Goal: Task Accomplishment & Management: Manage account settings

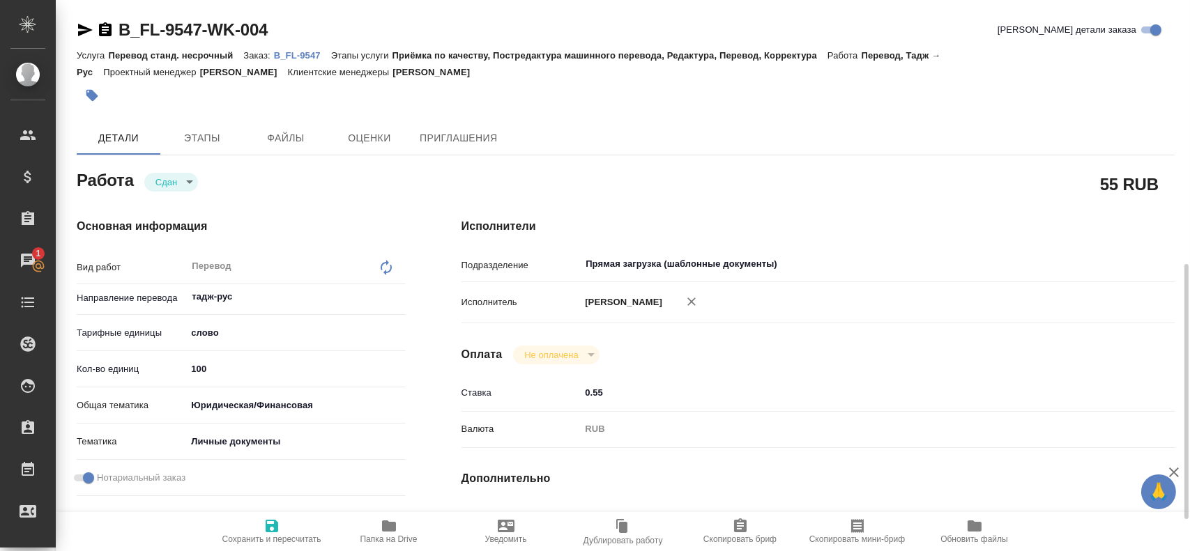
scroll to position [111, 0]
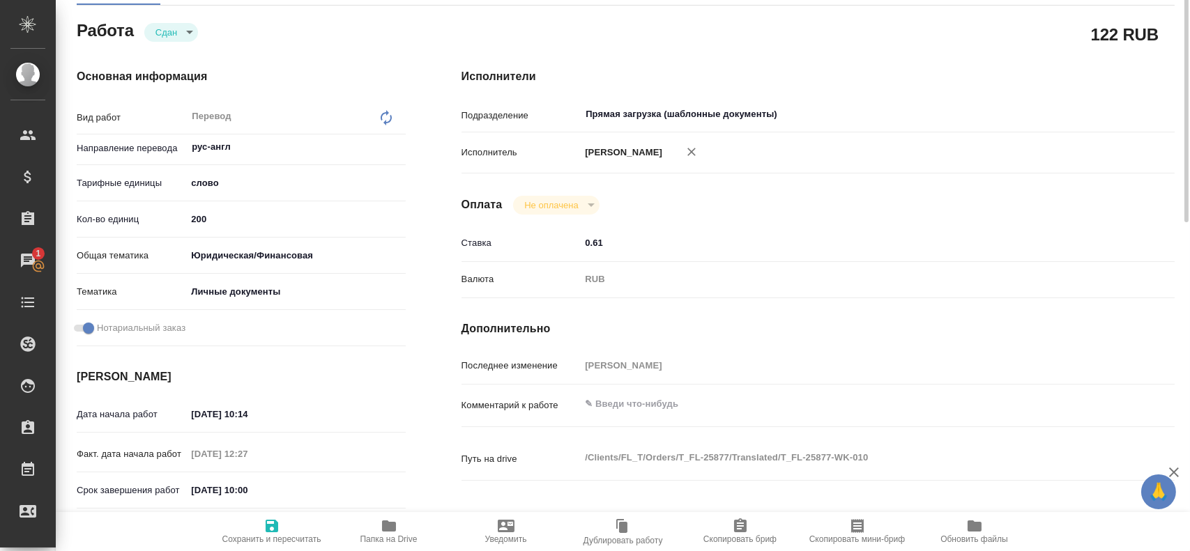
scroll to position [80, 0]
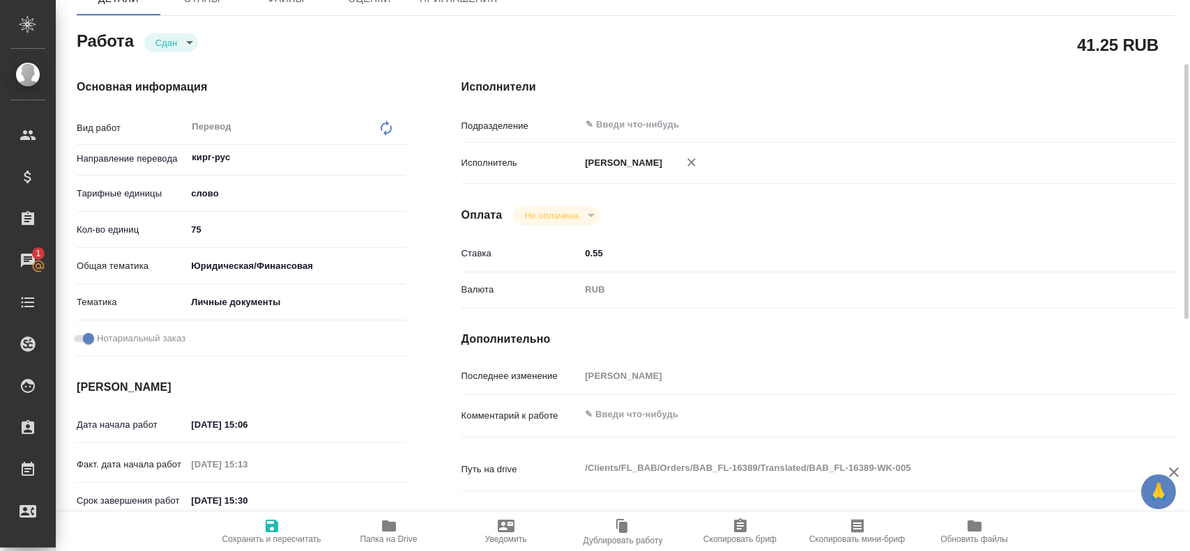
scroll to position [70, 0]
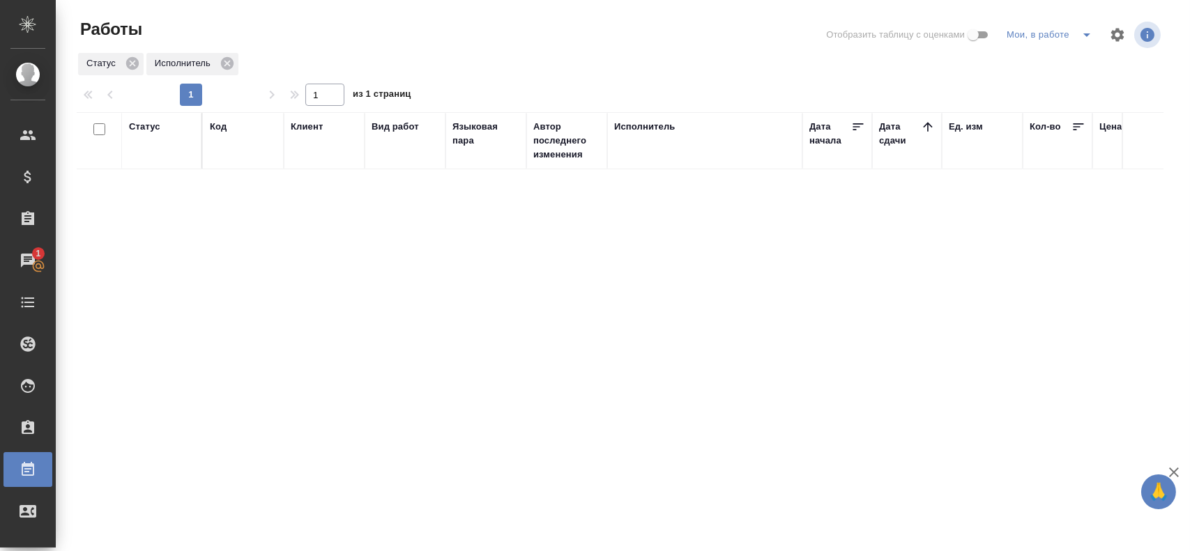
click at [1086, 38] on icon "split button" at bounding box center [1087, 34] width 17 height 17
click at [1054, 63] on li "Стандартные настройки" at bounding box center [1052, 63] width 134 height 22
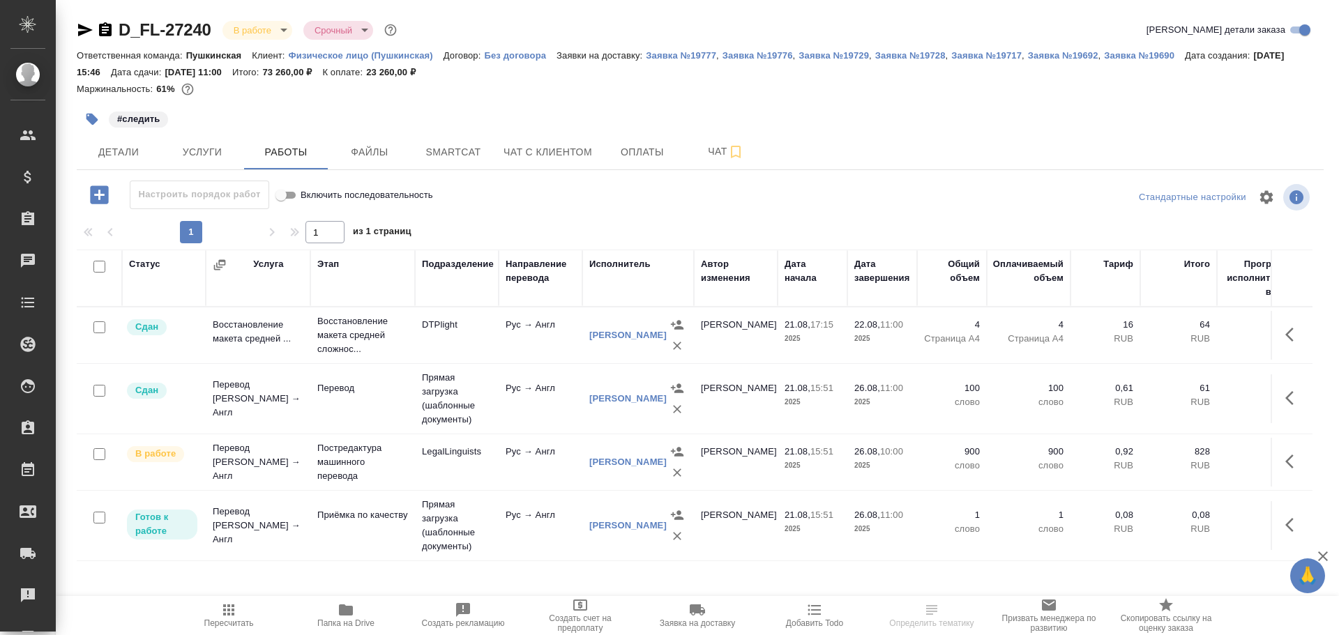
click at [380, 412] on td "Перевод" at bounding box center [362, 398] width 105 height 49
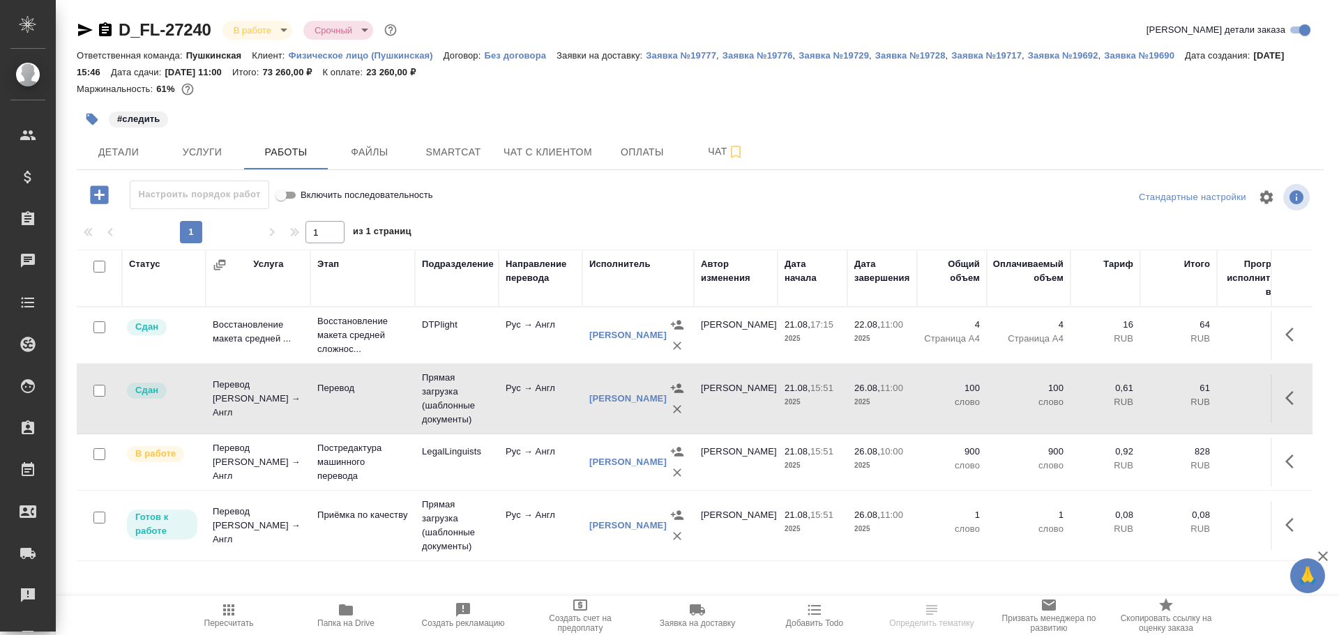
click at [380, 412] on td "Перевод" at bounding box center [362, 398] width 105 height 49
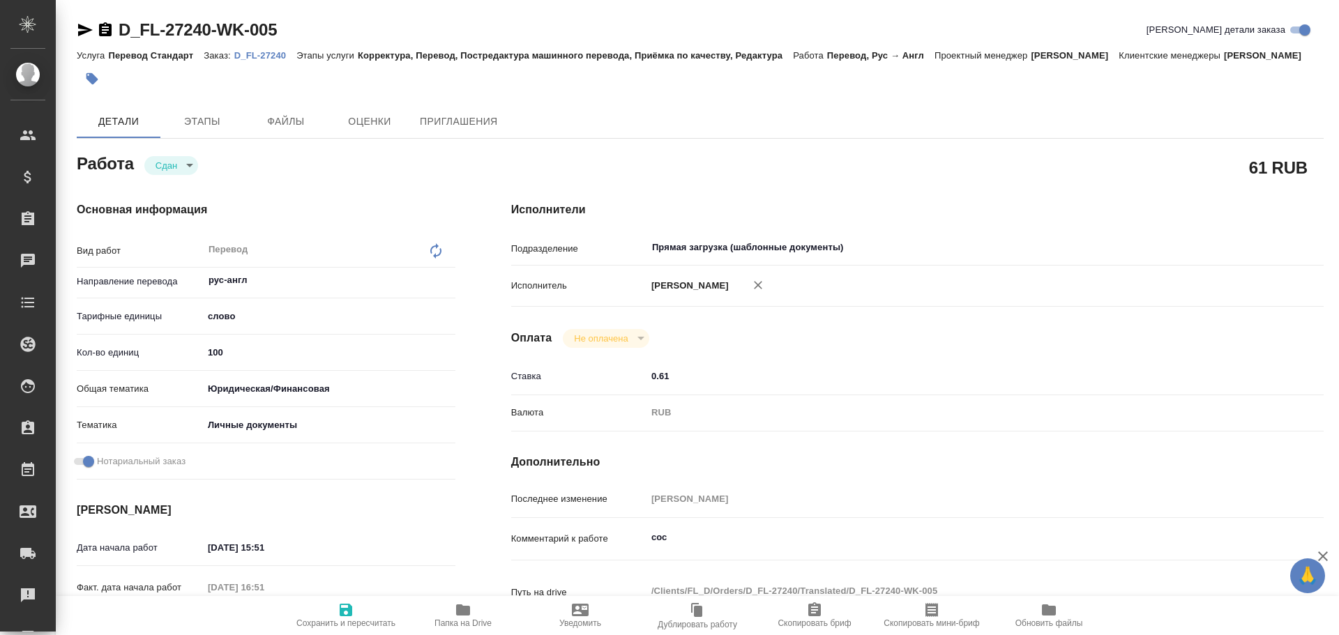
type textarea "x"
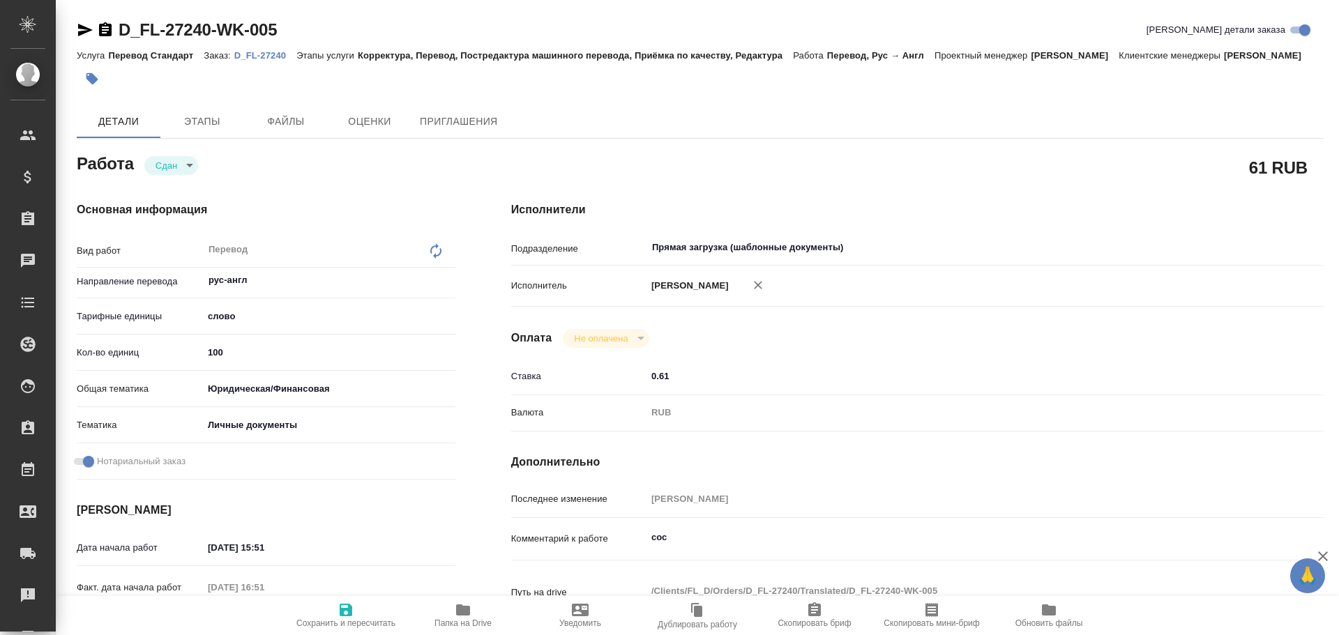
type textarea "x"
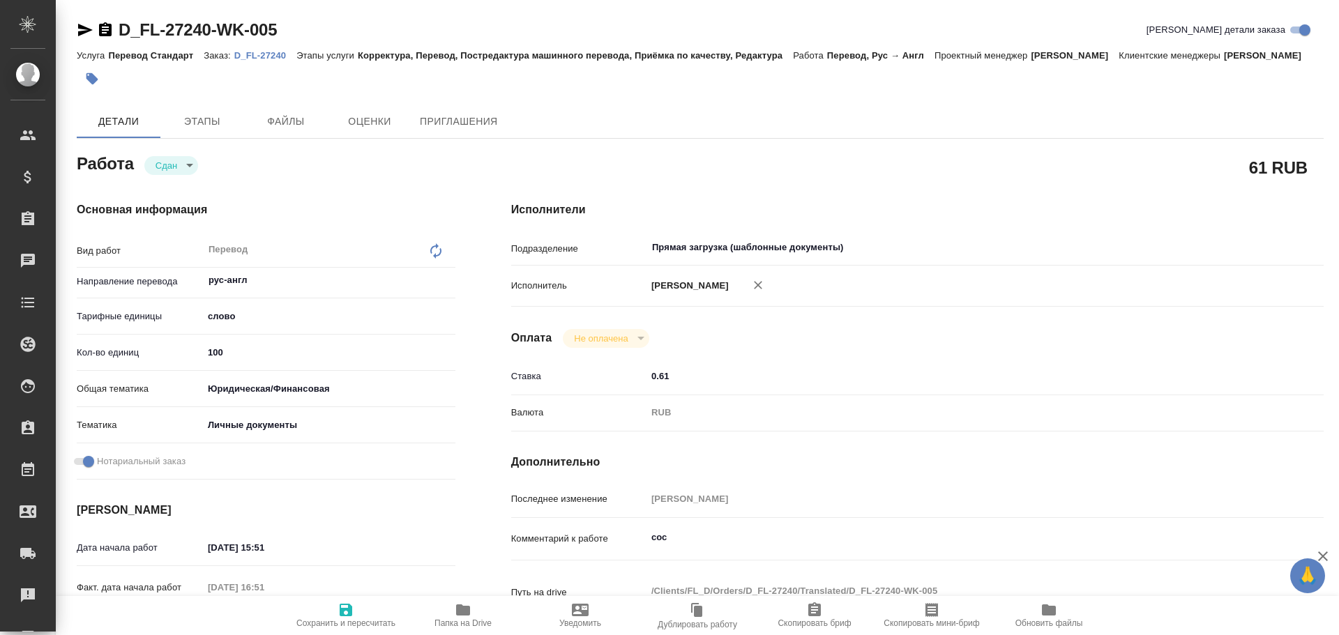
type textarea "x"
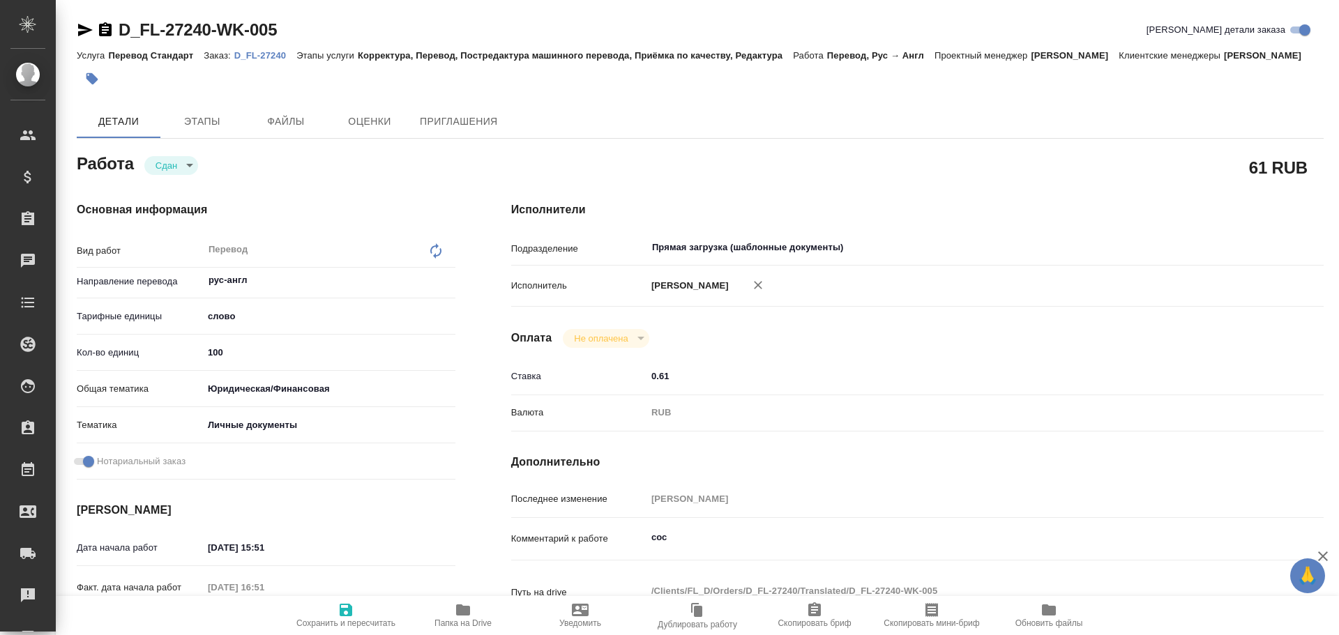
type textarea "x"
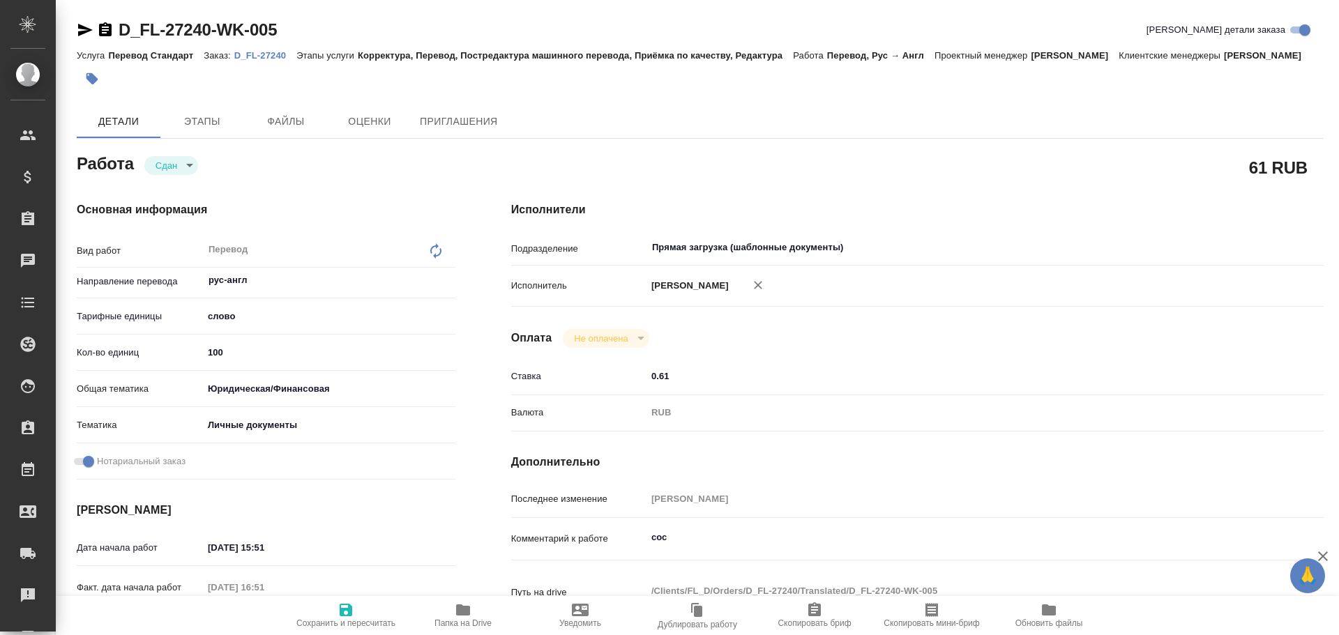
type textarea "x"
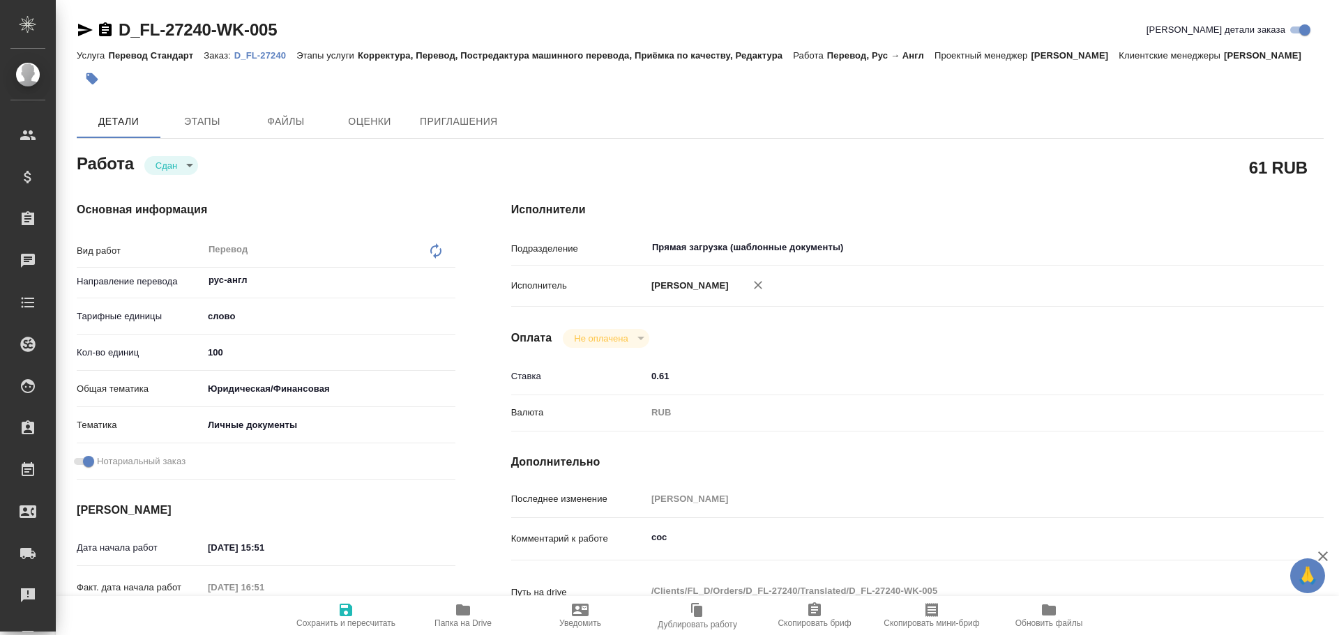
type textarea "x"
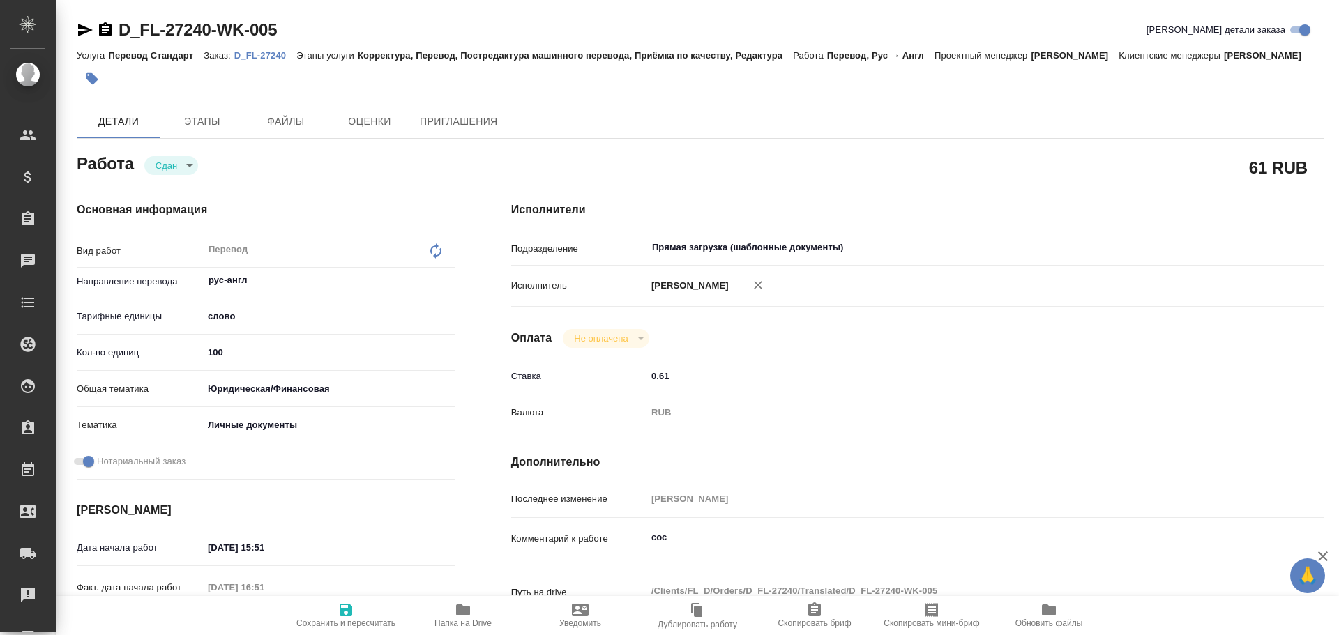
type textarea "x"
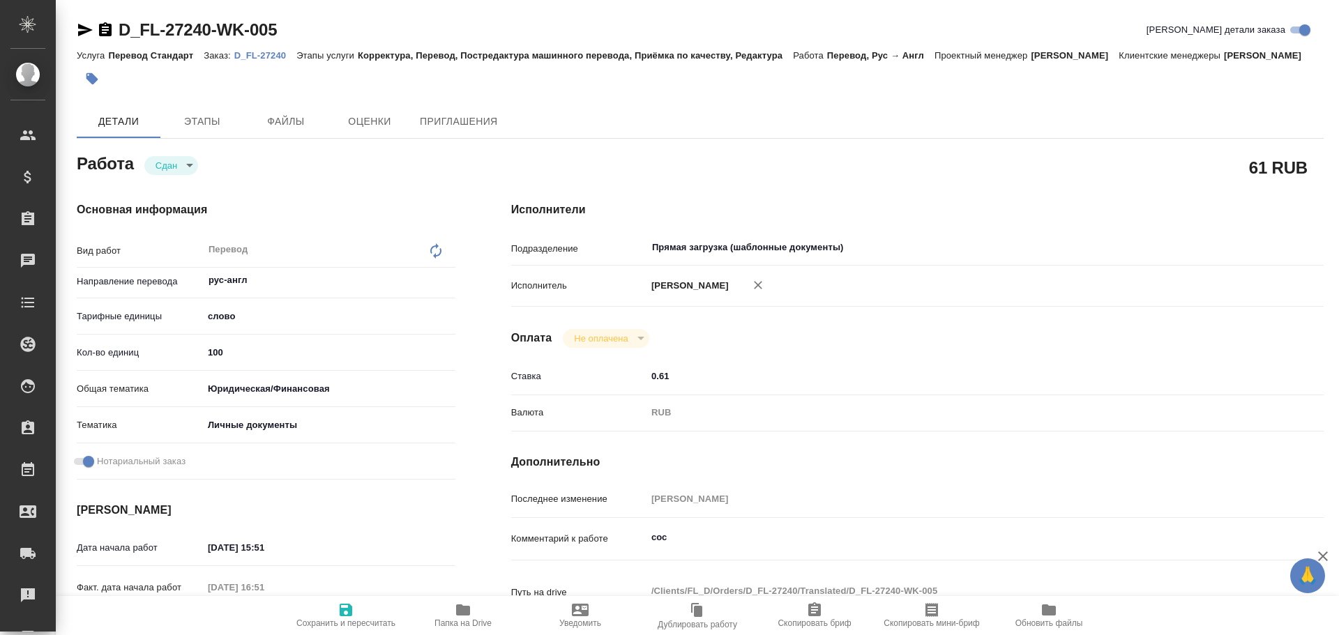
type textarea "x"
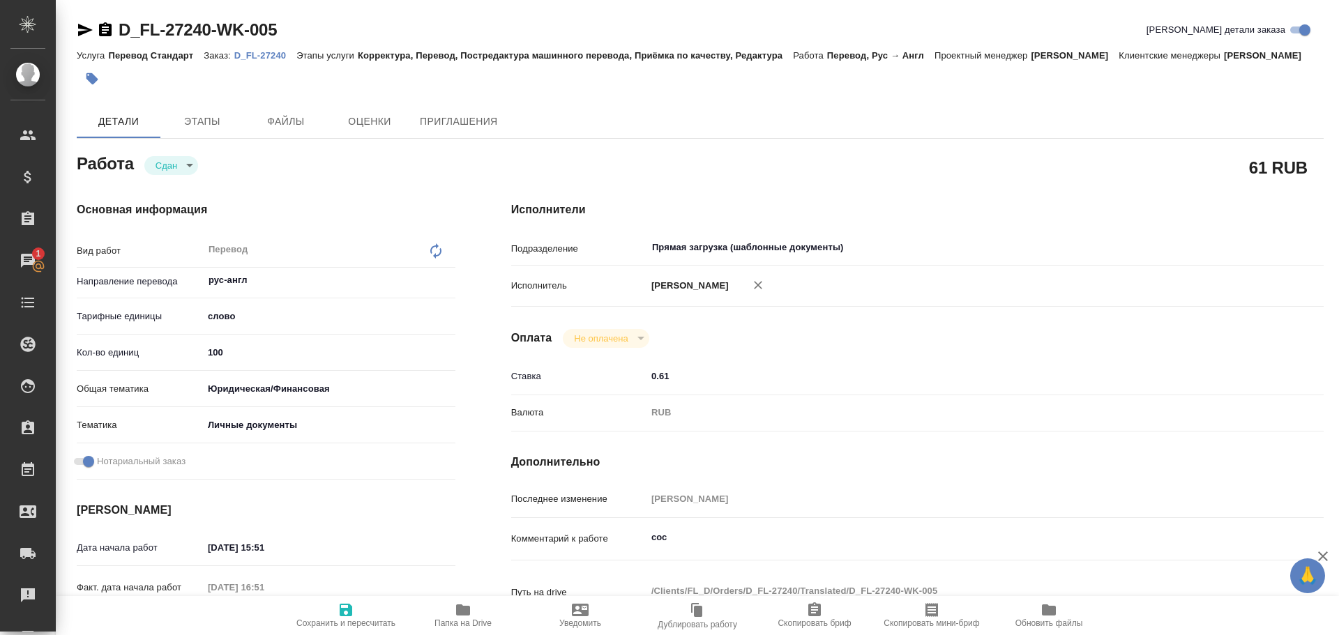
type textarea "x"
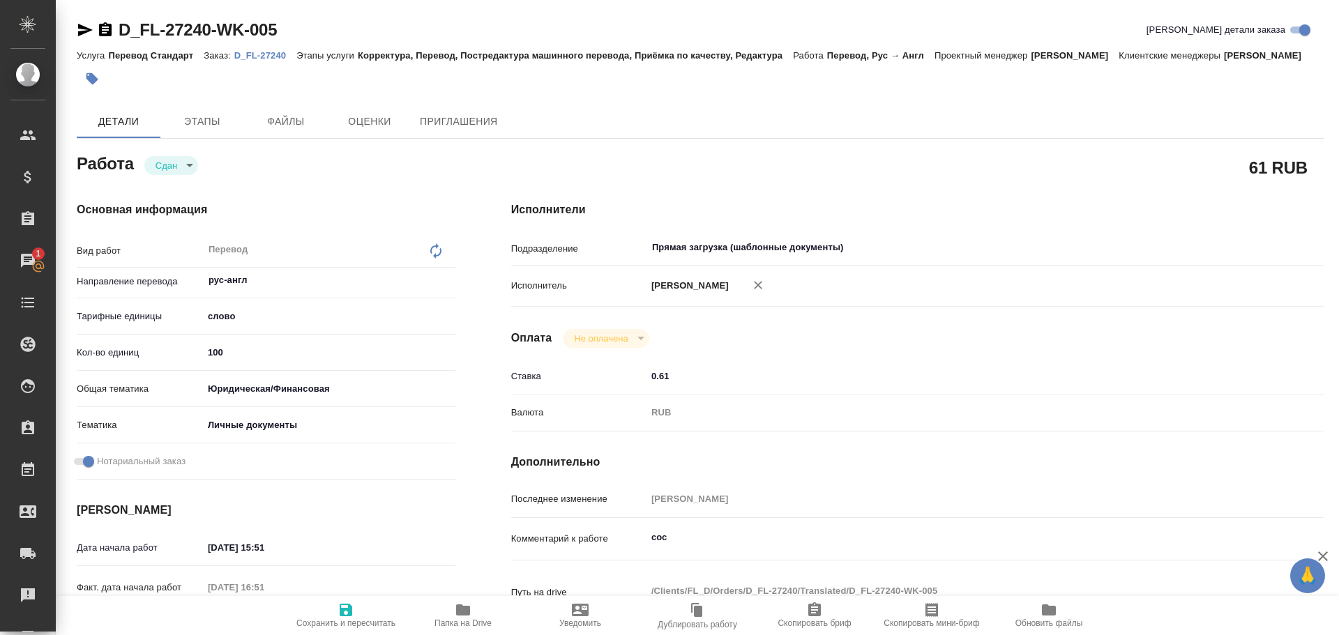
type textarea "x"
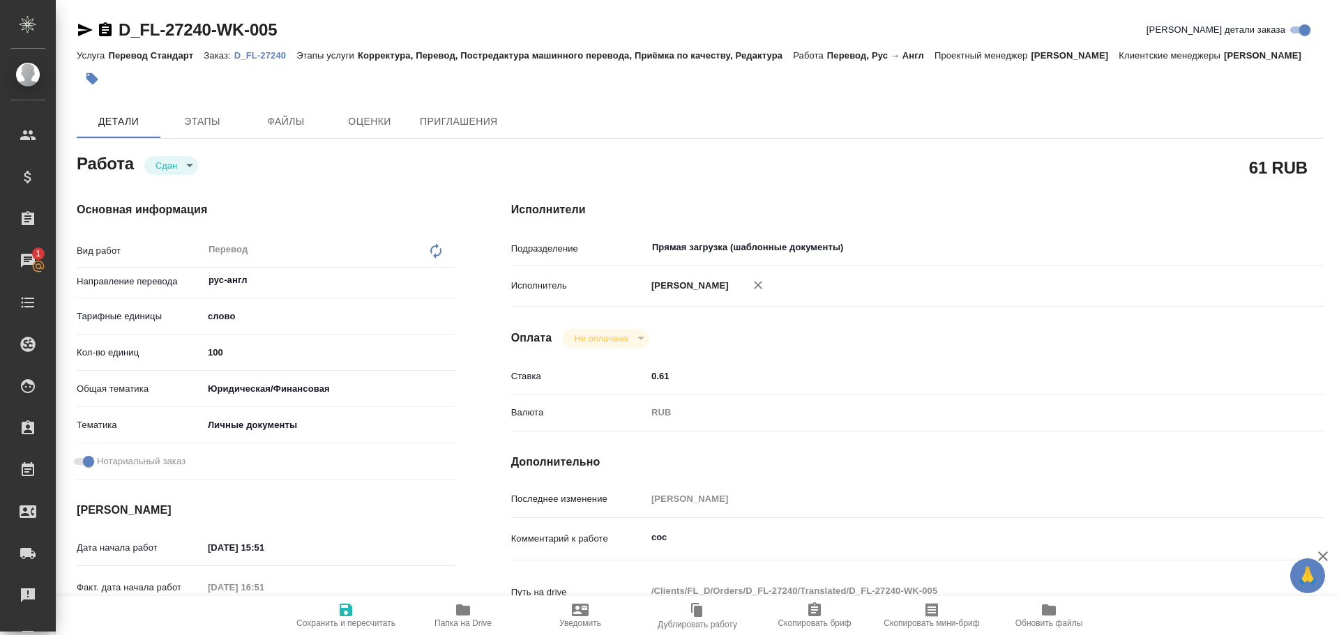
type textarea "x"
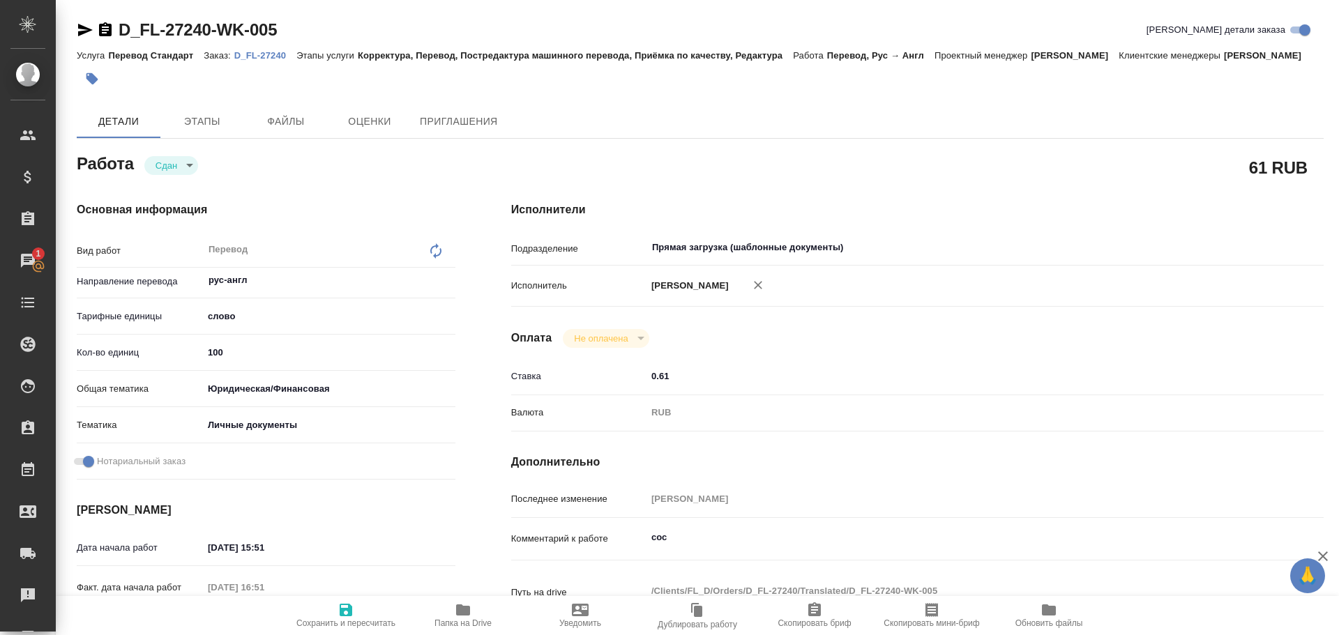
type textarea "x"
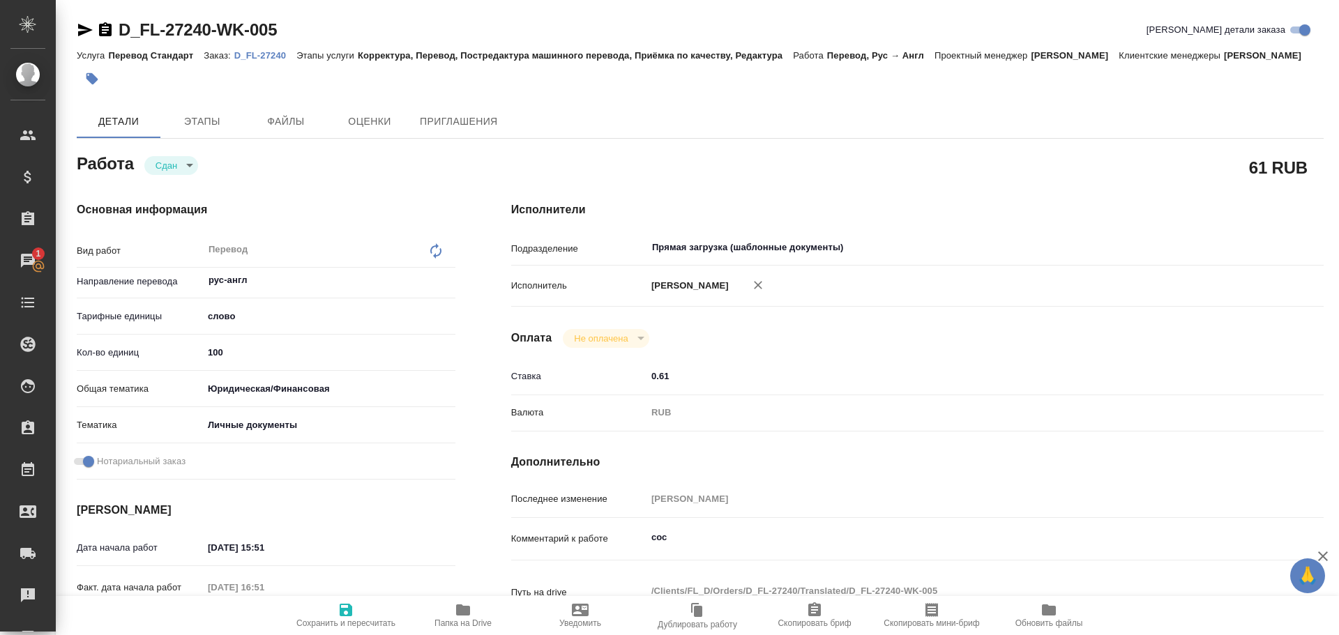
type textarea "x"
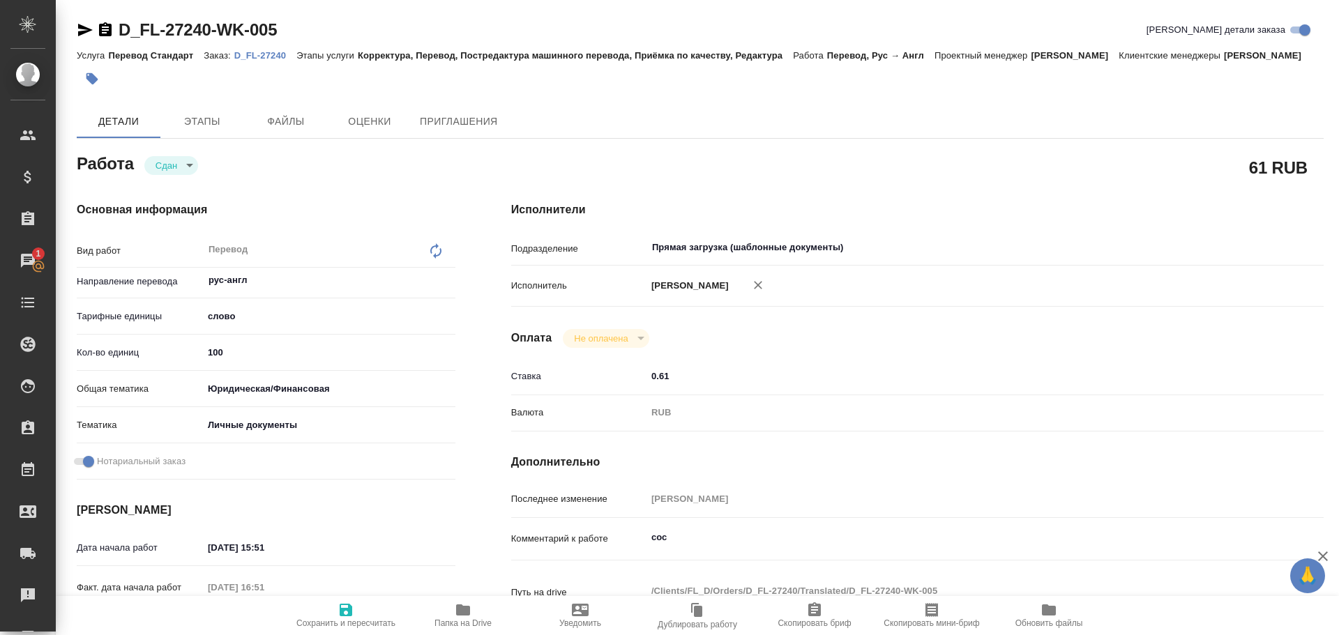
type textarea "x"
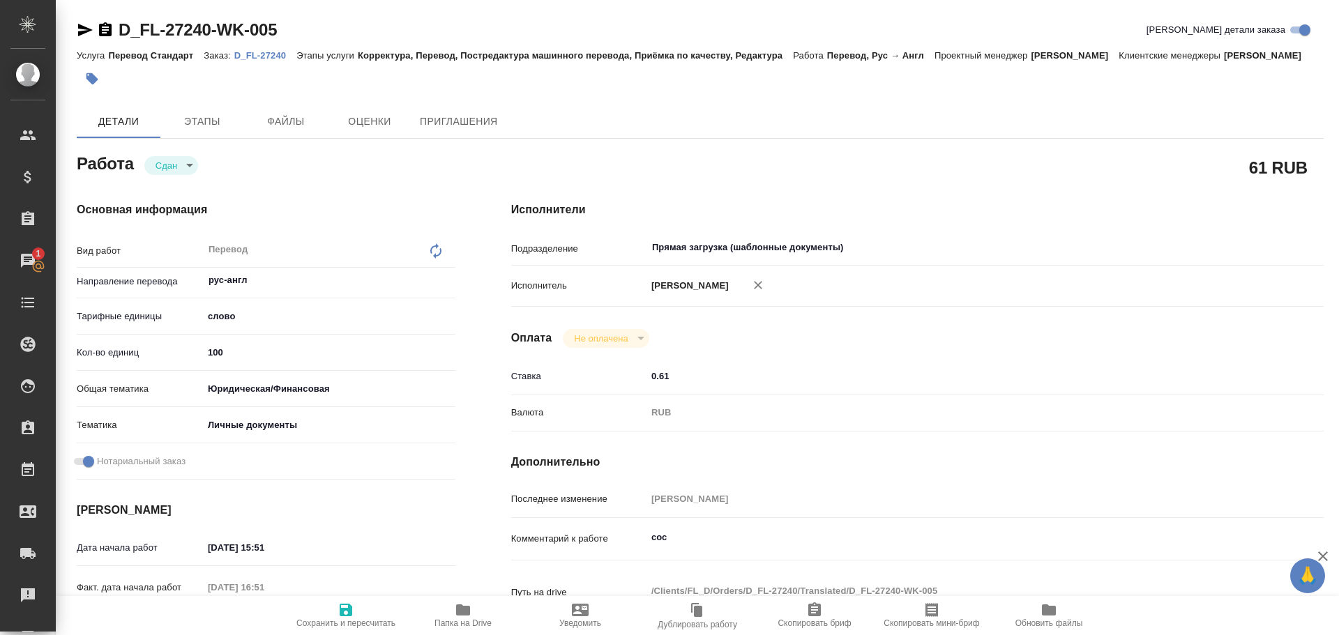
type textarea "x"
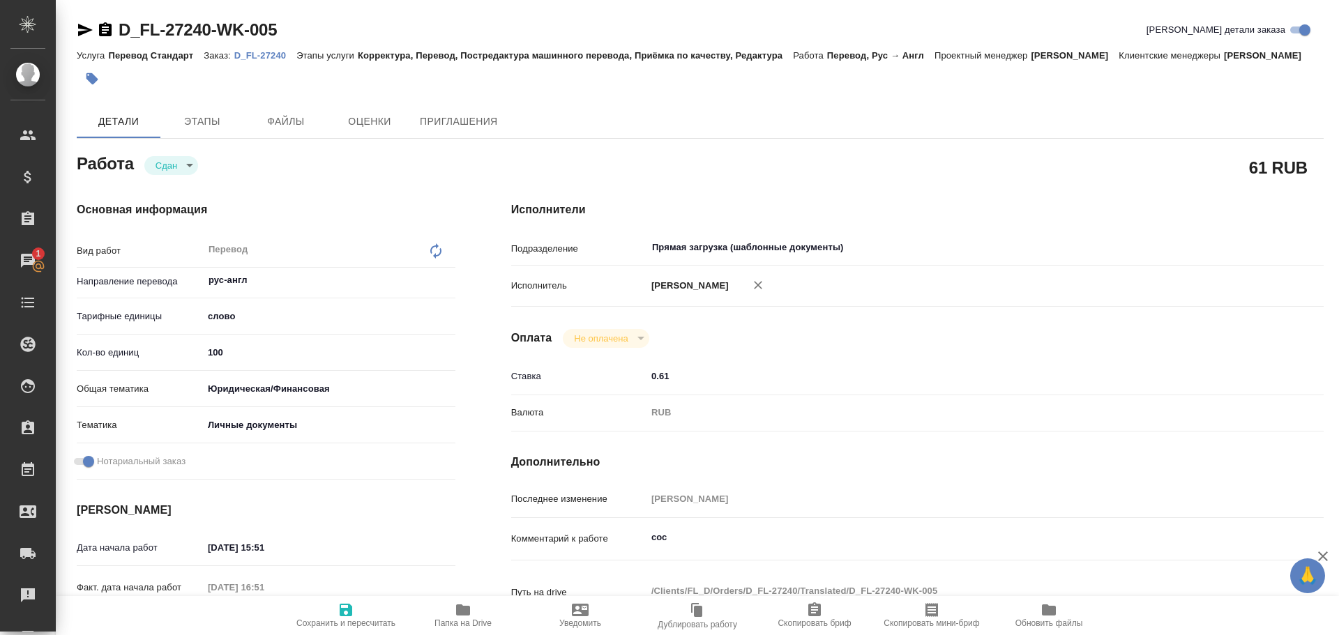
type textarea "x"
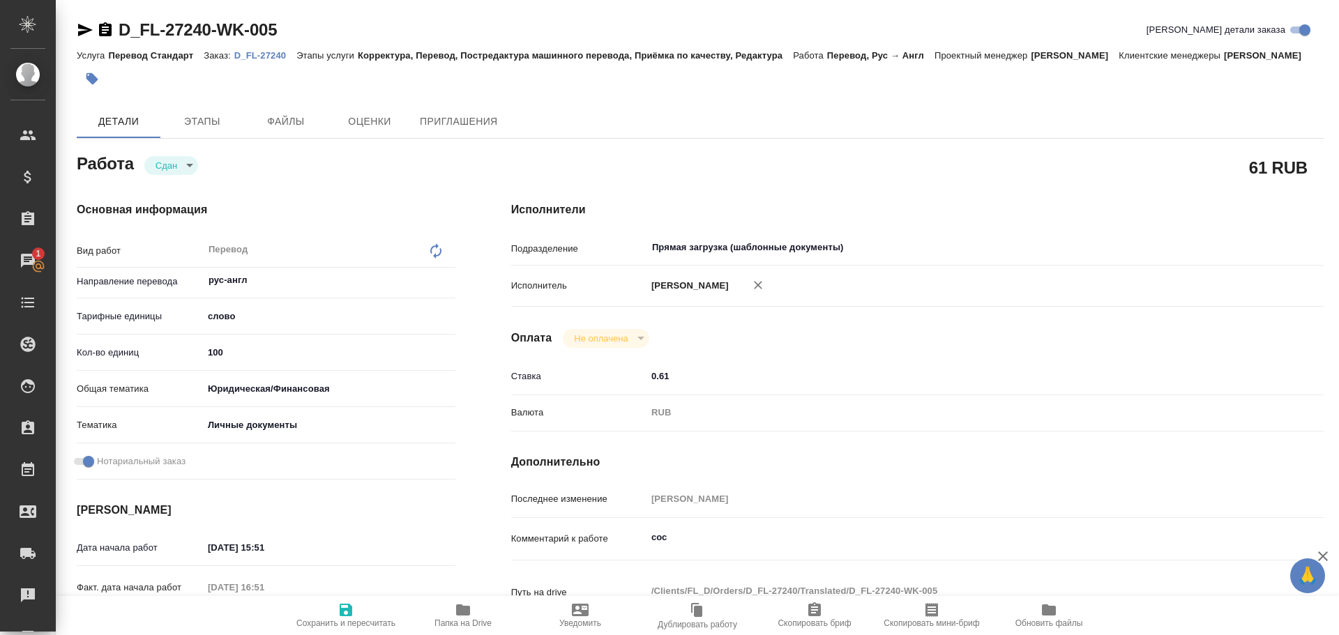
type textarea "x"
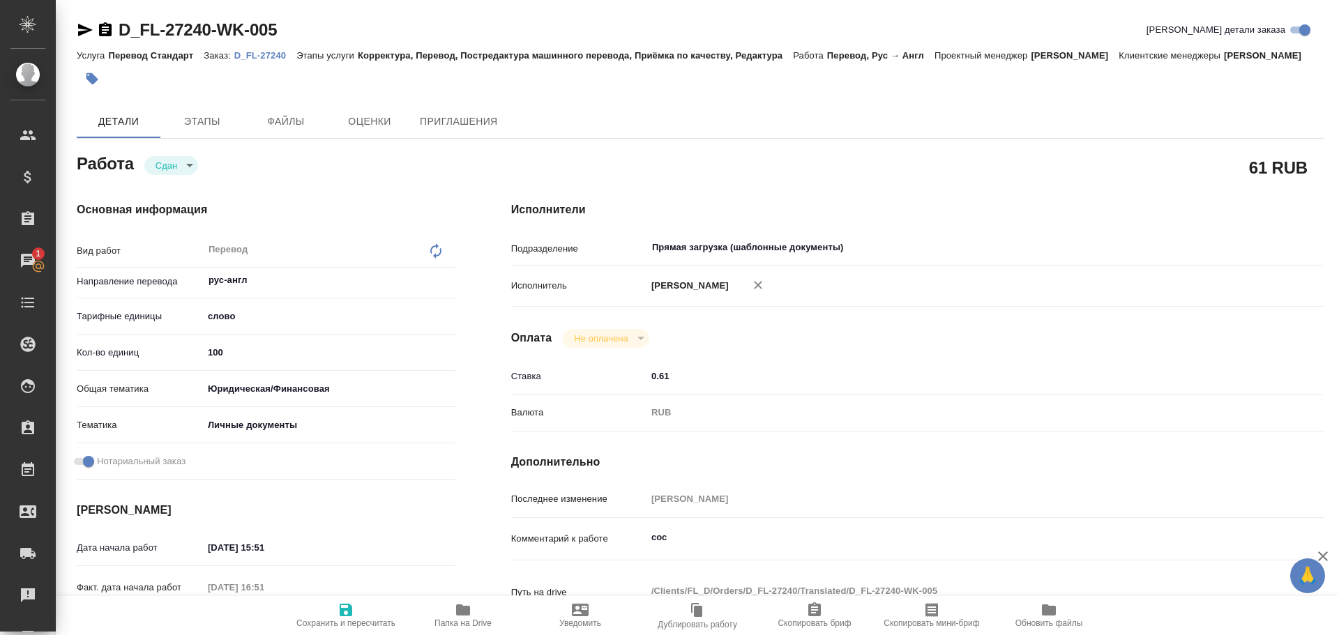
type textarea "x"
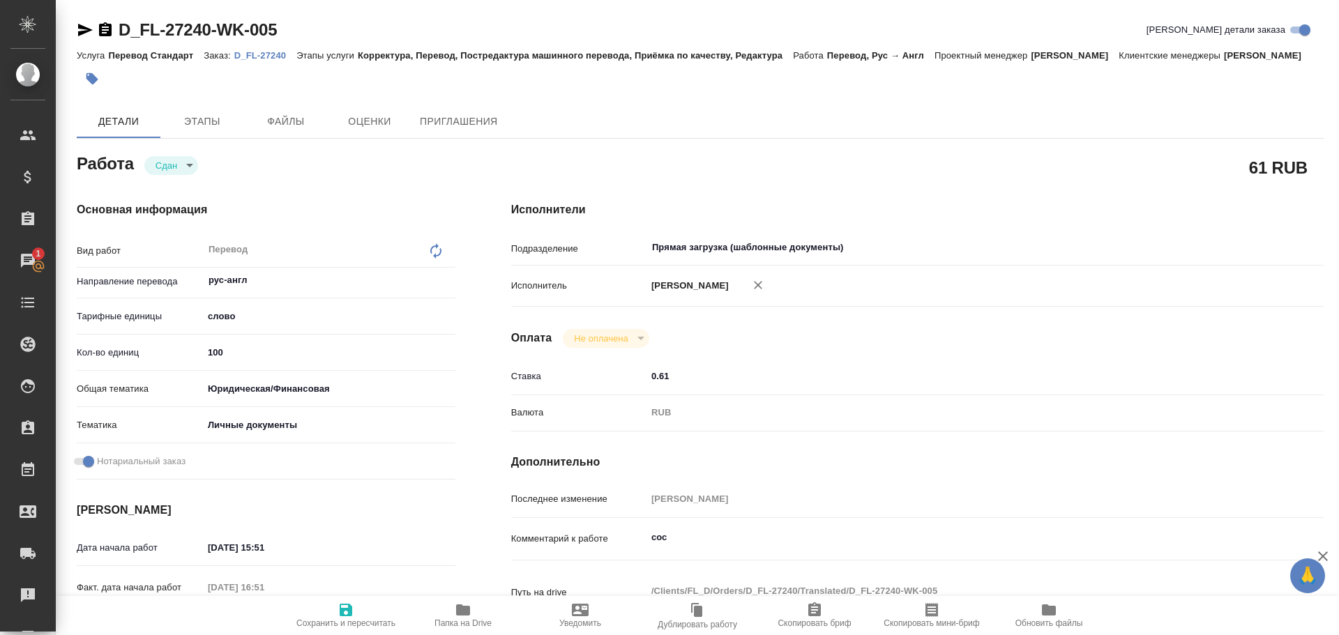
type textarea "x"
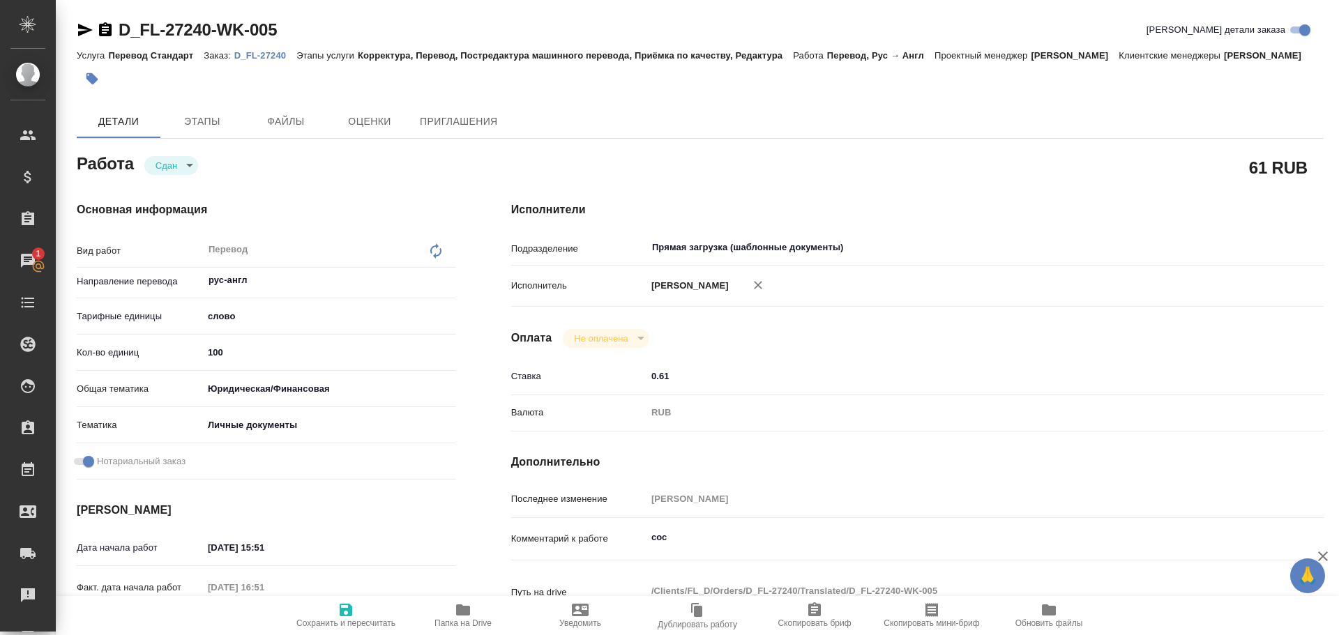
type textarea "x"
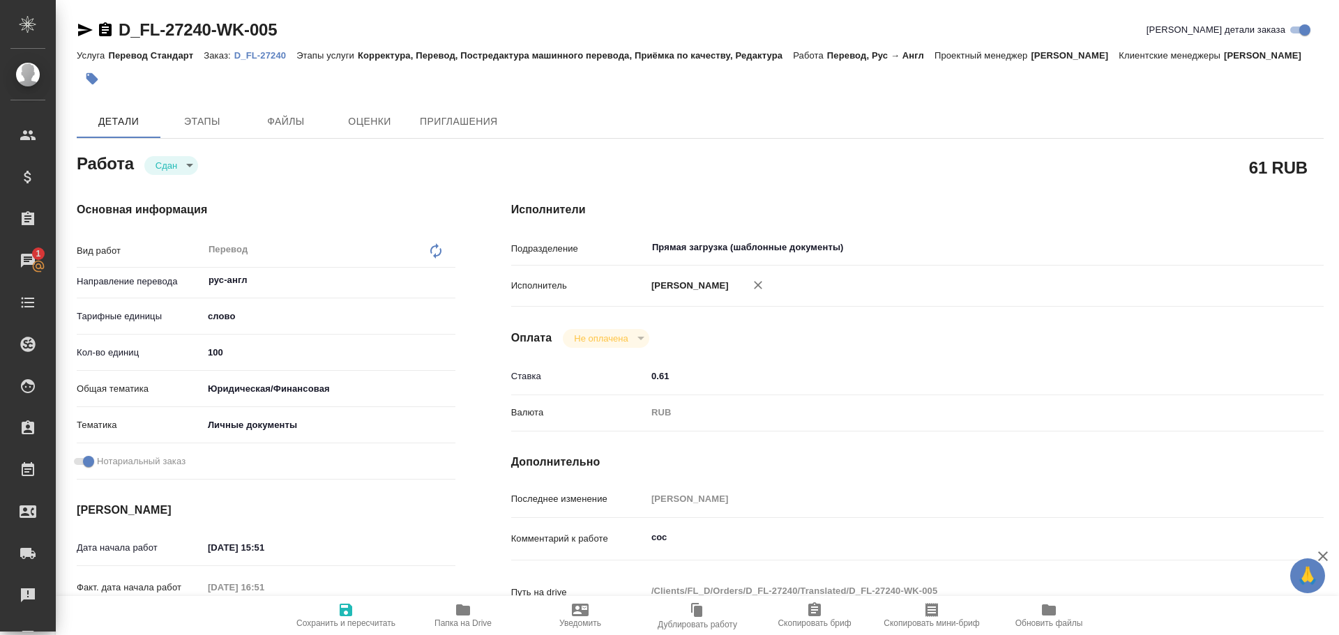
type textarea "x"
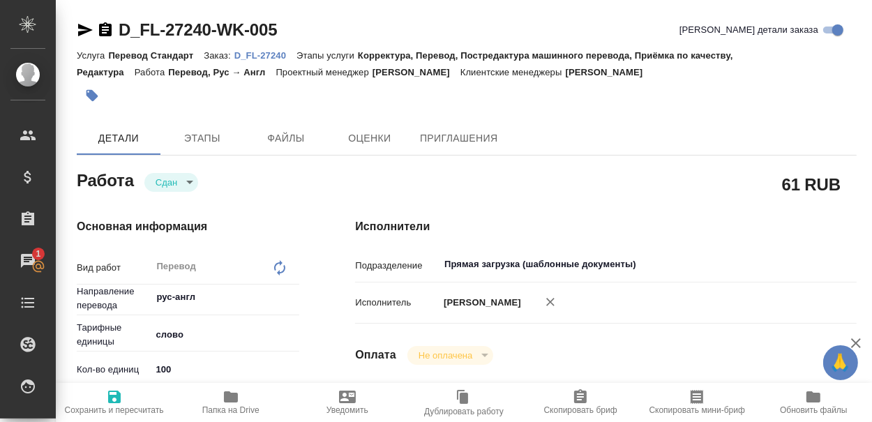
type textarea "x"
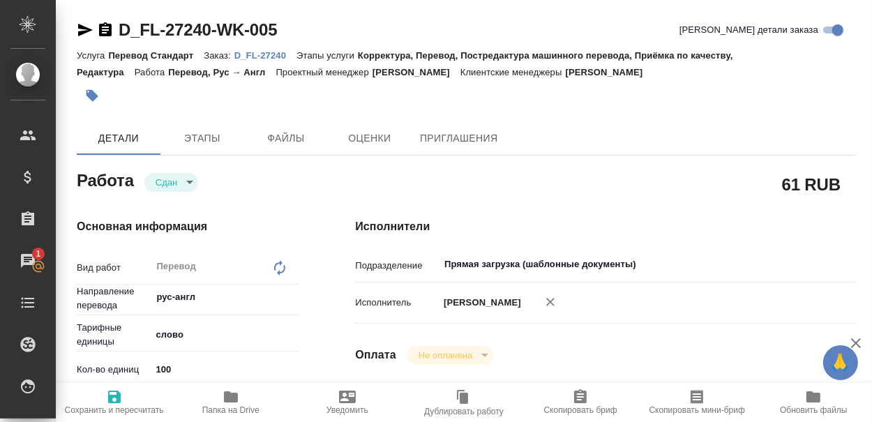
type textarea "x"
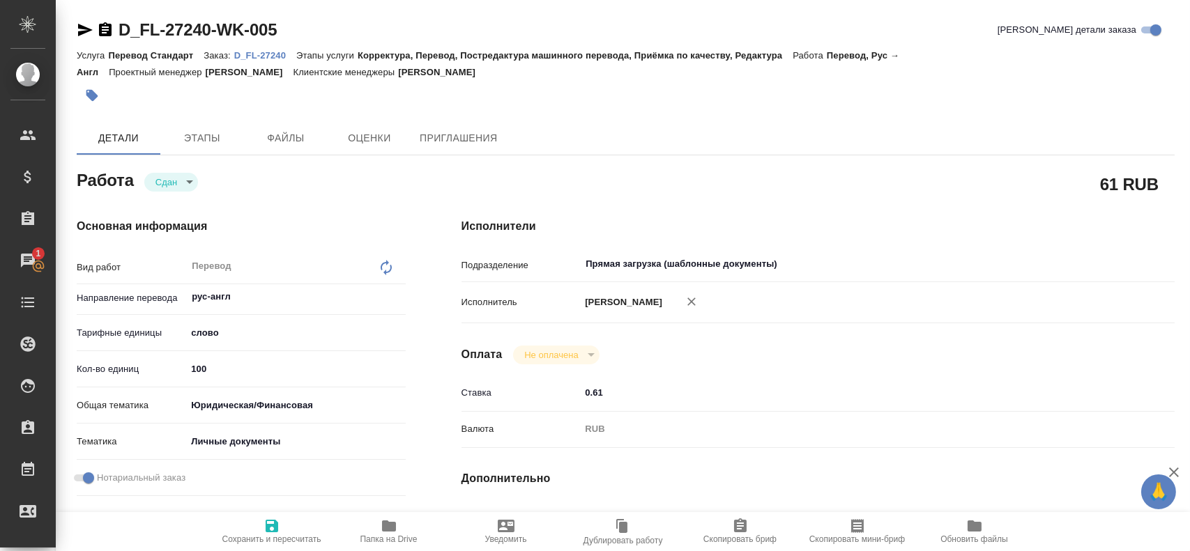
type textarea "x"
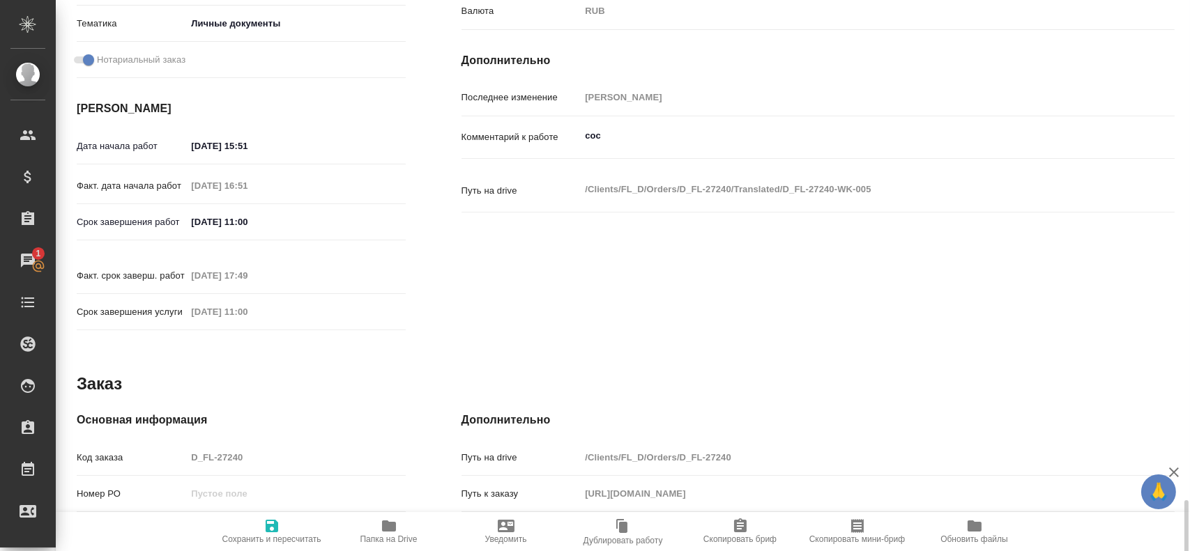
scroll to position [638, 0]
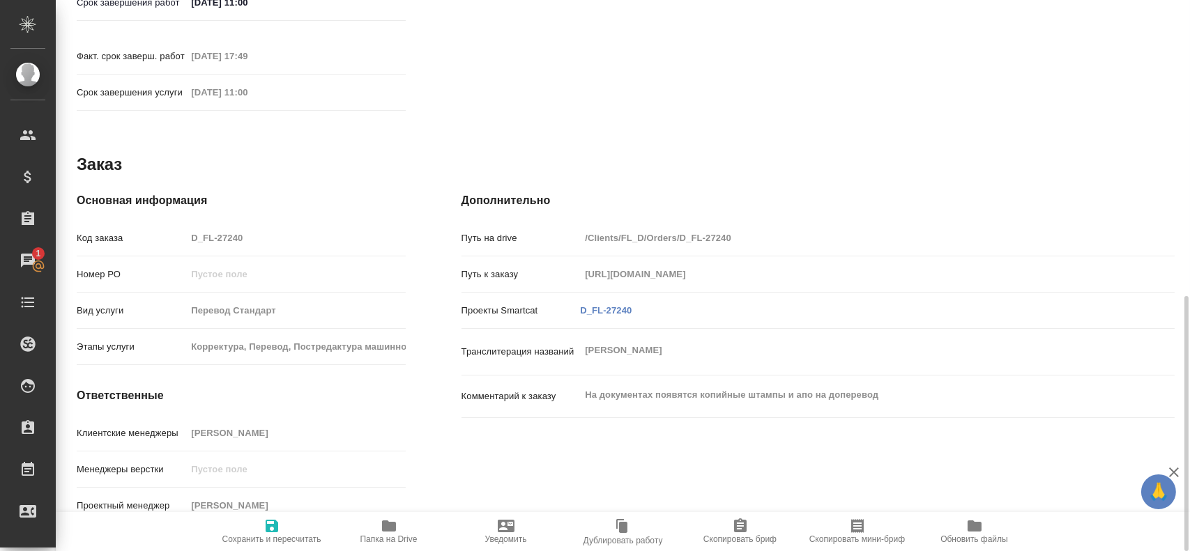
click at [384, 524] on icon "button" at bounding box center [389, 526] width 14 height 11
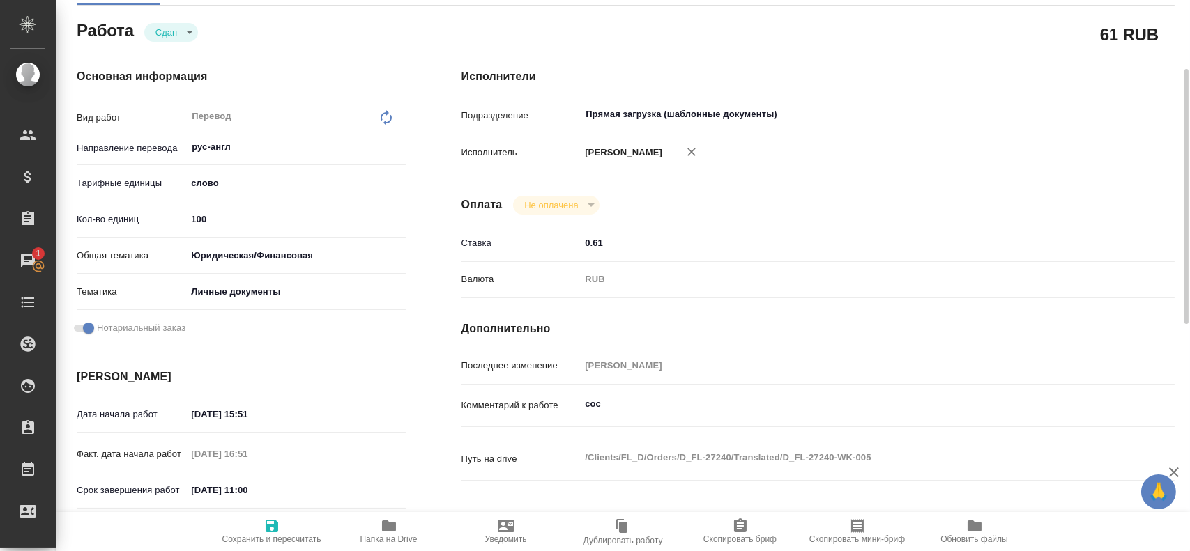
scroll to position [0, 0]
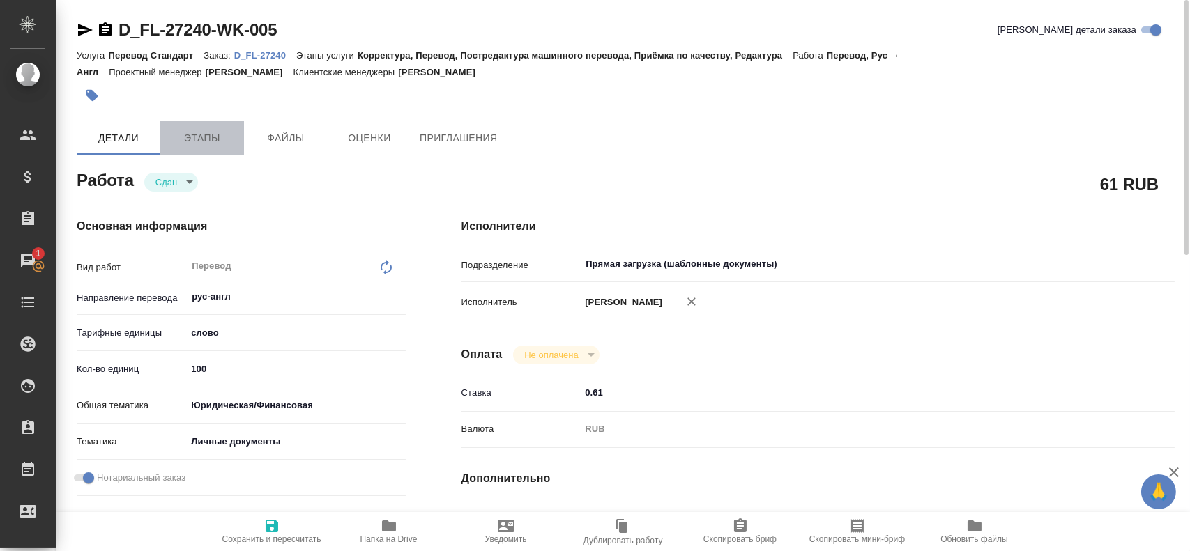
click at [213, 138] on span "Этапы" at bounding box center [202, 138] width 67 height 17
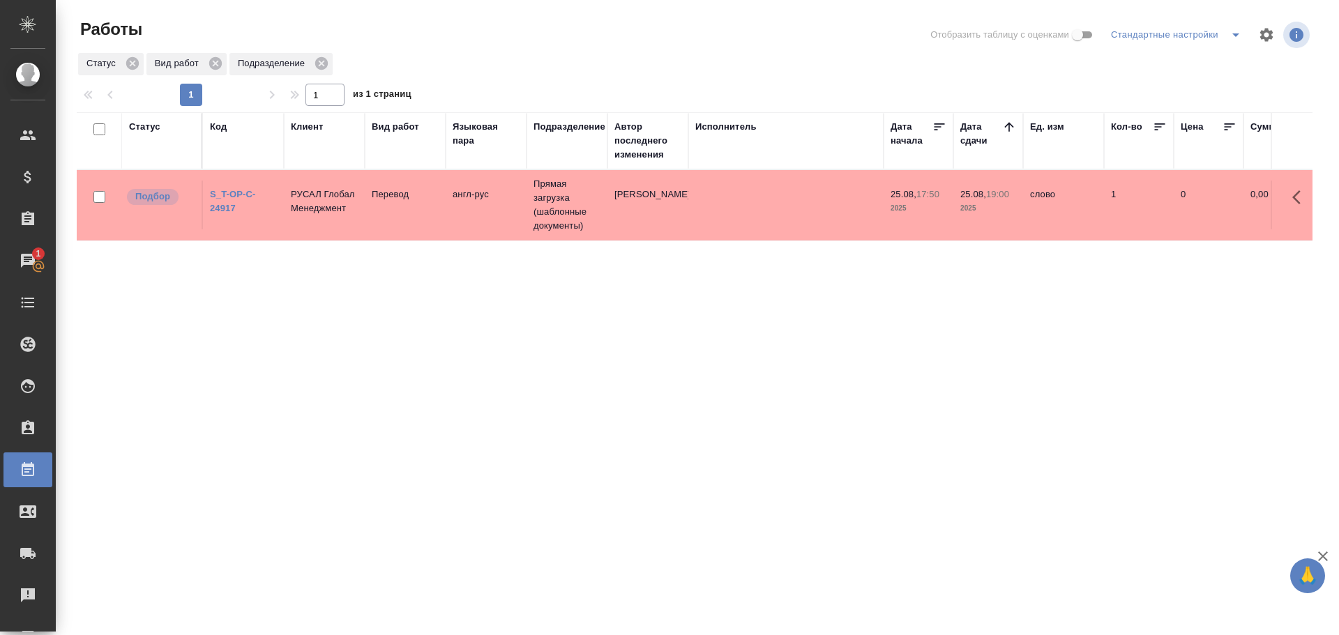
click at [541, 213] on td "Прямая загрузка (шаблонные документы)" at bounding box center [566, 205] width 81 height 70
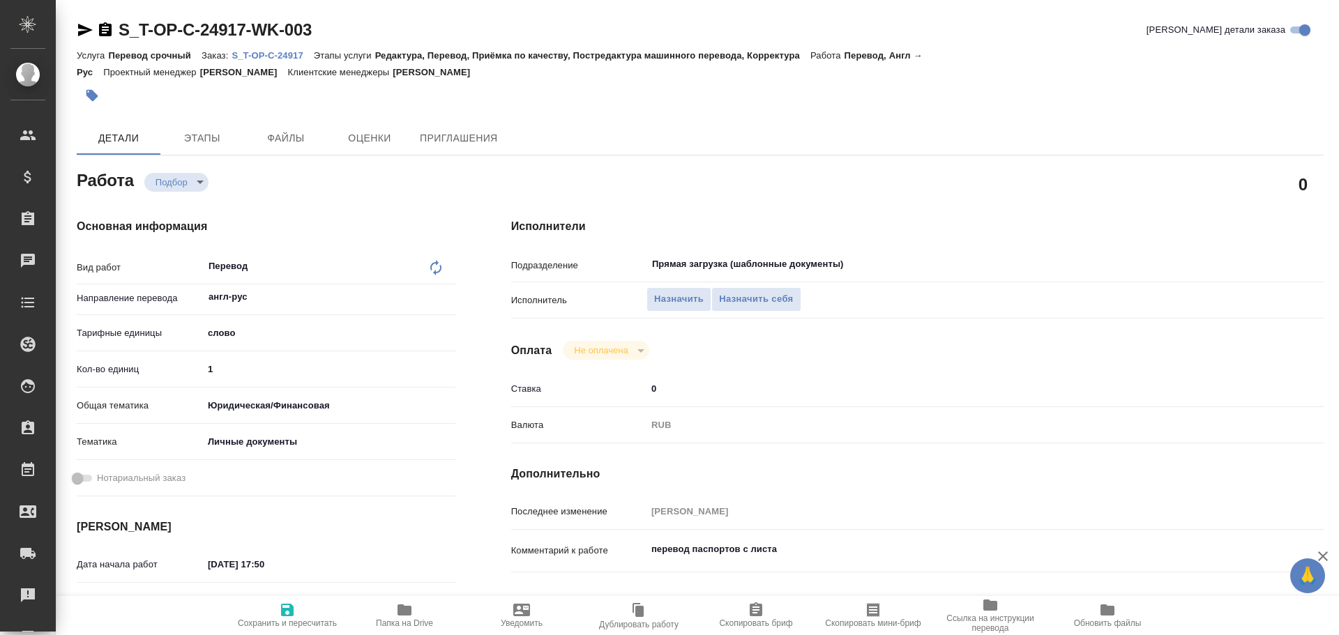
type textarea "x"
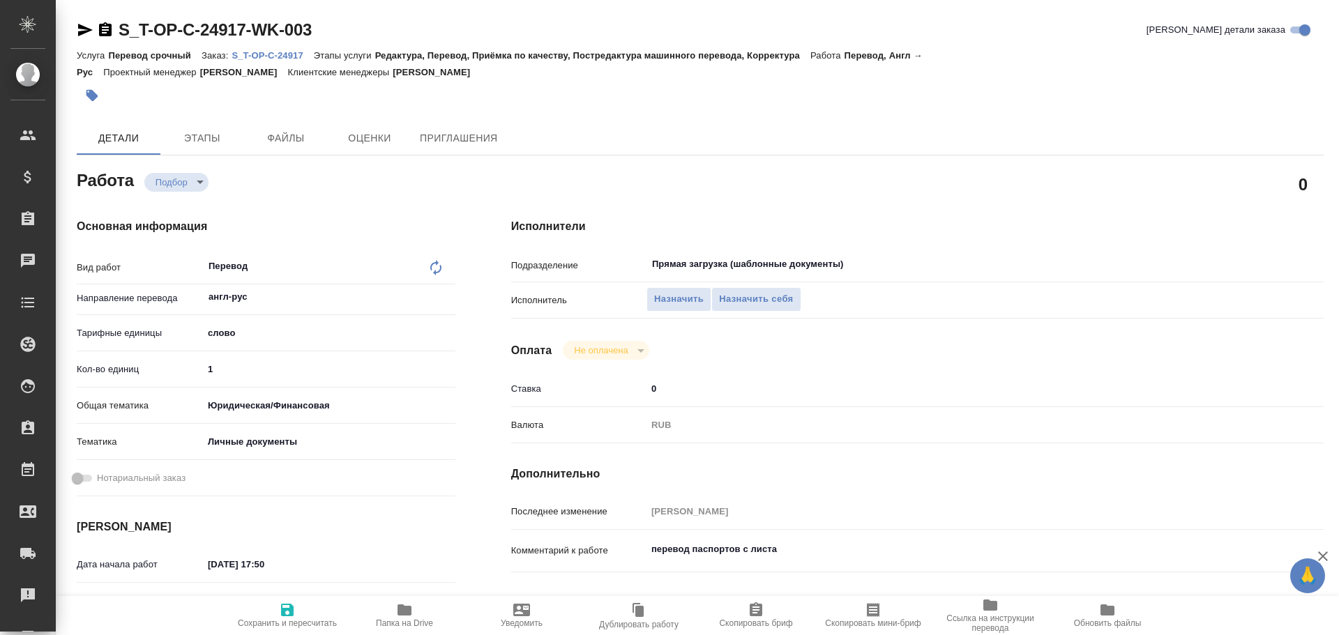
type textarea "x"
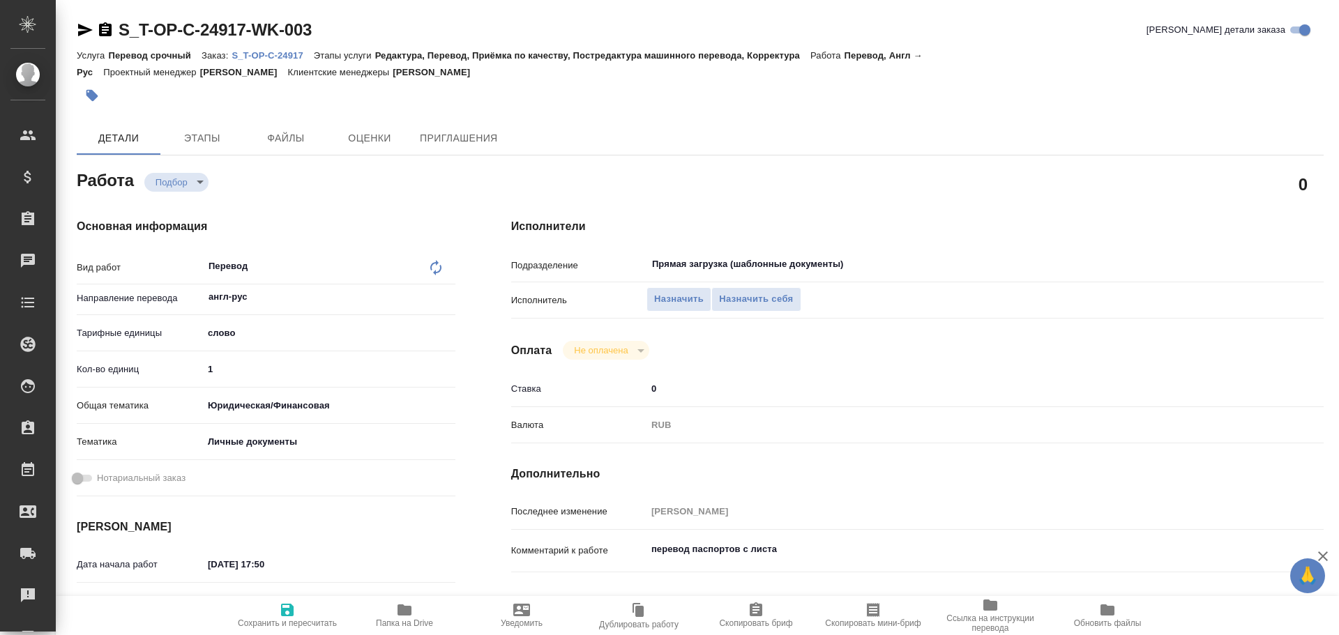
type textarea "x"
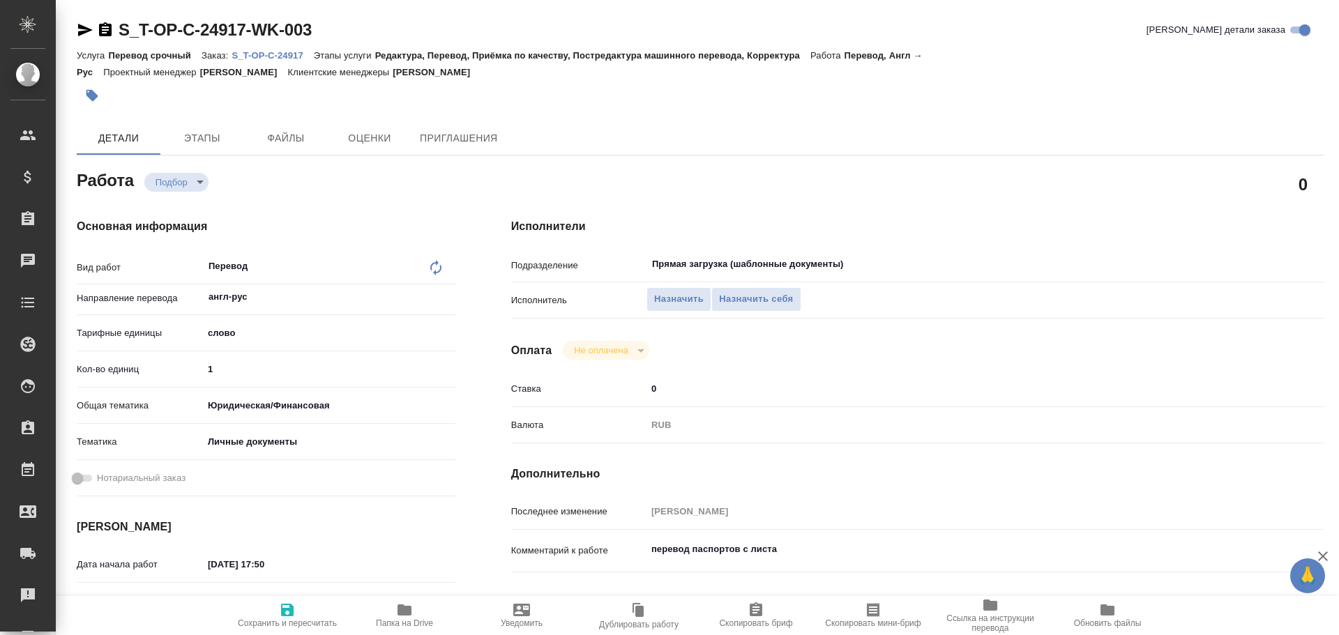
type textarea "x"
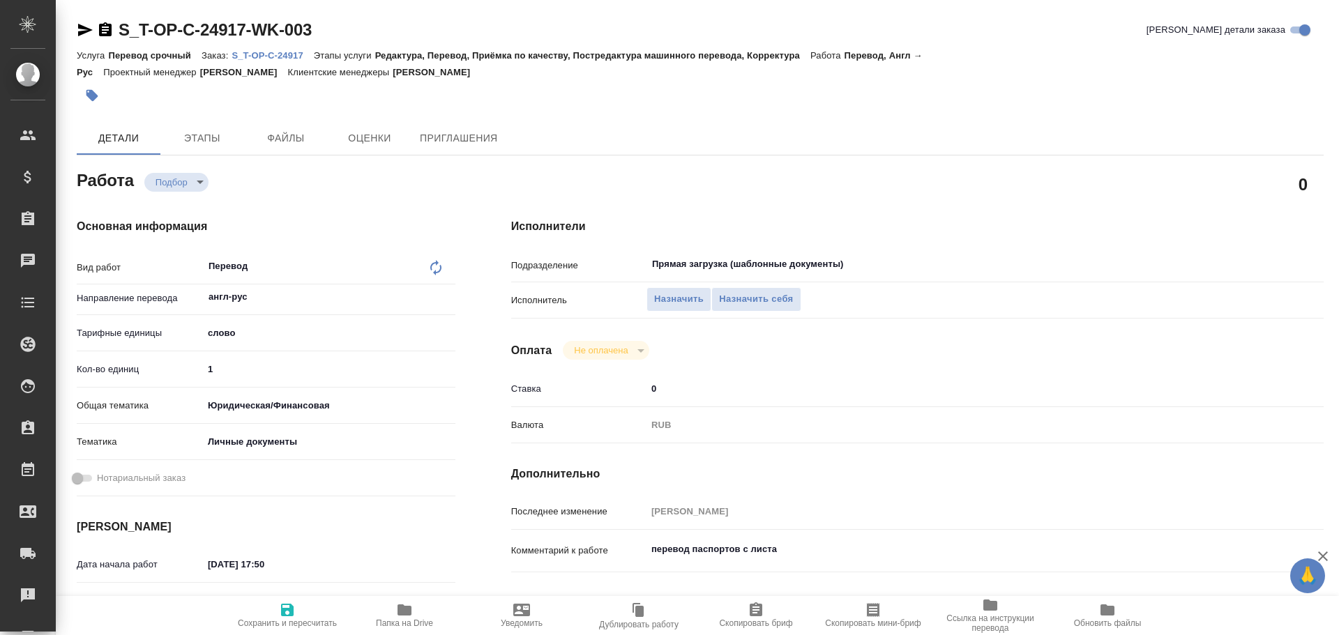
type textarea "x"
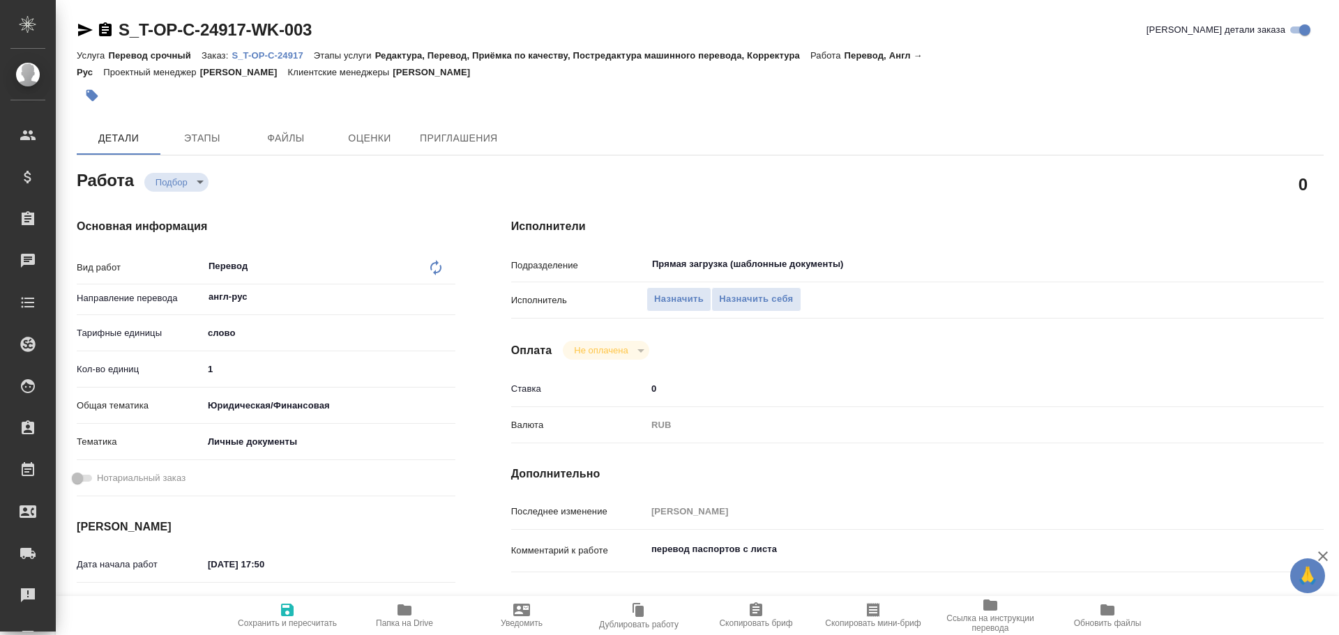
type textarea "x"
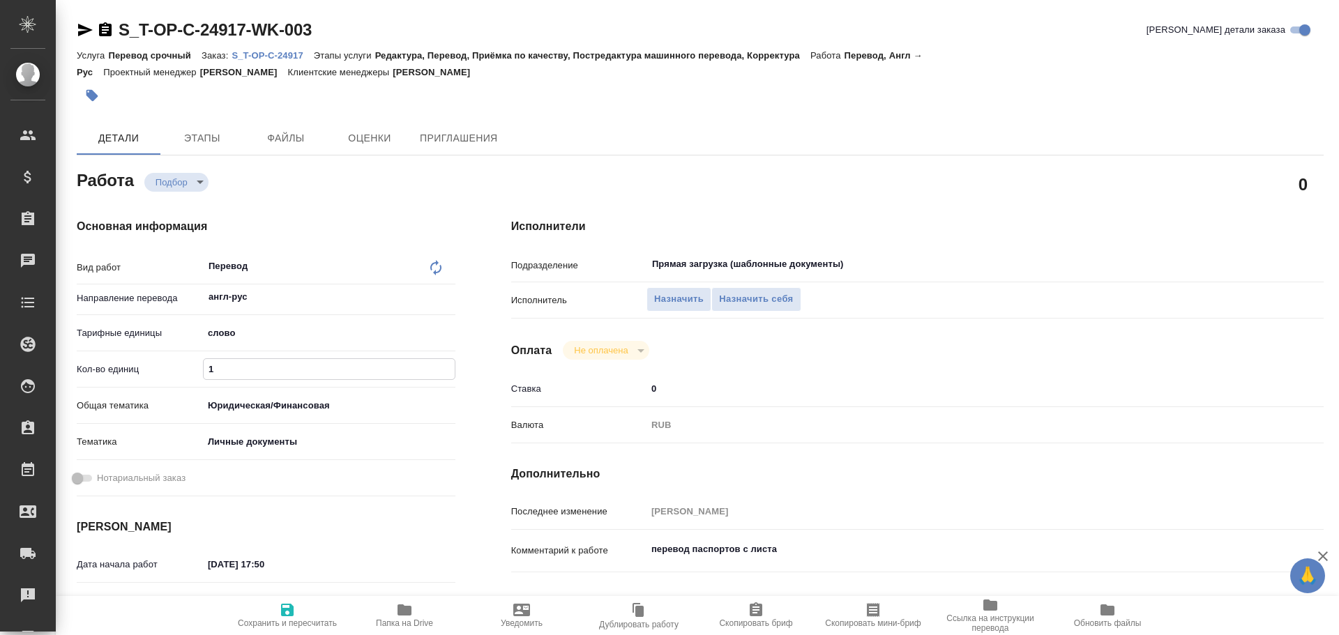
drag, startPoint x: 200, startPoint y: 366, endPoint x: 135, endPoint y: 356, distance: 65.6
click at [137, 357] on div "Кол-во единиц 1" at bounding box center [266, 369] width 379 height 24
type textarea "x"
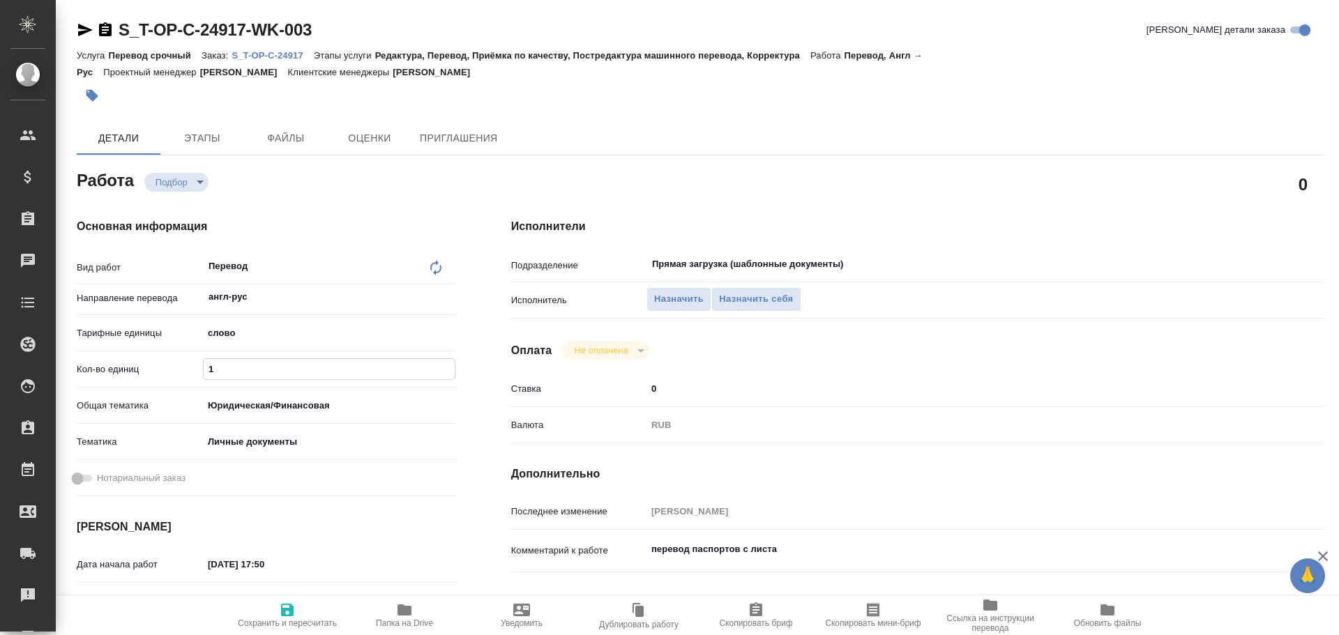
type textarea "x"
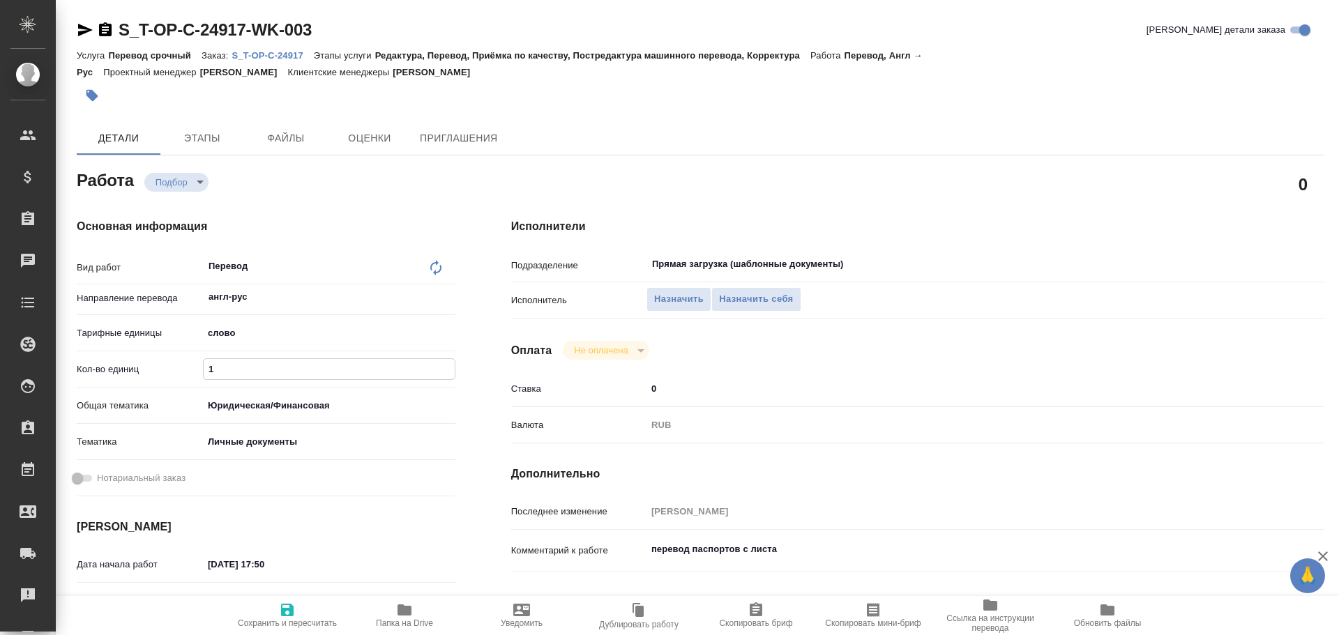
type textarea "x"
type input "2"
type textarea "x"
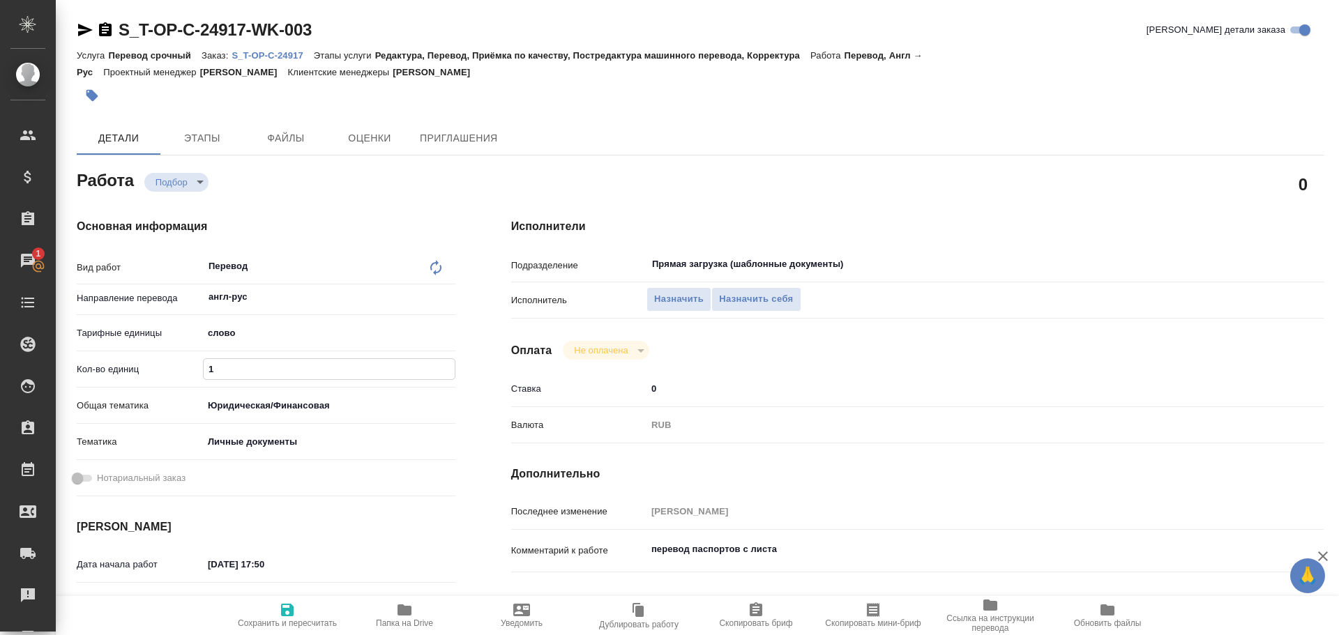
type textarea "x"
type input "22"
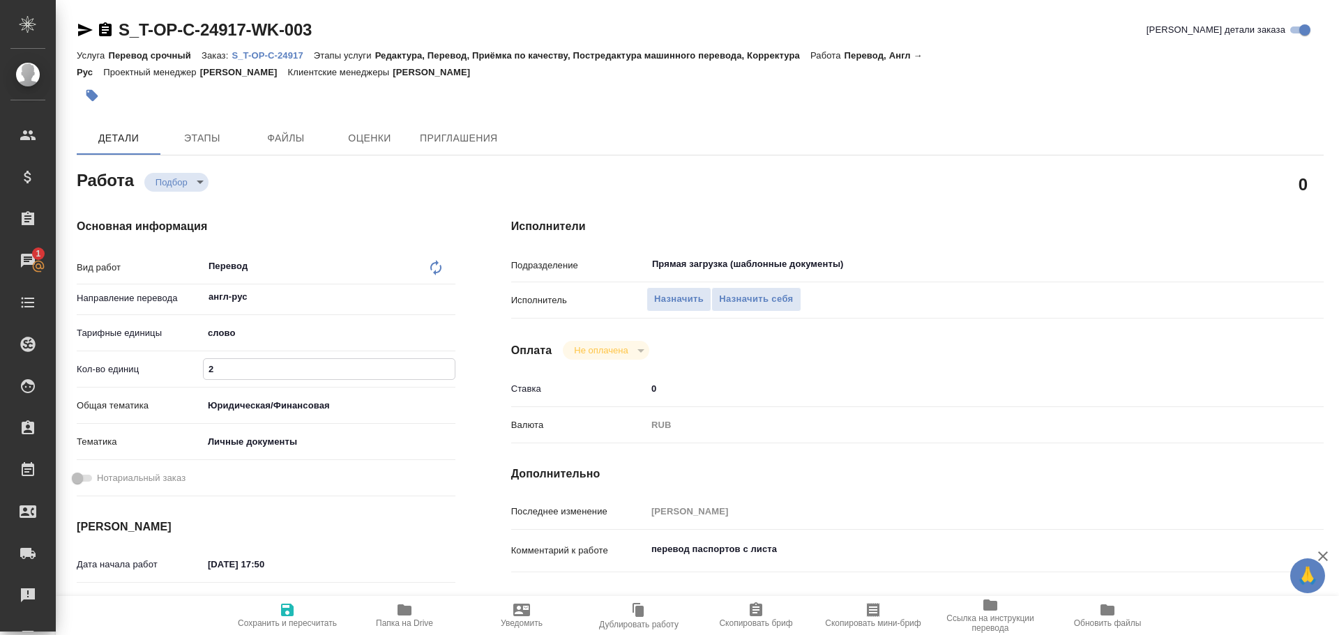
type textarea "x"
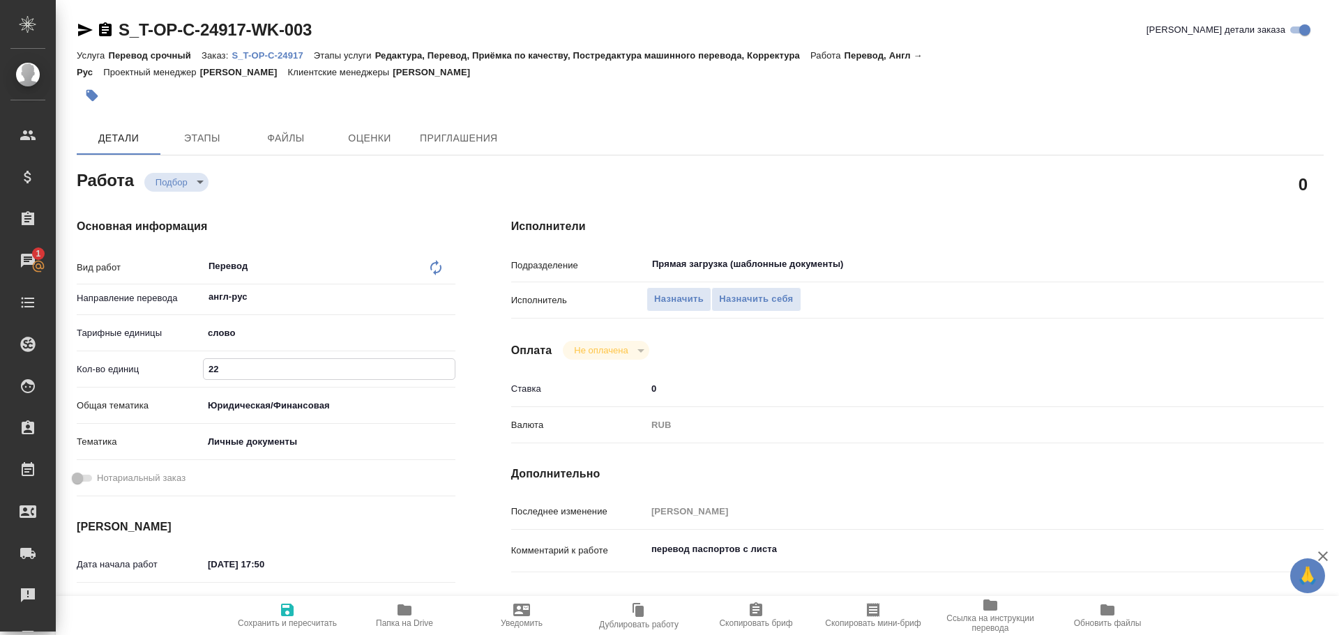
type input "225"
type textarea "x"
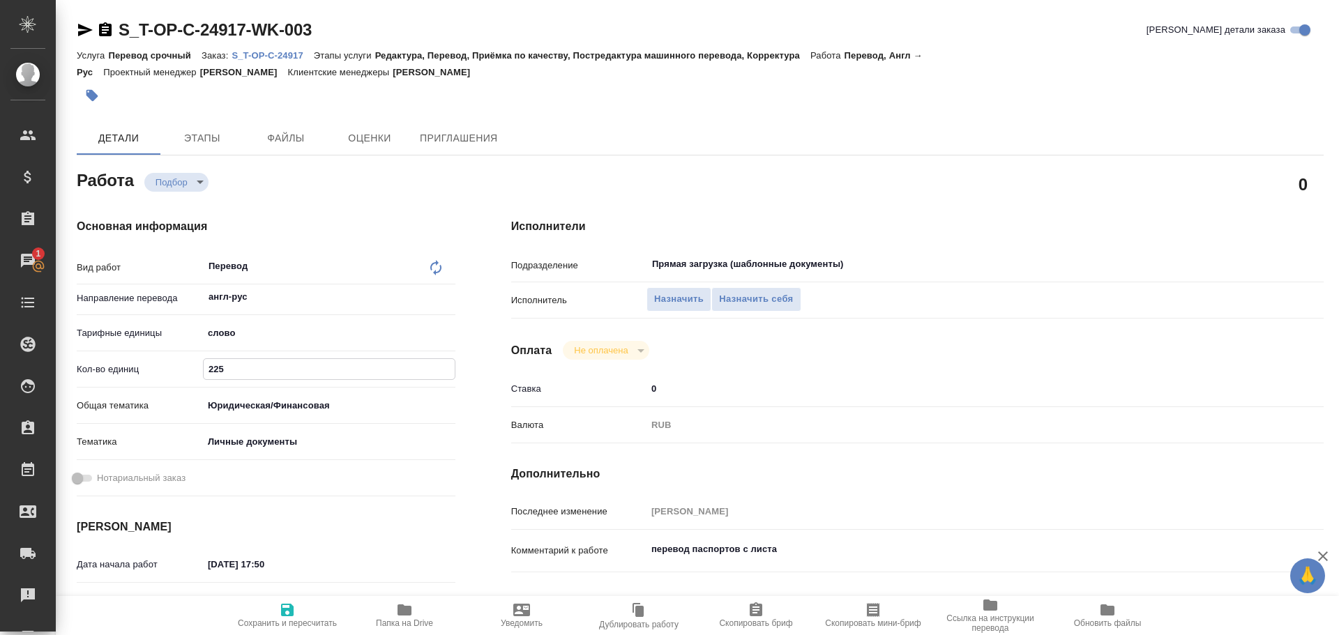
type input "225"
click at [296, 608] on span "Сохранить и пересчитать" at bounding box center [287, 615] width 100 height 26
type textarea "x"
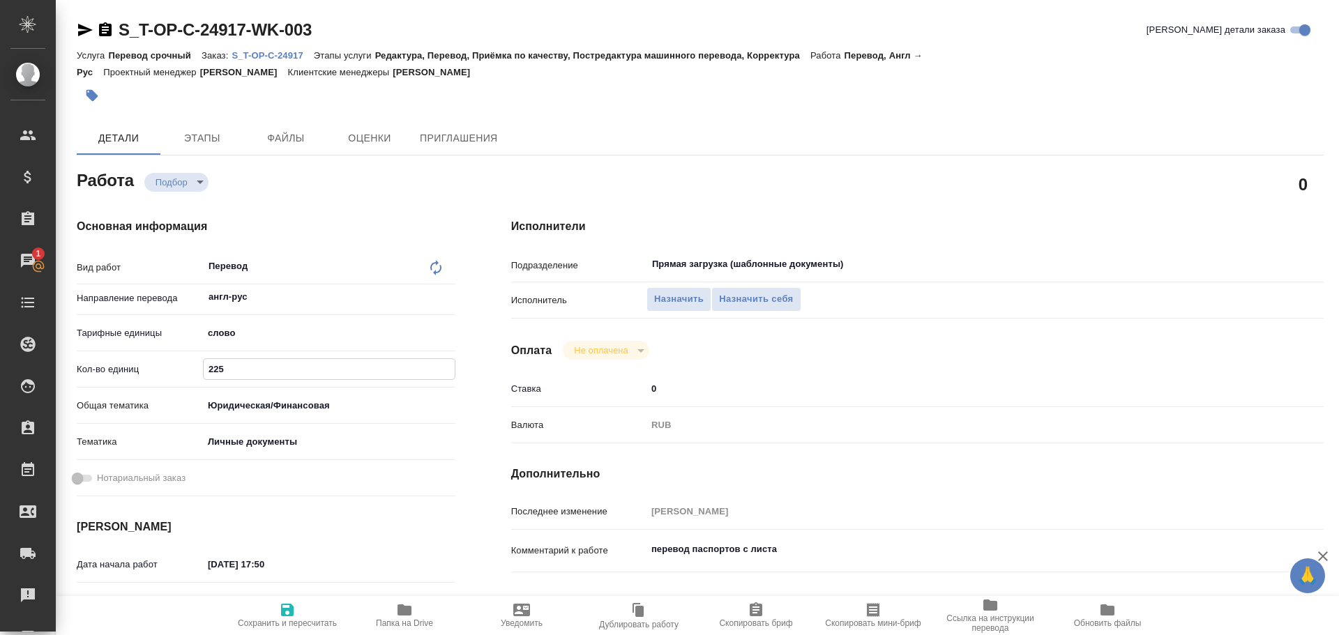
type textarea "x"
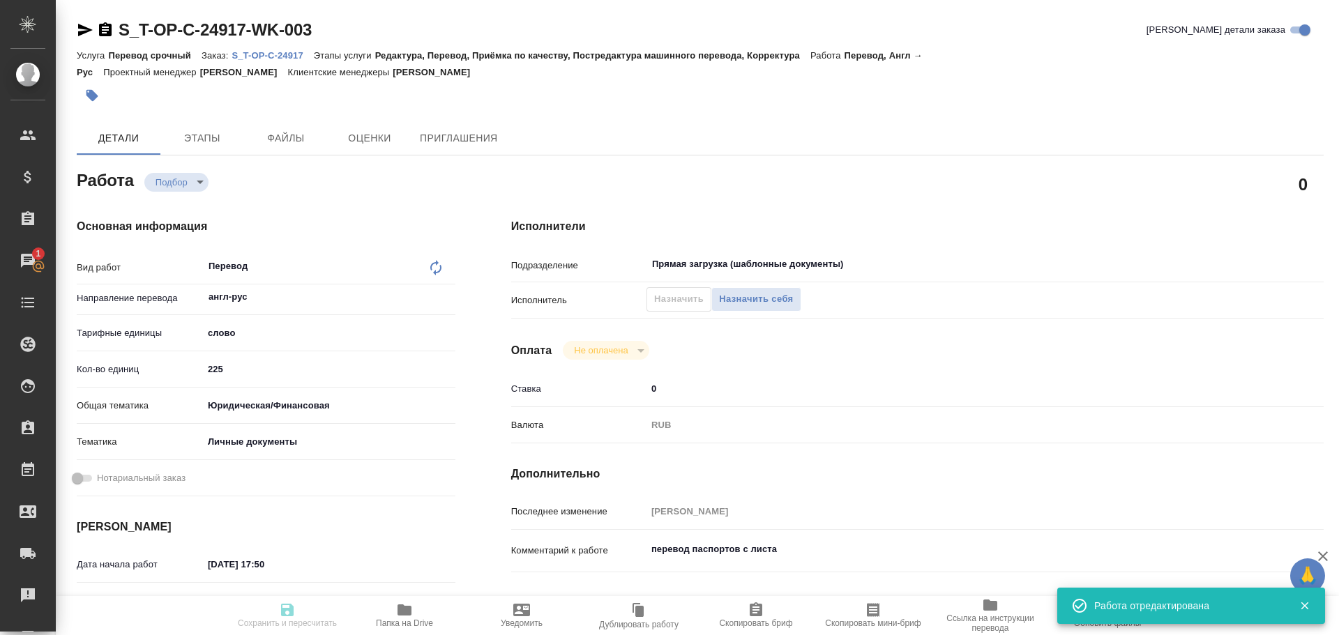
type textarea "x"
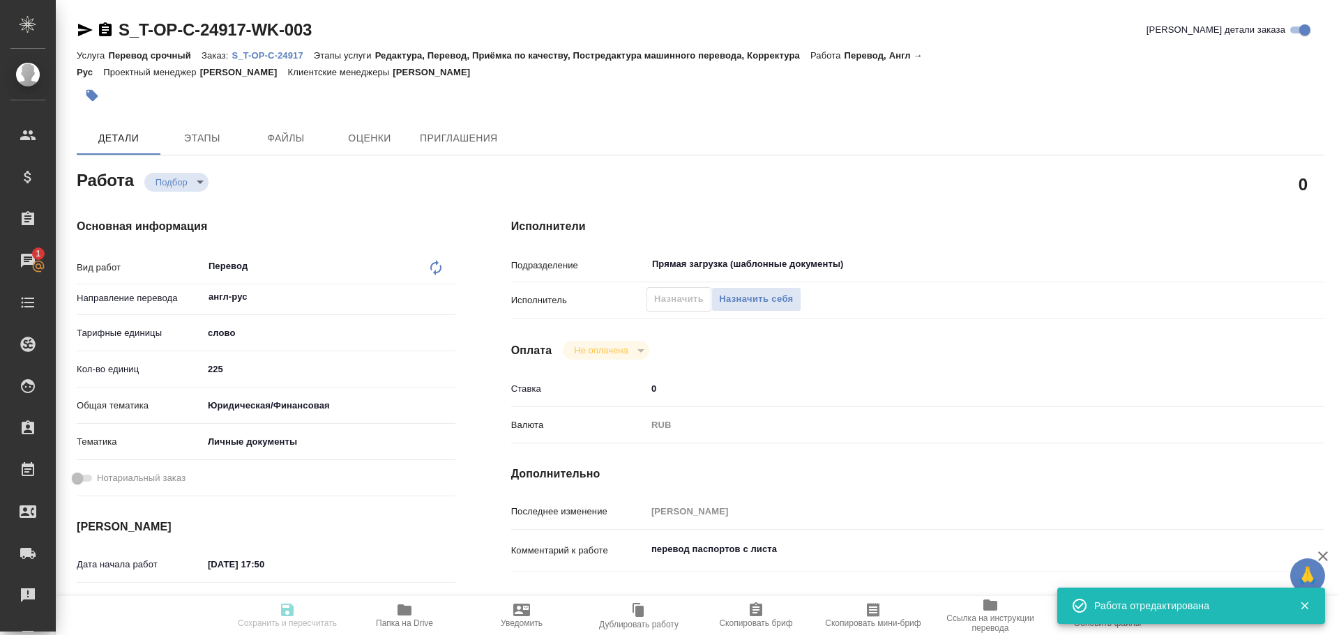
type input "readyForWork"
type textarea "Перевод"
type textarea "x"
type input "англ-рус"
type input "5a8b1489cc6b4906c91bfd90"
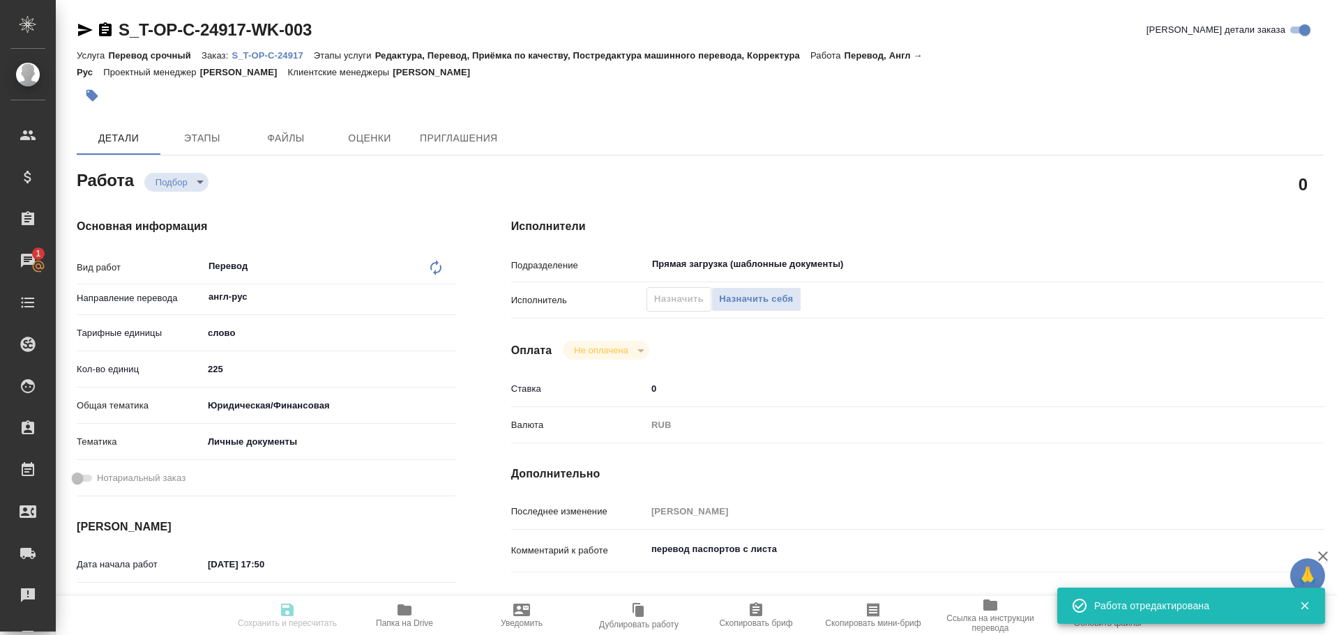
type input "1"
type input "yr-fn"
type input "5a8b8b956a9677013d343cfe"
type input "25.08.2025 17:50"
type input "25.08.2025 19:00"
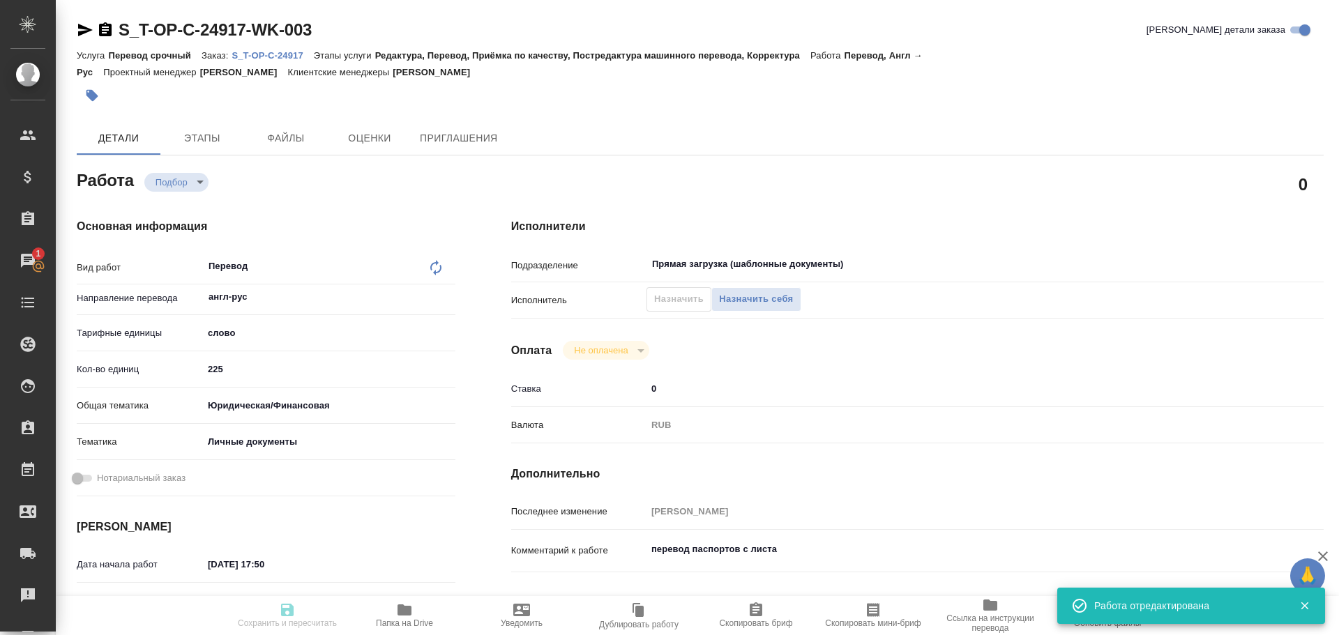
type input "26.08.2025 09:30"
type input "Прямая загрузка (шаблонные документы)"
type input "notPayed"
type input "0.55"
type input "RUB"
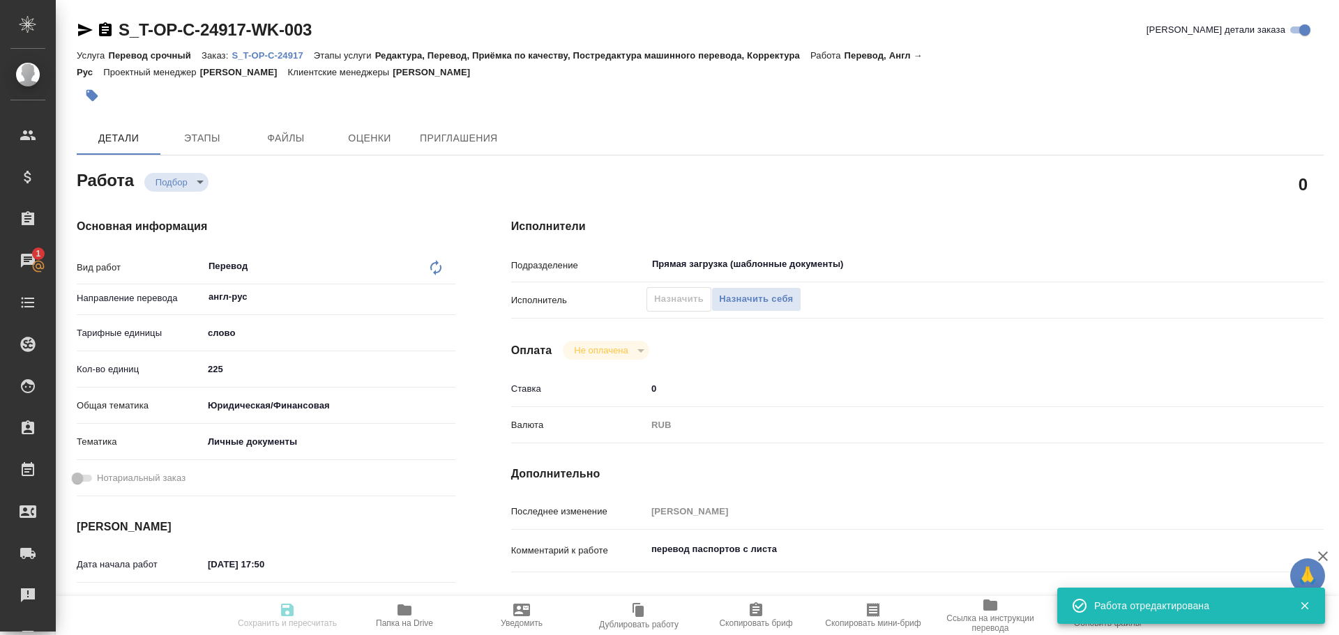
type input "Газизов Ринат"
type textarea "перевод паспортов с листа"
type textarea "x"
type textarea "/Clients/Т-ОП-С_Русал Глобал Менеджмент/Orders/S_T-OP-C-24917/Translated/S_T-OP…"
type textarea "x"
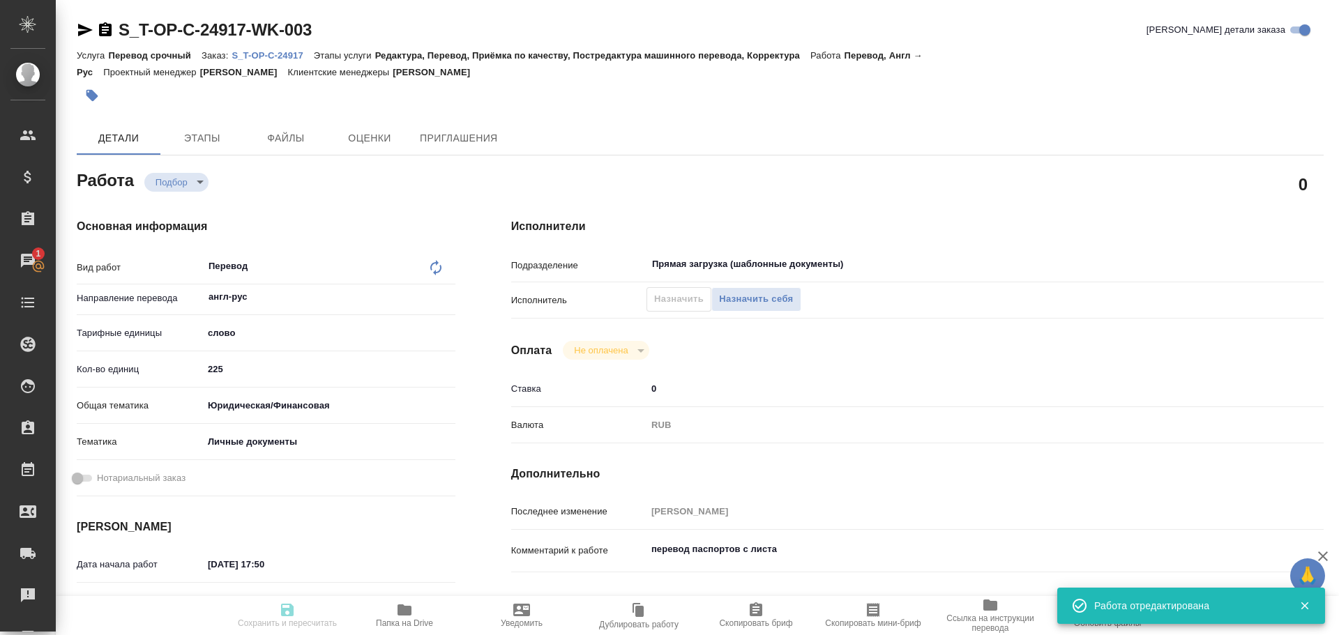
type input "S_T-OP-C-24917"
type input "Т-ОП-С-46540"
type input "Перевод срочный"
type input "Редактура, Перевод, Приёмка по качеству, Постредактура машинного перевода, Корр…"
type input "Меньшикова Александра"
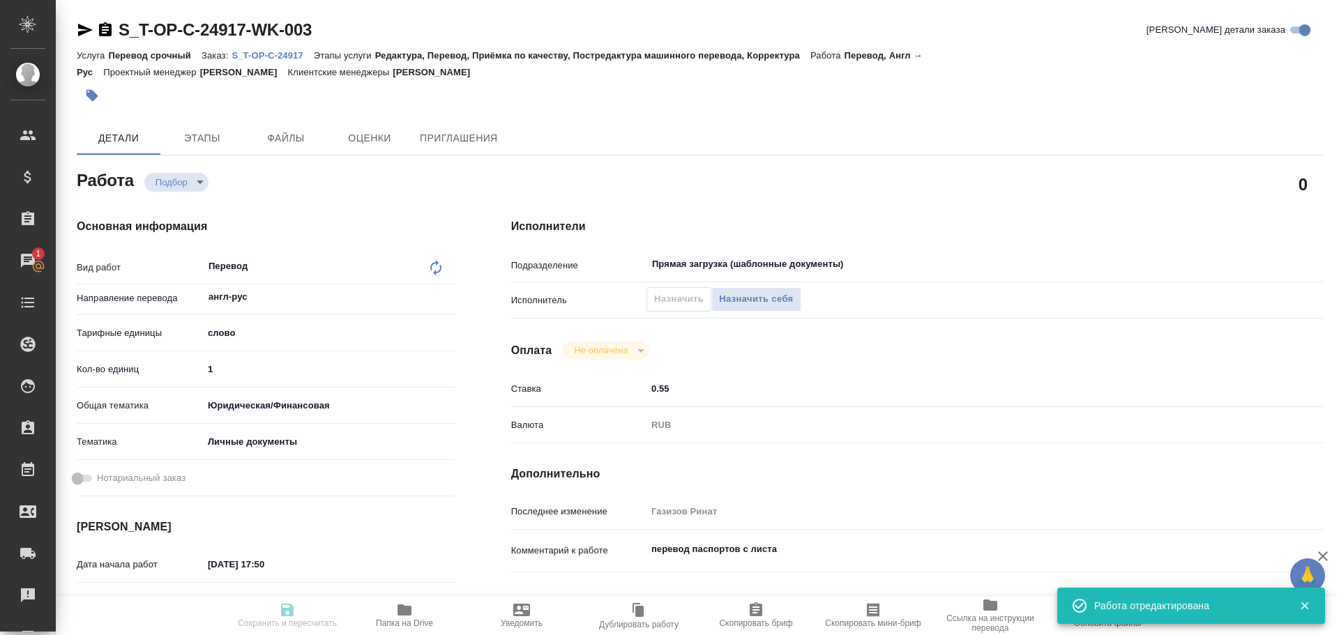
type input "/Clients/Т-ОП-С_Русал Глобал Менеджмент/Orders/S_T-OP-C-24917"
type textarea "x"
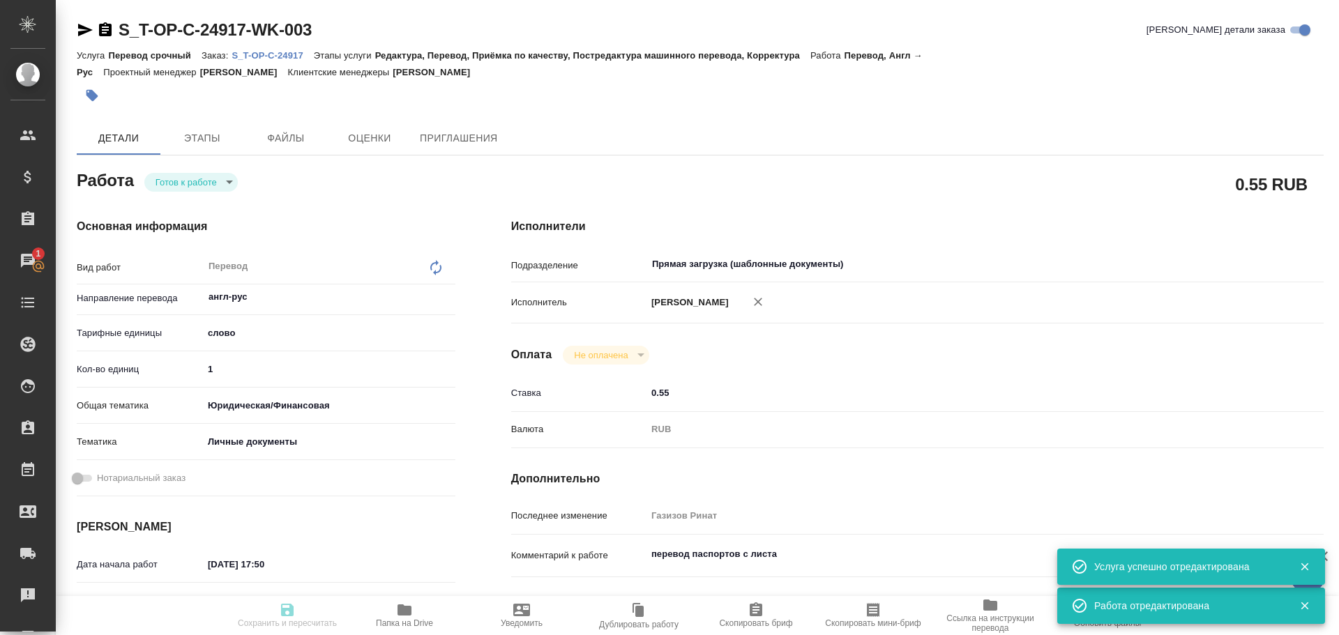
type textarea "x"
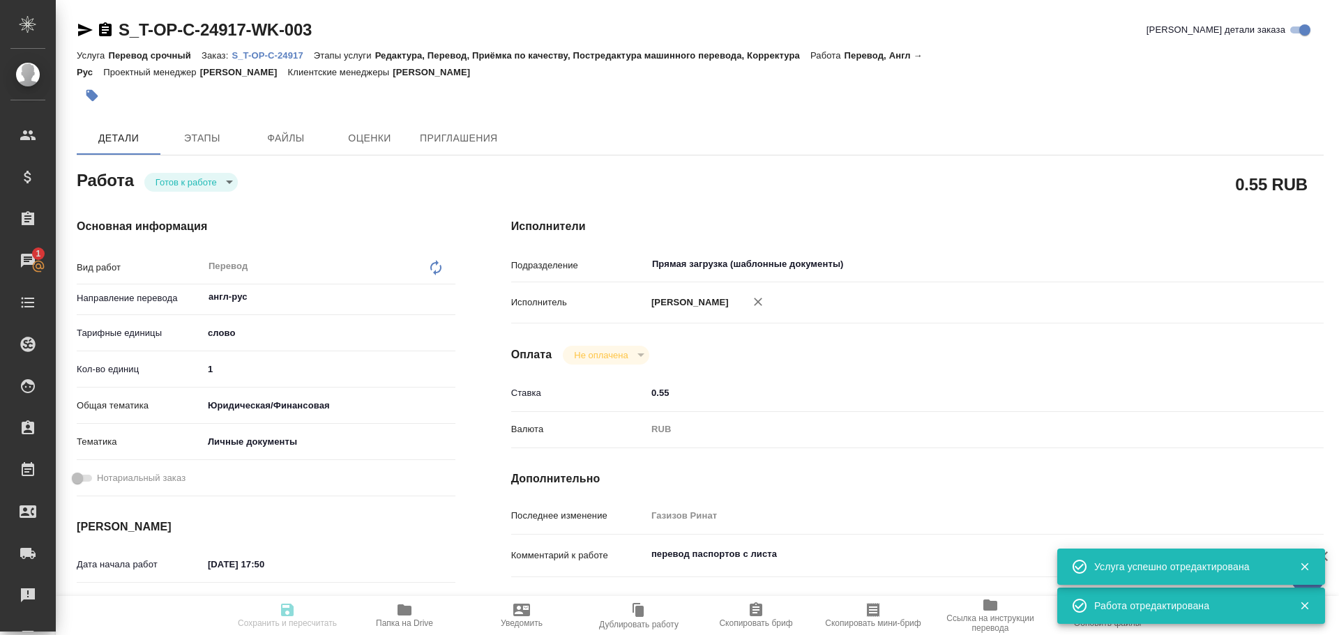
type textarea "x"
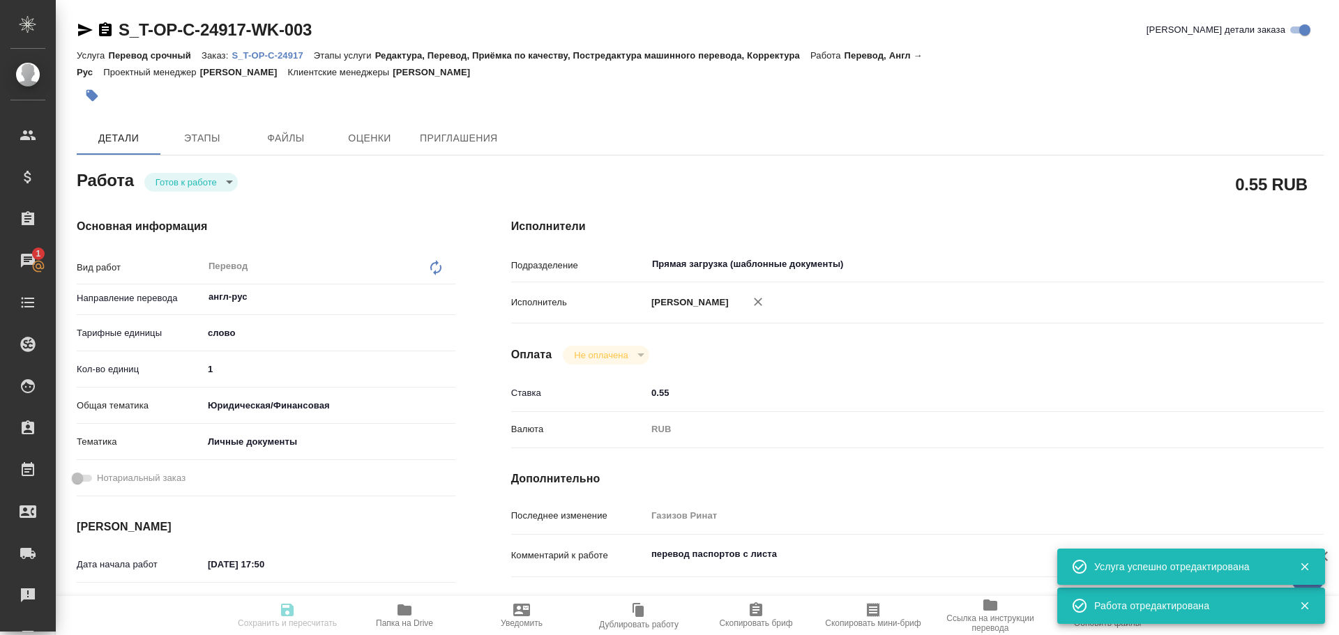
type textarea "x"
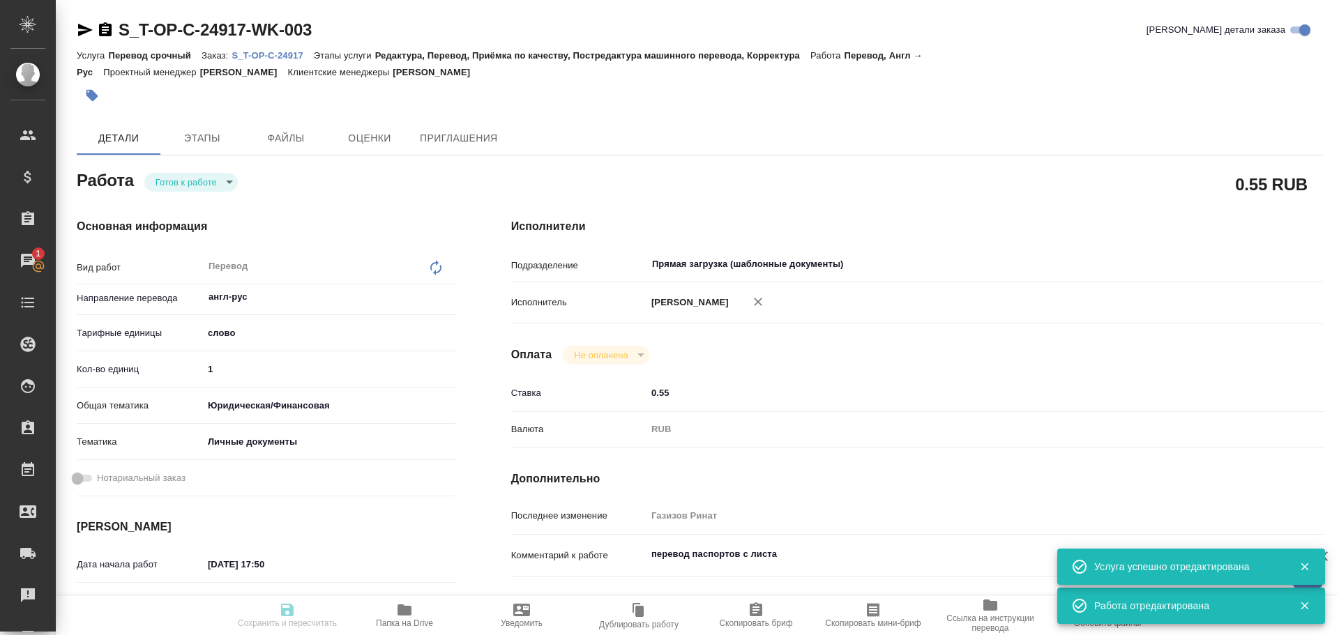
type textarea "x"
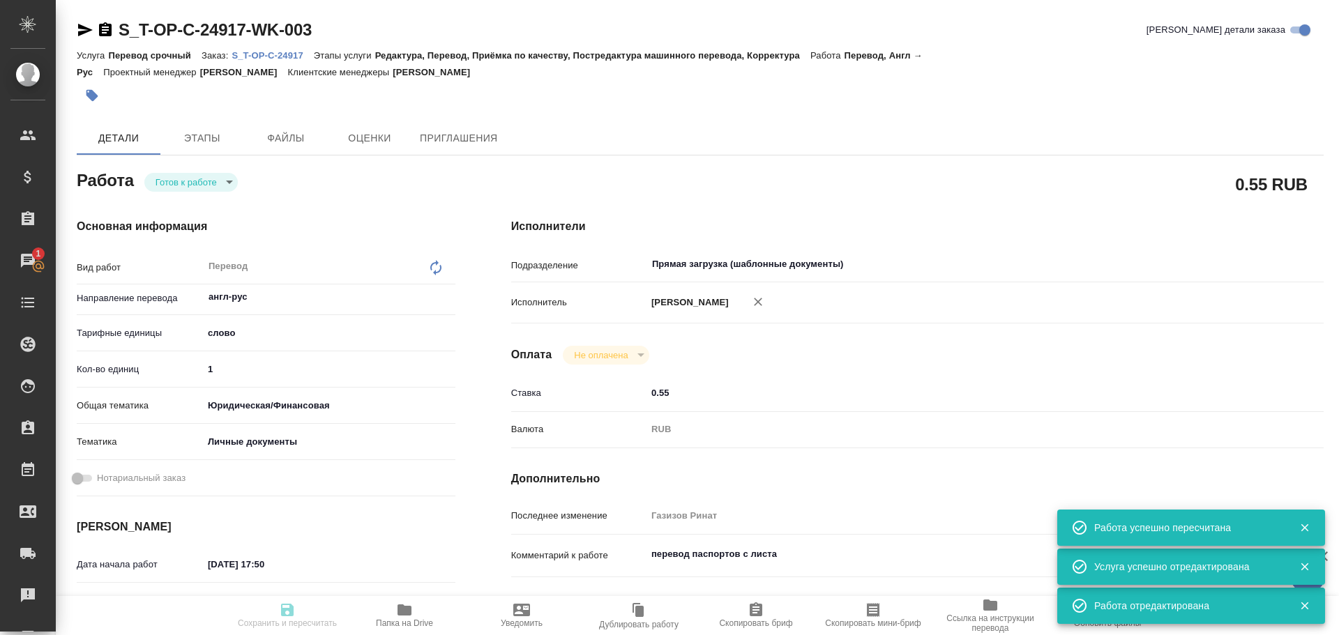
type input "readyForWork"
type textarea "Перевод"
type textarea "x"
type input "англ-рус"
type input "5a8b1489cc6b4906c91bfd90"
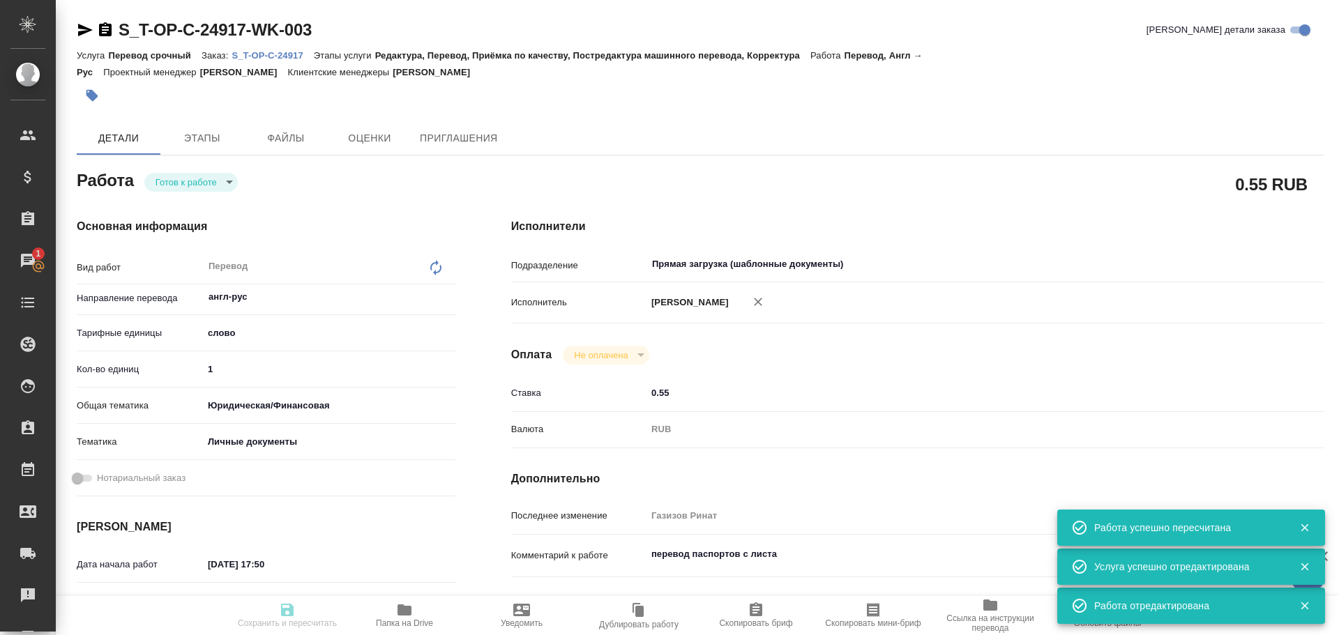
type input "1"
type input "yr-fn"
type input "5a8b8b956a9677013d343cfe"
type input "25.08.2025 17:50"
type input "25.08.2025 19:00"
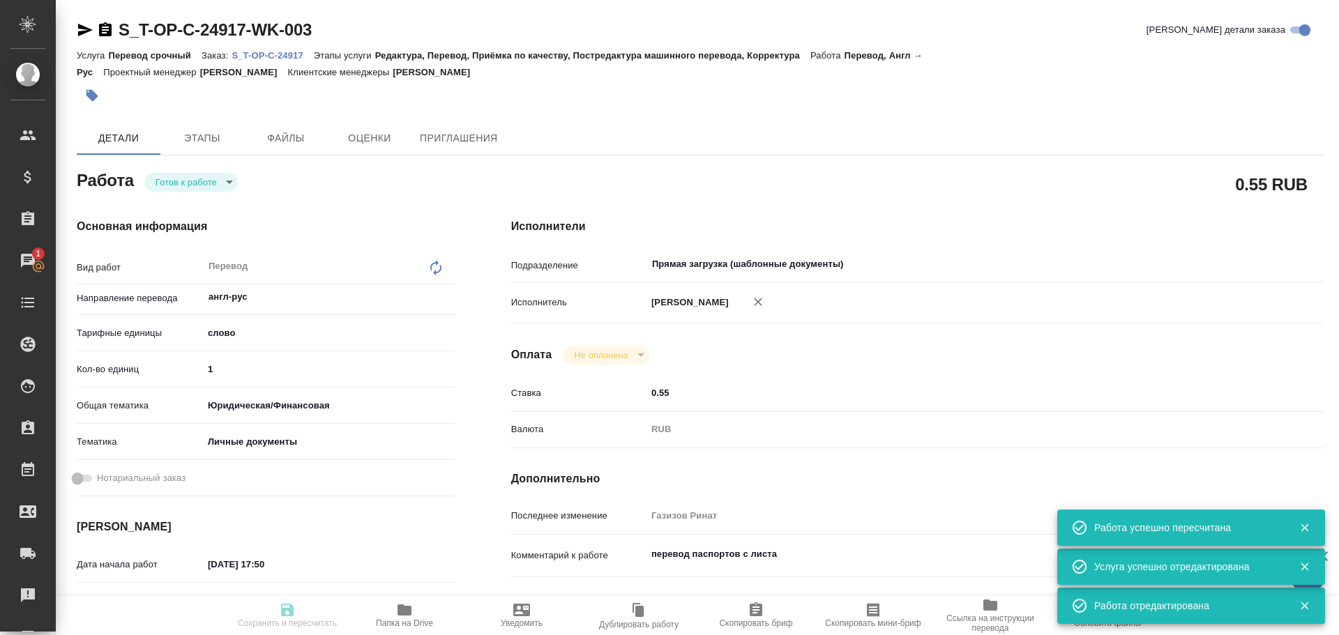
type input "26.08.2025 09:30"
type input "Прямая загрузка (шаблонные документы)"
type input "notPayed"
type input "0.55"
type input "RUB"
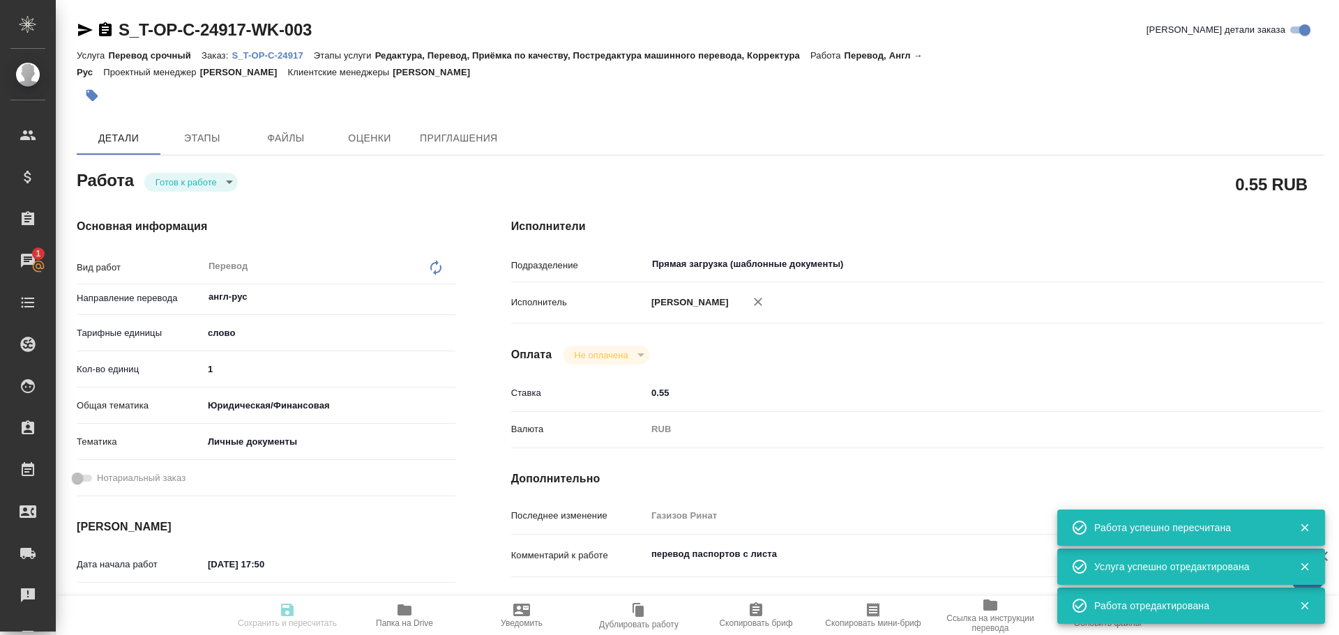
type input "Газизов Ринат"
type textarea "перевод паспортов с листа"
type textarea "x"
type textarea "/Clients/Т-ОП-С_Русал Глобал Менеджмент/Orders/S_T-OP-C-24917/Translated/S_T-OP…"
type textarea "x"
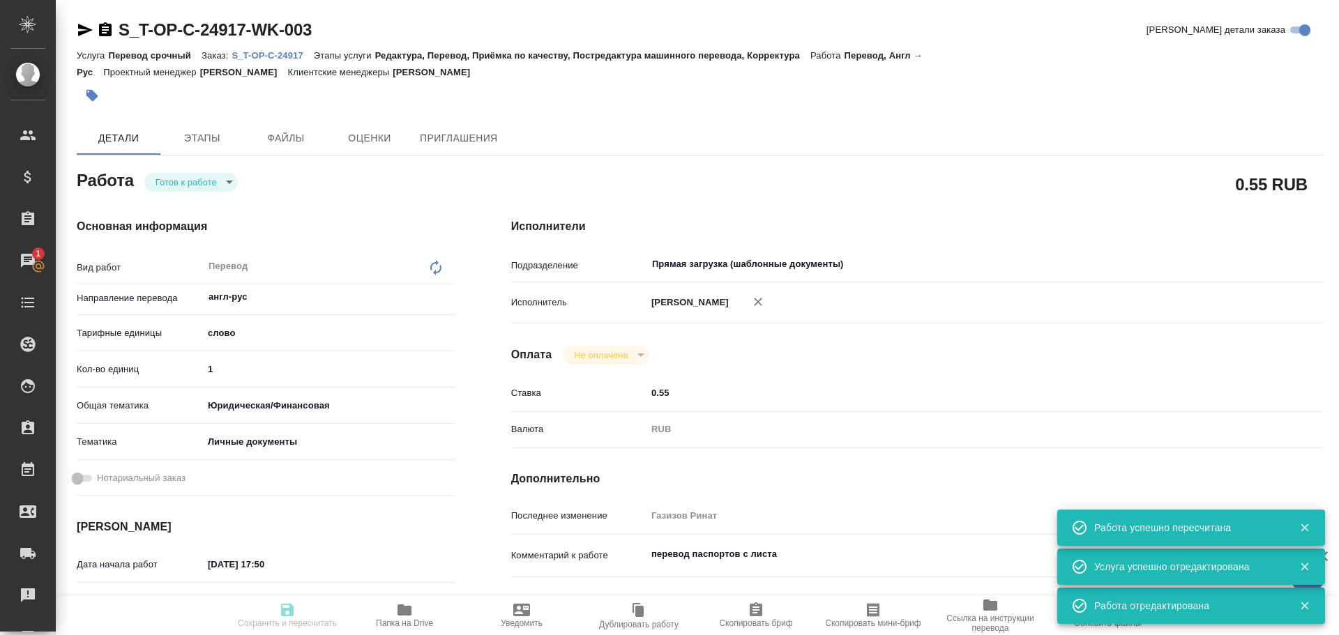
type input "S_T-OP-C-24917"
type input "Т-ОП-С-46540"
type input "Перевод срочный"
type input "Редактура, Перевод, Приёмка по качеству, Постредактура машинного перевода, Корр…"
type input "Меньшикова Александра"
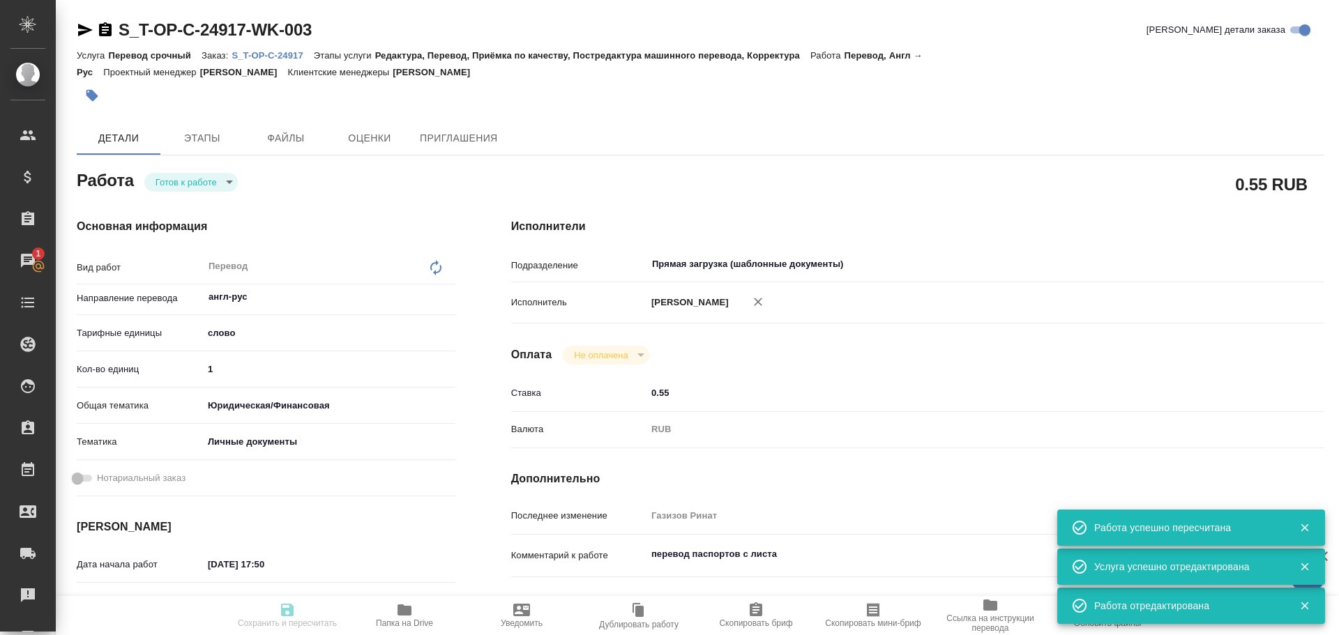
type input "/Clients/Т-ОП-С_Русал Глобал Менеджмент/Orders/S_T-OP-C-24917"
type textarea "x"
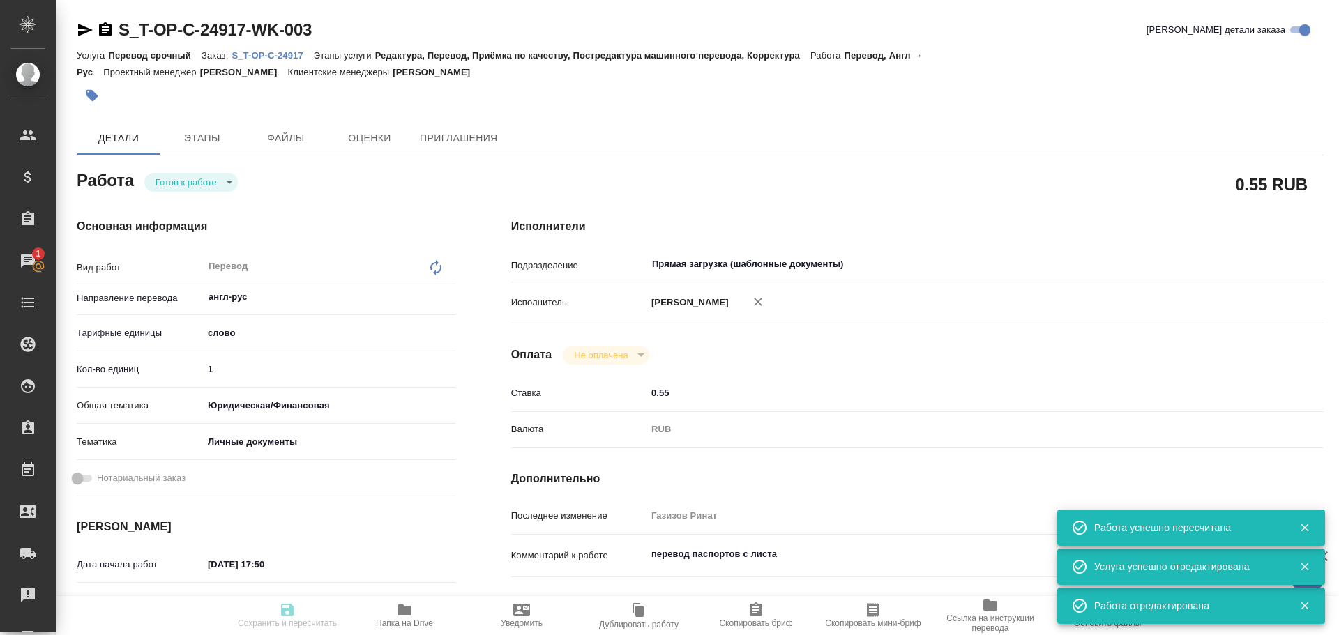
type textarea "x"
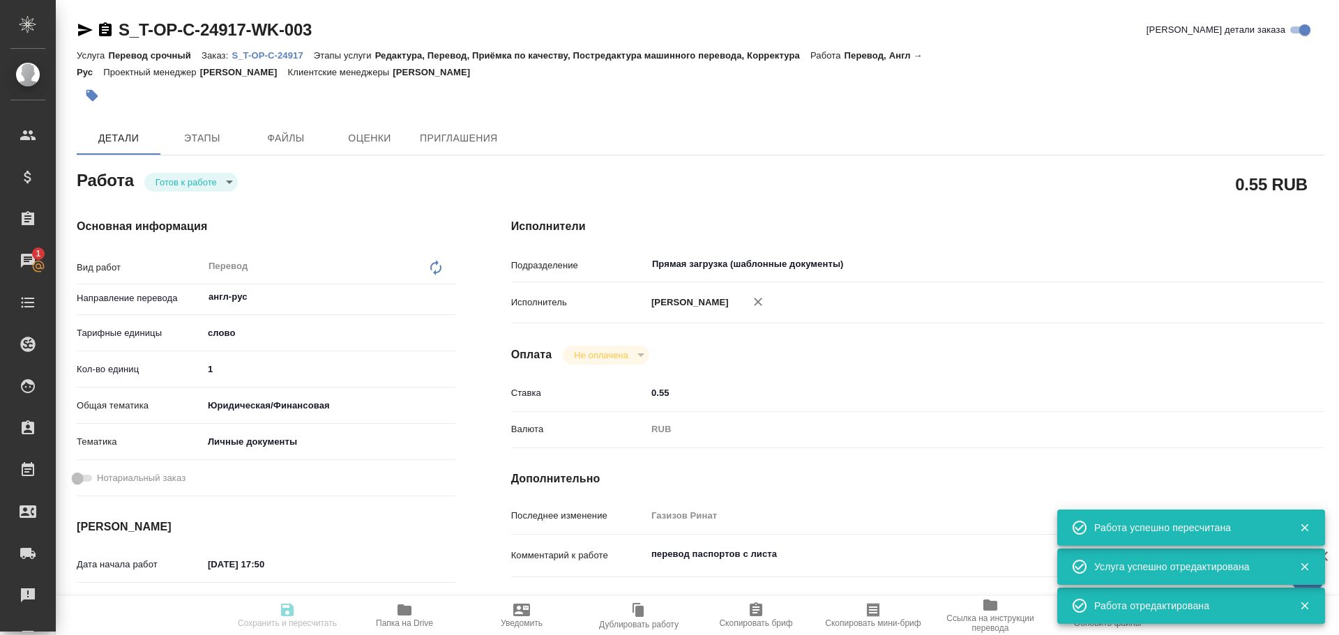
type textarea "x"
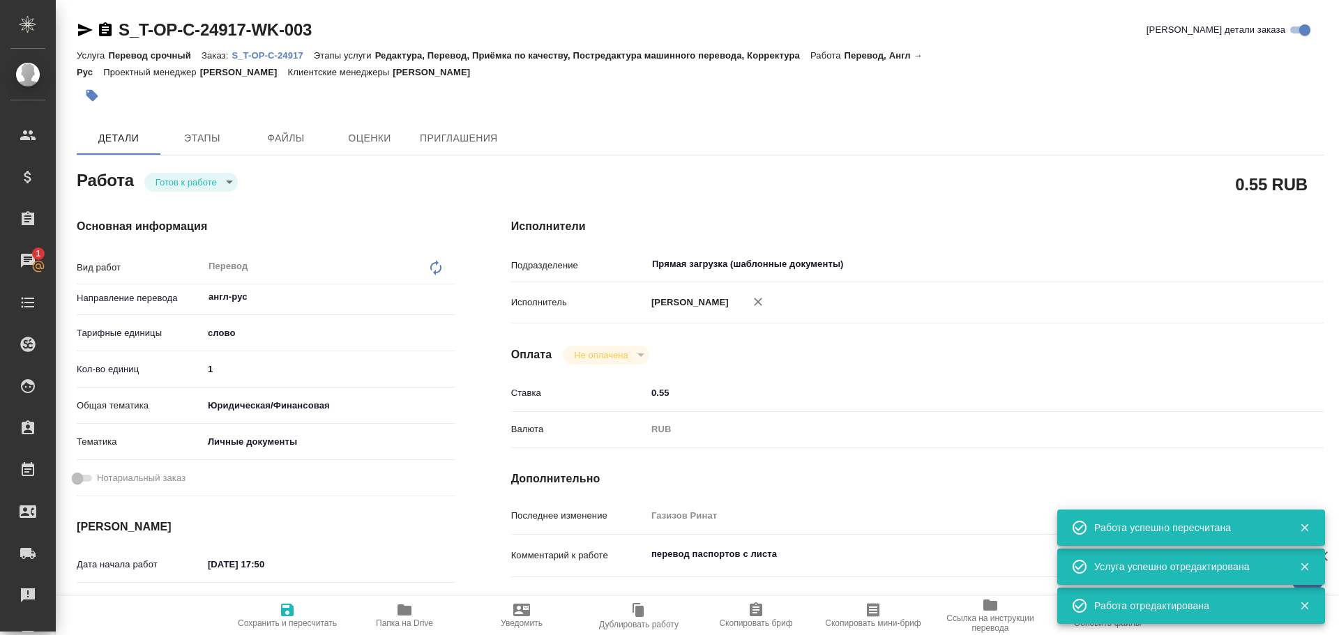
type textarea "x"
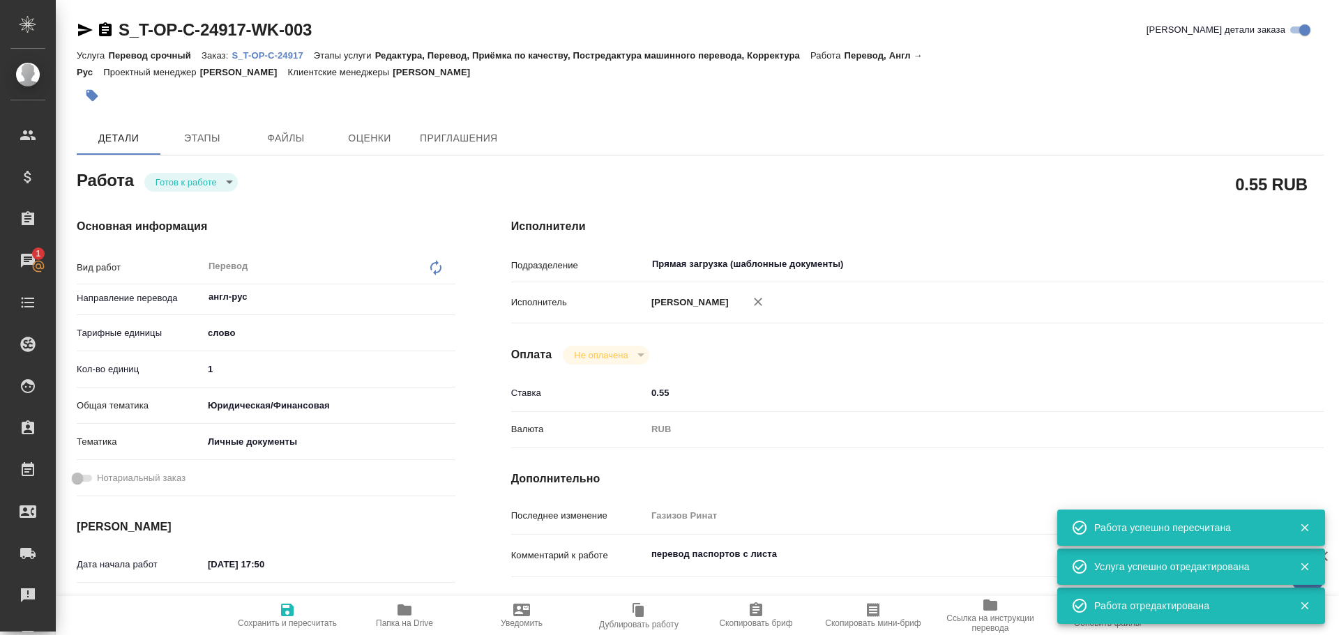
type textarea "x"
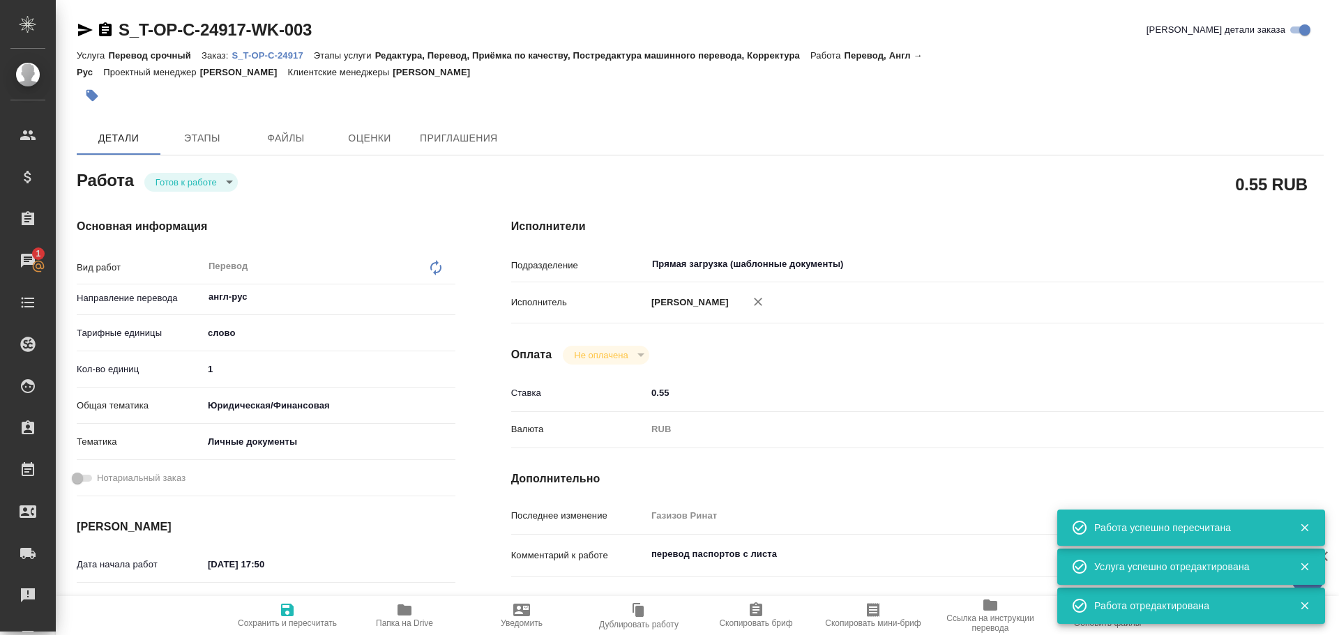
type textarea "x"
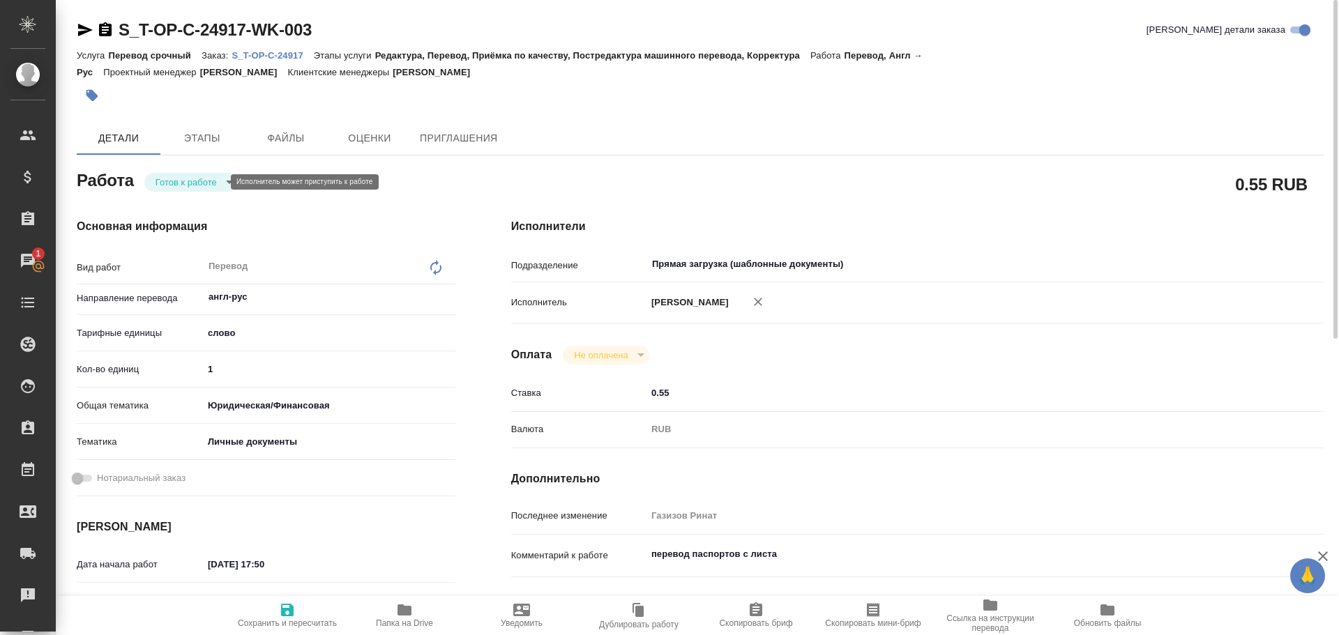
click at [183, 180] on body "🙏 .cls-1 fill:#fff; AWATERA Gusev Alexandr Клиенты Спецификации Заказы 1 Чаты T…" at bounding box center [669, 317] width 1339 height 635
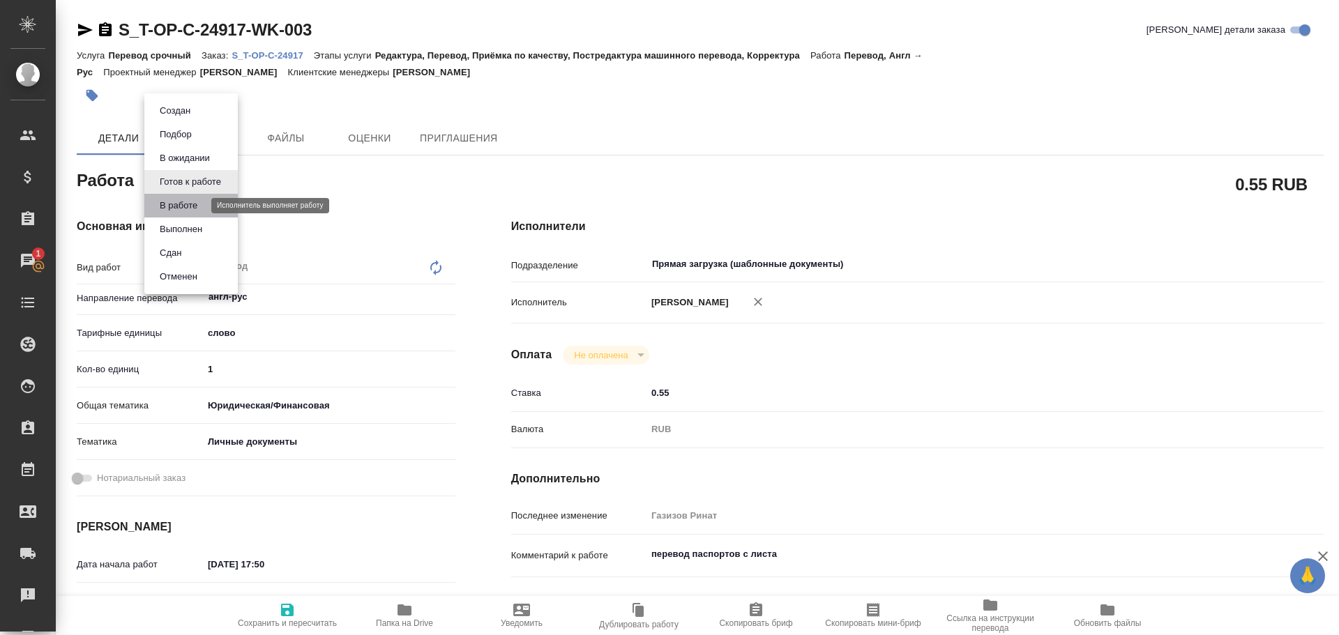
click at [183, 208] on button "В работе" at bounding box center [178, 205] width 46 height 15
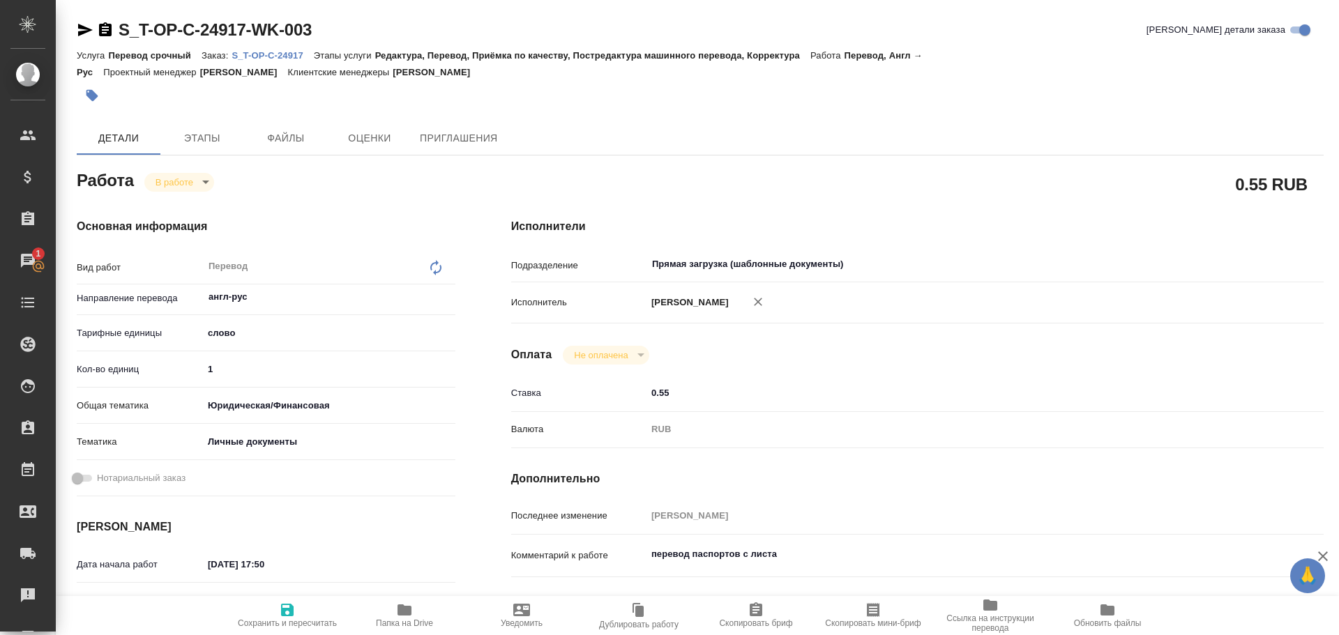
type textarea "x"
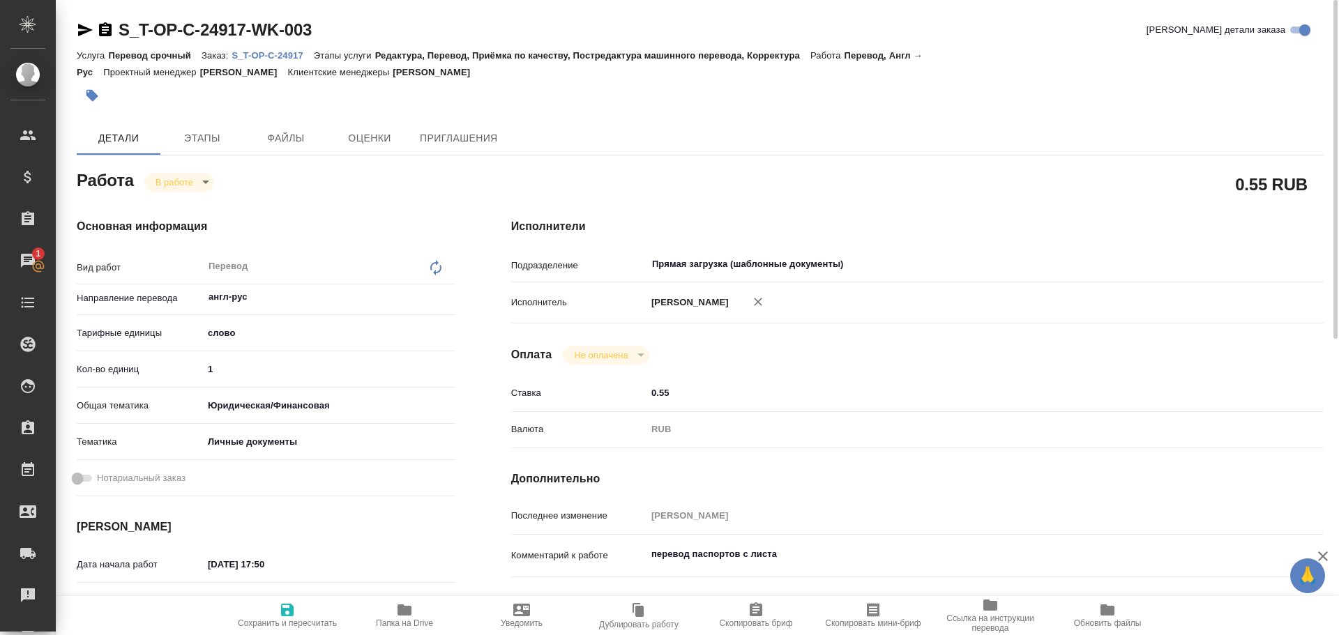
type textarea "x"
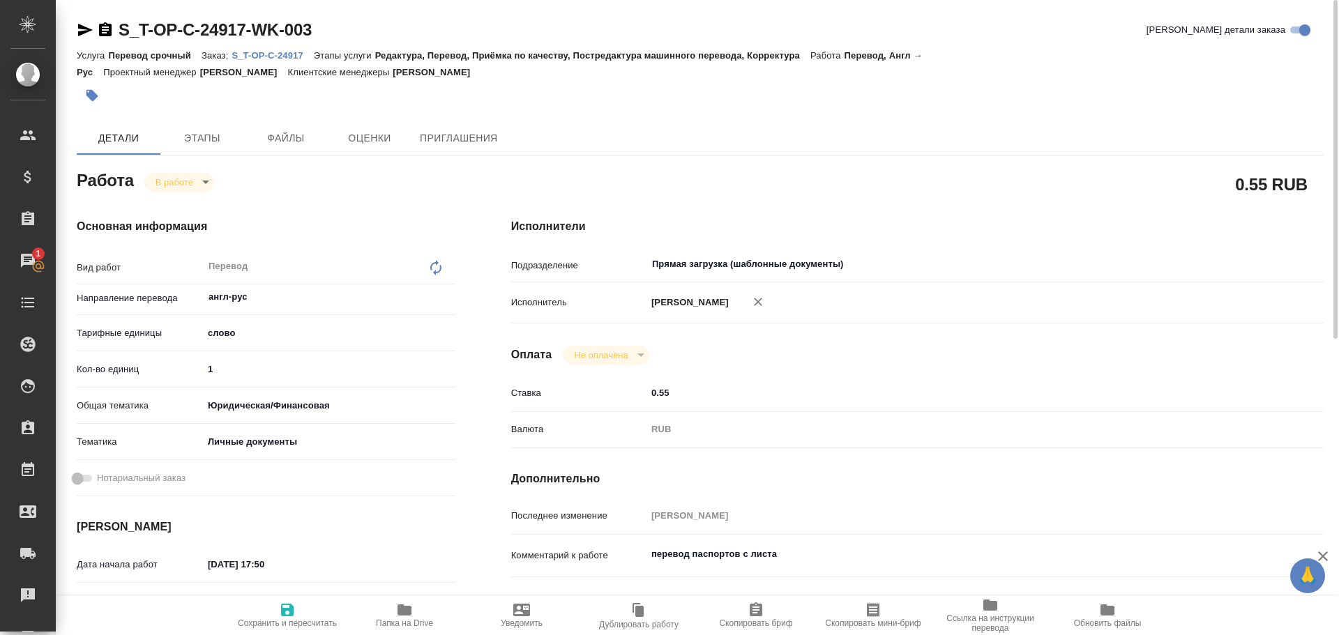
type textarea "x"
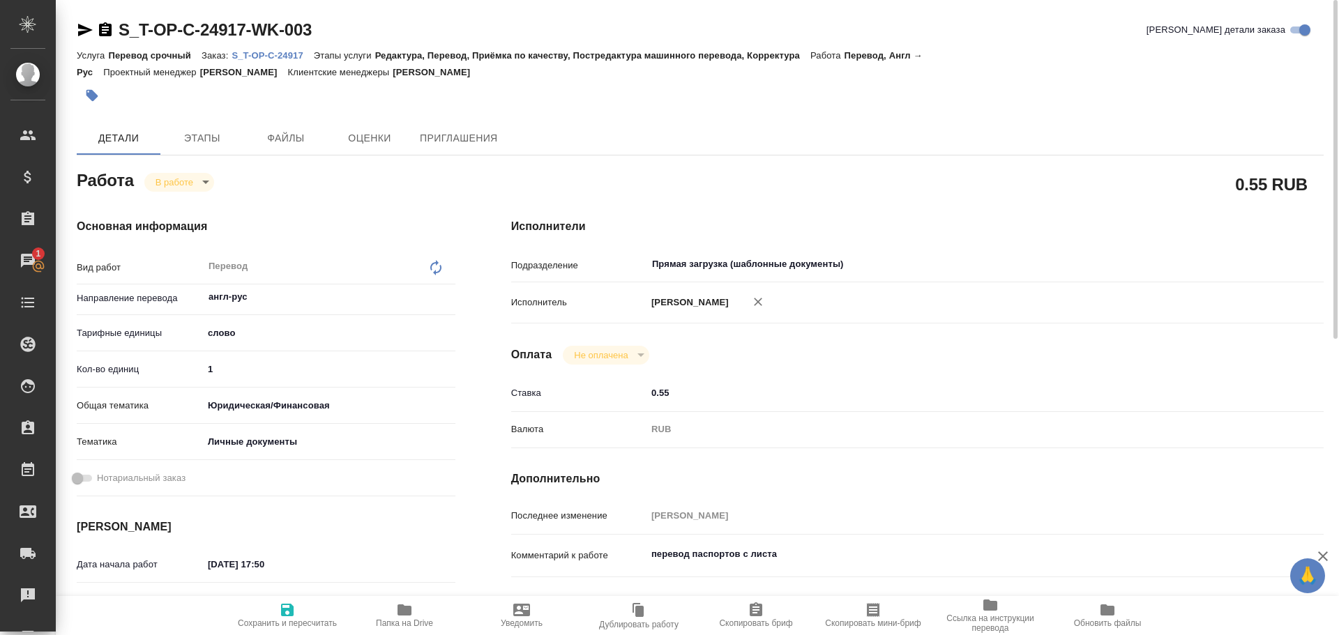
type textarea "x"
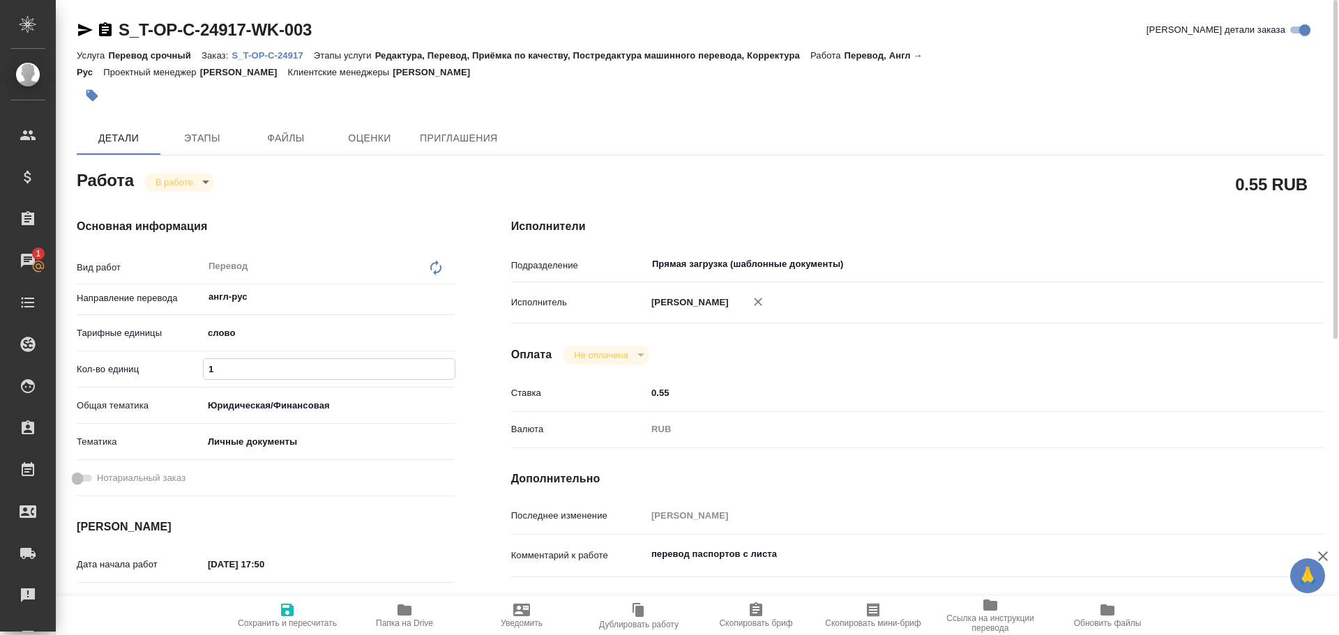
drag, startPoint x: 226, startPoint y: 365, endPoint x: 98, endPoint y: 351, distance: 129.0
click at [101, 352] on div "Вид работ Перевод x ​ Направление перевода англ-рус ​ Тарифные единицы слово 5a…" at bounding box center [266, 377] width 379 height 250
type textarea "x"
type input "2"
type textarea "x"
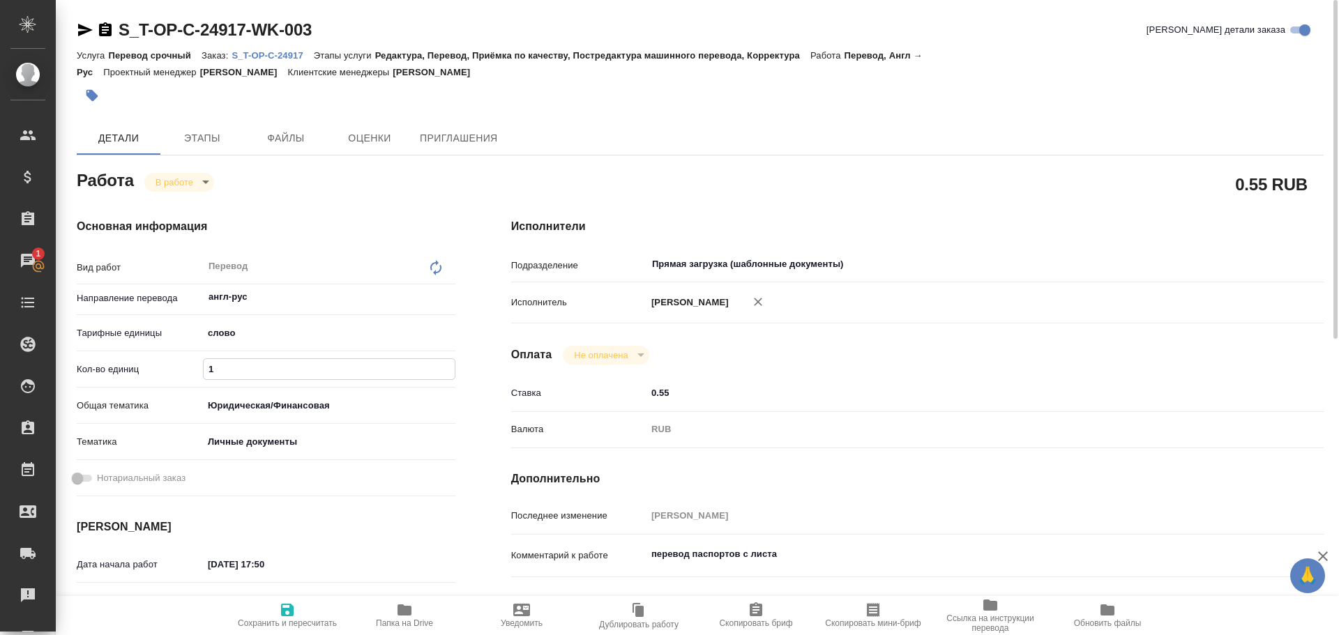
type textarea "x"
type input "22"
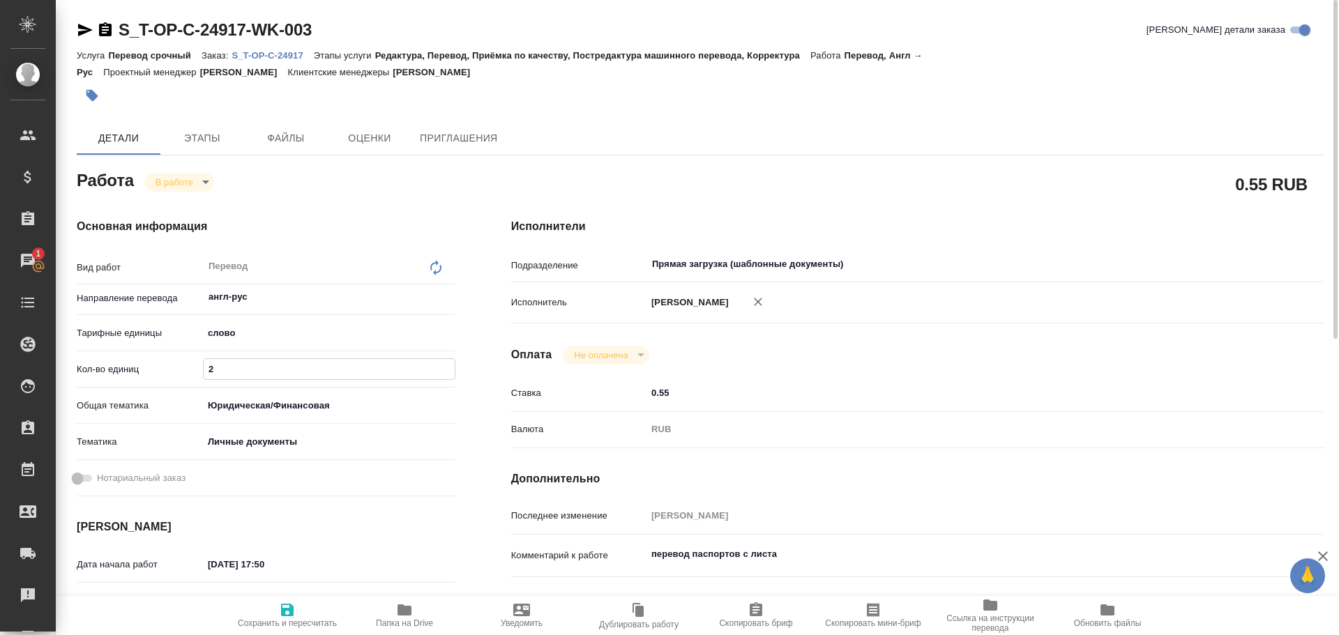
type textarea "x"
click at [282, 603] on icon "button" at bounding box center [287, 610] width 17 height 17
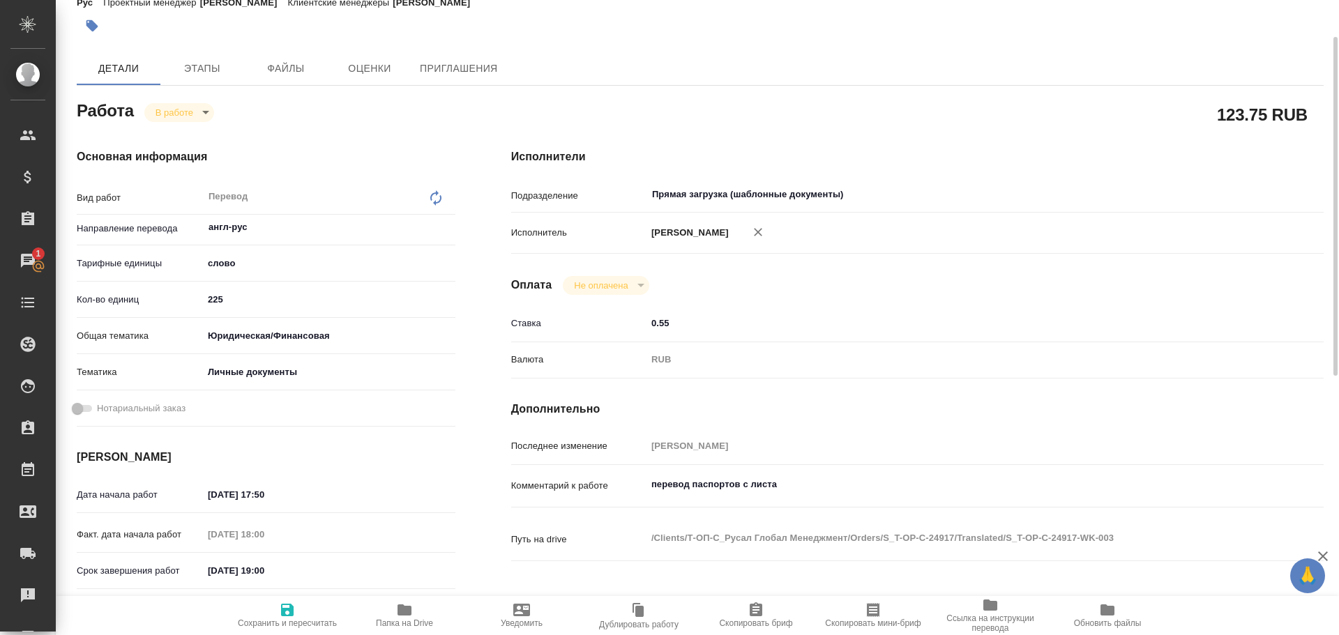
click at [789, 482] on textarea "перевод паспортов с листа" at bounding box center [950, 485] width 609 height 24
click at [287, 604] on icon "button" at bounding box center [287, 610] width 13 height 13
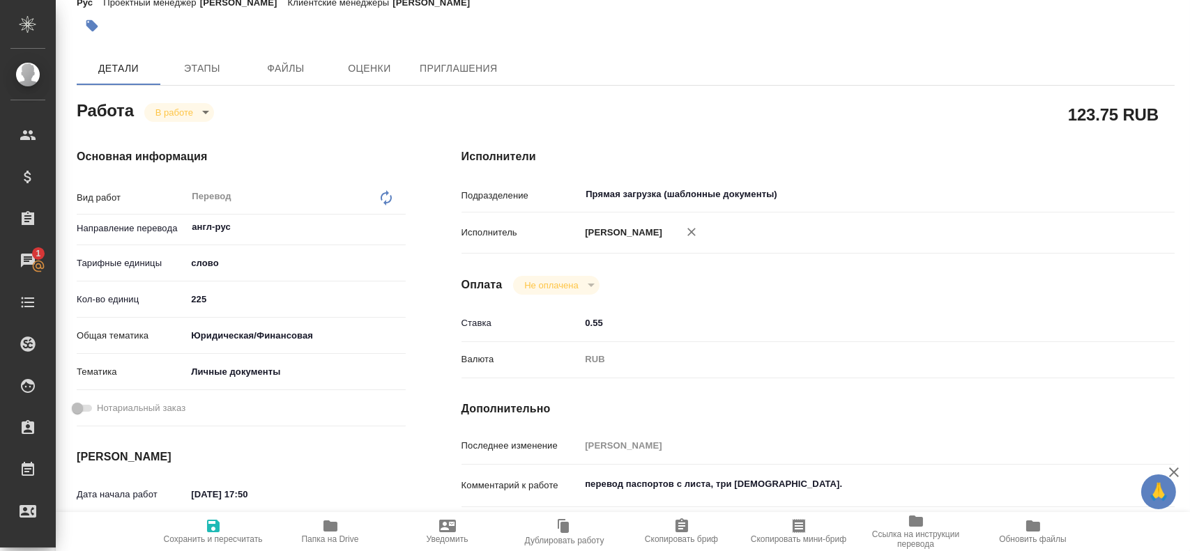
scroll to position [86, 0]
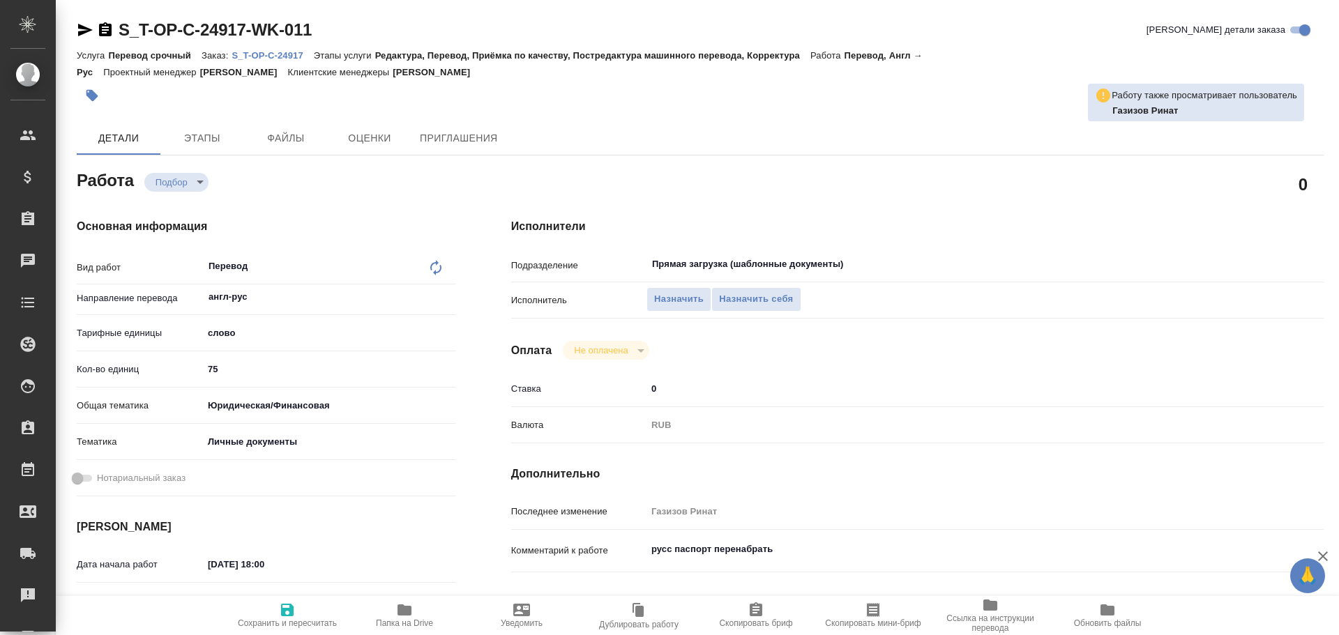
type textarea "x"
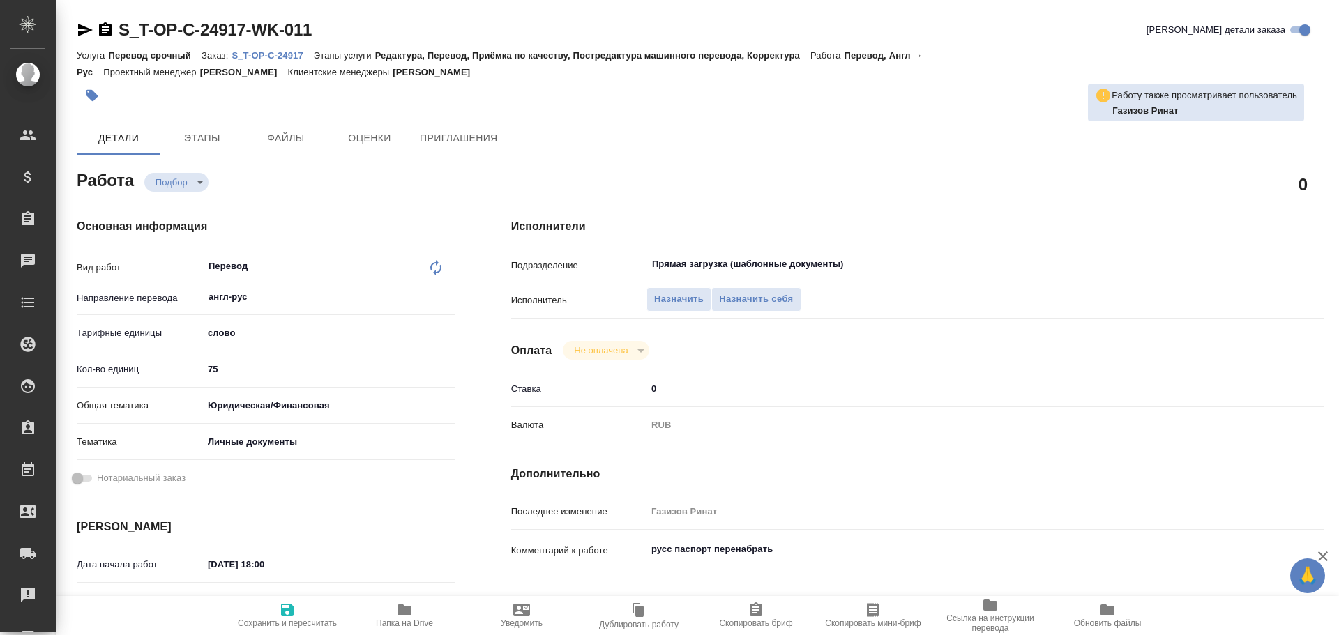
type textarea "x"
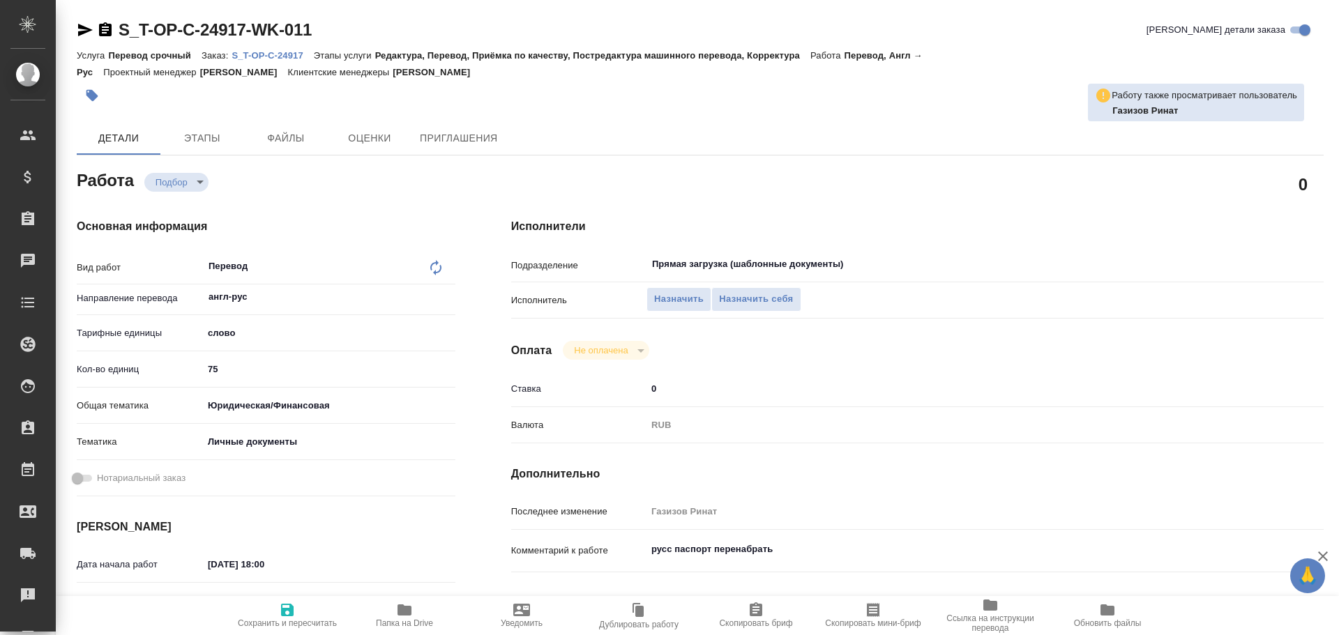
type textarea "x"
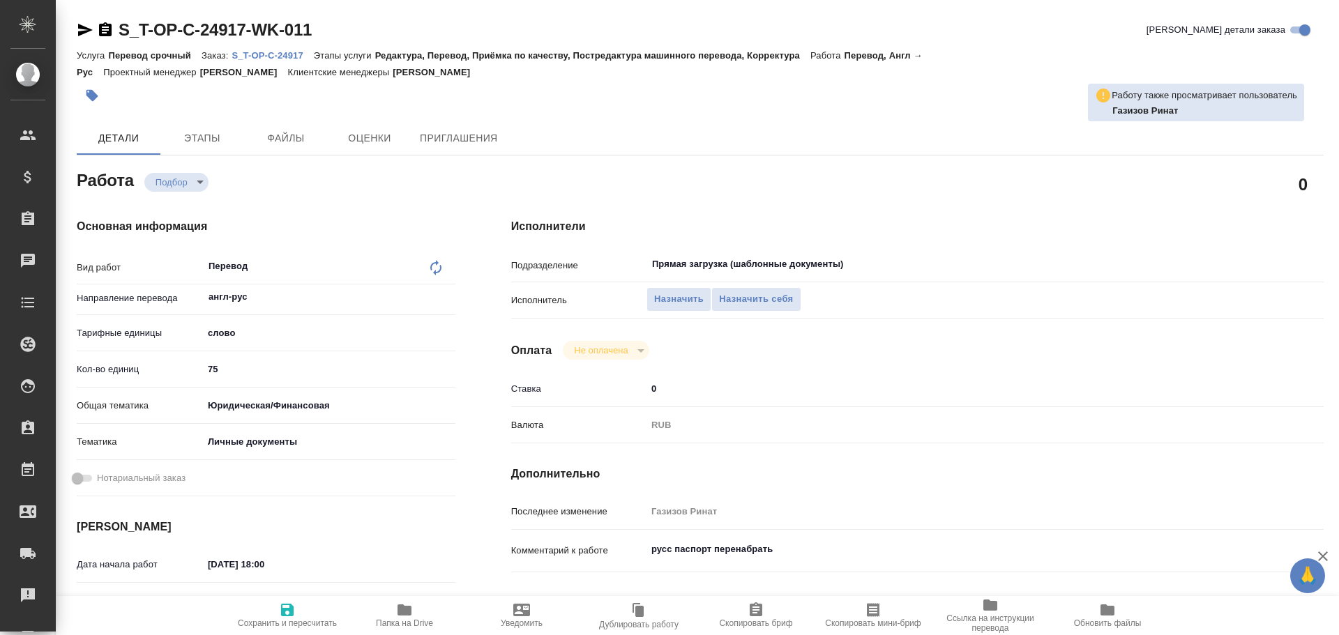
type textarea "x"
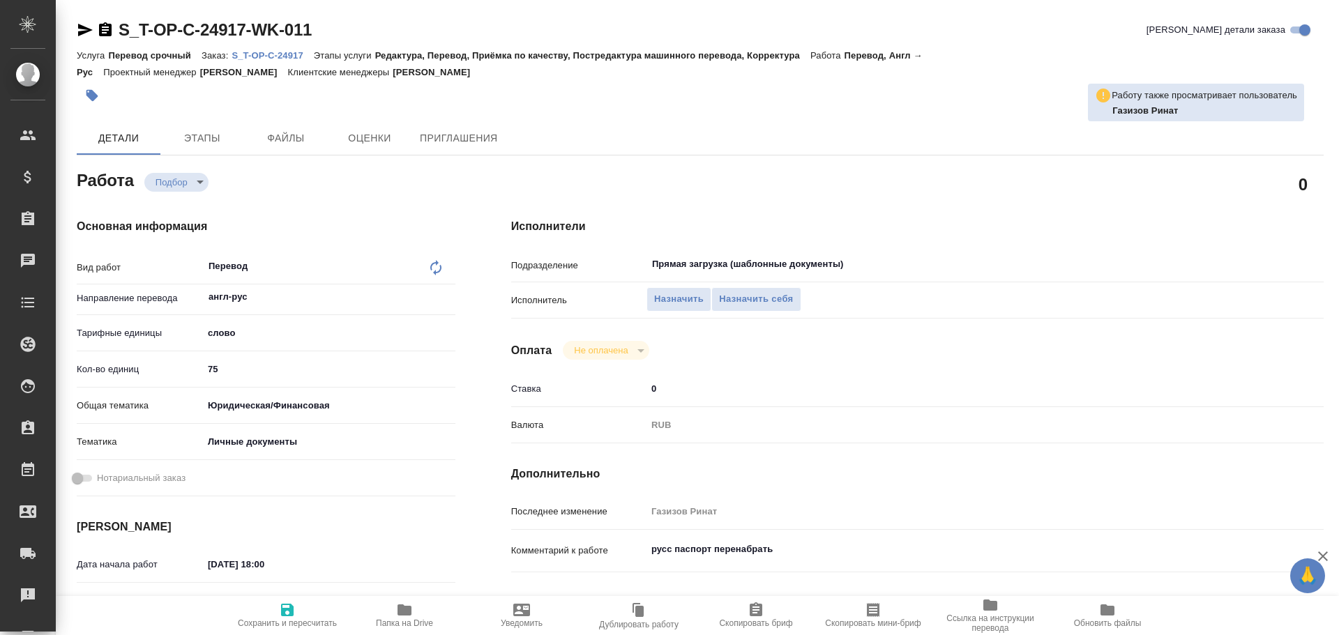
type textarea "x"
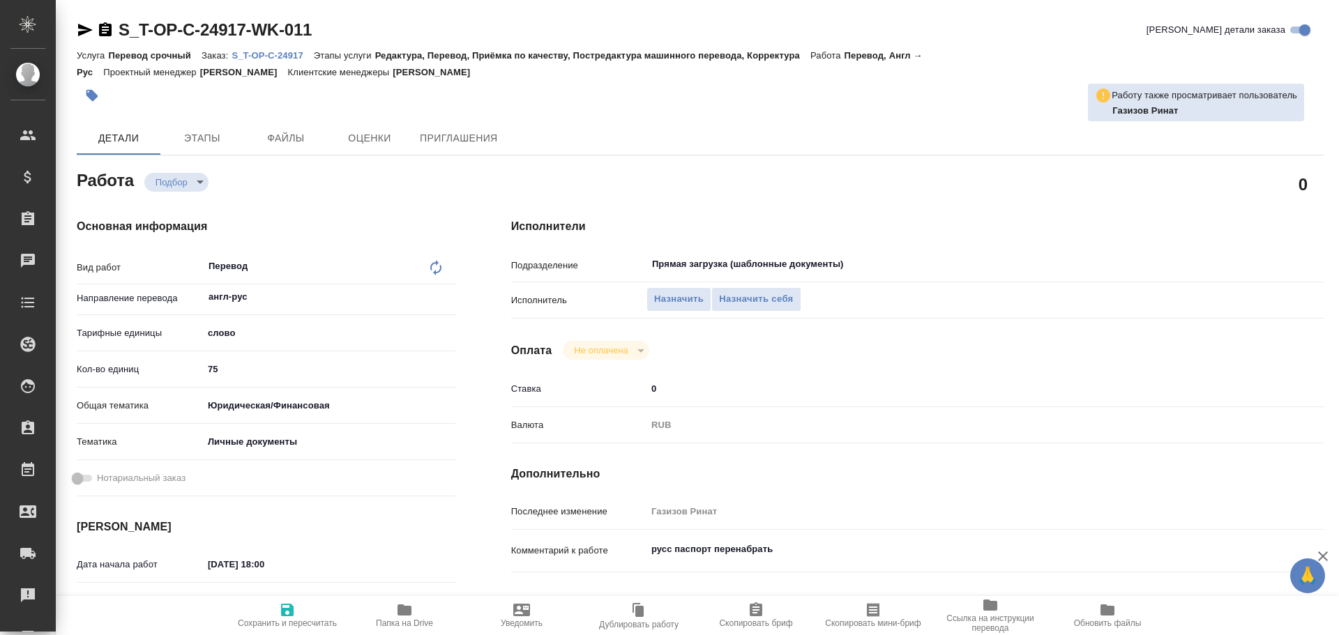
type textarea "x"
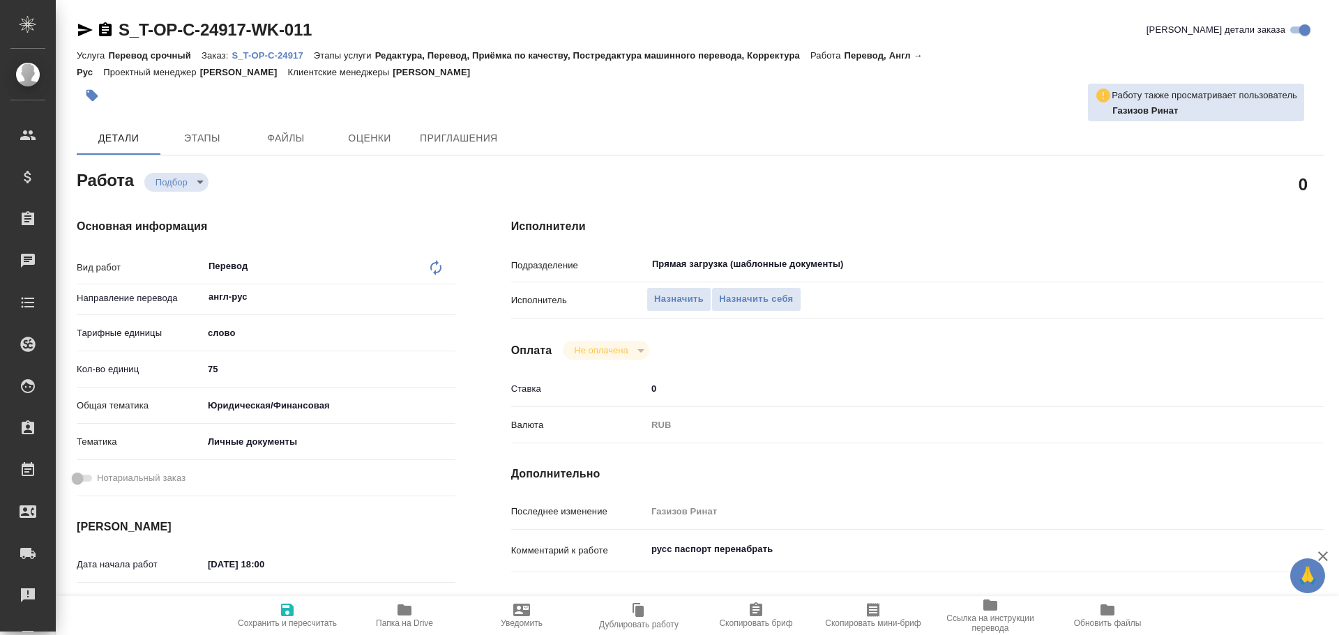
type textarea "x"
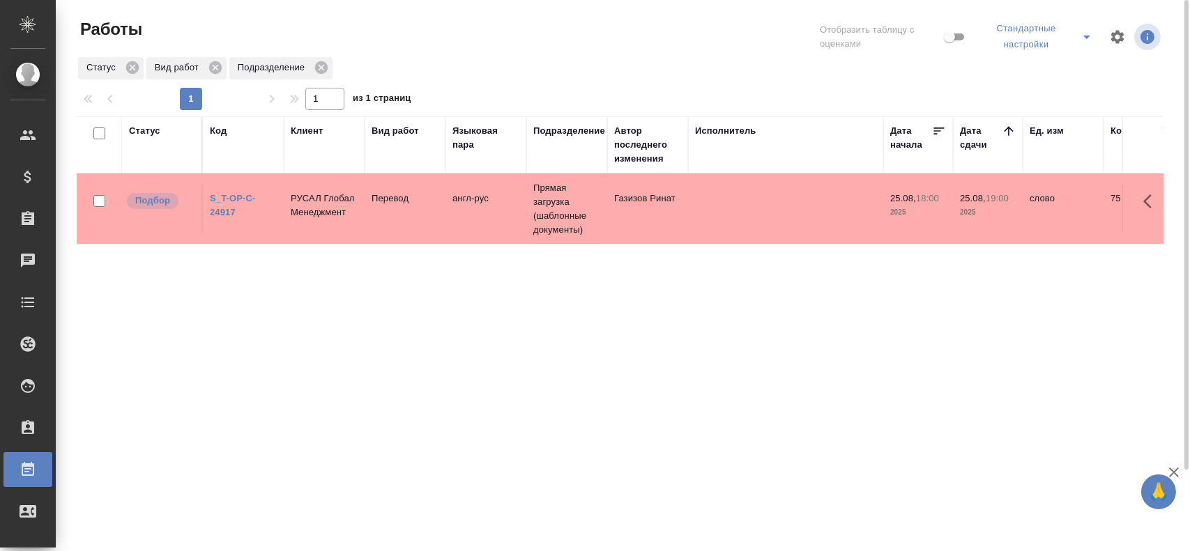
click at [1082, 41] on icon "split button" at bounding box center [1087, 37] width 17 height 17
click at [1037, 70] on li "Мои, в работе" at bounding box center [1040, 72] width 121 height 22
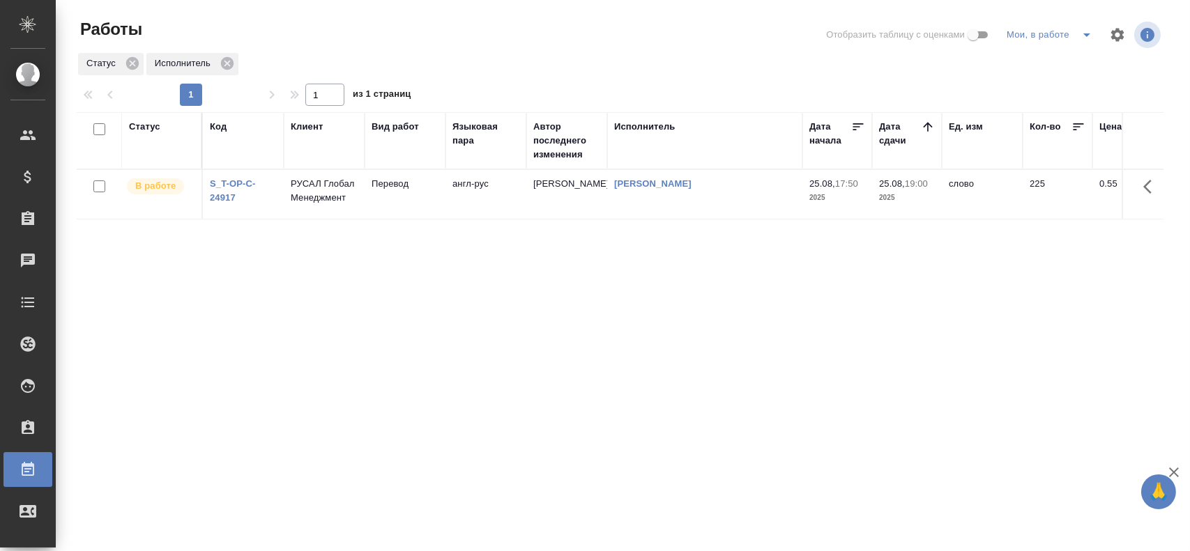
click at [574, 210] on td "[PERSON_NAME]" at bounding box center [566, 194] width 81 height 49
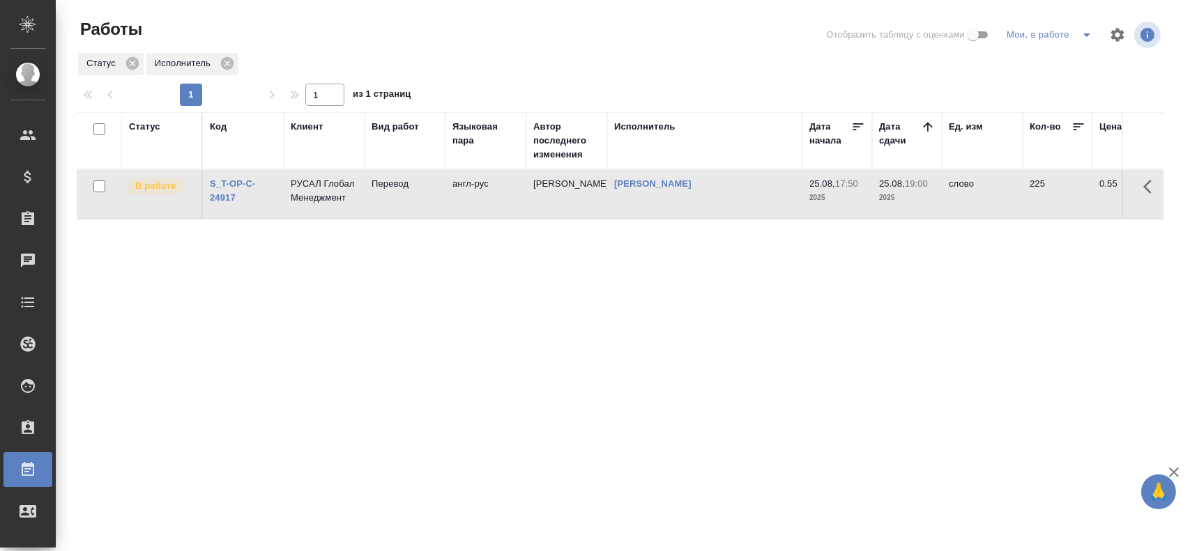
click at [574, 210] on td "[PERSON_NAME]" at bounding box center [566, 194] width 81 height 49
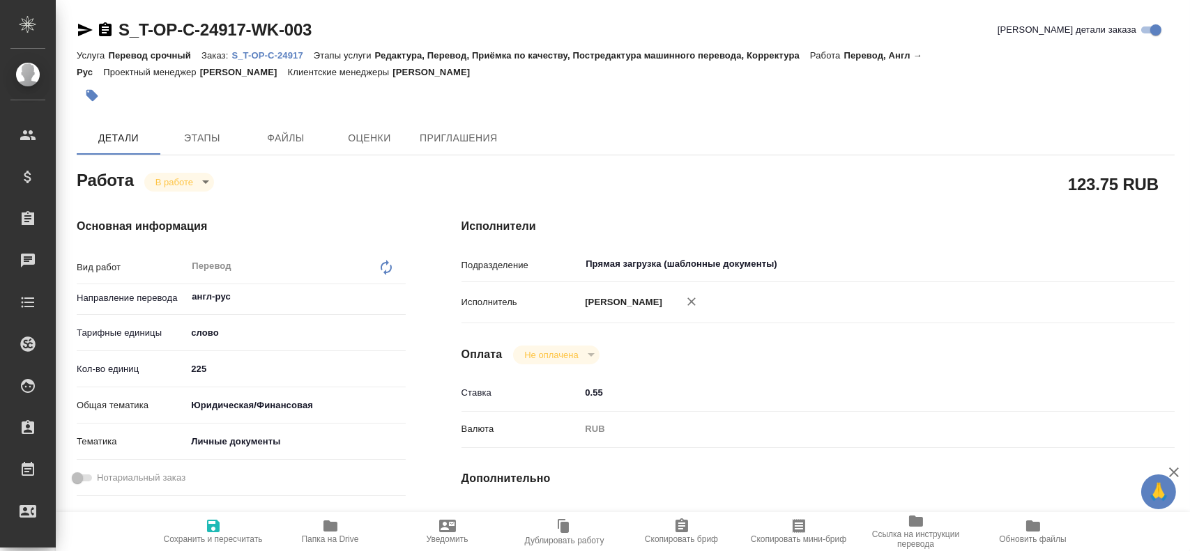
type textarea "x"
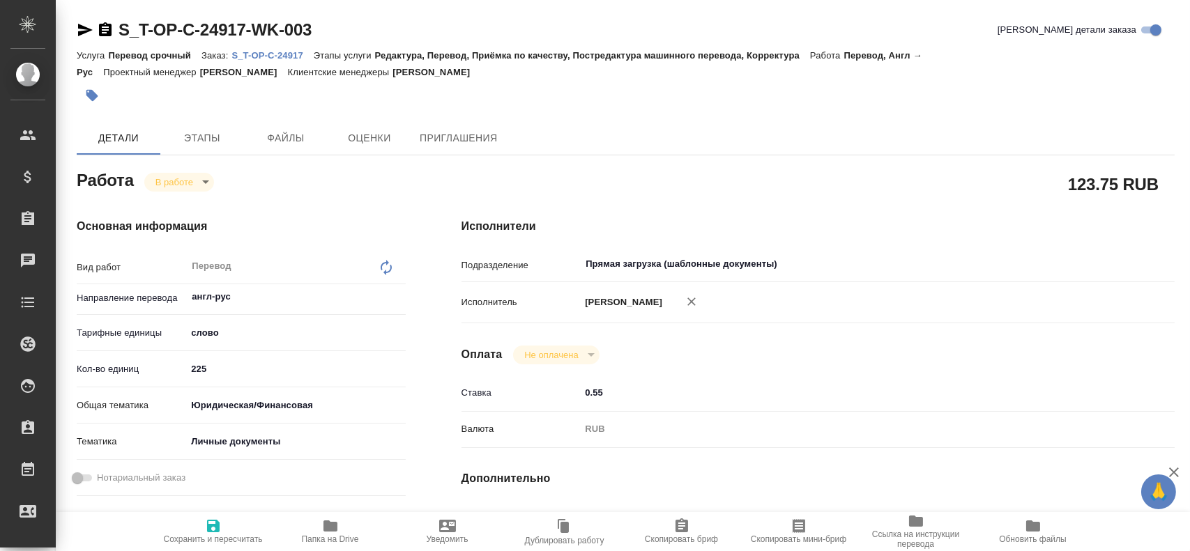
type textarea "x"
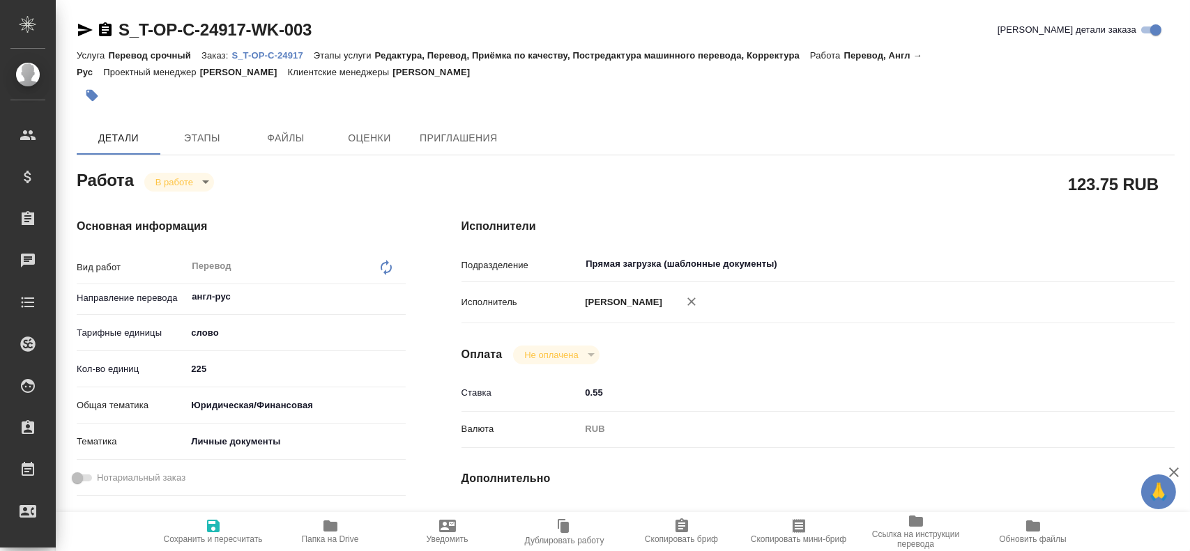
type textarea "x"
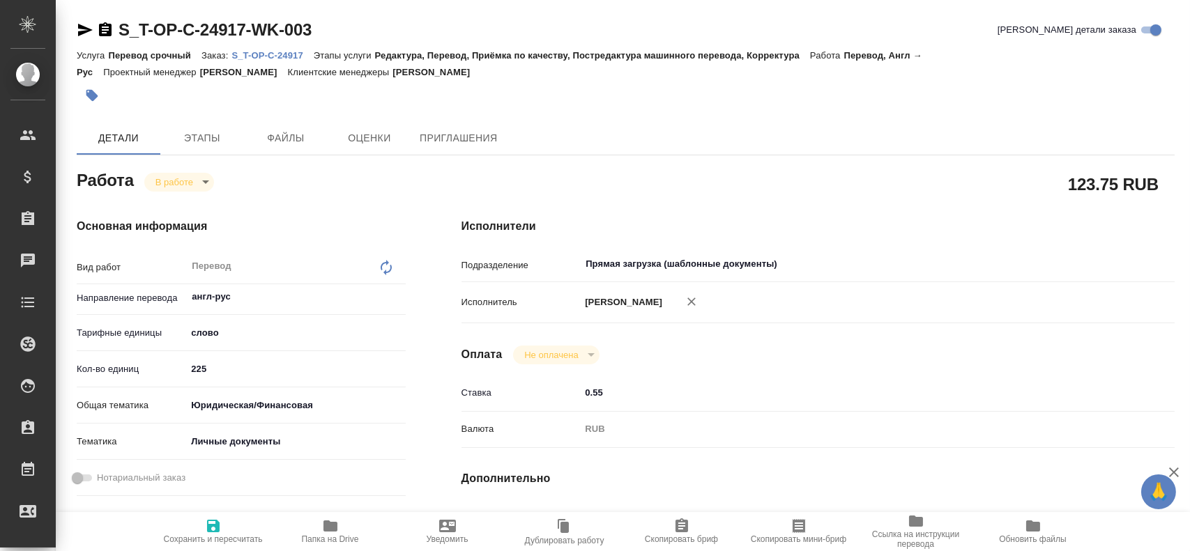
type textarea "x"
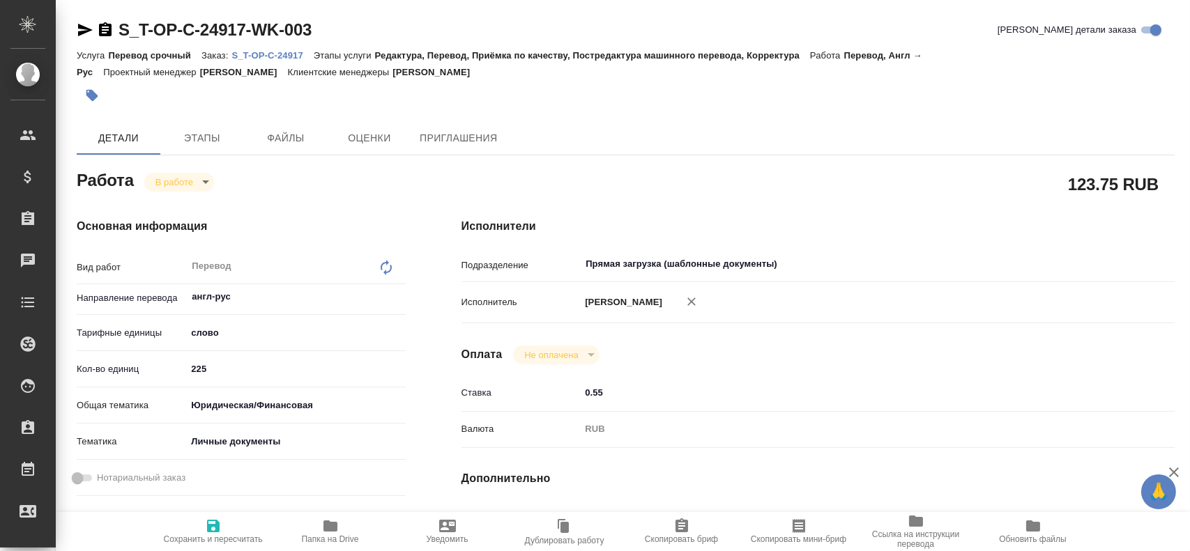
type textarea "x"
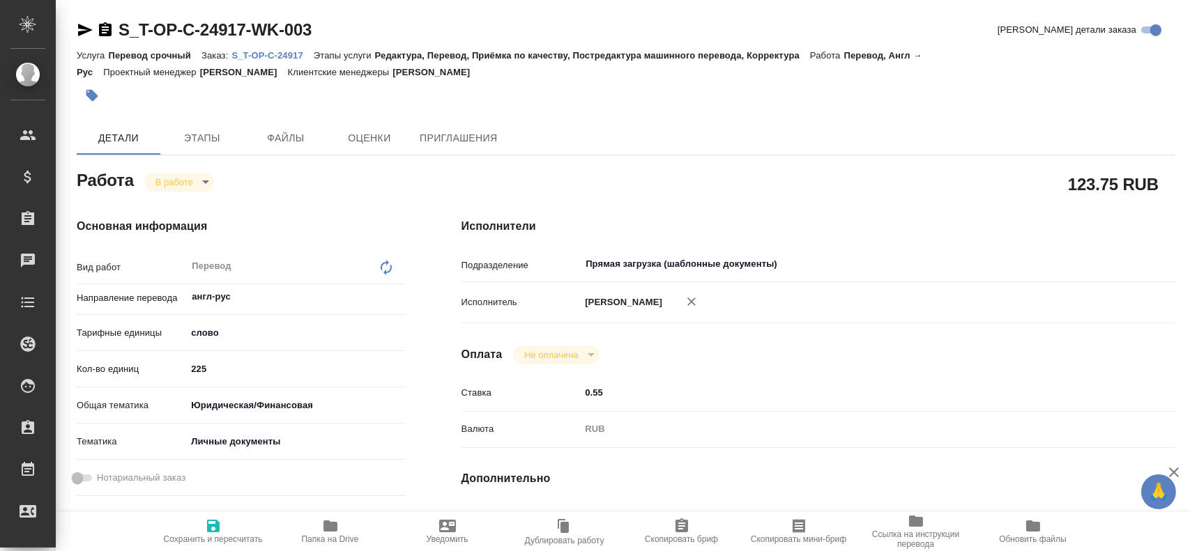
type textarea "x"
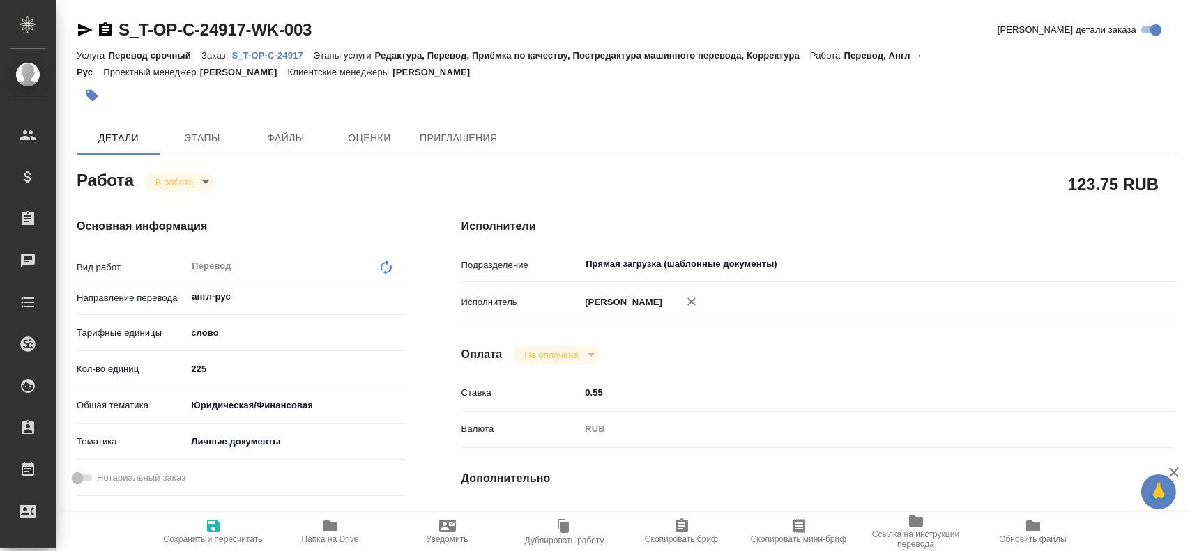
type textarea "x"
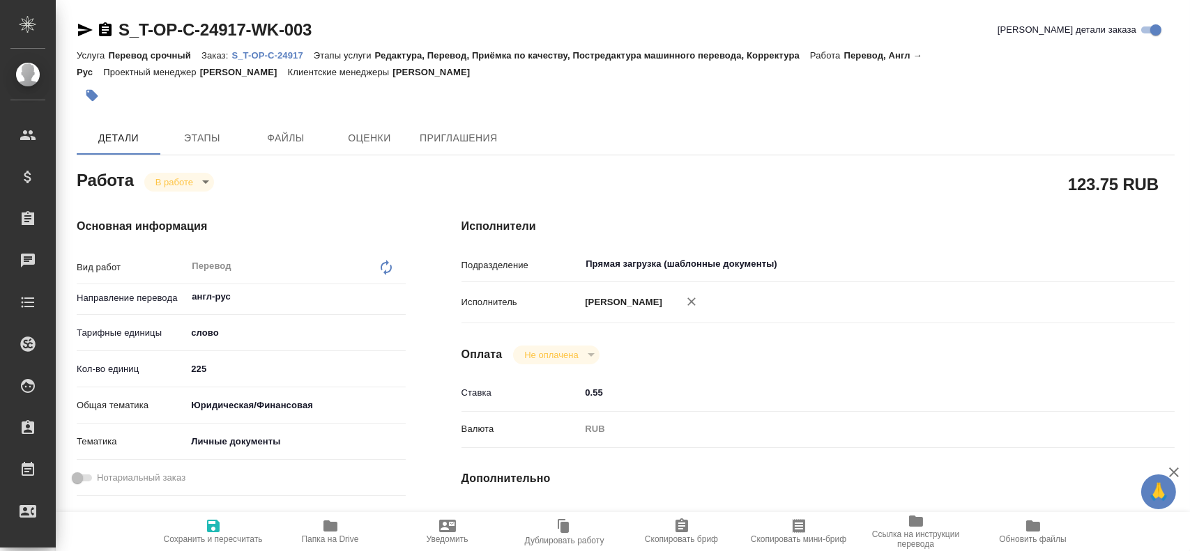
type textarea "x"
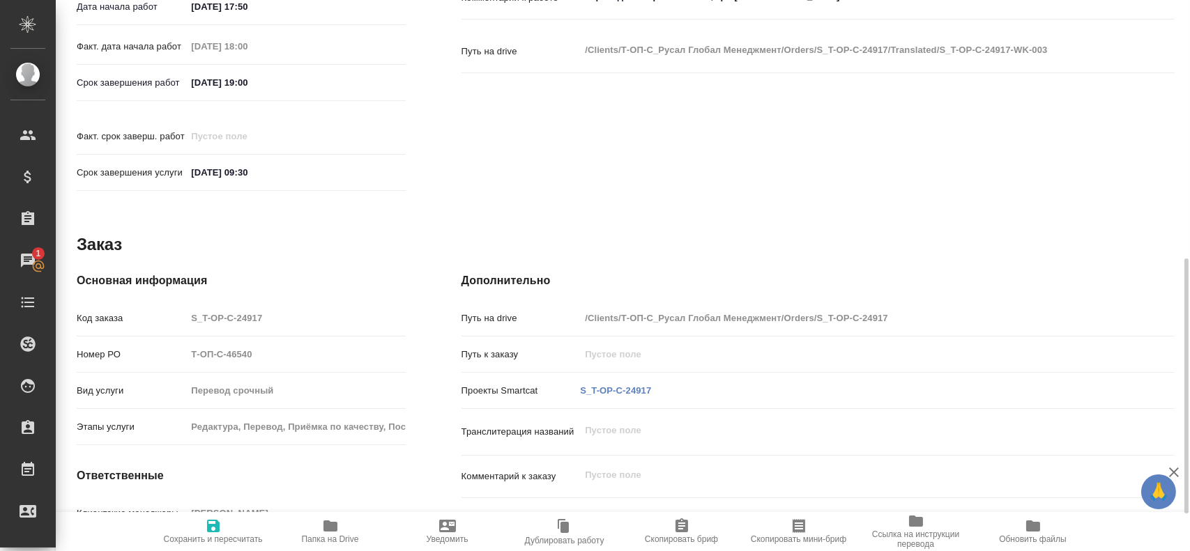
scroll to position [638, 0]
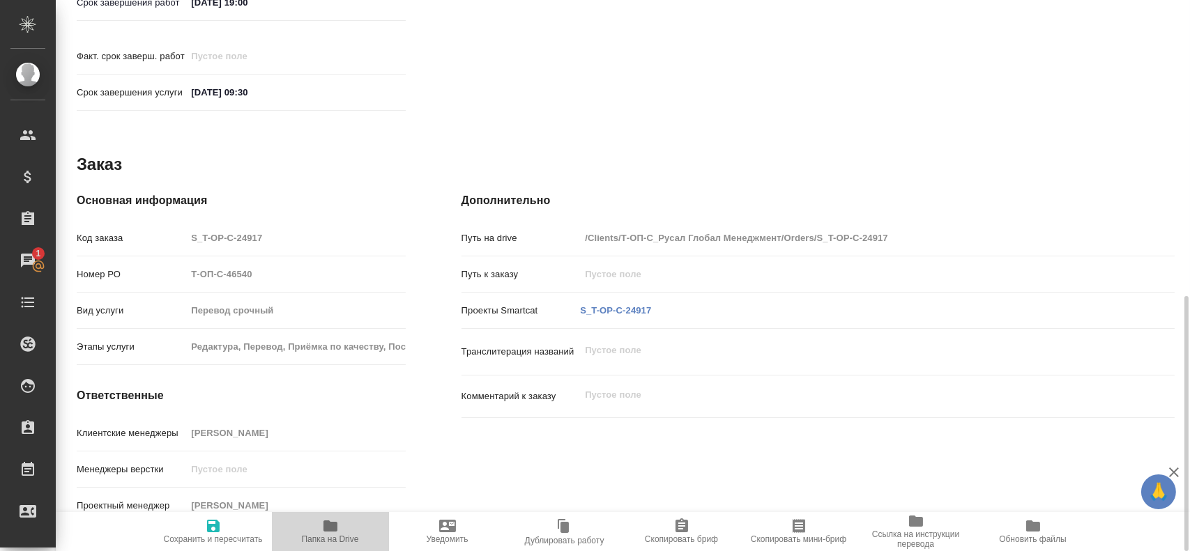
click at [329, 530] on icon "button" at bounding box center [331, 526] width 14 height 11
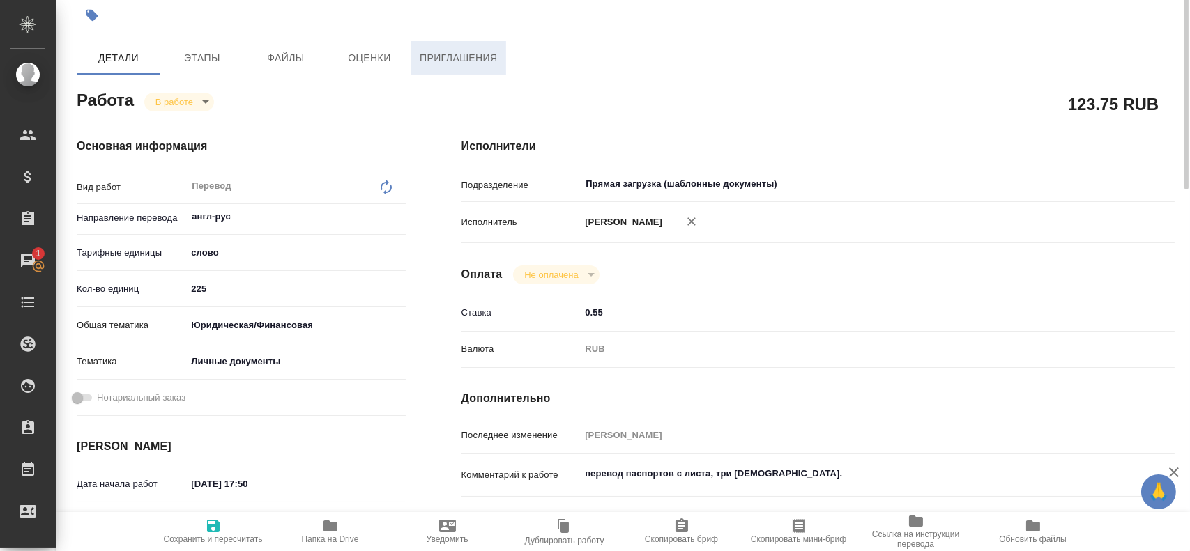
scroll to position [0, 0]
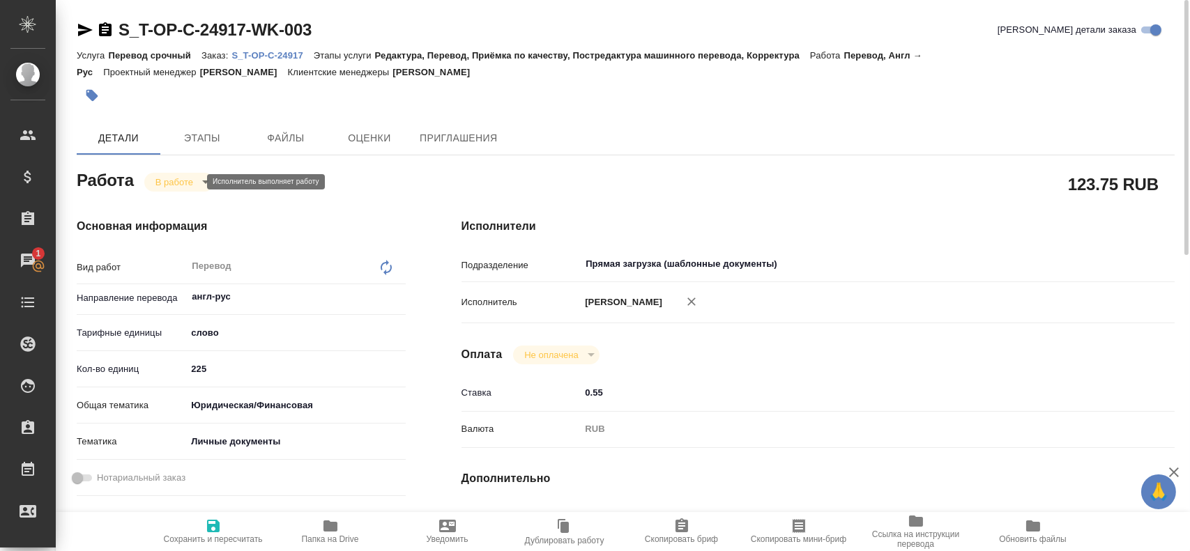
click at [172, 181] on body "🙏 .cls-1 fill:#fff; AWATERA Gusev Alexandr Клиенты Спецификации Заказы 1 Чаты T…" at bounding box center [595, 275] width 1190 height 551
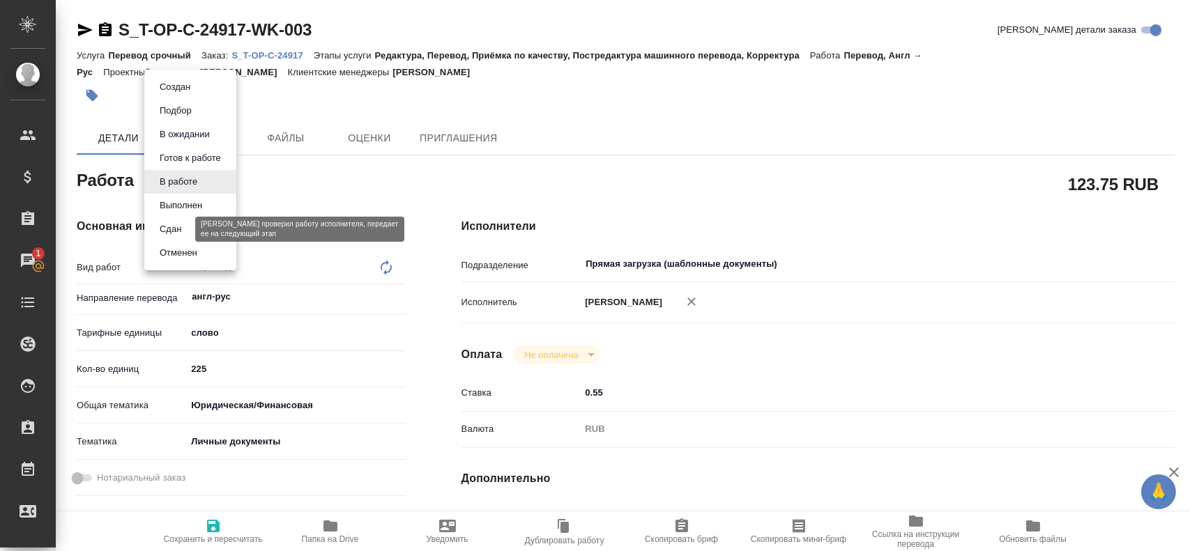
click at [185, 225] on button "Сдан" at bounding box center [170, 229] width 30 height 15
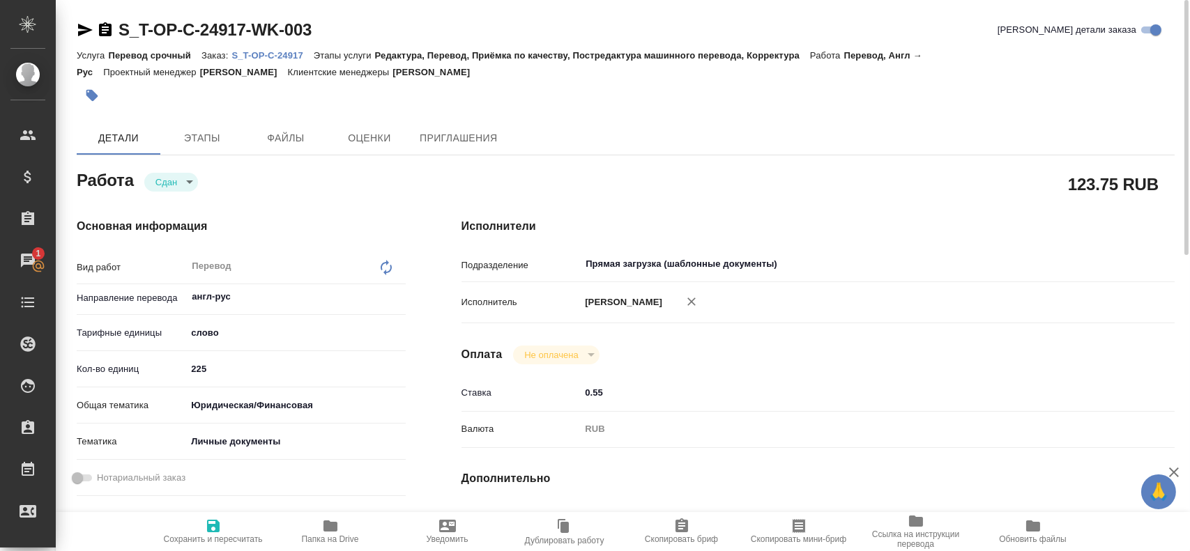
type textarea "x"
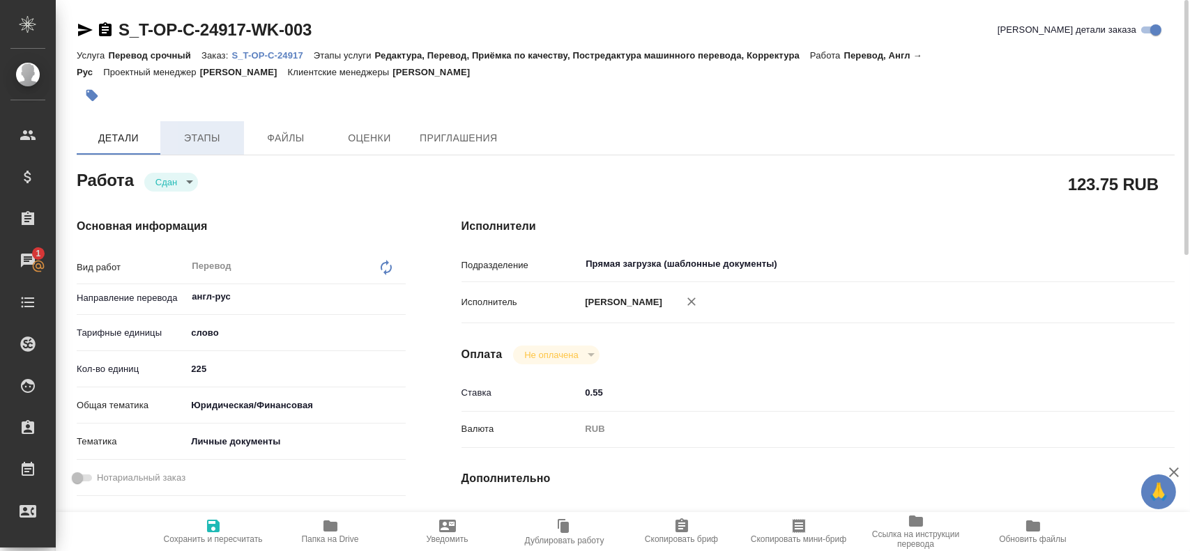
click at [202, 136] on span "Этапы" at bounding box center [202, 138] width 67 height 17
type textarea "x"
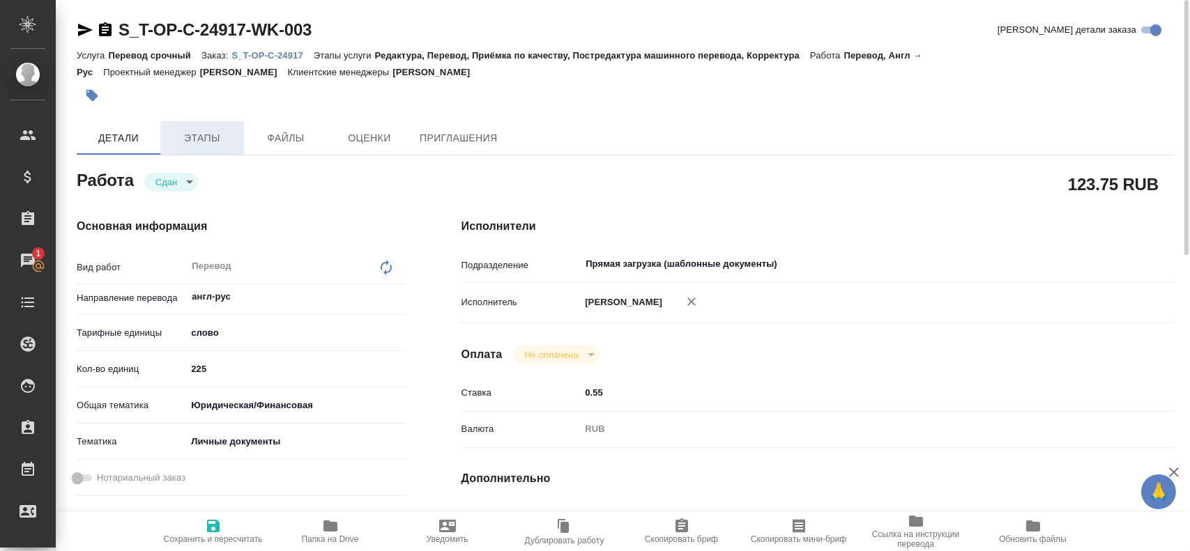
type textarea "x"
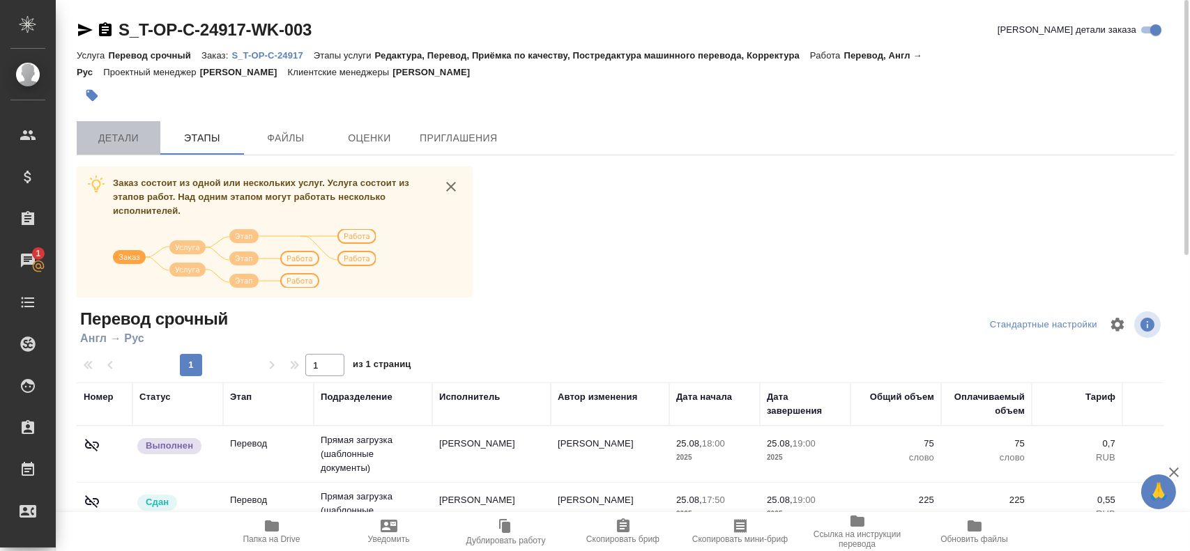
click at [117, 142] on span "Детали" at bounding box center [118, 138] width 67 height 17
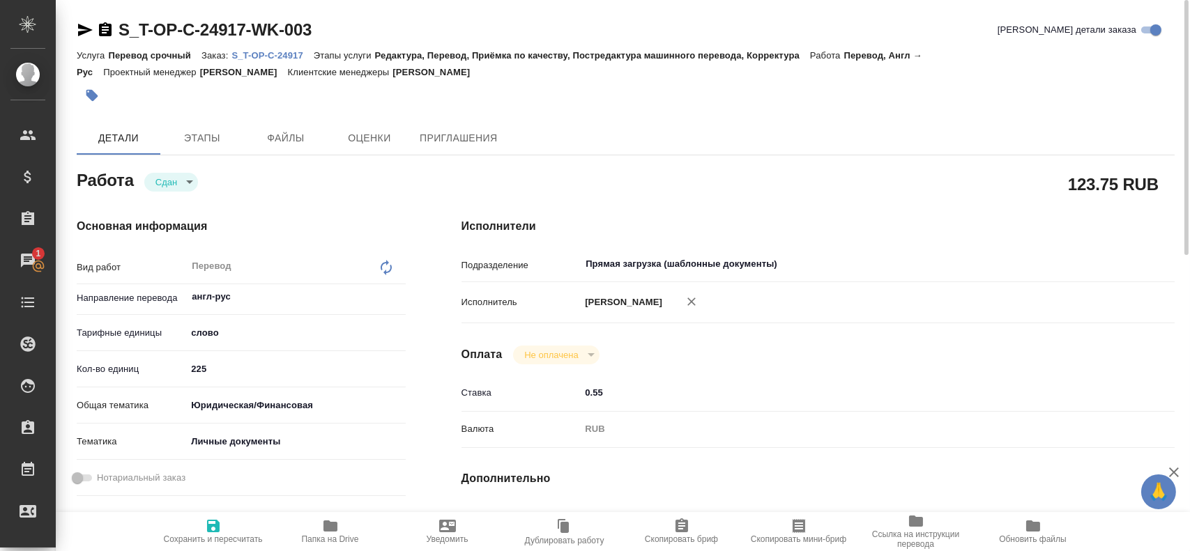
type textarea "x"
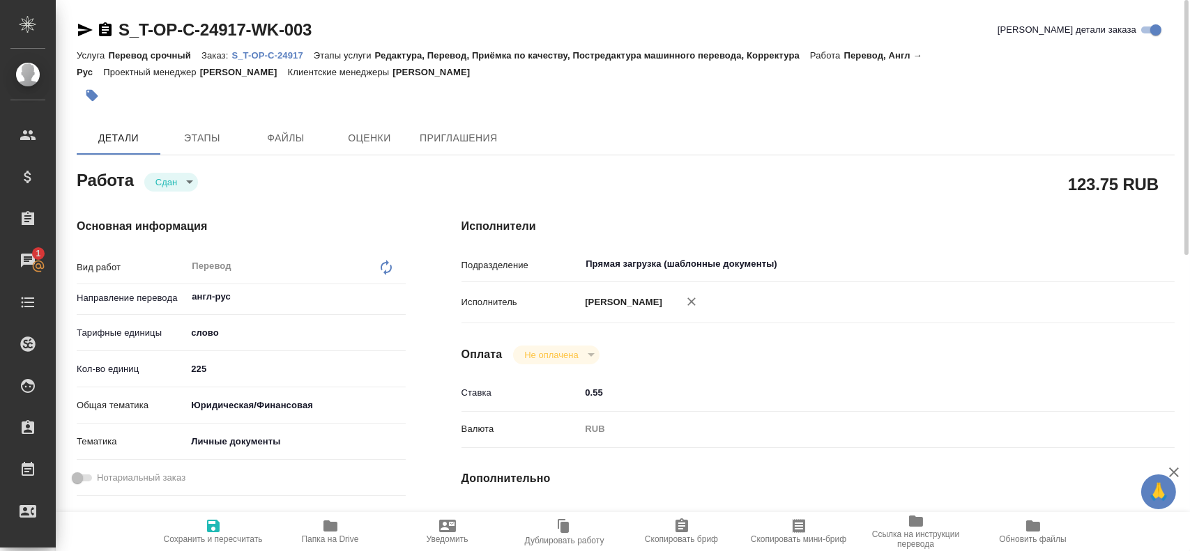
type textarea "x"
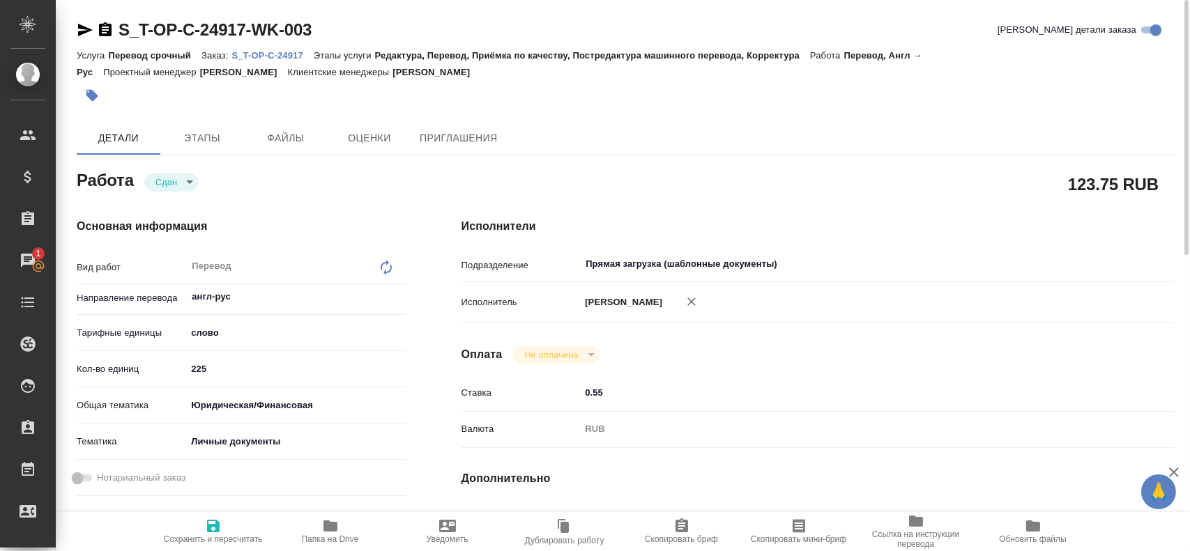
type textarea "x"
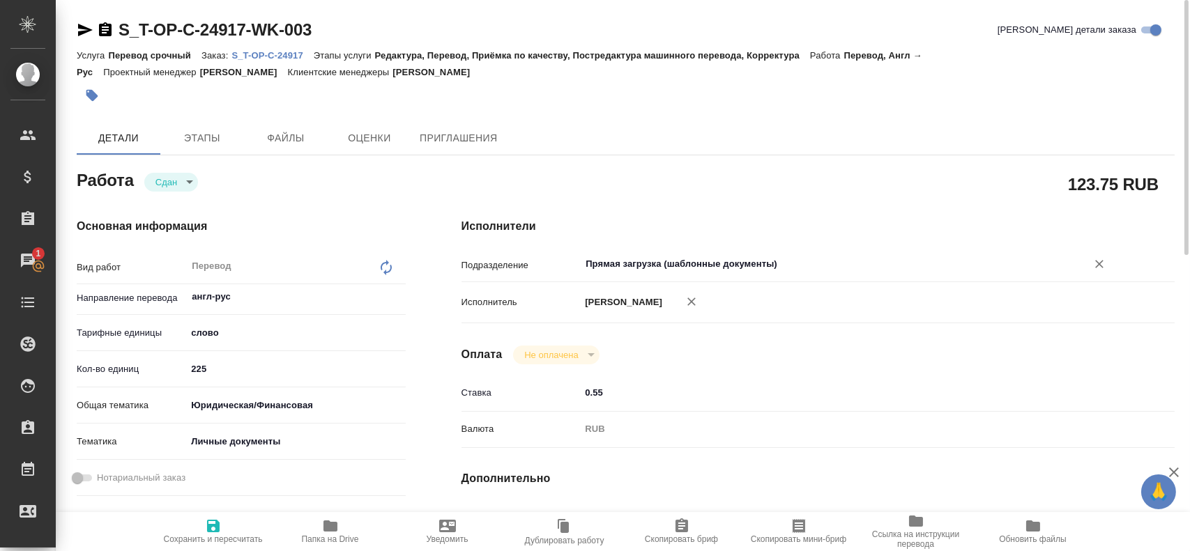
type textarea "x"
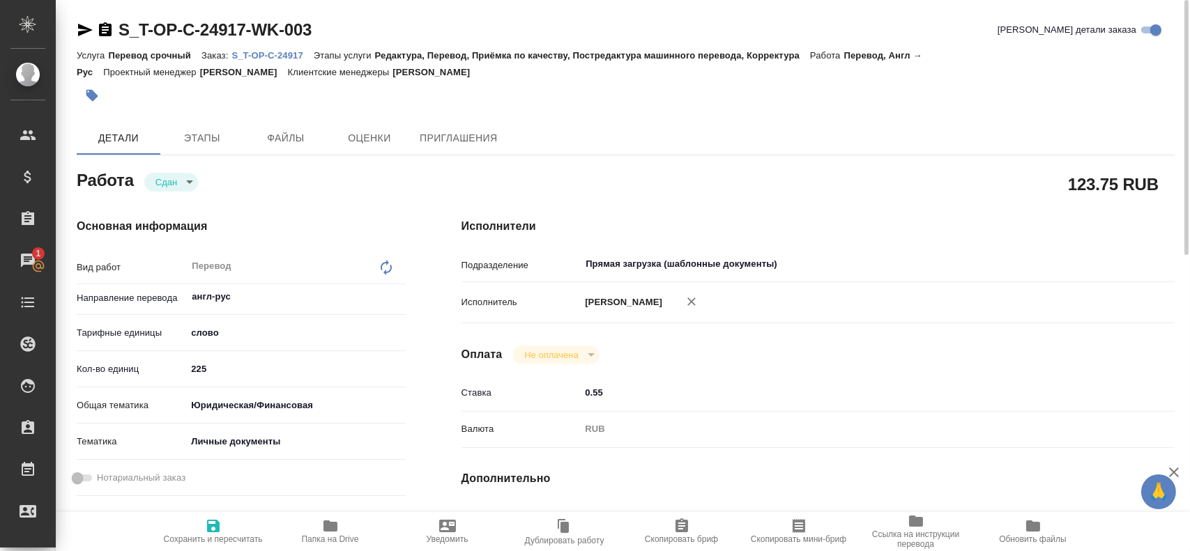
type textarea "x"
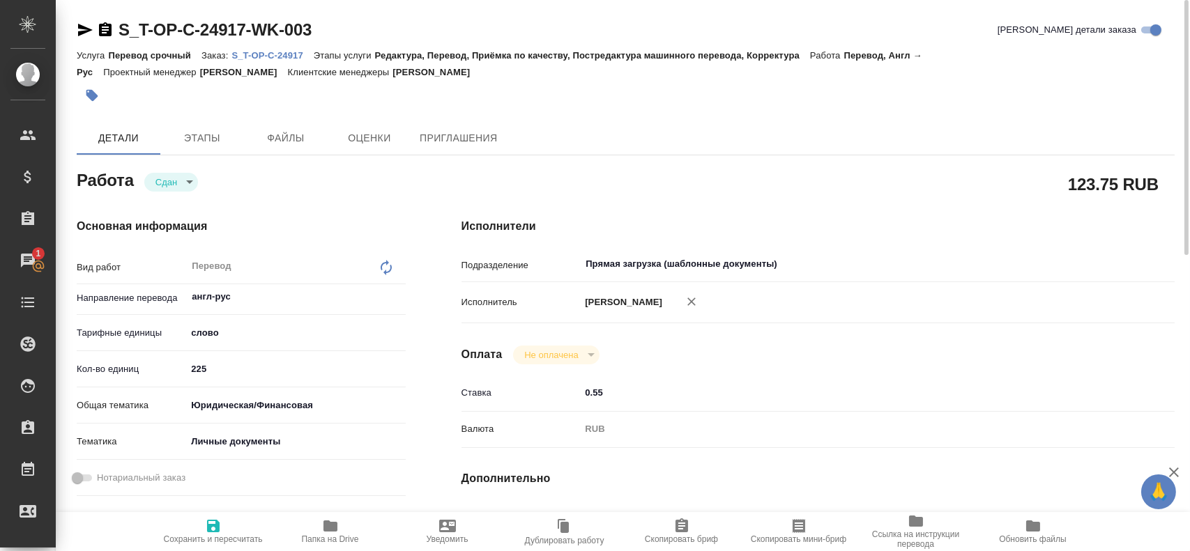
type textarea "x"
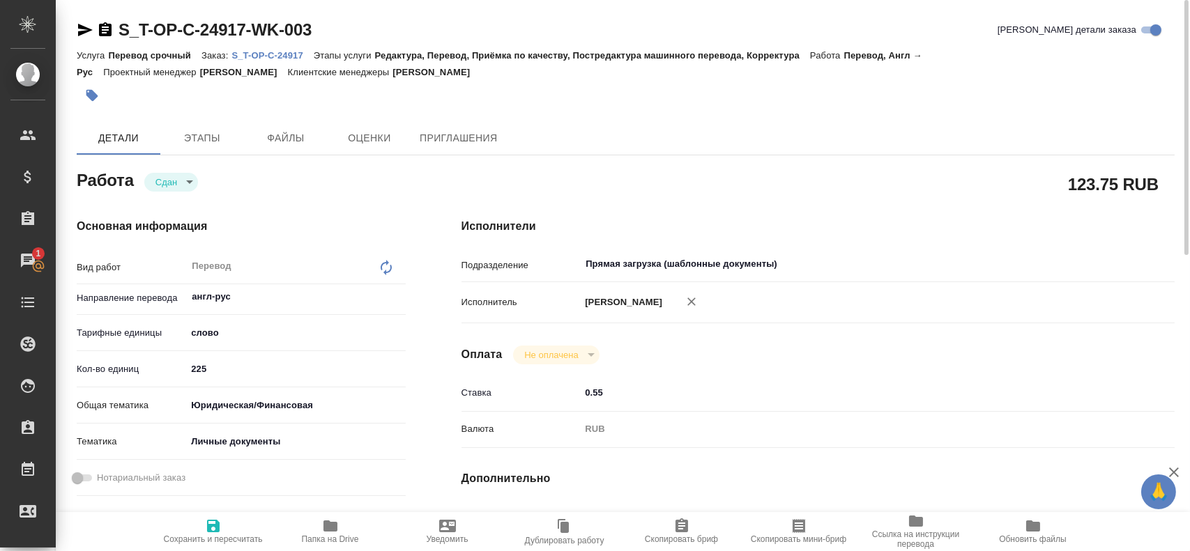
type textarea "x"
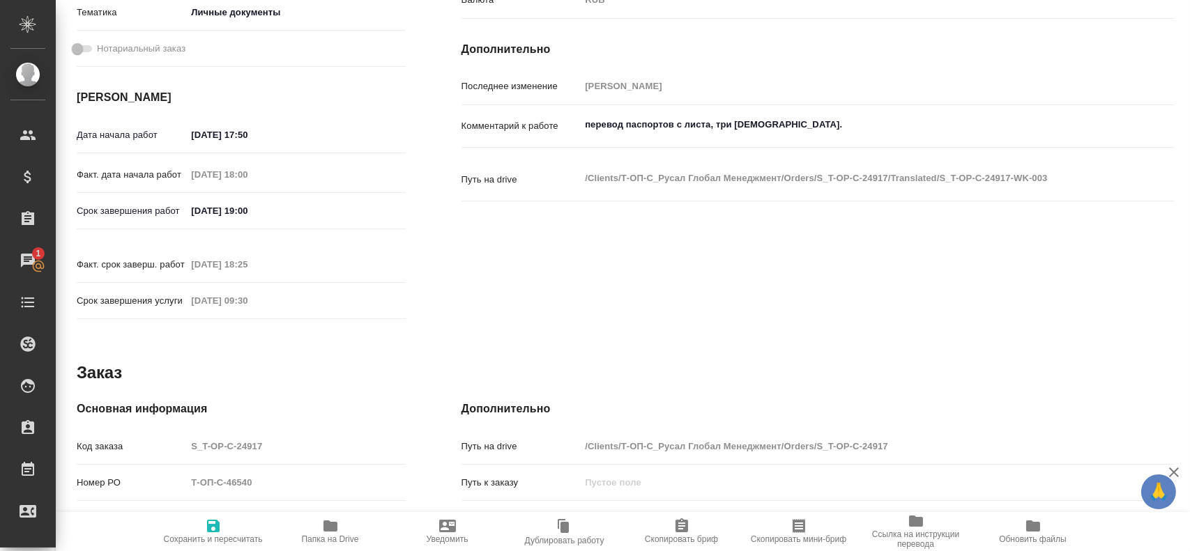
type textarea "x"
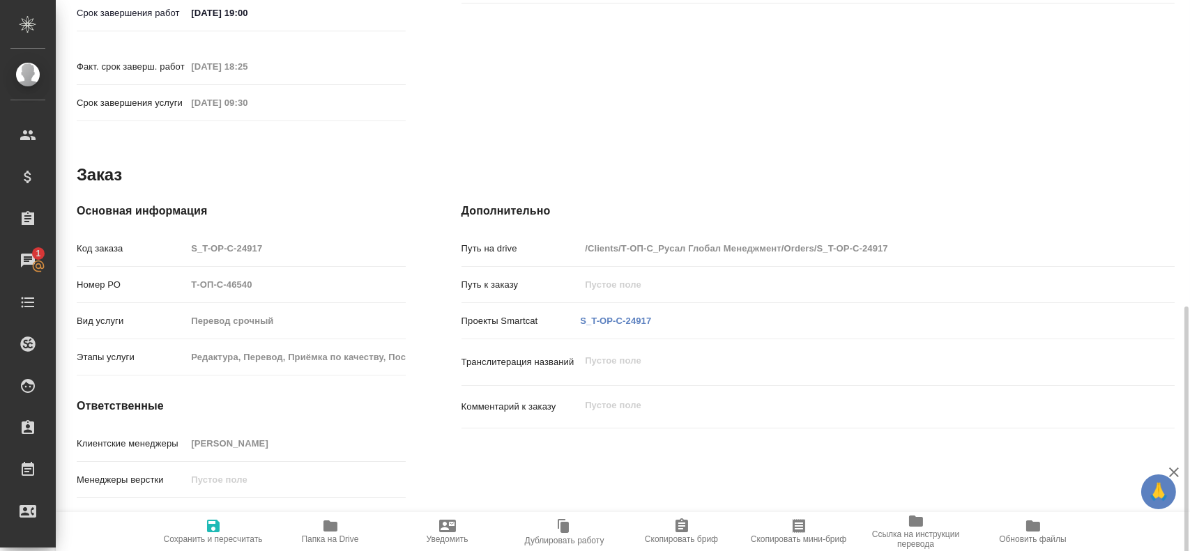
scroll to position [638, 0]
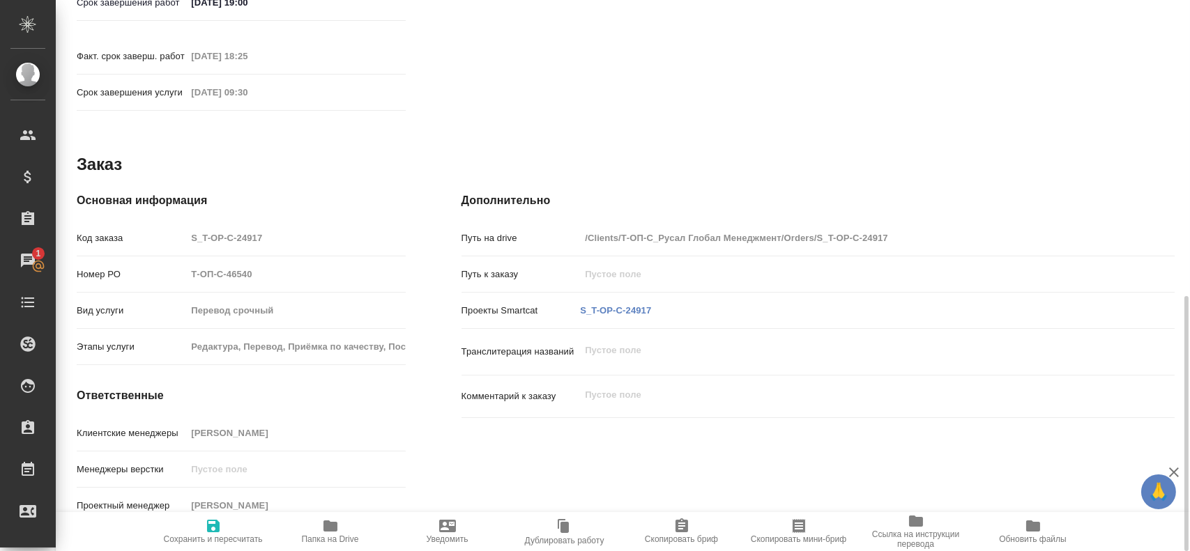
type textarea "x"
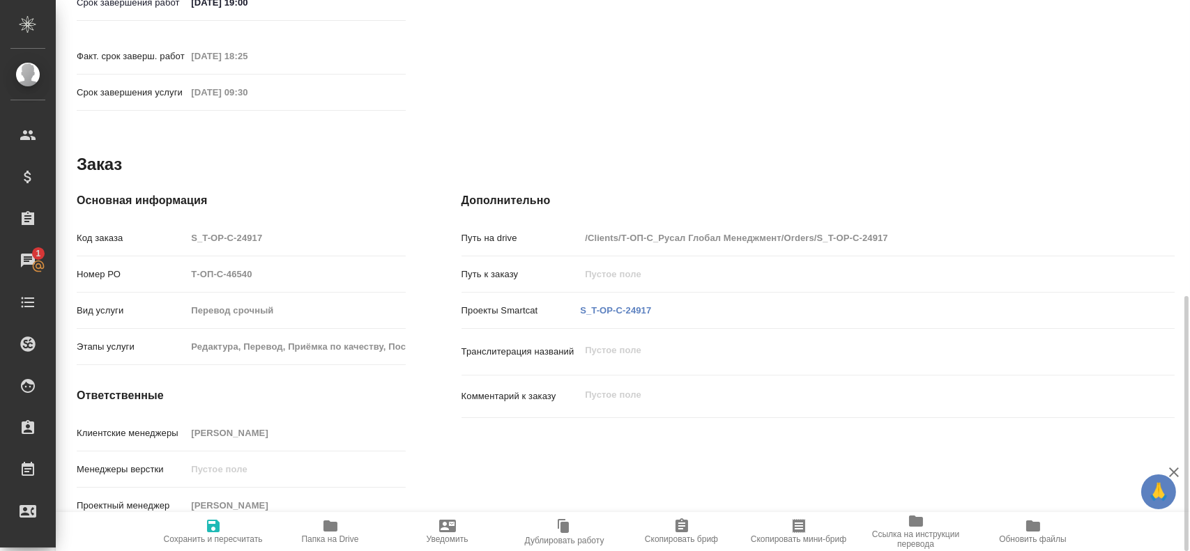
type textarea "x"
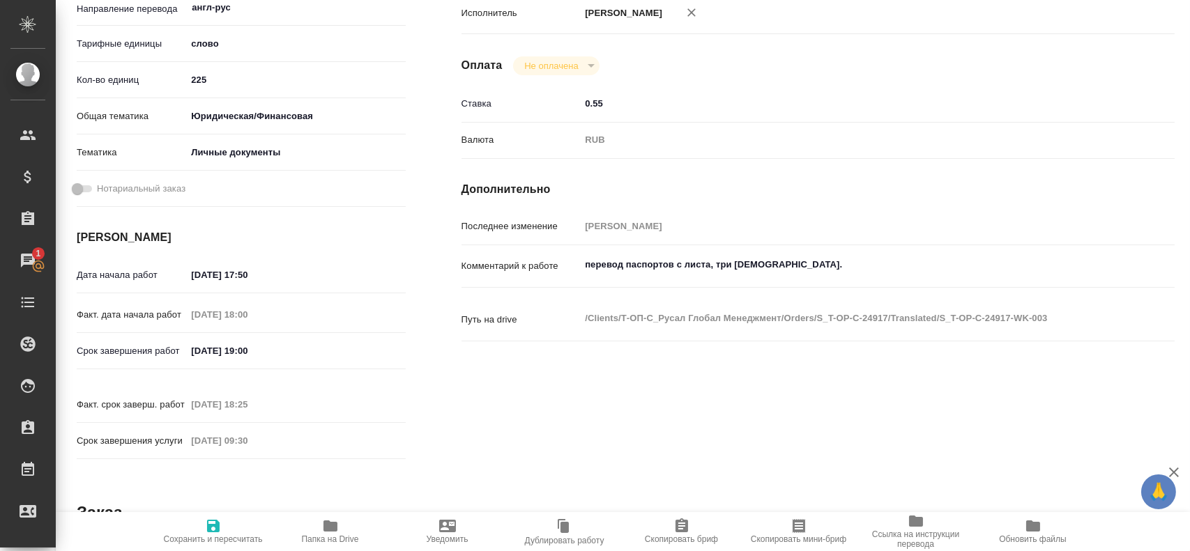
type textarea "x"
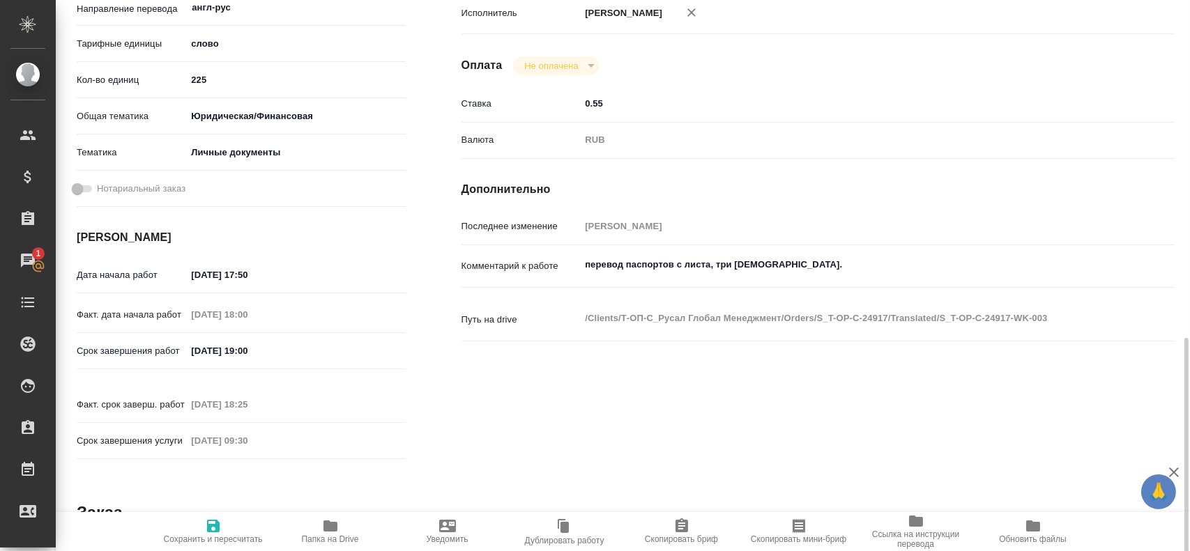
scroll to position [429, 0]
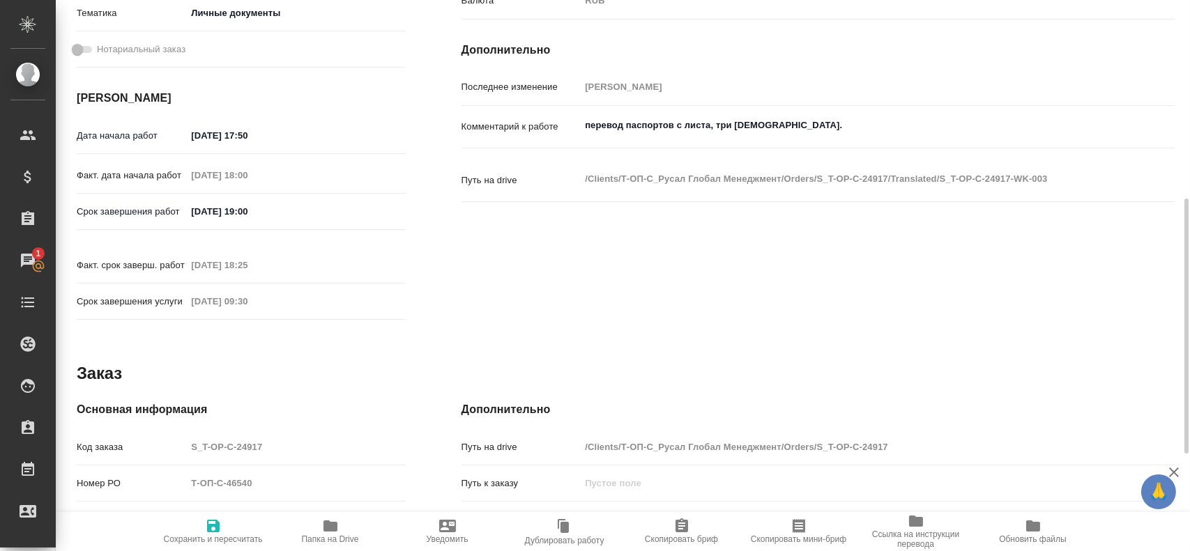
type textarea "x"
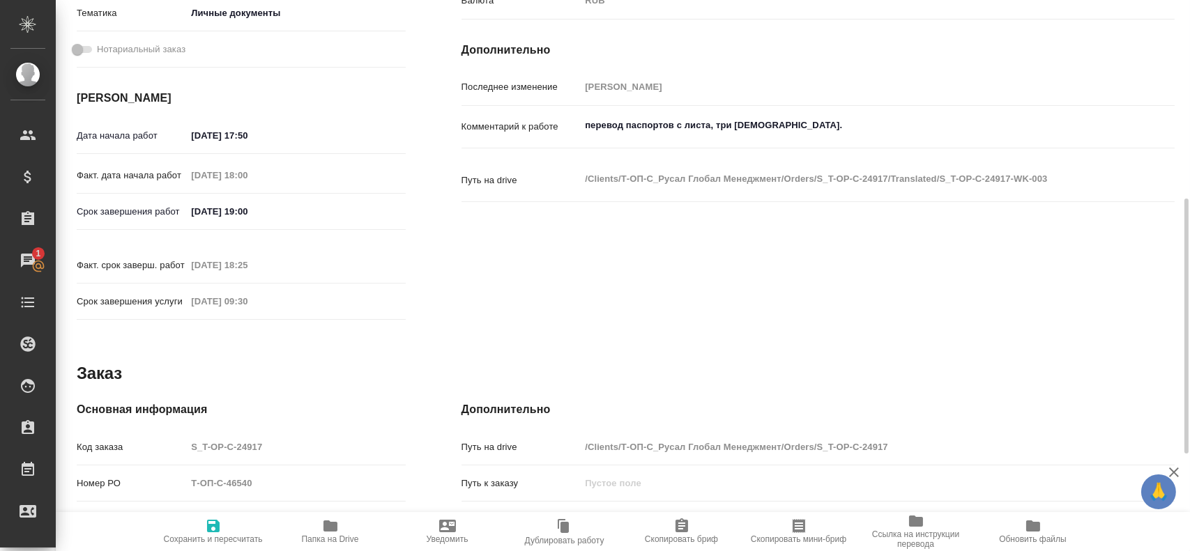
scroll to position [638, 0]
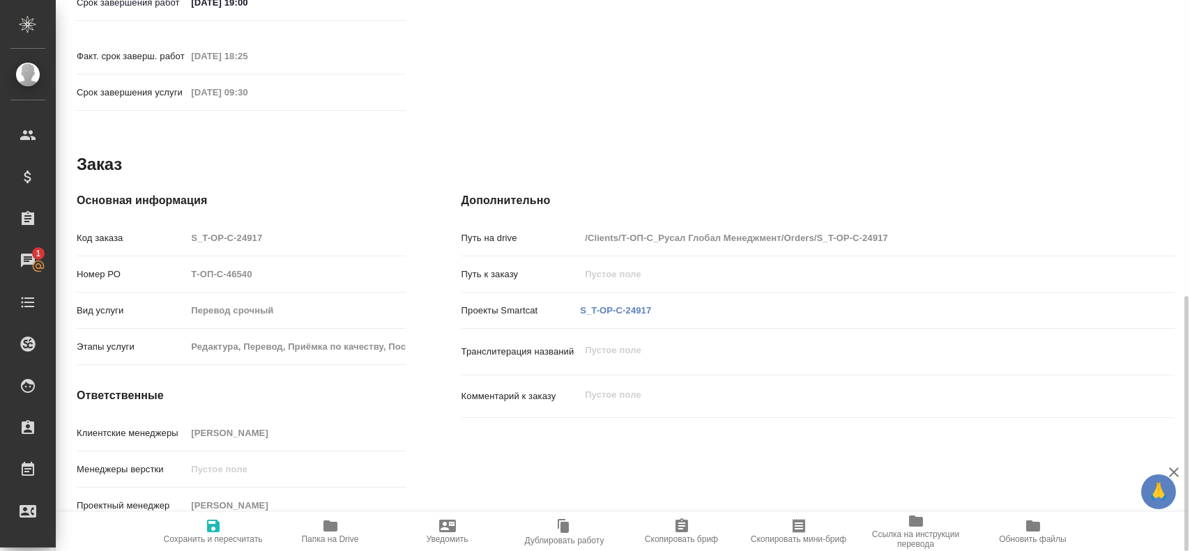
click at [167, 229] on div "Код заказа S_T-OP-C-24917" at bounding box center [241, 238] width 329 height 24
type textarea "x"
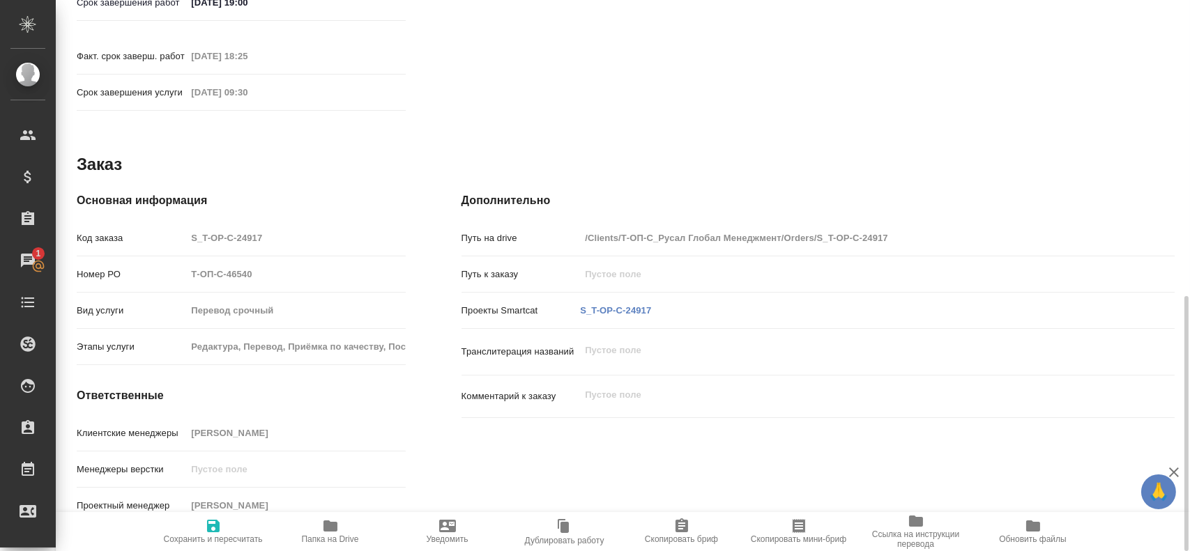
type textarea "x"
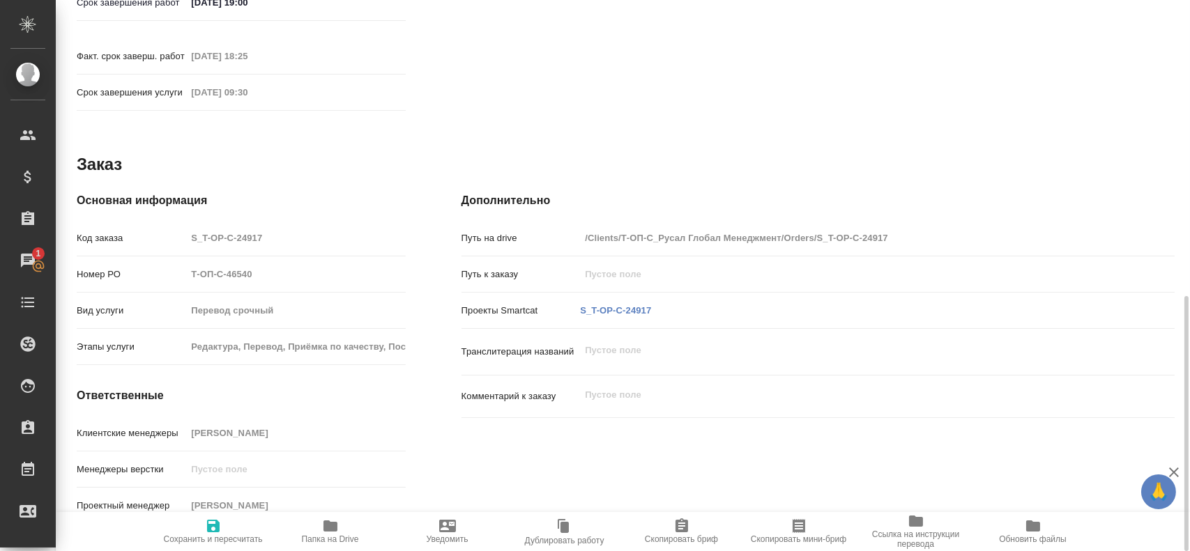
type textarea "x"
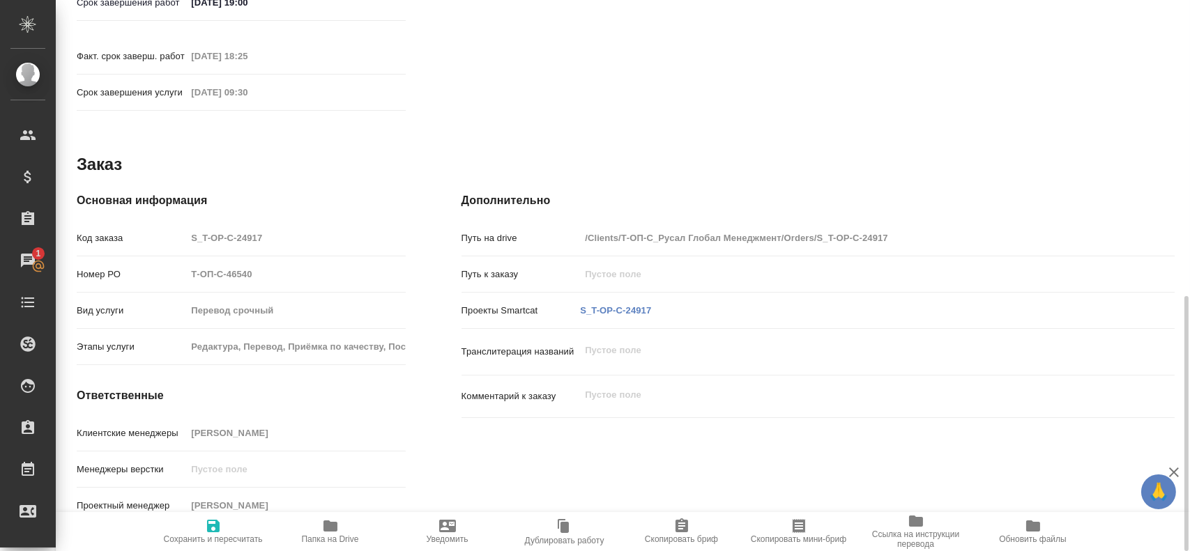
type textarea "x"
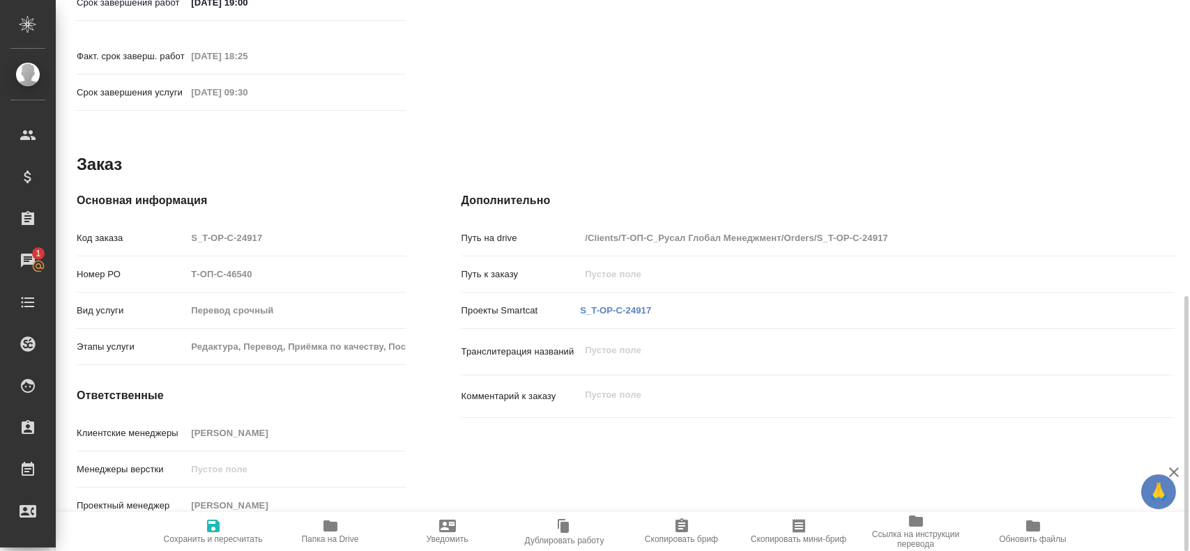
type textarea "x"
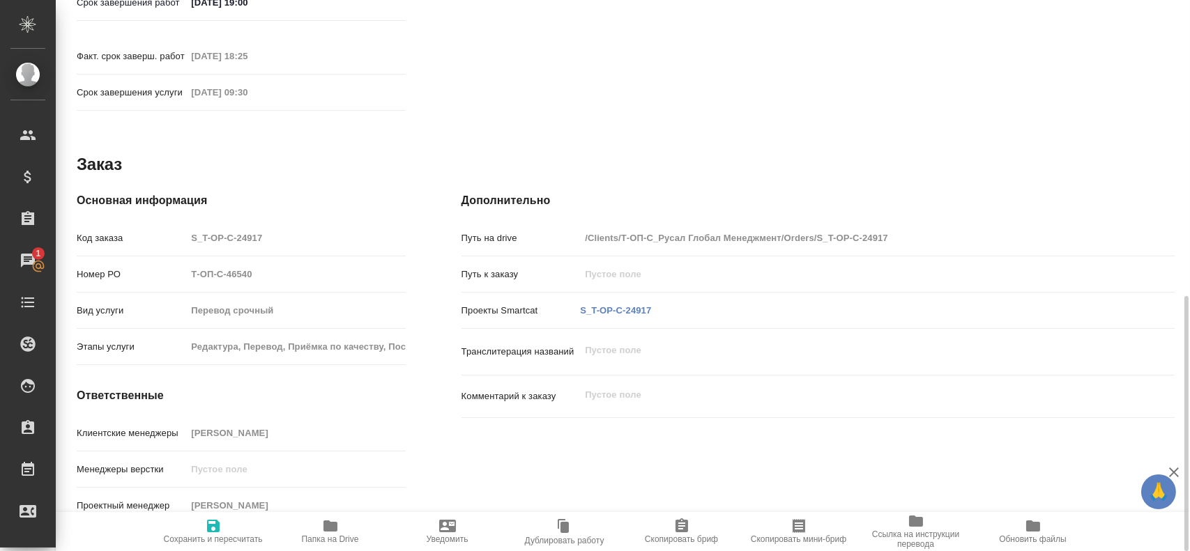
type textarea "x"
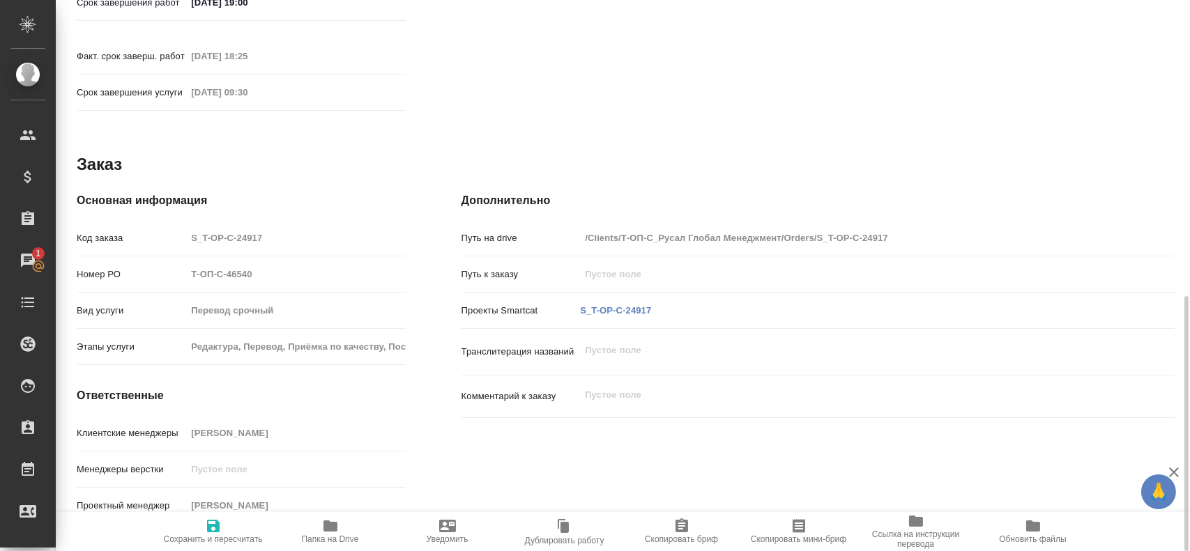
type textarea "x"
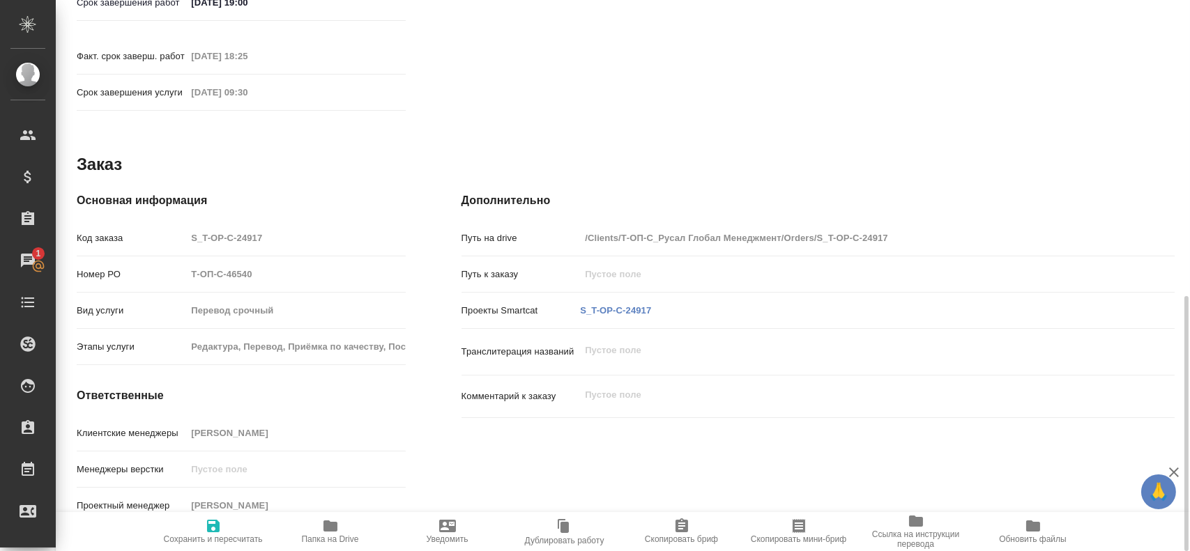
type textarea "x"
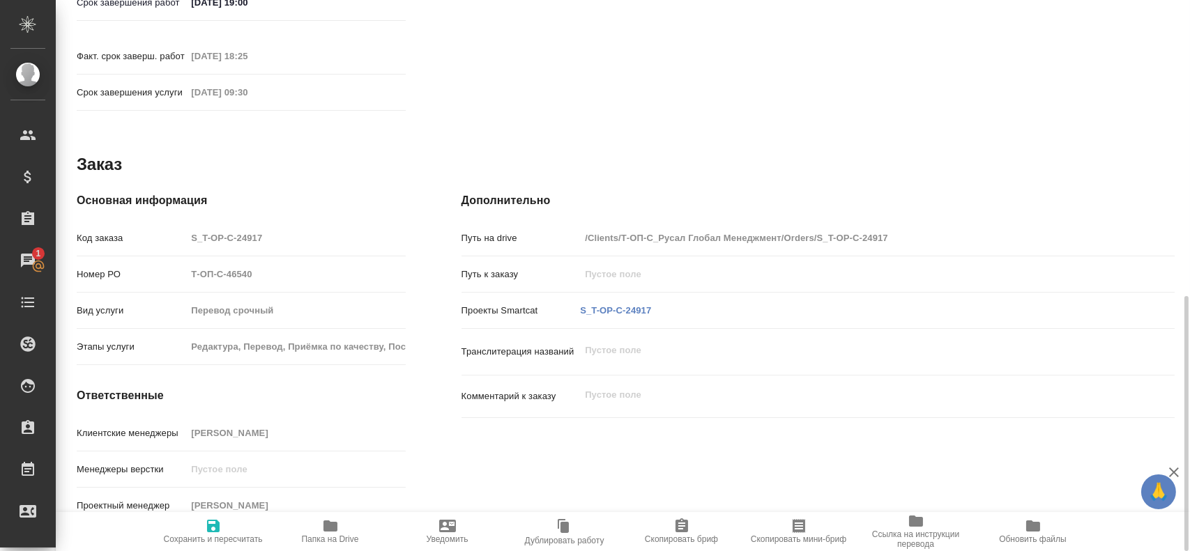
type textarea "x"
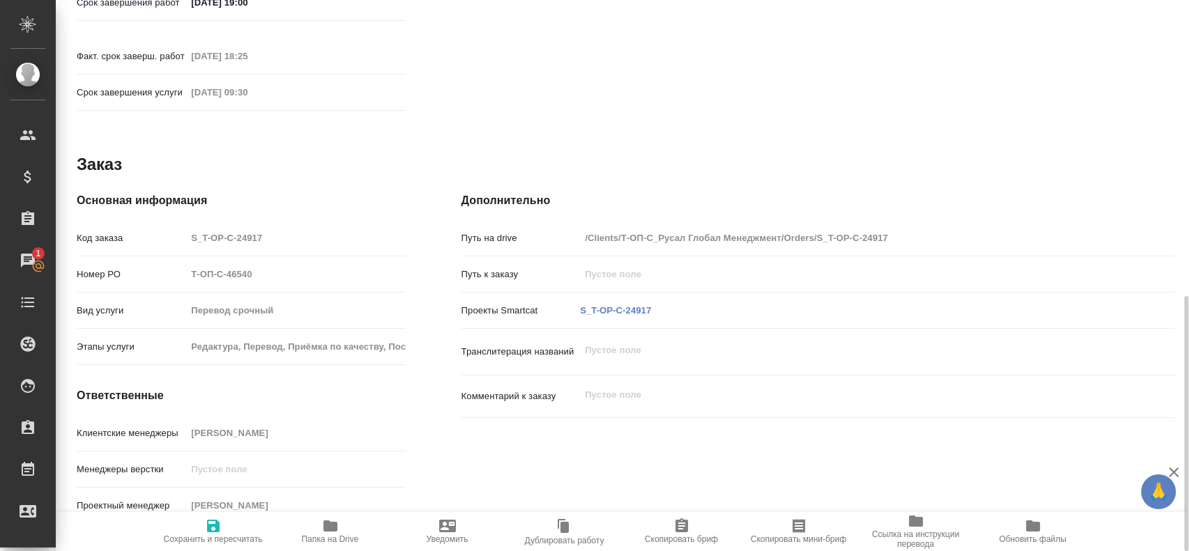
type textarea "x"
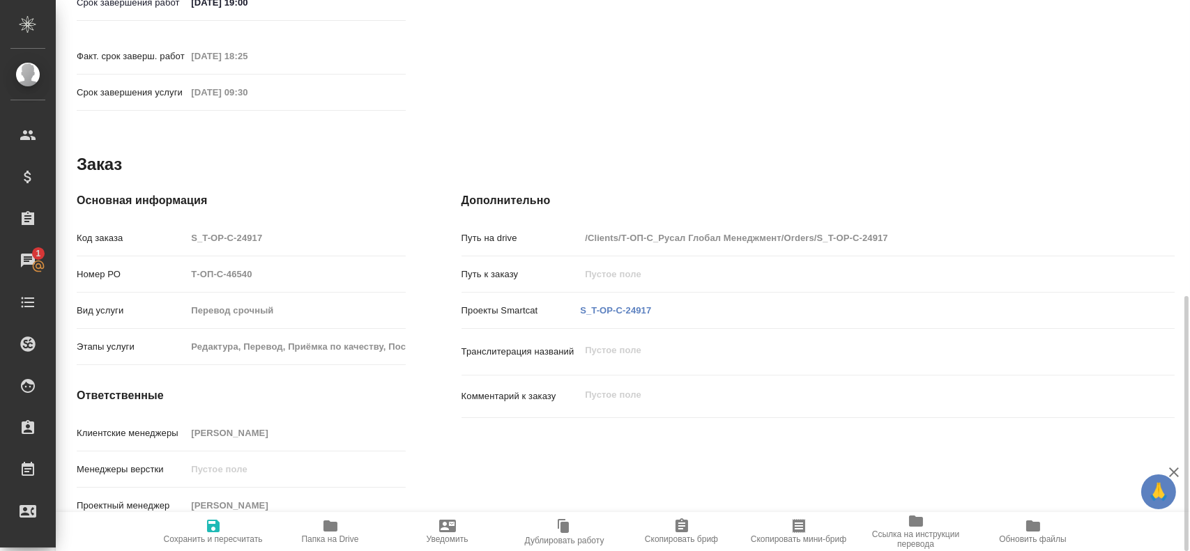
type textarea "x"
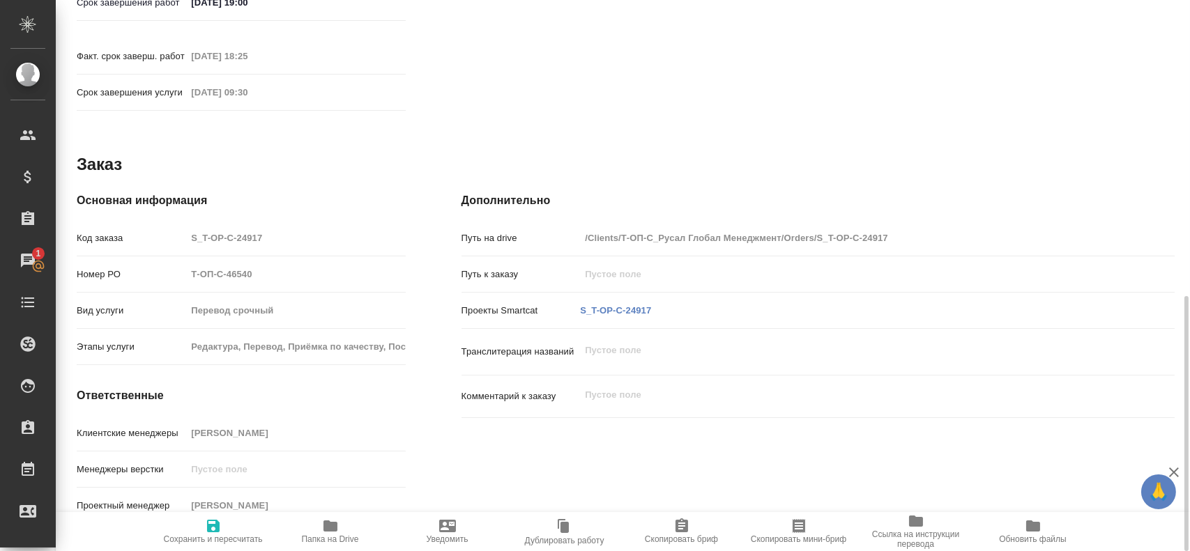
type textarea "x"
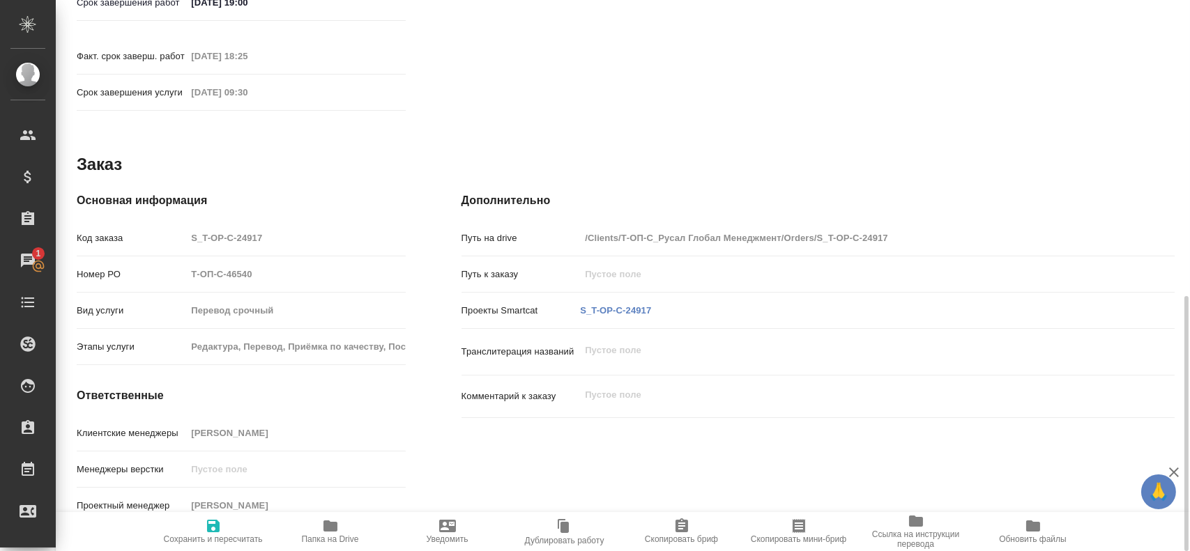
type textarea "x"
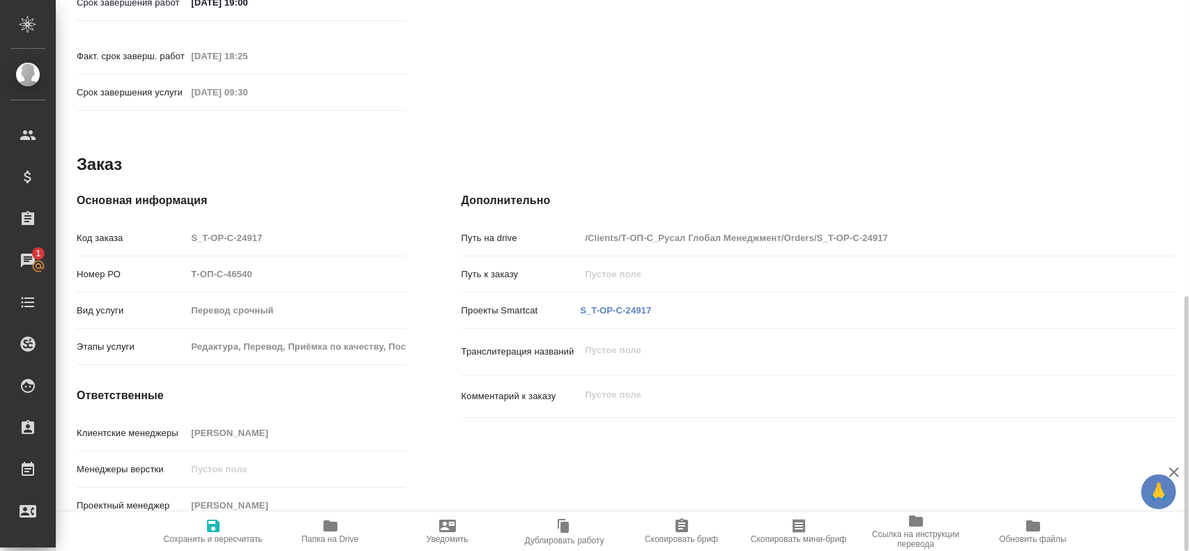
type textarea "x"
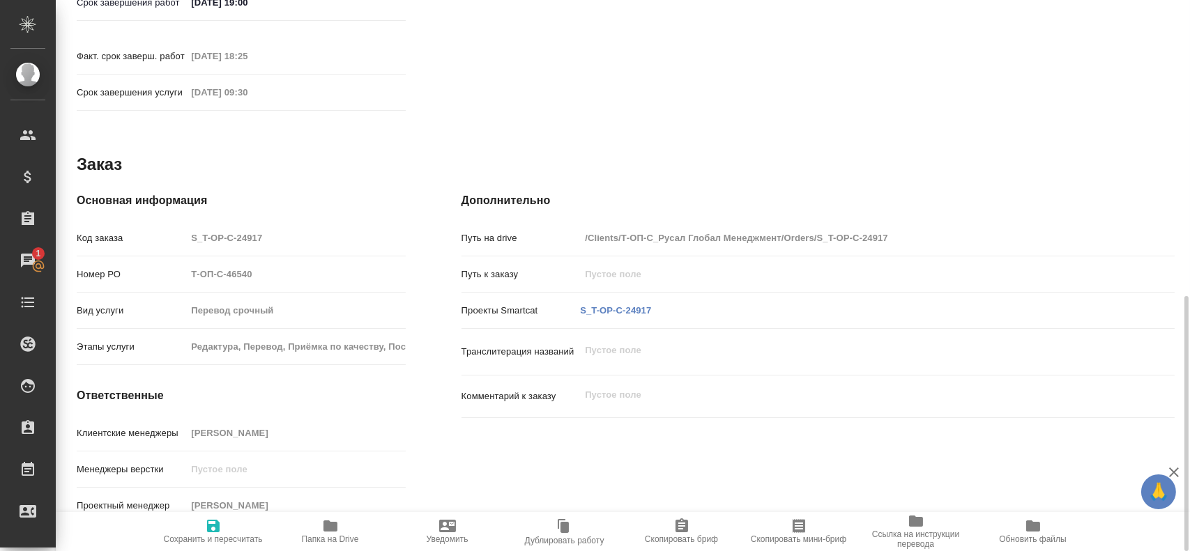
type textarea "x"
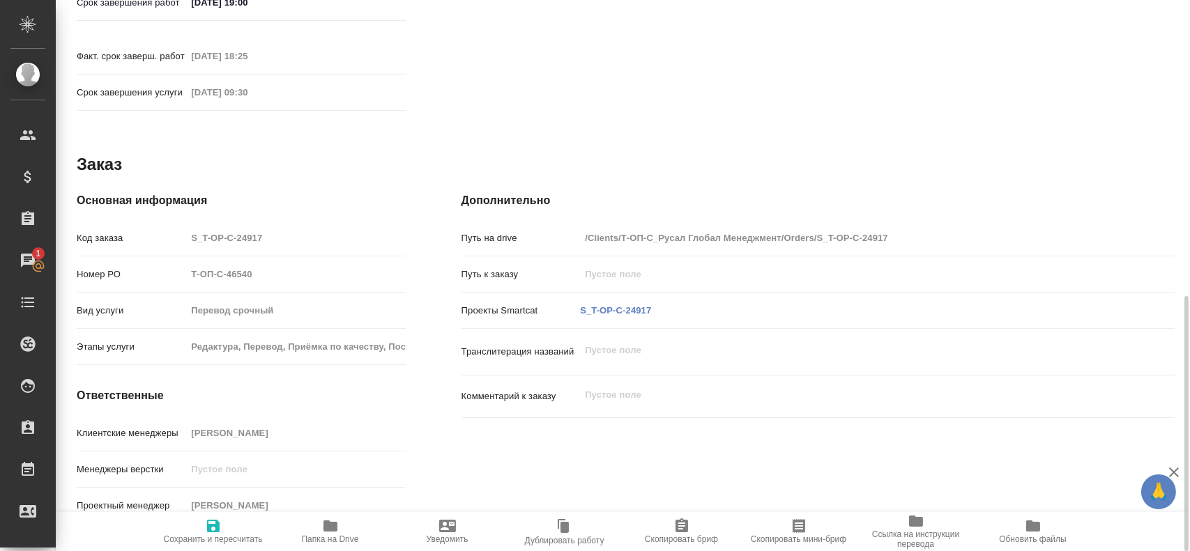
type textarea "x"
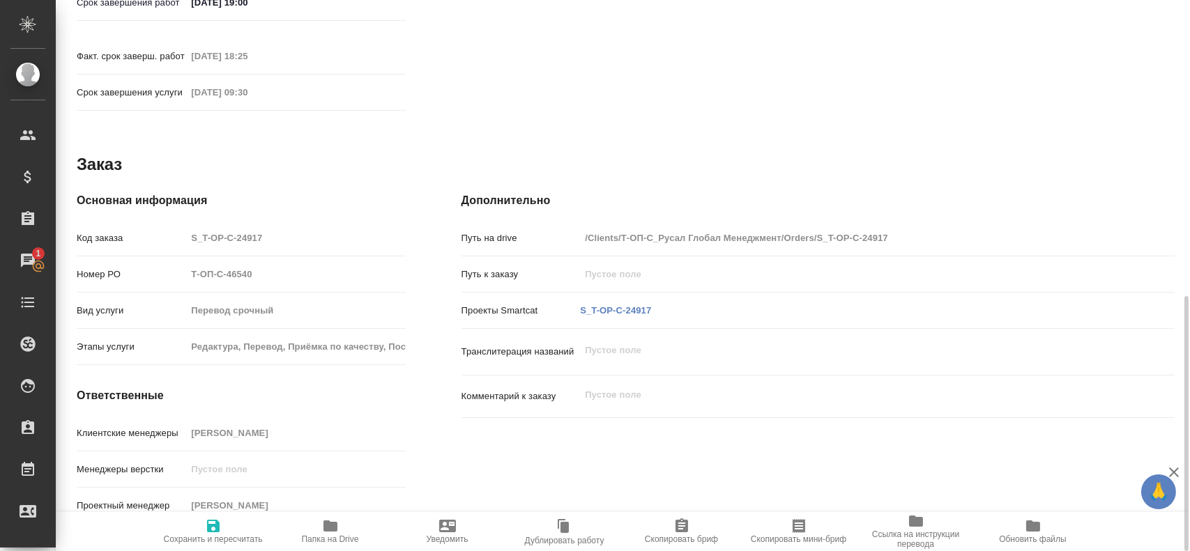
type textarea "x"
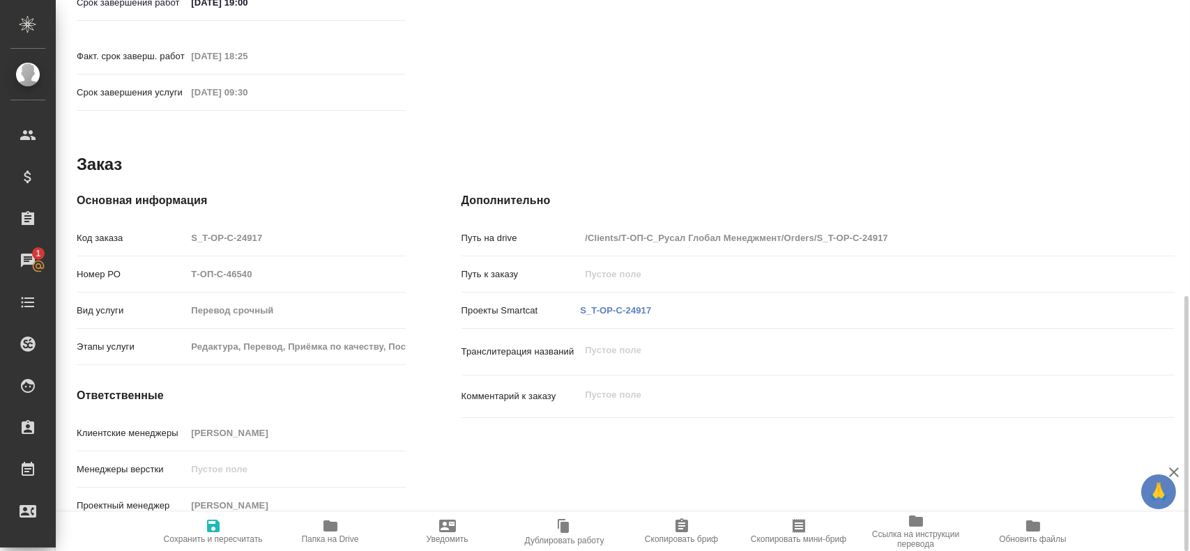
type textarea "x"
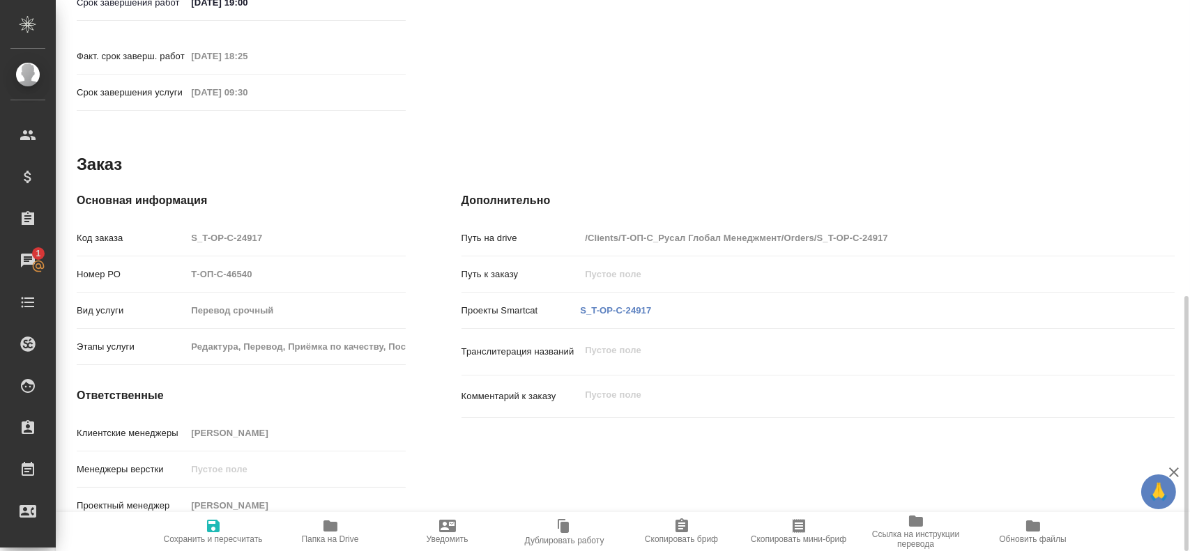
type textarea "x"
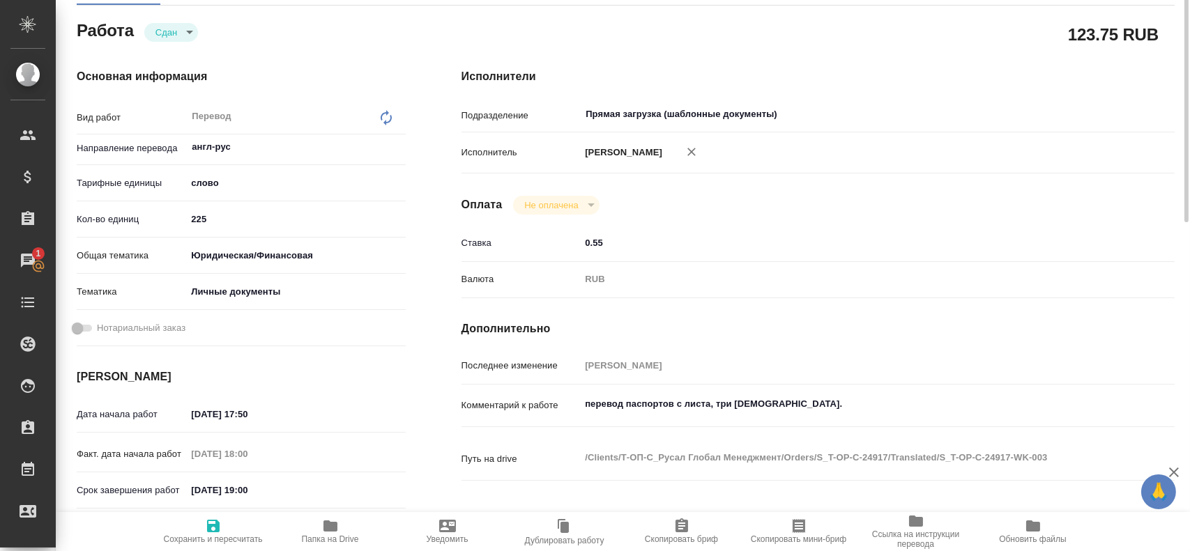
scroll to position [80, 0]
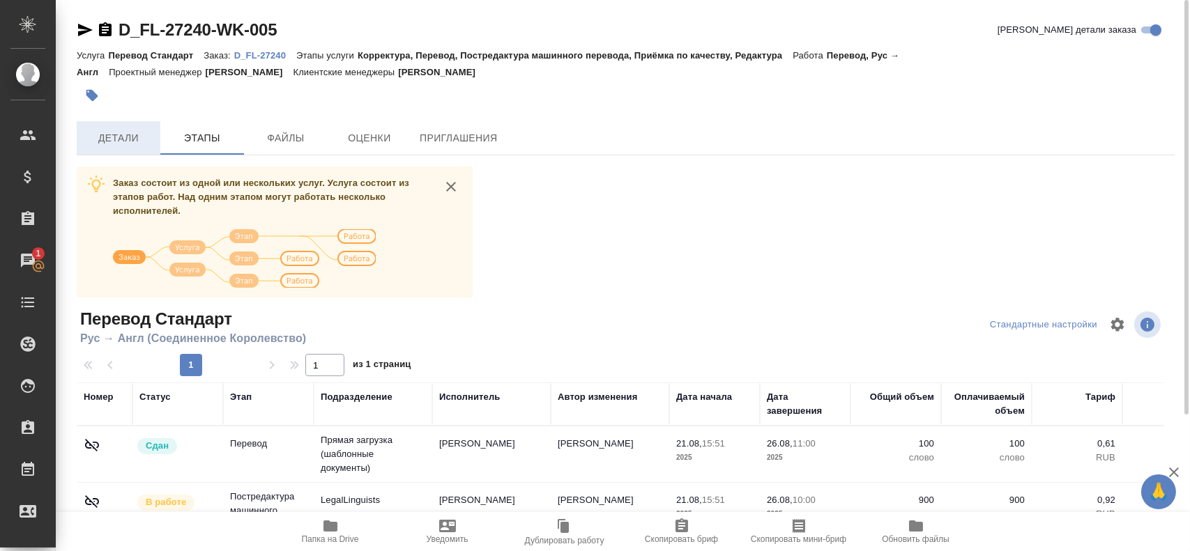
click at [131, 144] on span "Детали" at bounding box center [118, 138] width 67 height 17
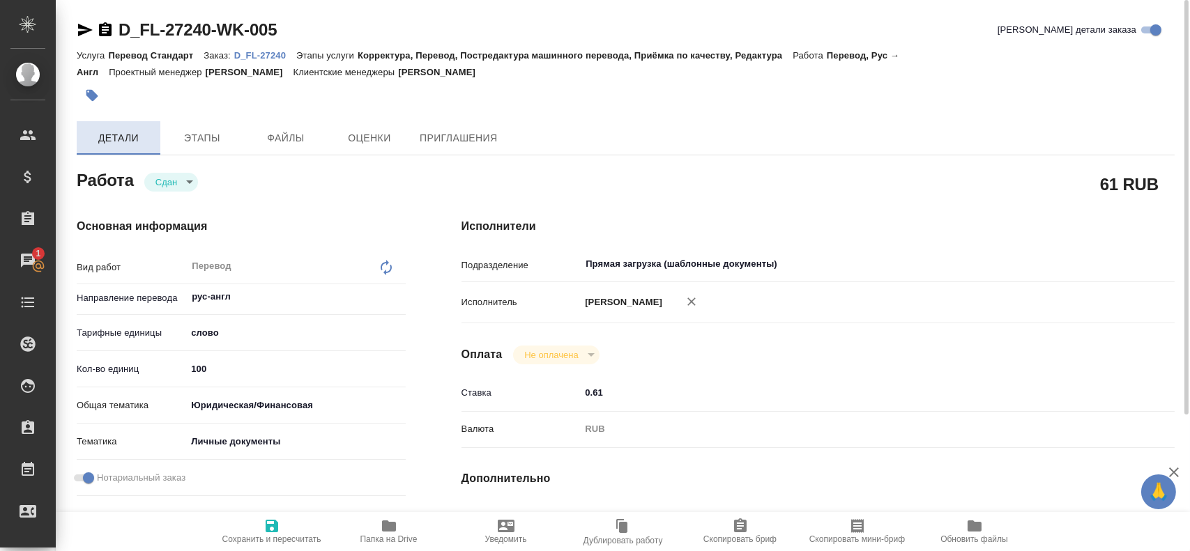
type textarea "x"
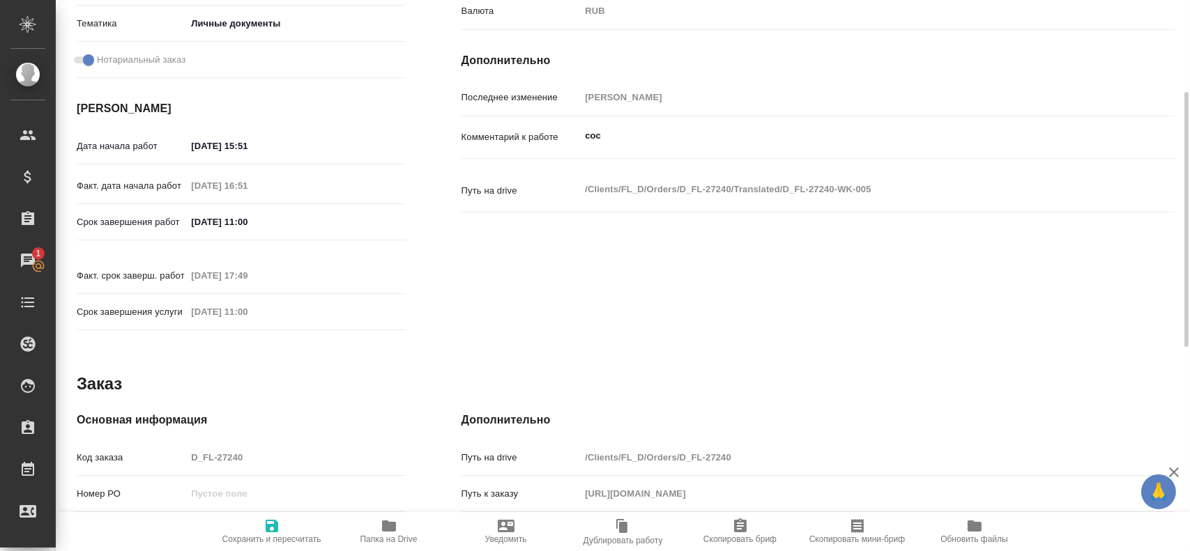
type textarea "x"
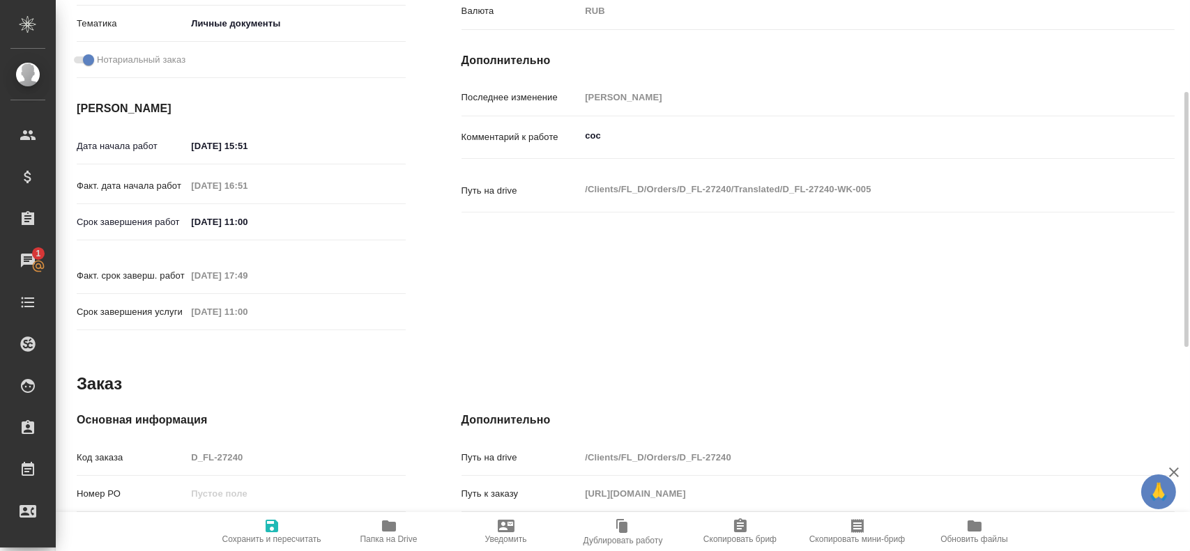
scroll to position [349, 0]
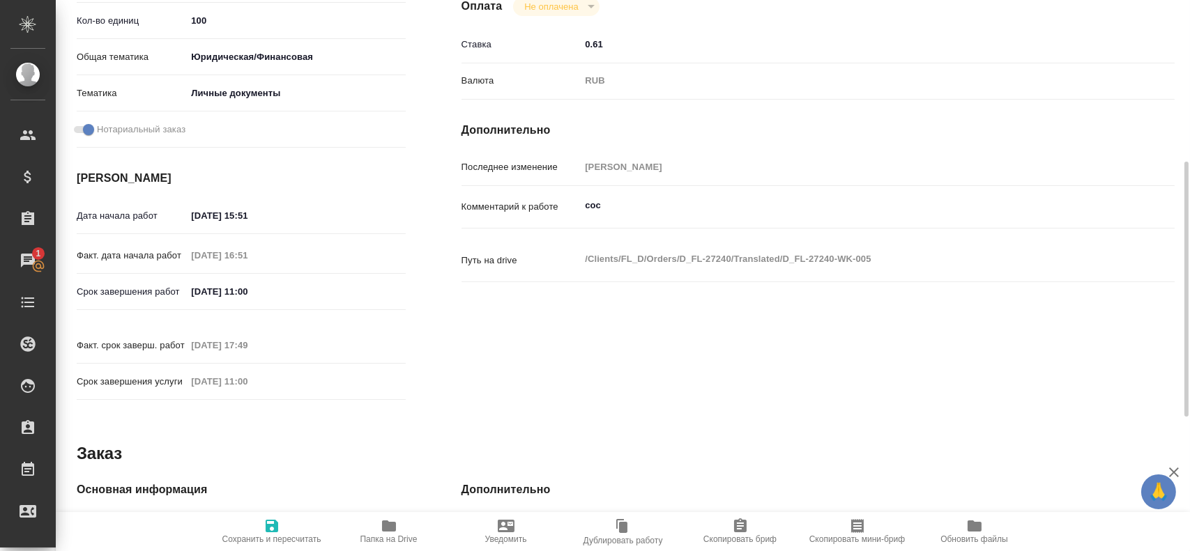
type textarea "x"
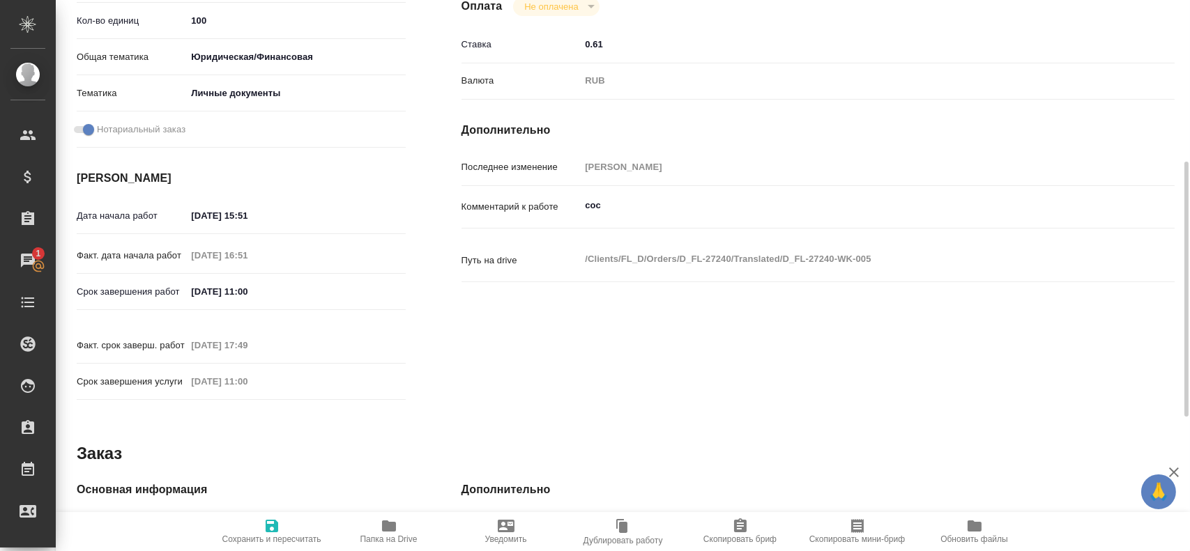
type textarea "x"
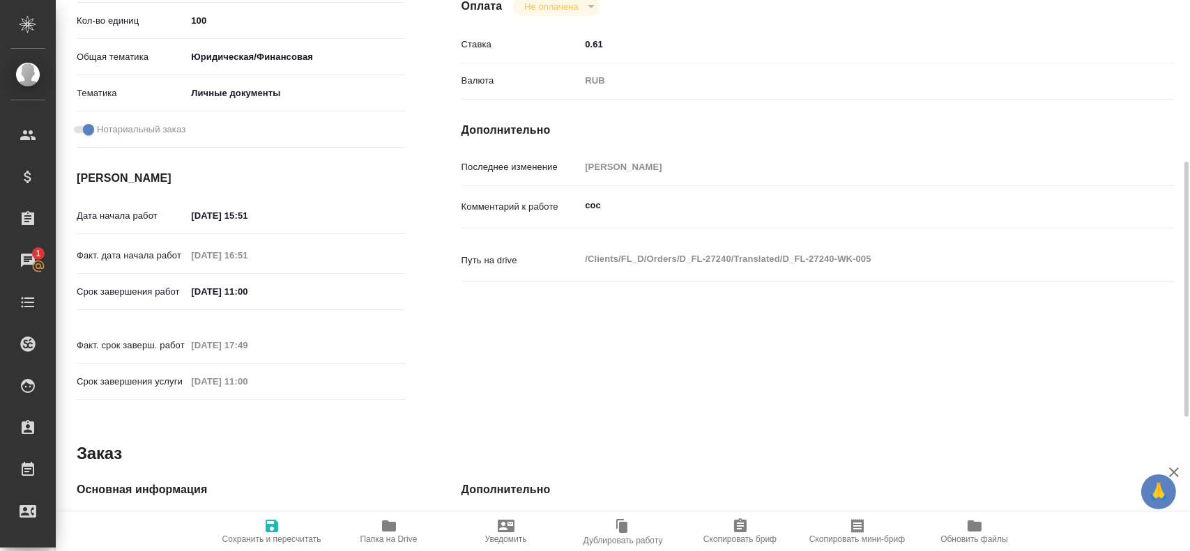
scroll to position [209, 0]
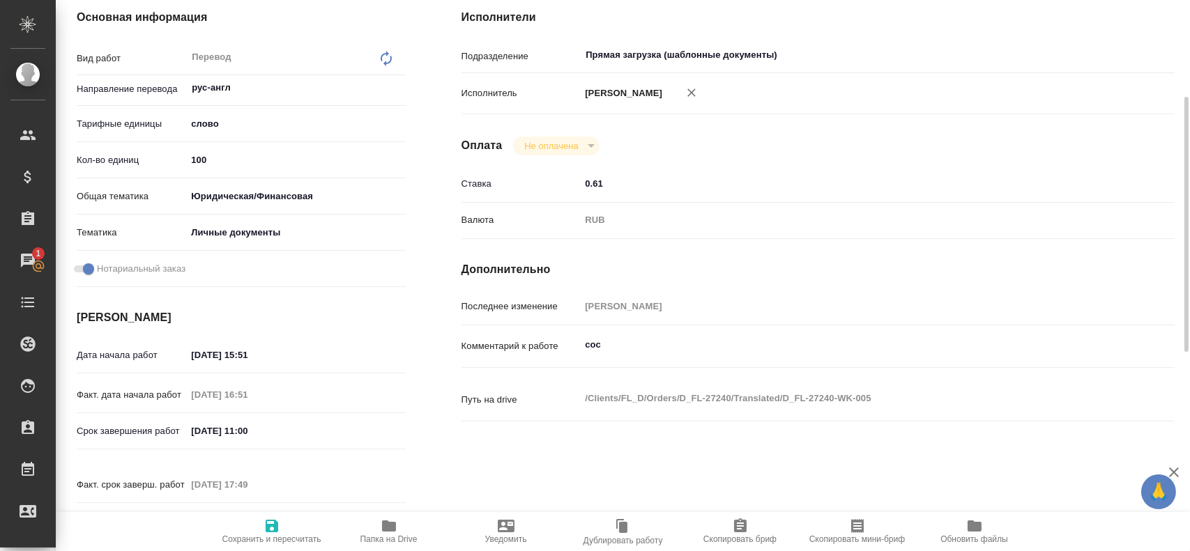
type textarea "x"
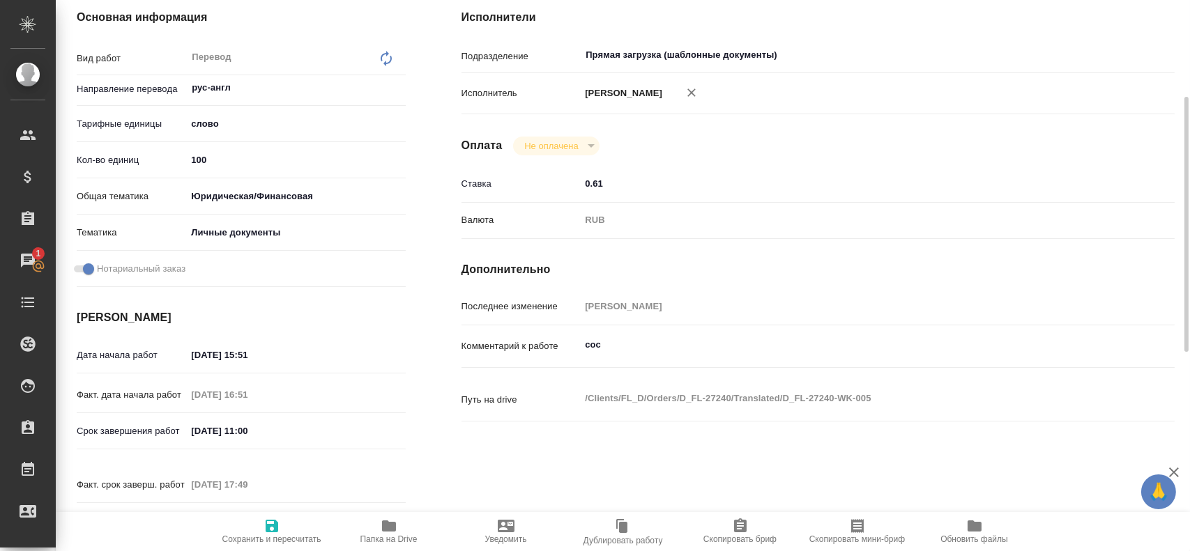
type textarea "x"
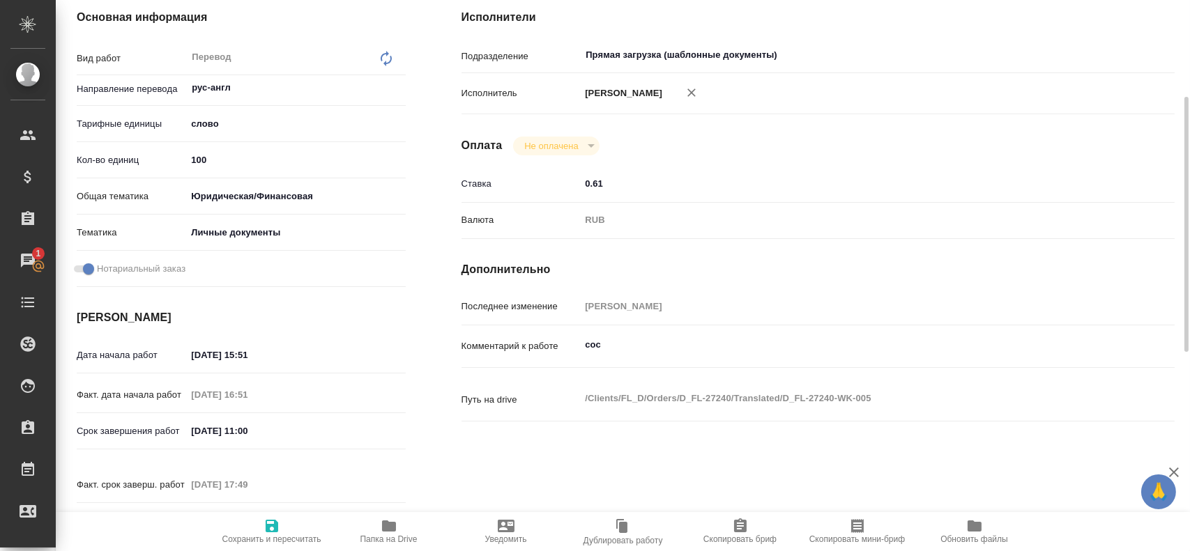
type textarea "x"
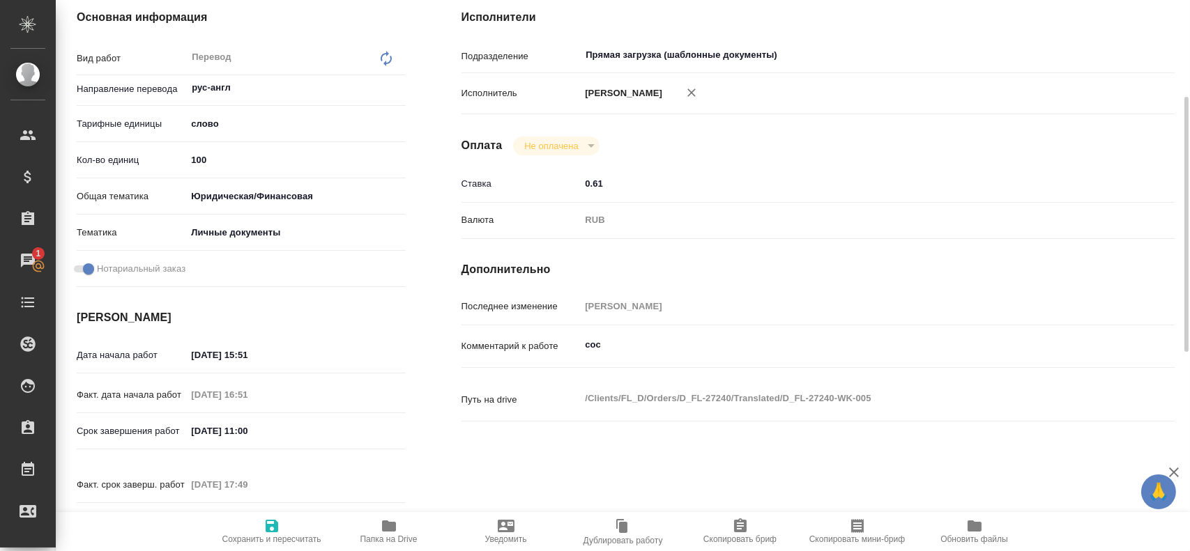
type textarea "x"
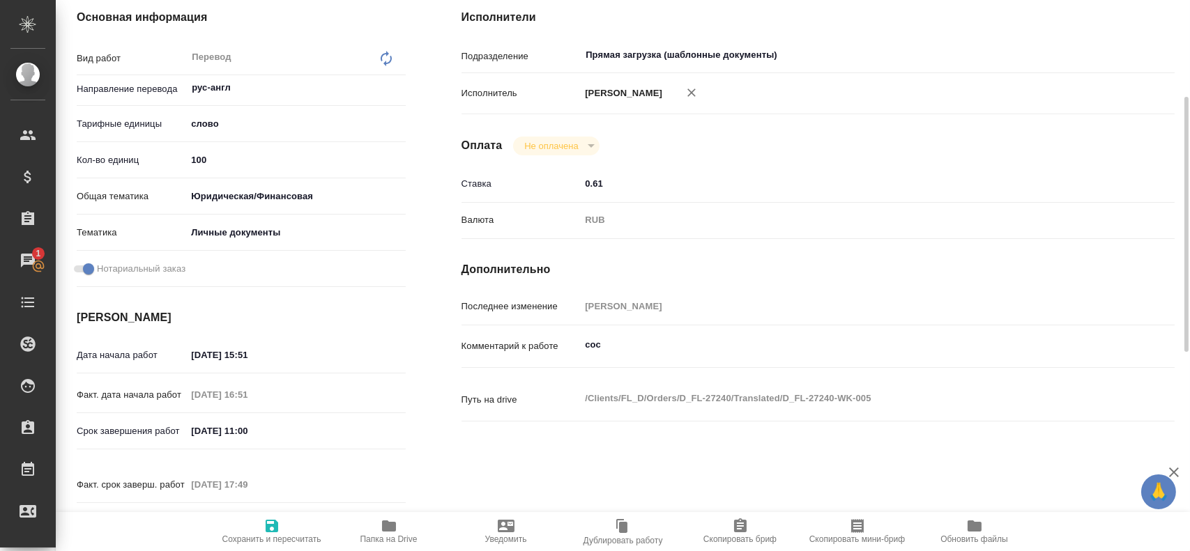
type textarea "x"
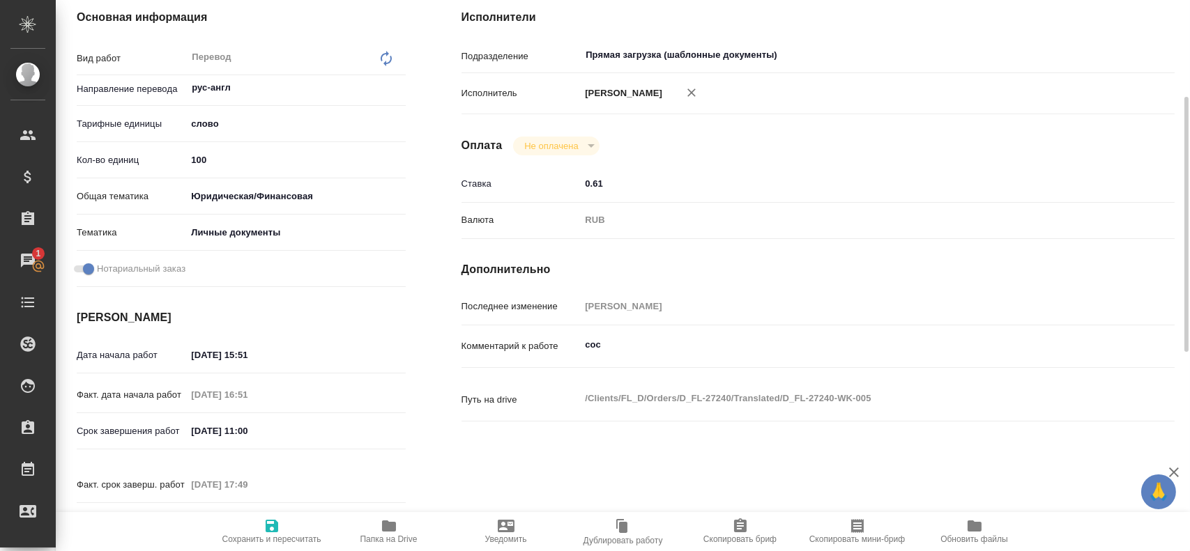
type textarea "x"
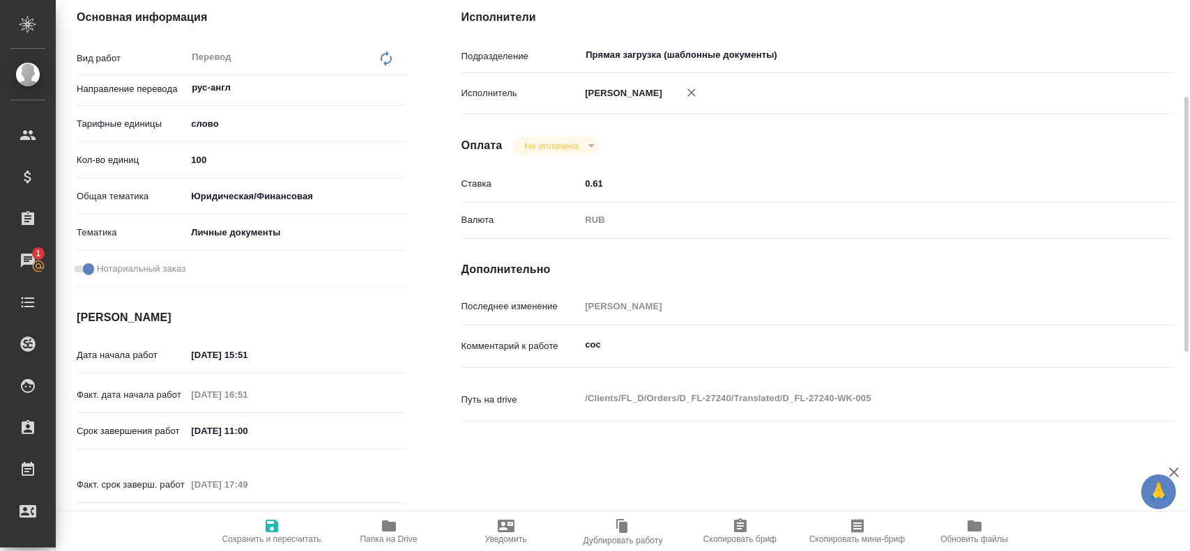
type textarea "x"
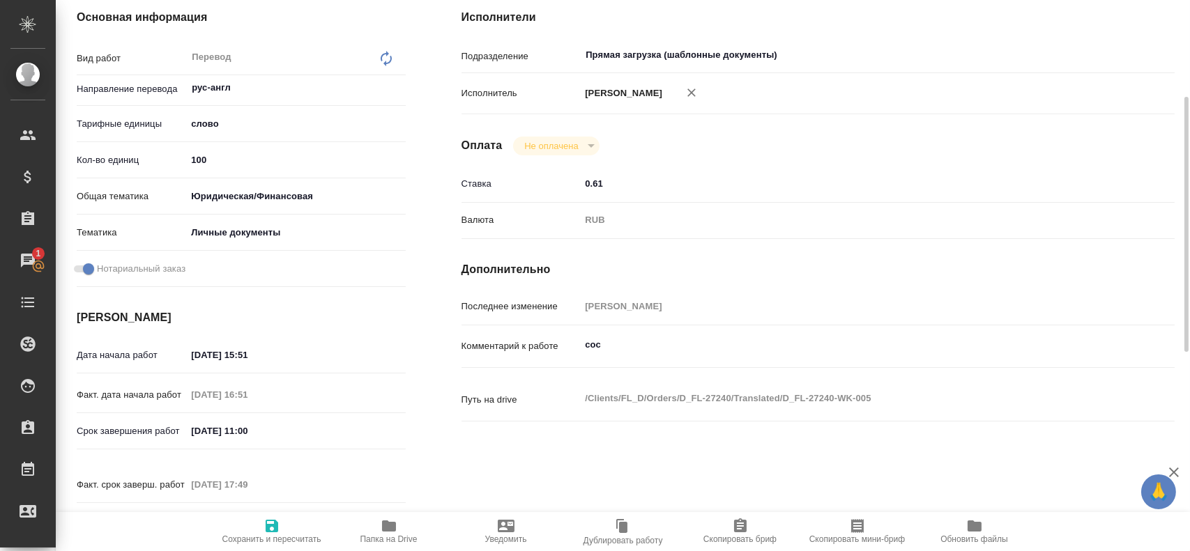
type textarea "x"
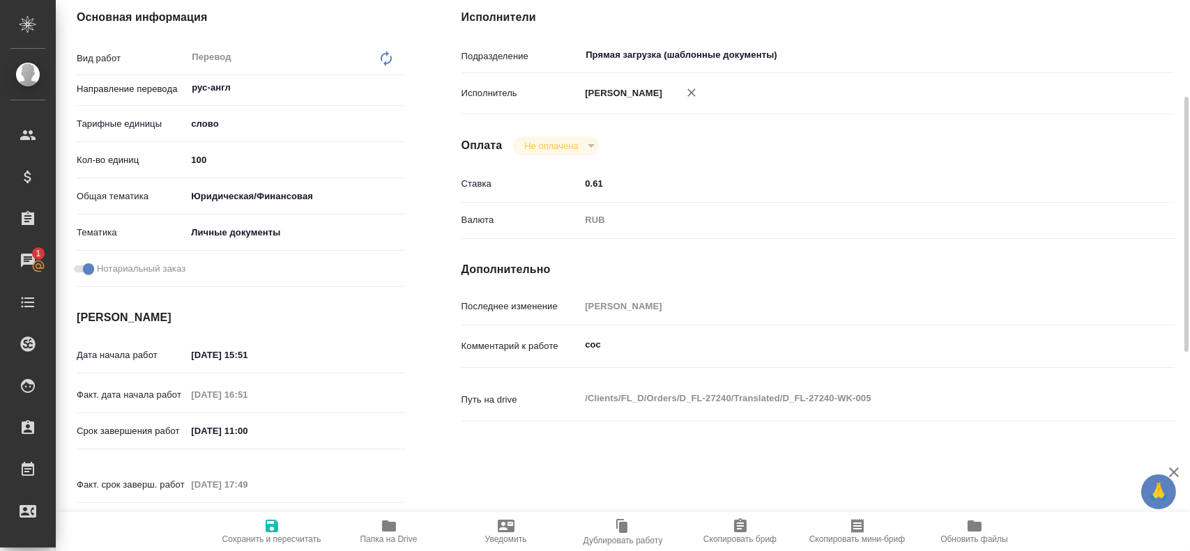
type textarea "x"
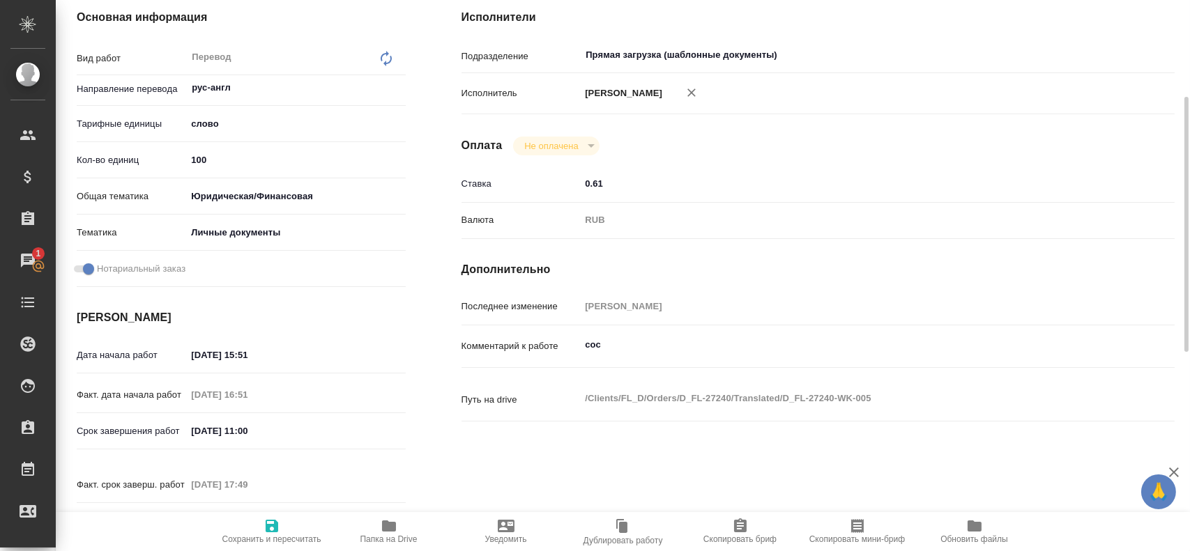
type textarea "x"
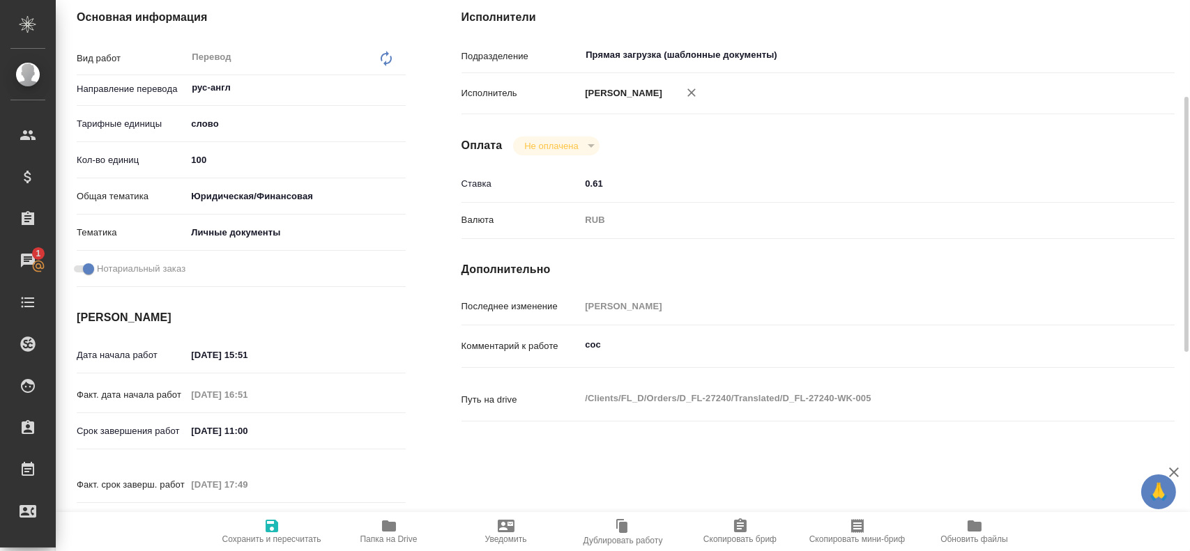
type textarea "x"
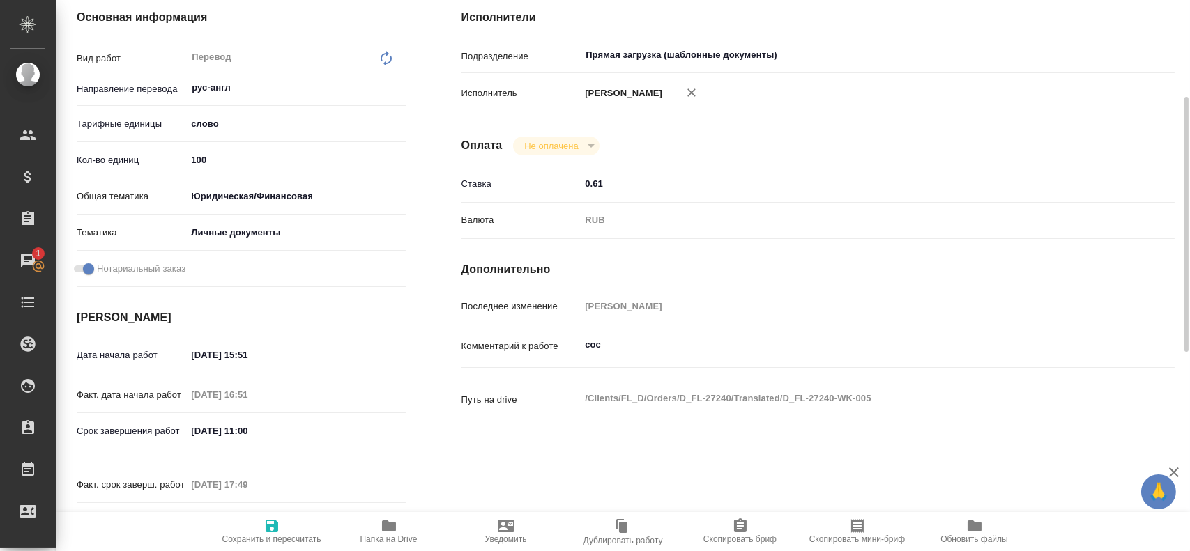
type textarea "x"
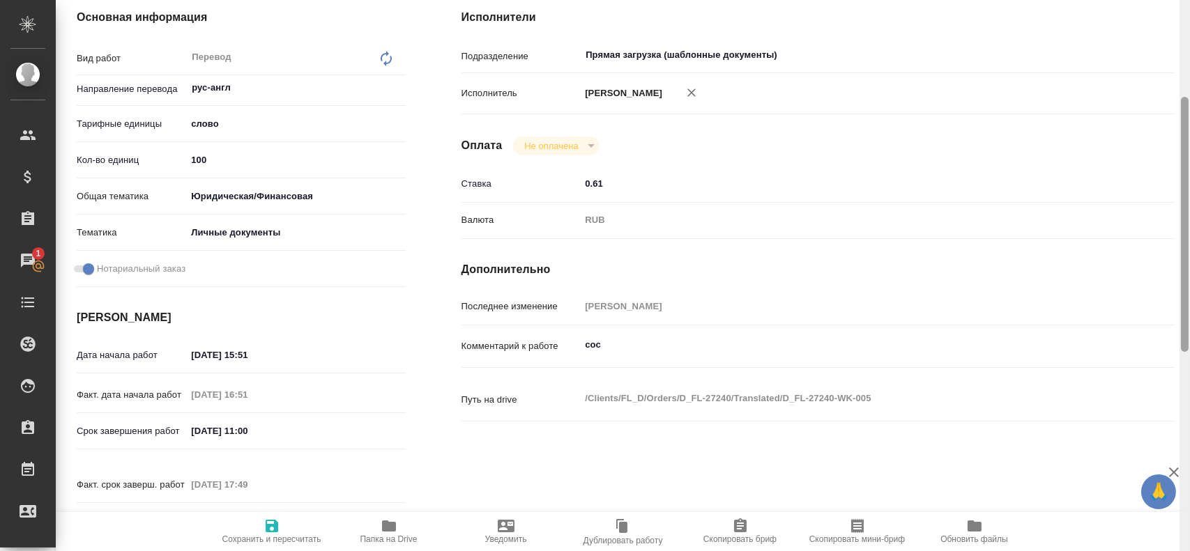
type textarea "x"
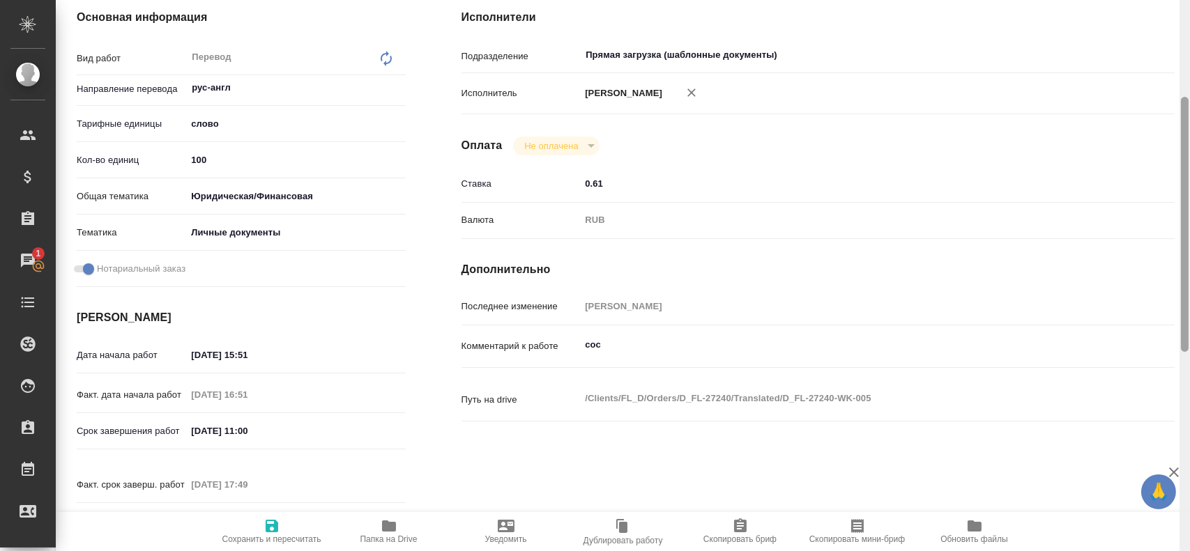
type textarea "x"
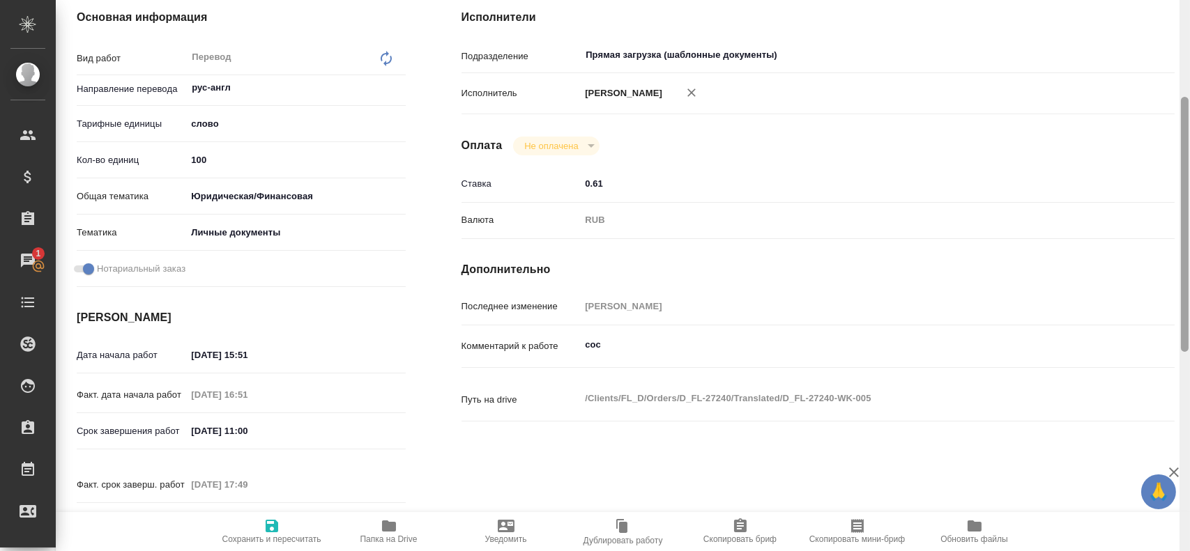
type textarea "x"
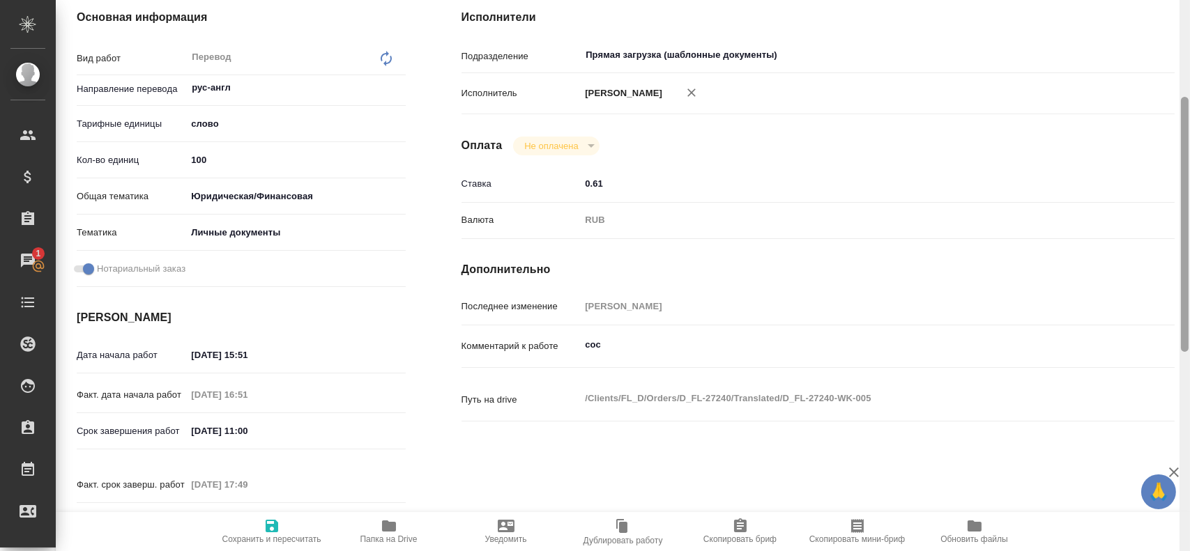
type textarea "x"
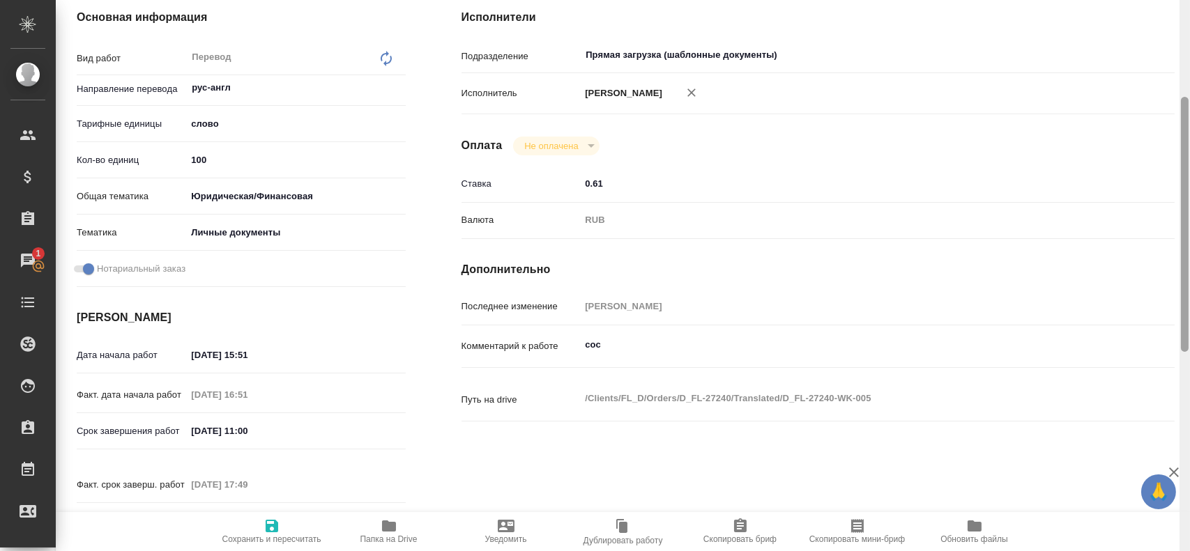
type textarea "x"
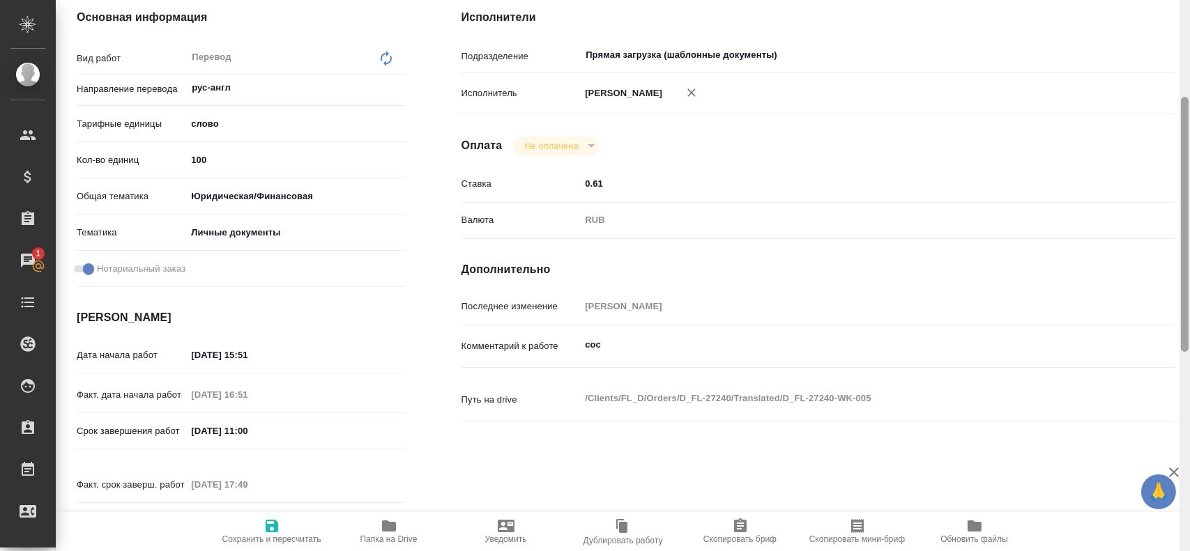
type textarea "x"
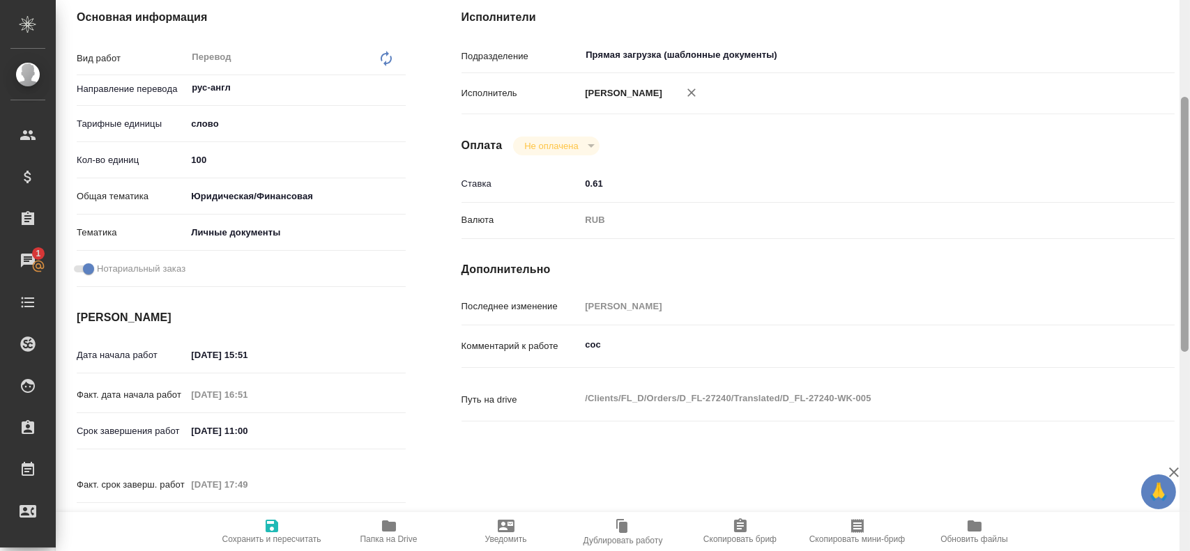
type textarea "x"
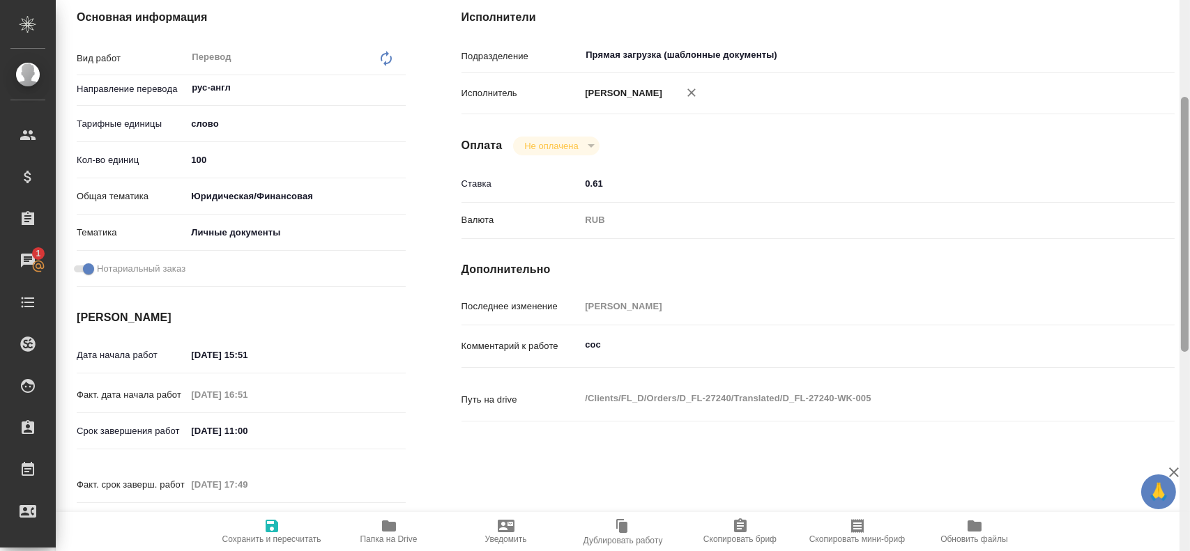
type textarea "x"
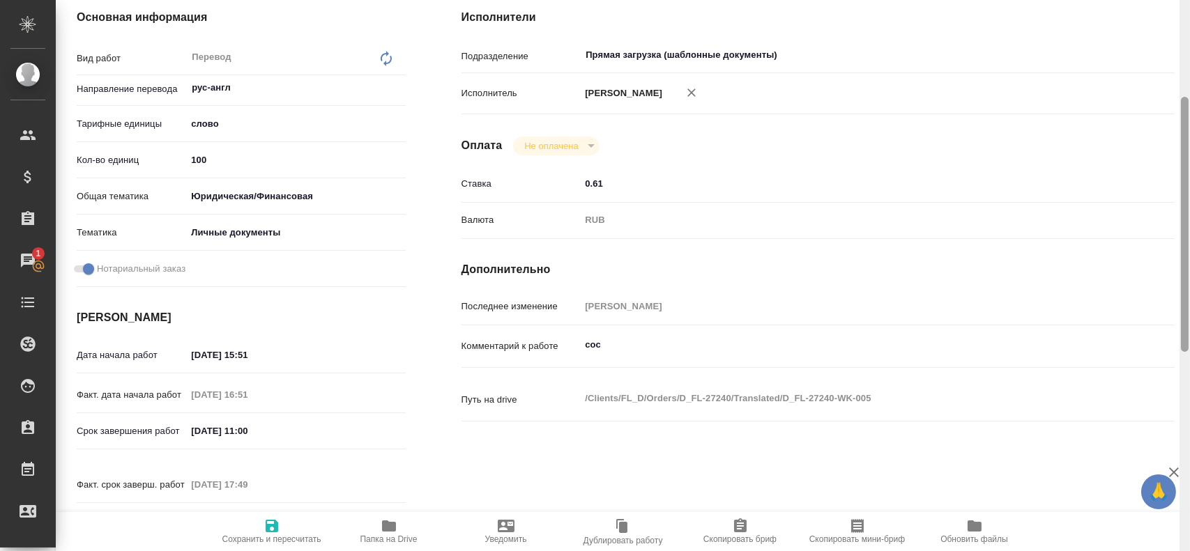
type textarea "x"
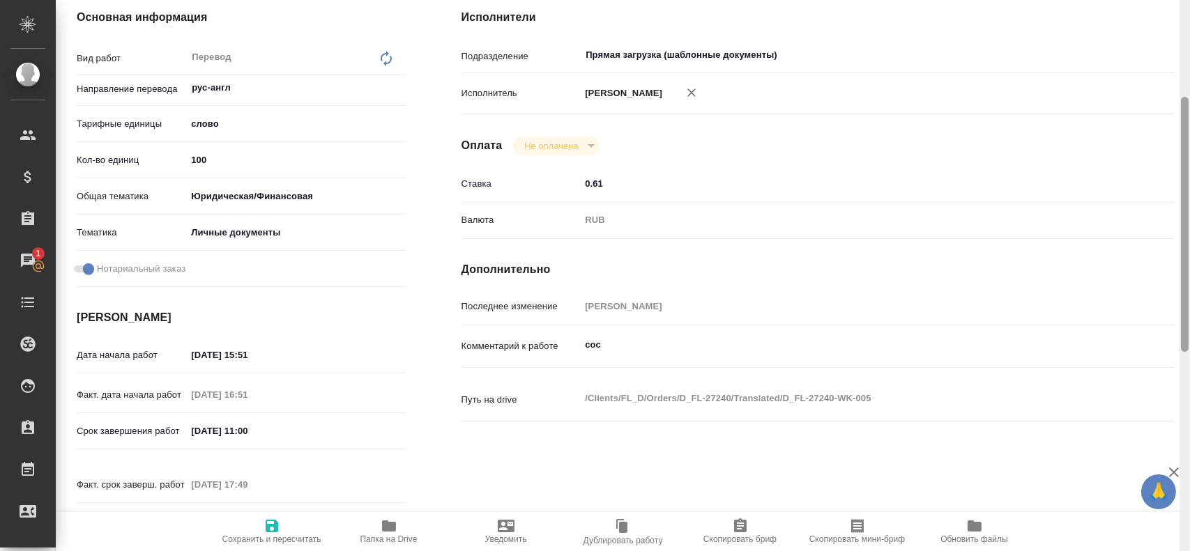
type textarea "x"
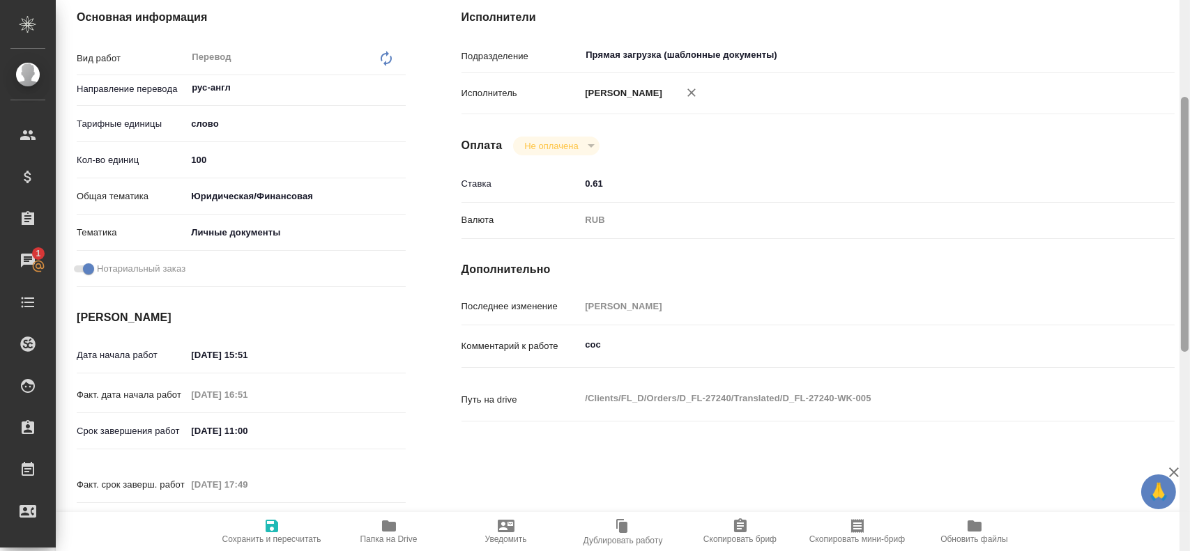
type textarea "x"
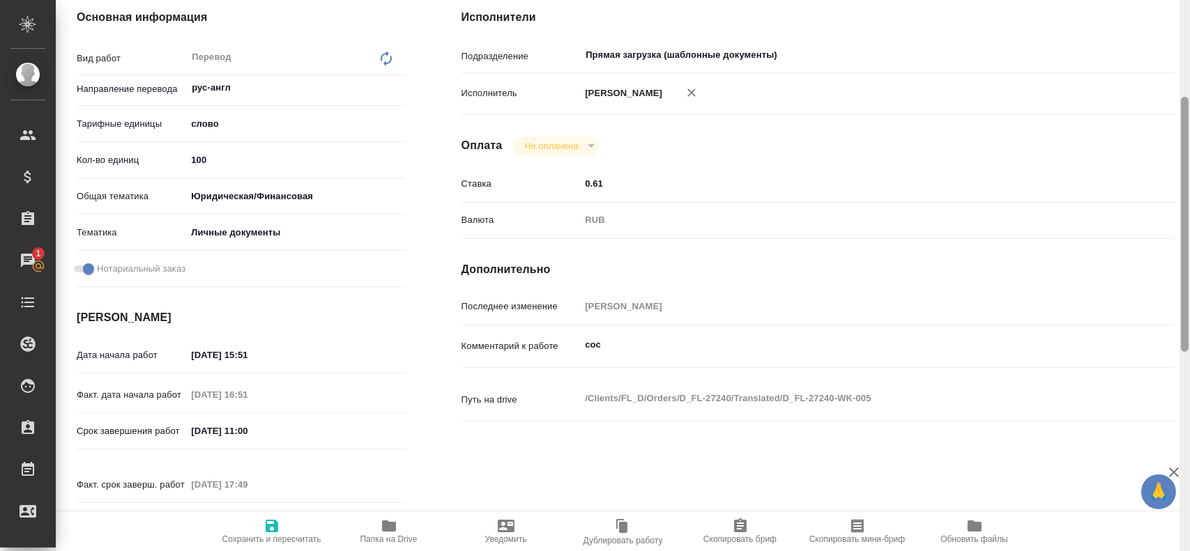
type textarea "x"
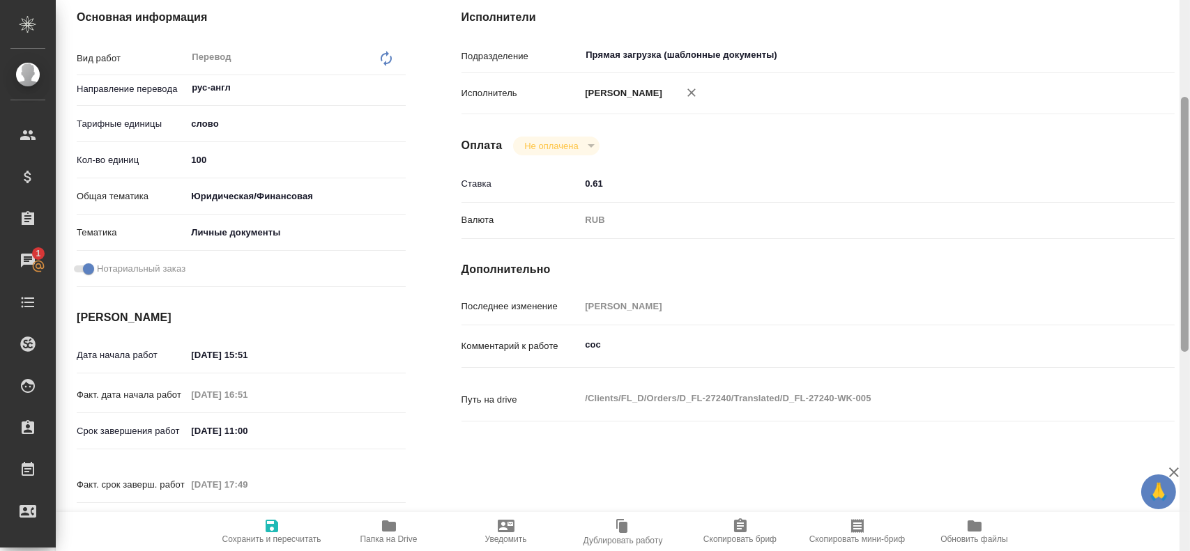
type textarea "x"
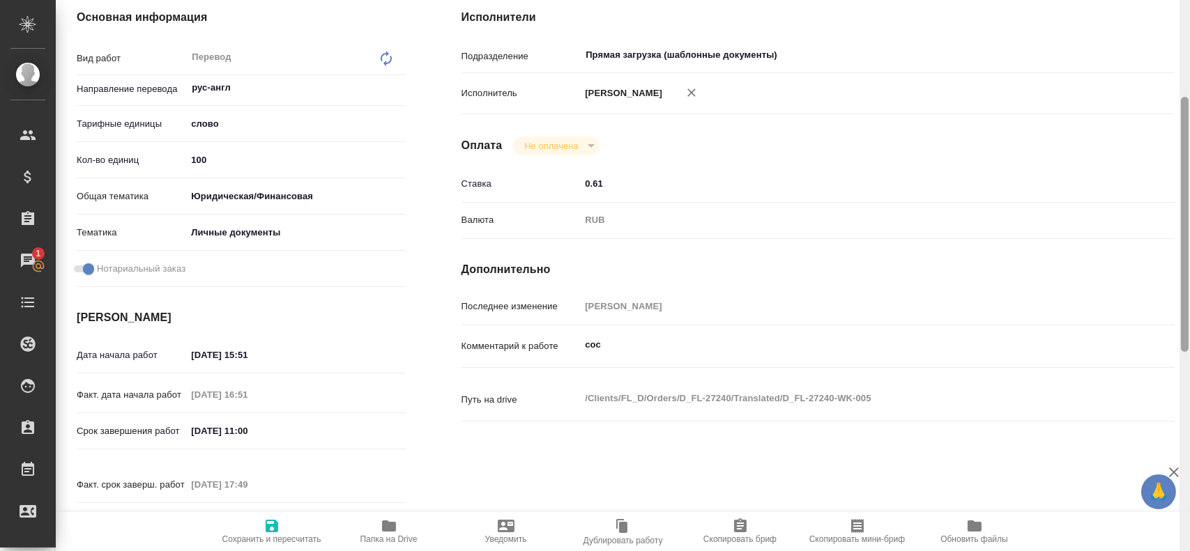
type textarea "x"
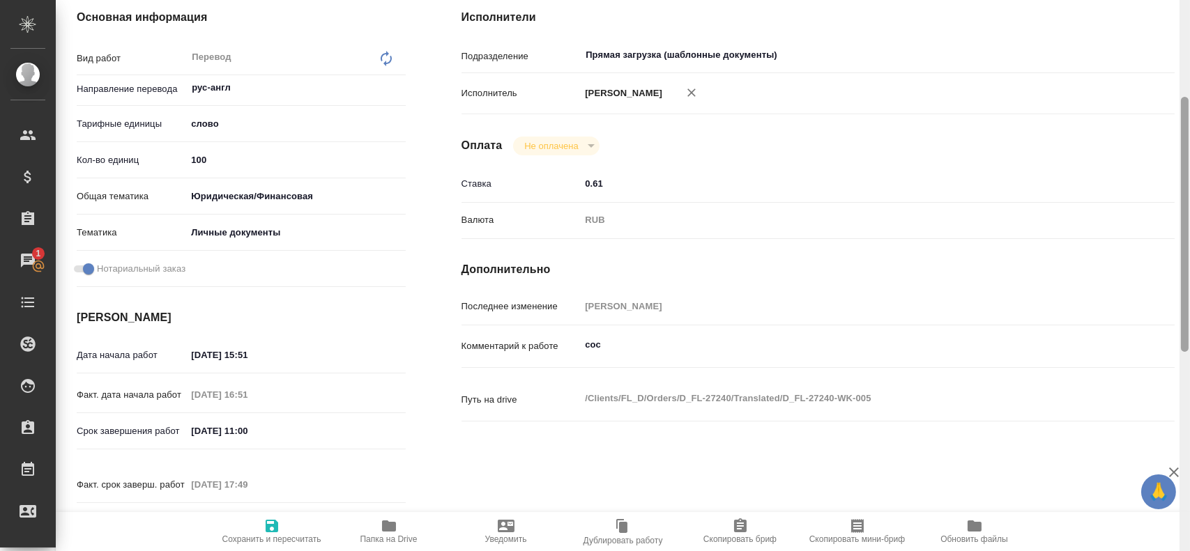
type textarea "x"
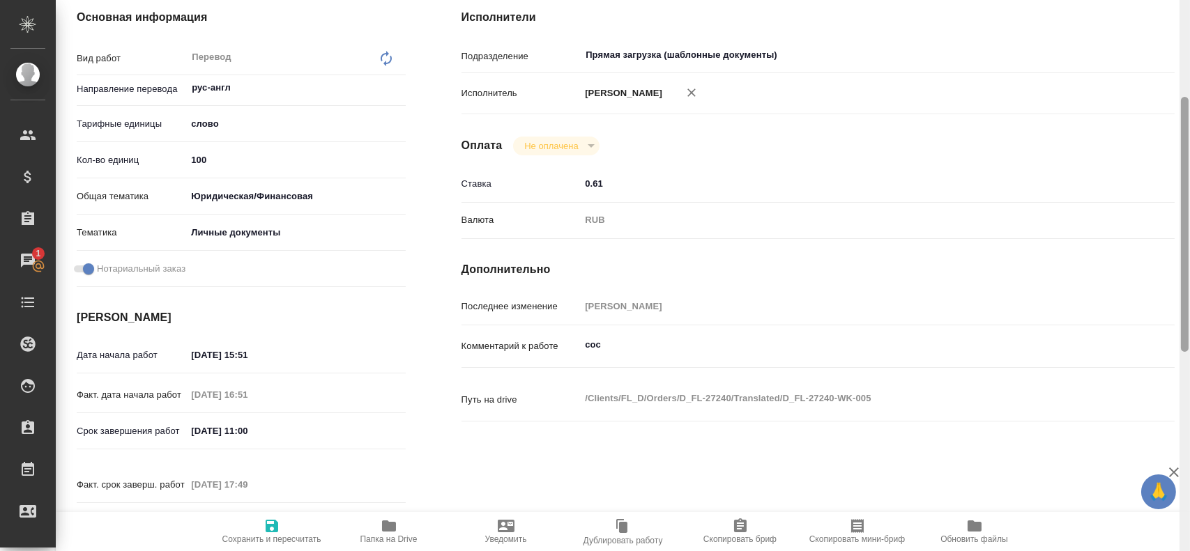
type textarea "x"
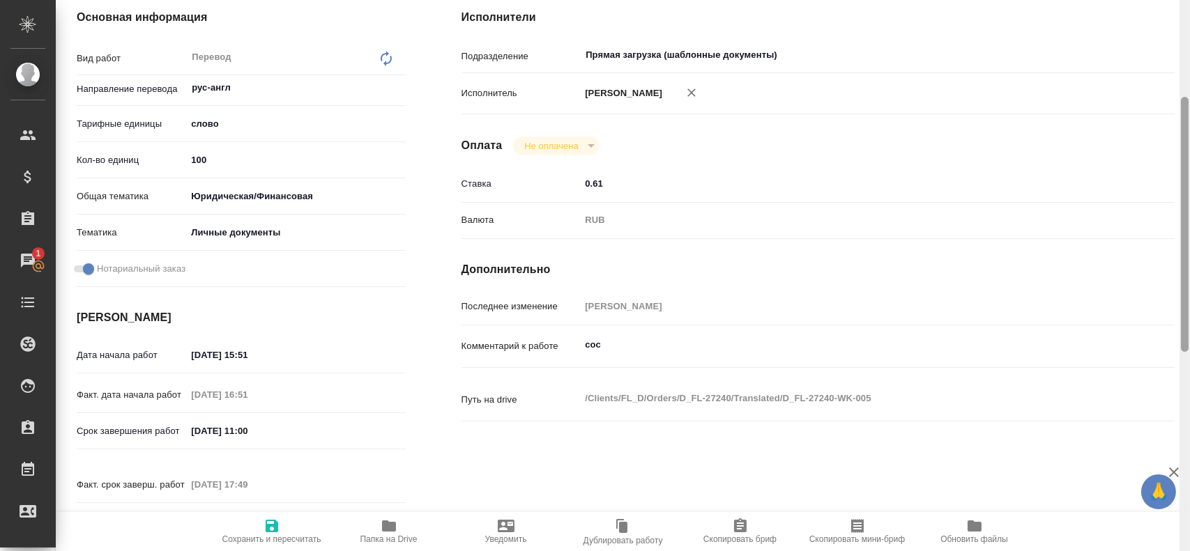
type textarea "x"
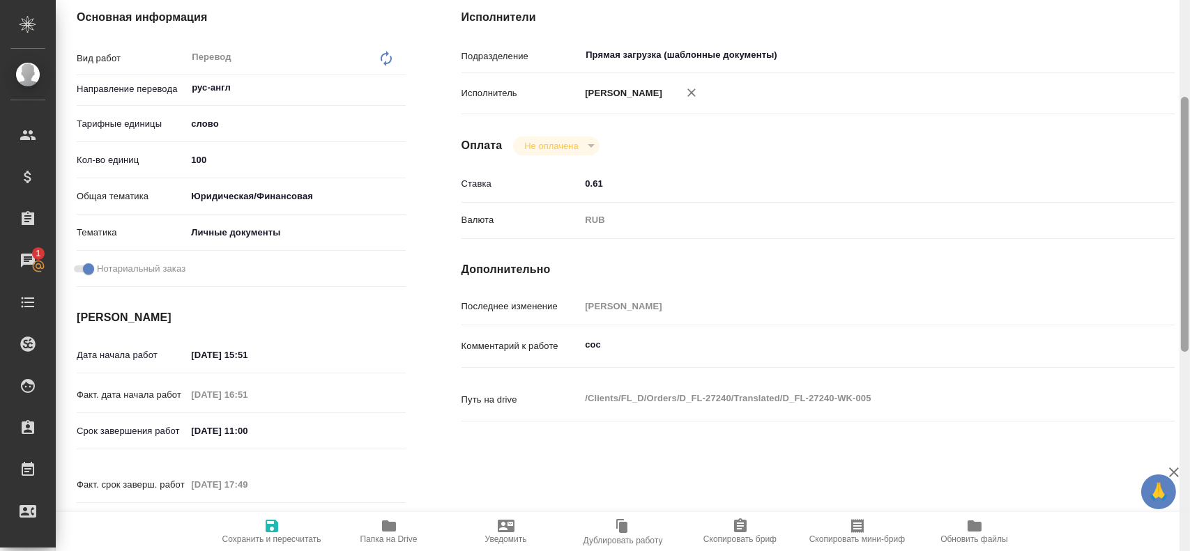
type textarea "x"
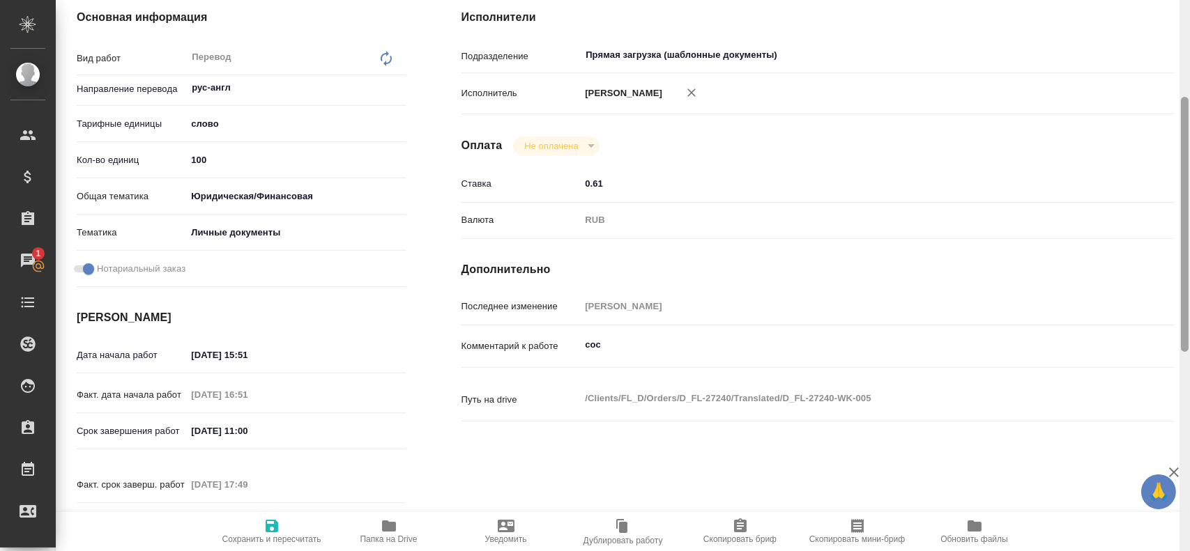
type textarea "x"
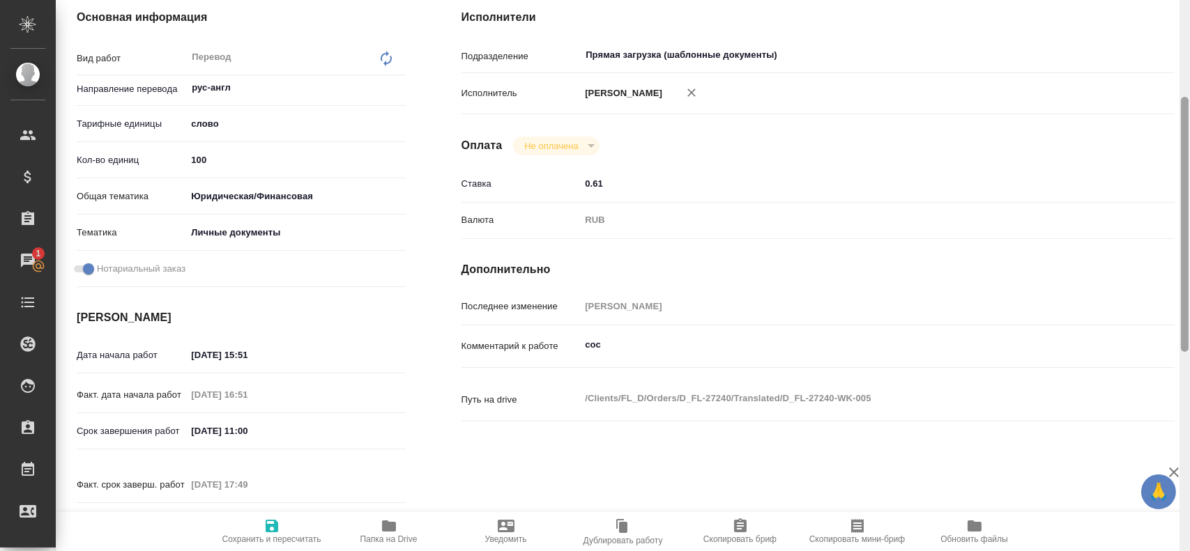
type textarea "x"
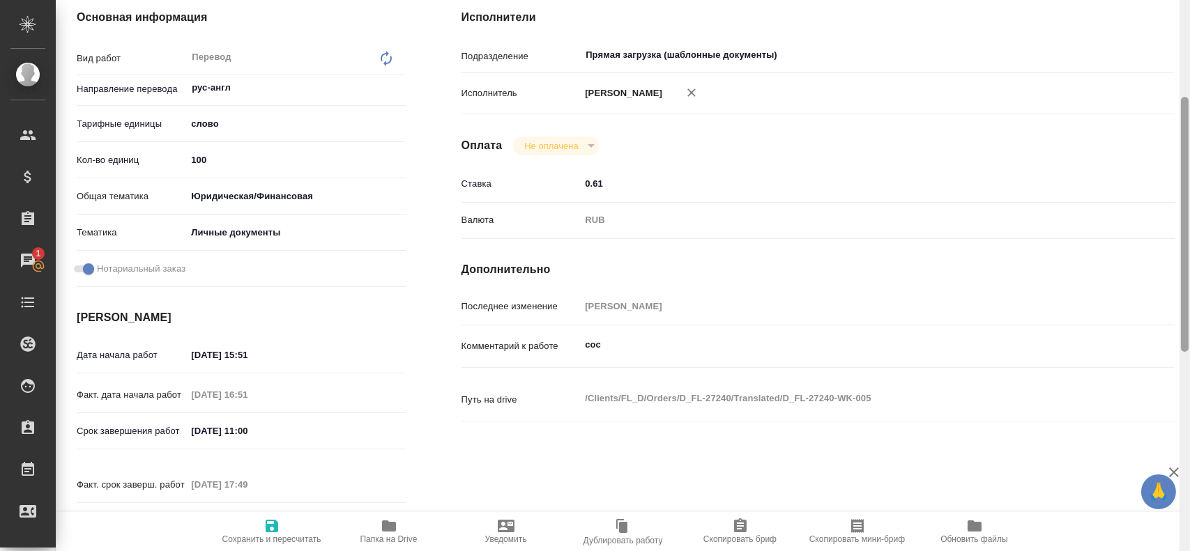
type textarea "x"
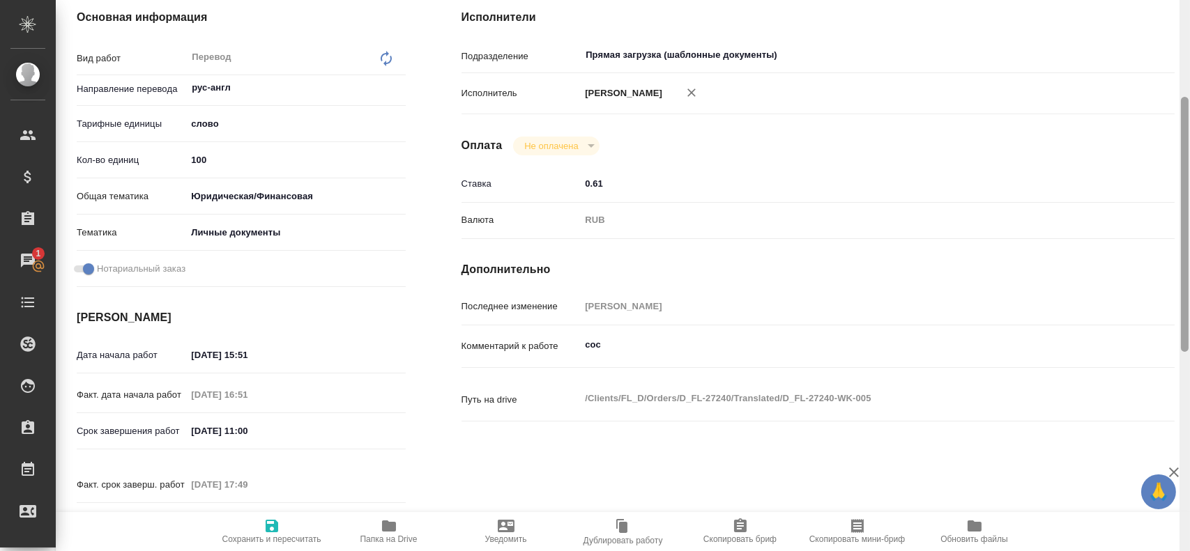
type textarea "x"
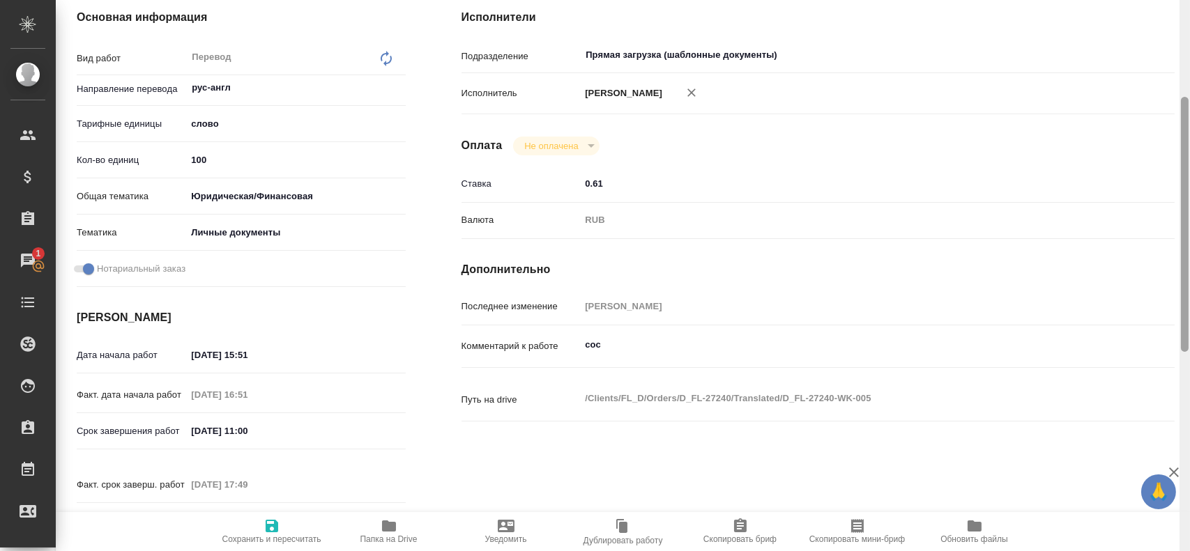
type textarea "x"
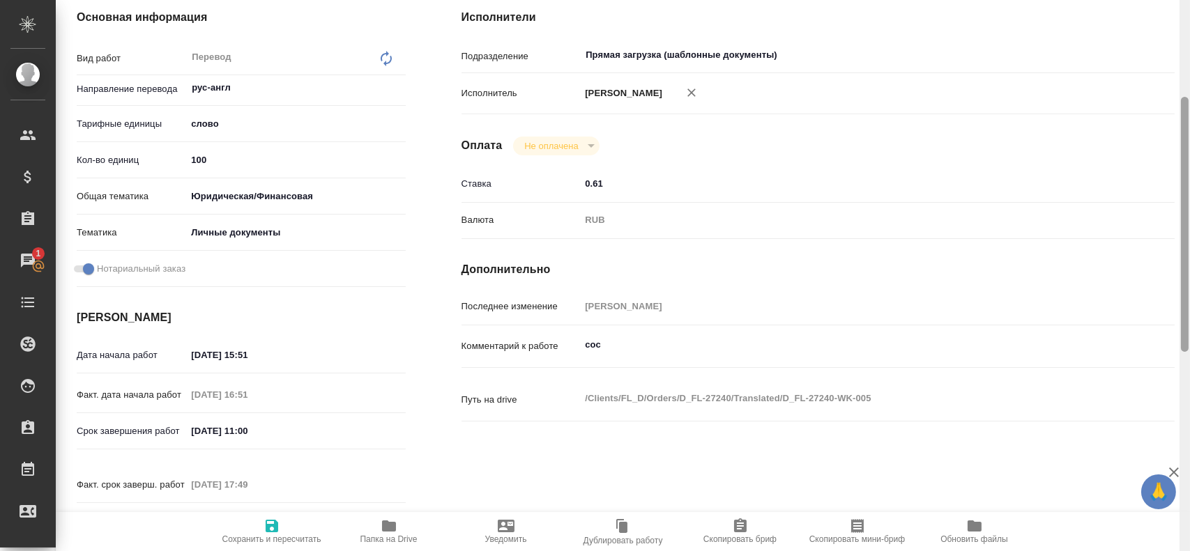
type textarea "x"
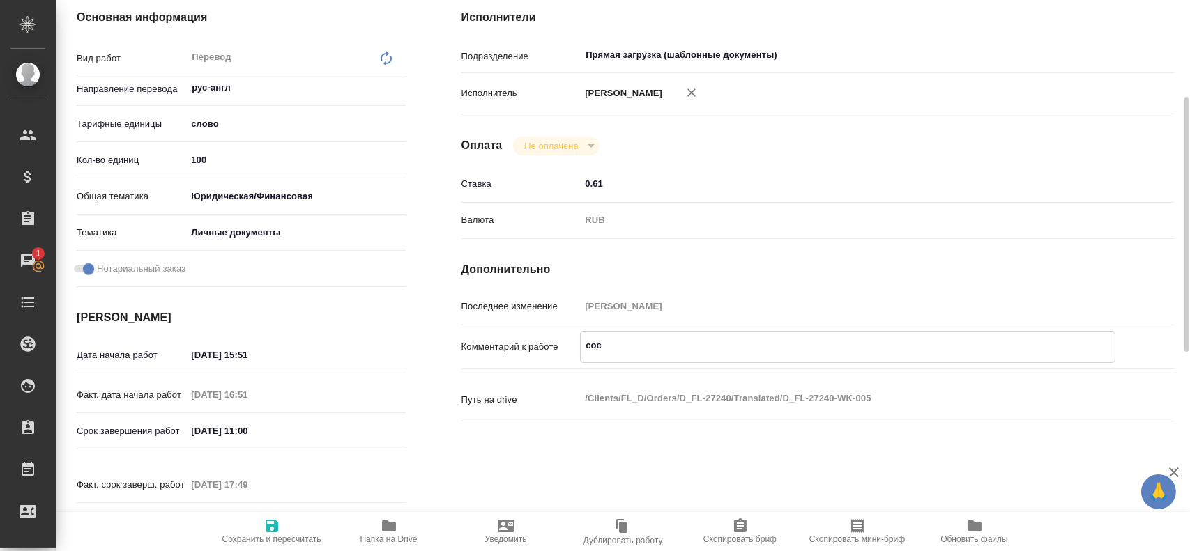
click at [609, 339] on textarea "сос" at bounding box center [847, 346] width 533 height 24
click at [271, 519] on icon "button" at bounding box center [272, 526] width 17 height 17
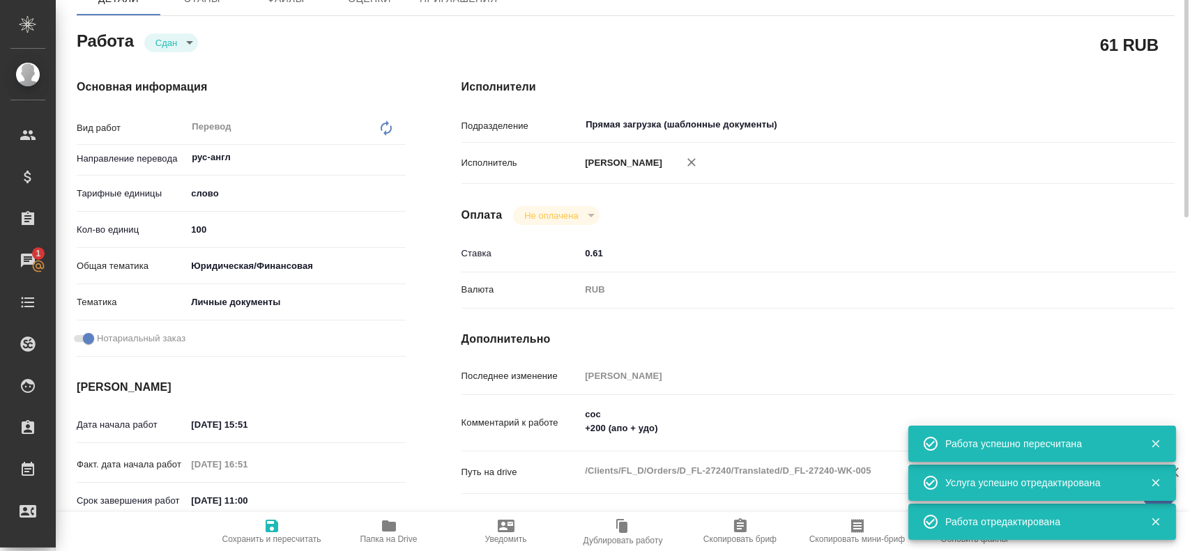
scroll to position [0, 0]
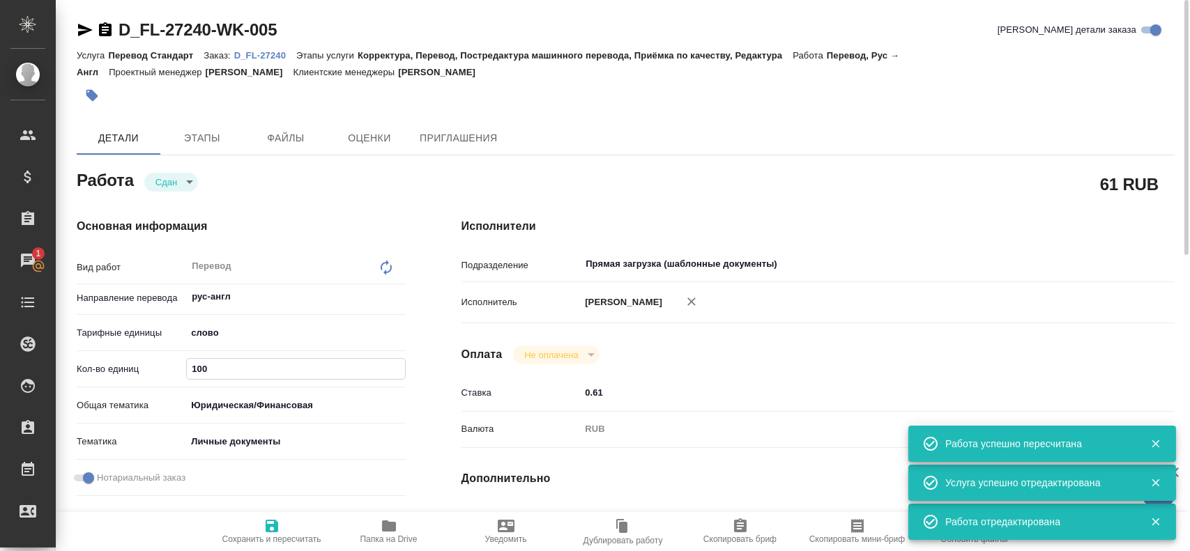
click at [192, 372] on input "100" at bounding box center [296, 369] width 218 height 20
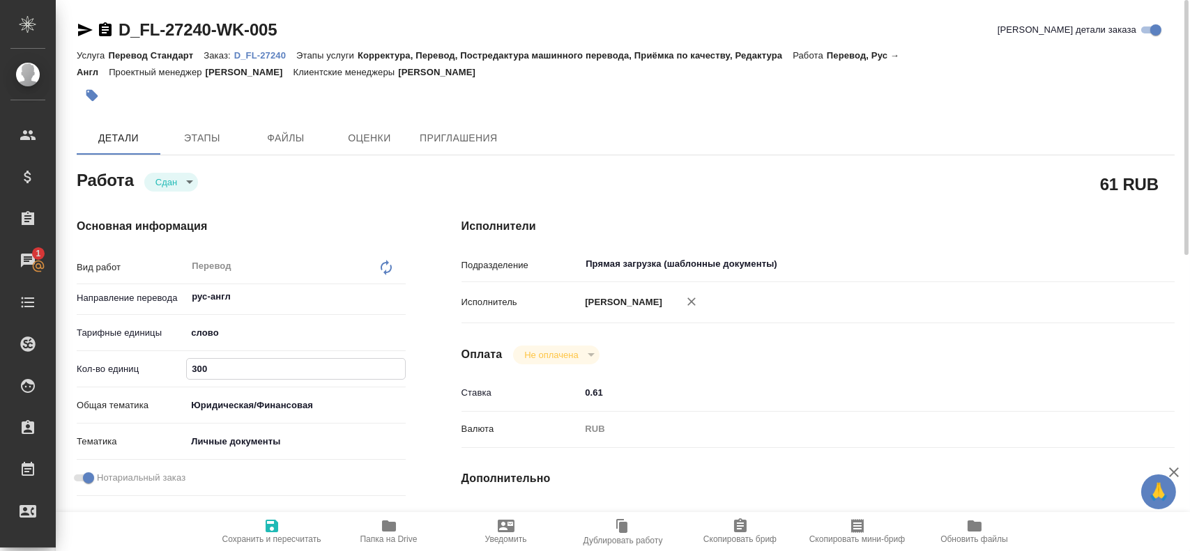
click at [265, 536] on span "Сохранить и пересчитать" at bounding box center [271, 540] width 99 height 10
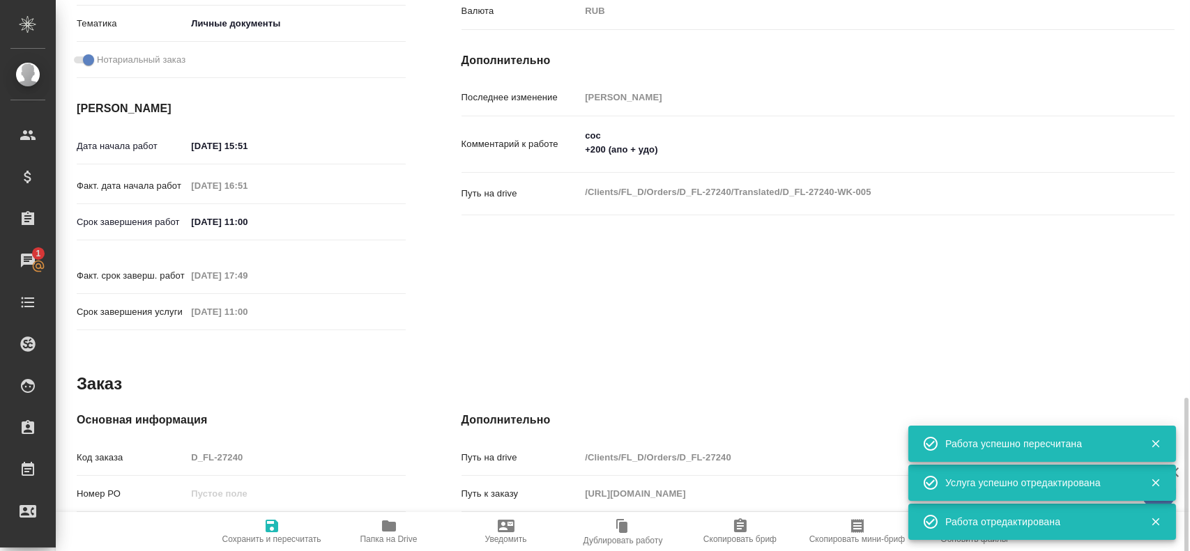
scroll to position [558, 0]
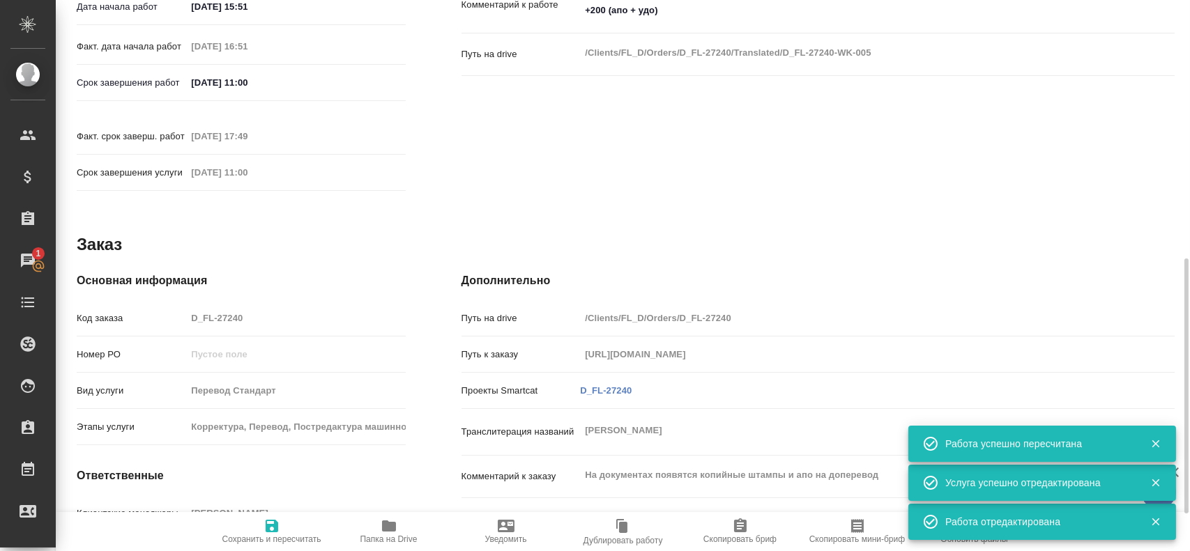
click at [164, 306] on div "Код заказа D_FL-27240" at bounding box center [241, 318] width 329 height 24
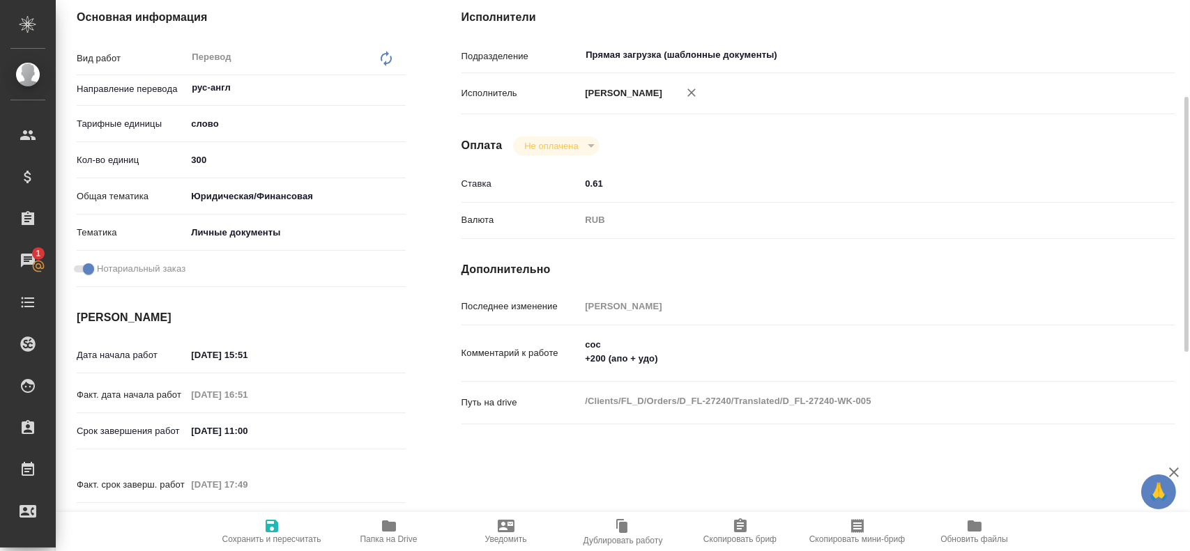
scroll to position [0, 0]
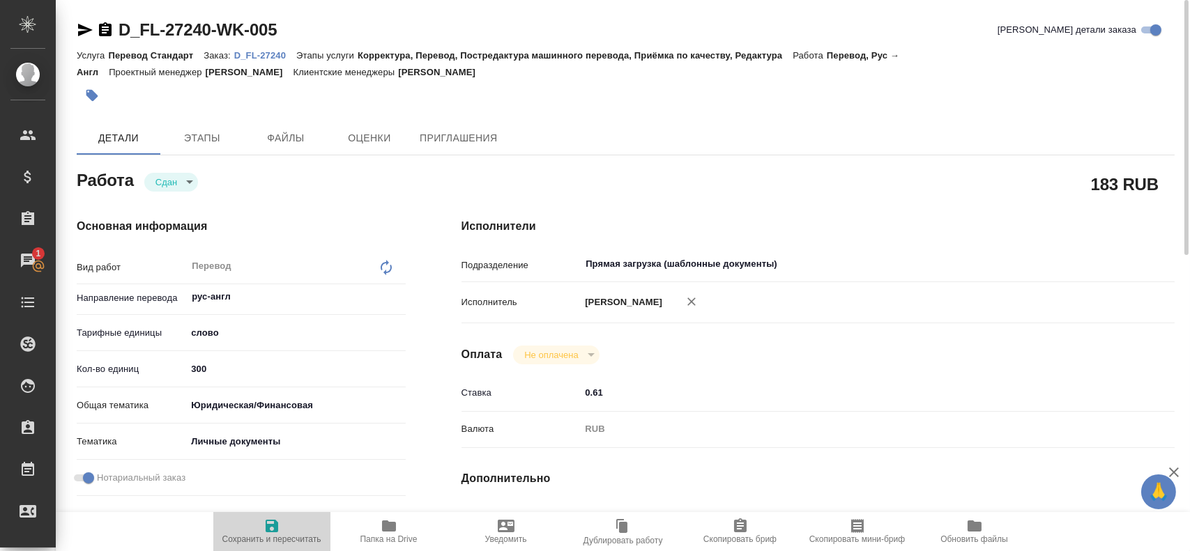
click at [268, 536] on span "Сохранить и пересчитать" at bounding box center [271, 540] width 99 height 10
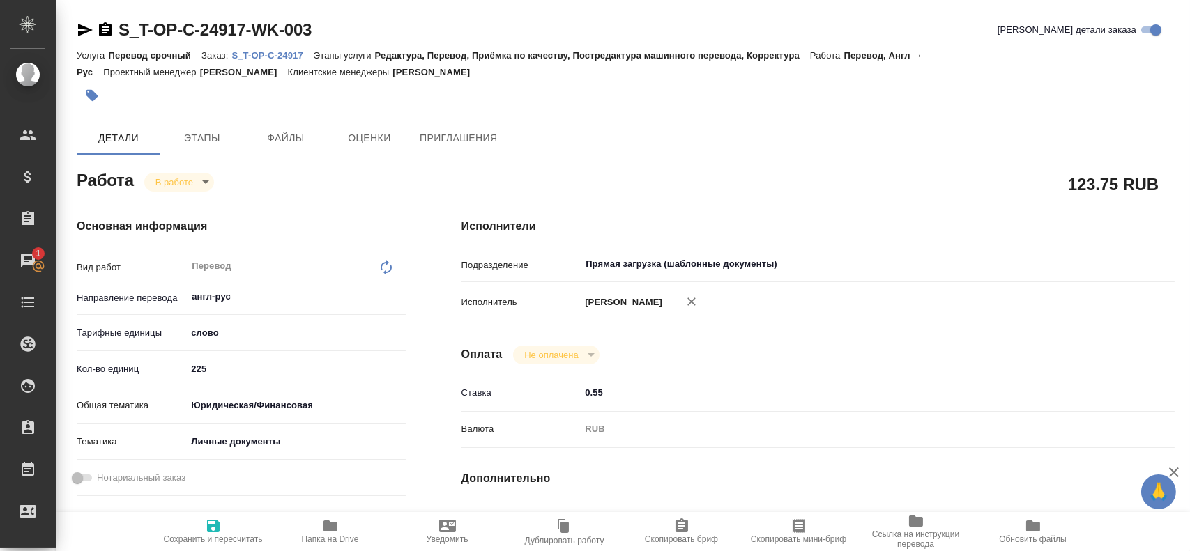
scroll to position [86, 0]
type textarea "x"
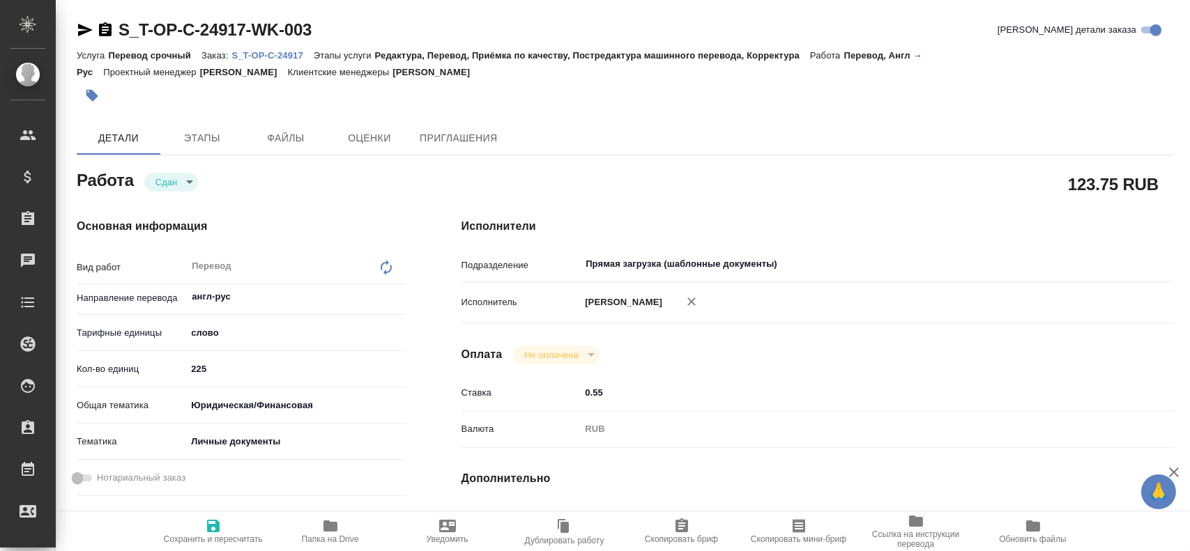
type textarea "x"
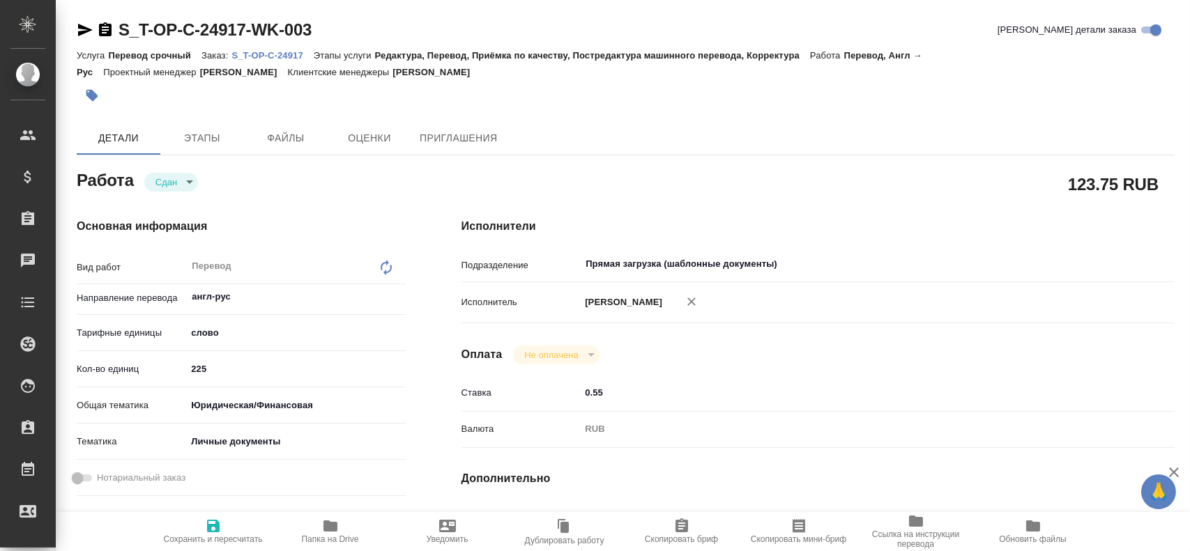
type textarea "x"
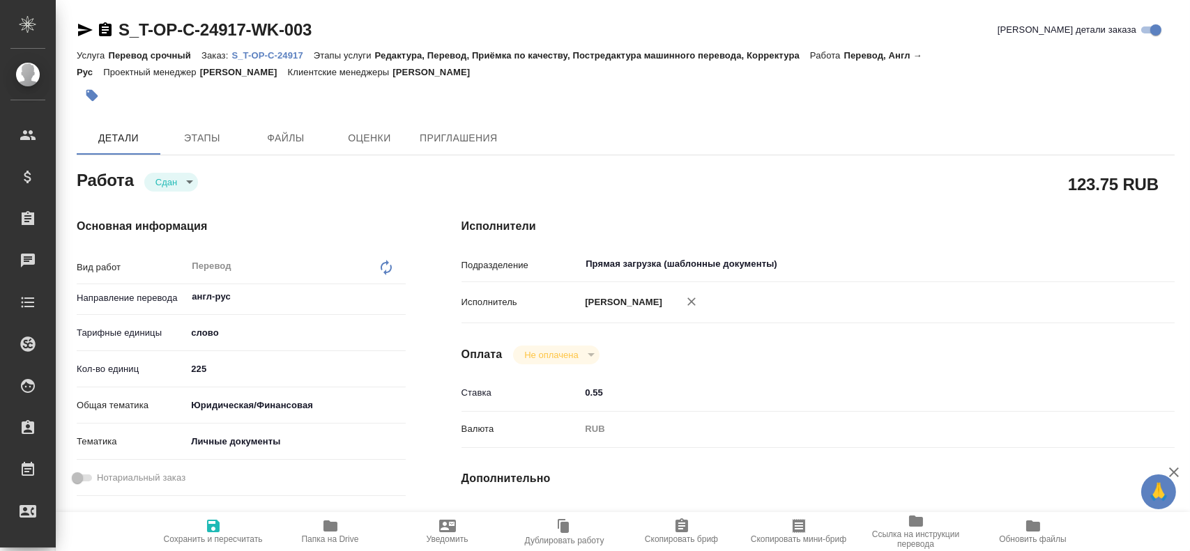
type textarea "x"
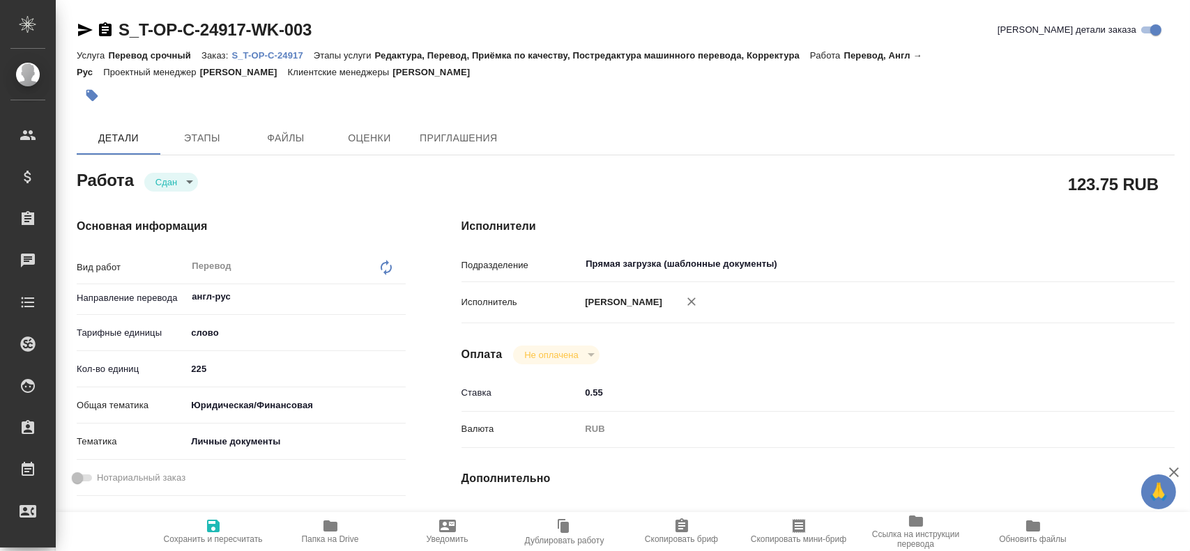
type textarea "x"
